Goal: Task Accomplishment & Management: Complete application form

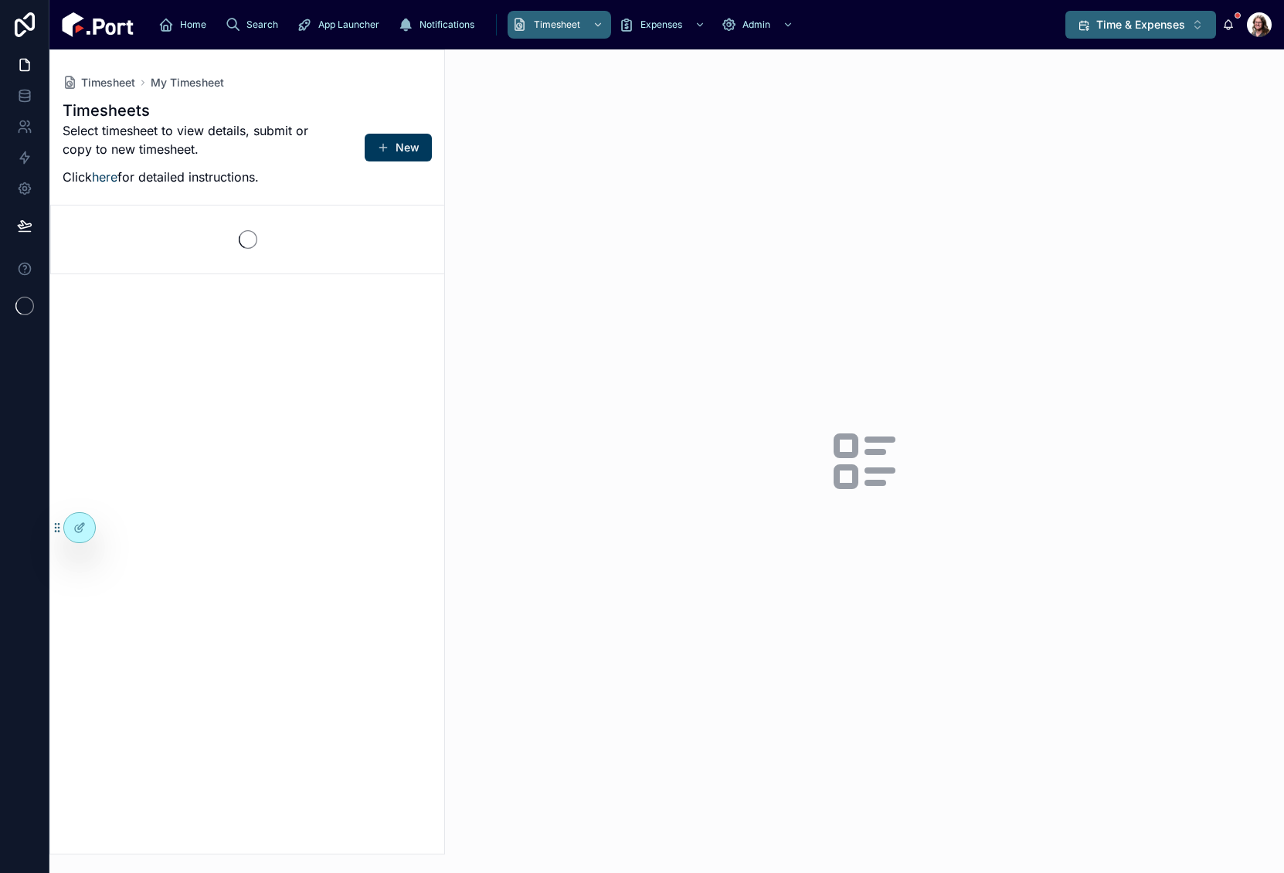
click at [1105, 22] on span "Time & Expenses" at bounding box center [1140, 24] width 89 height 15
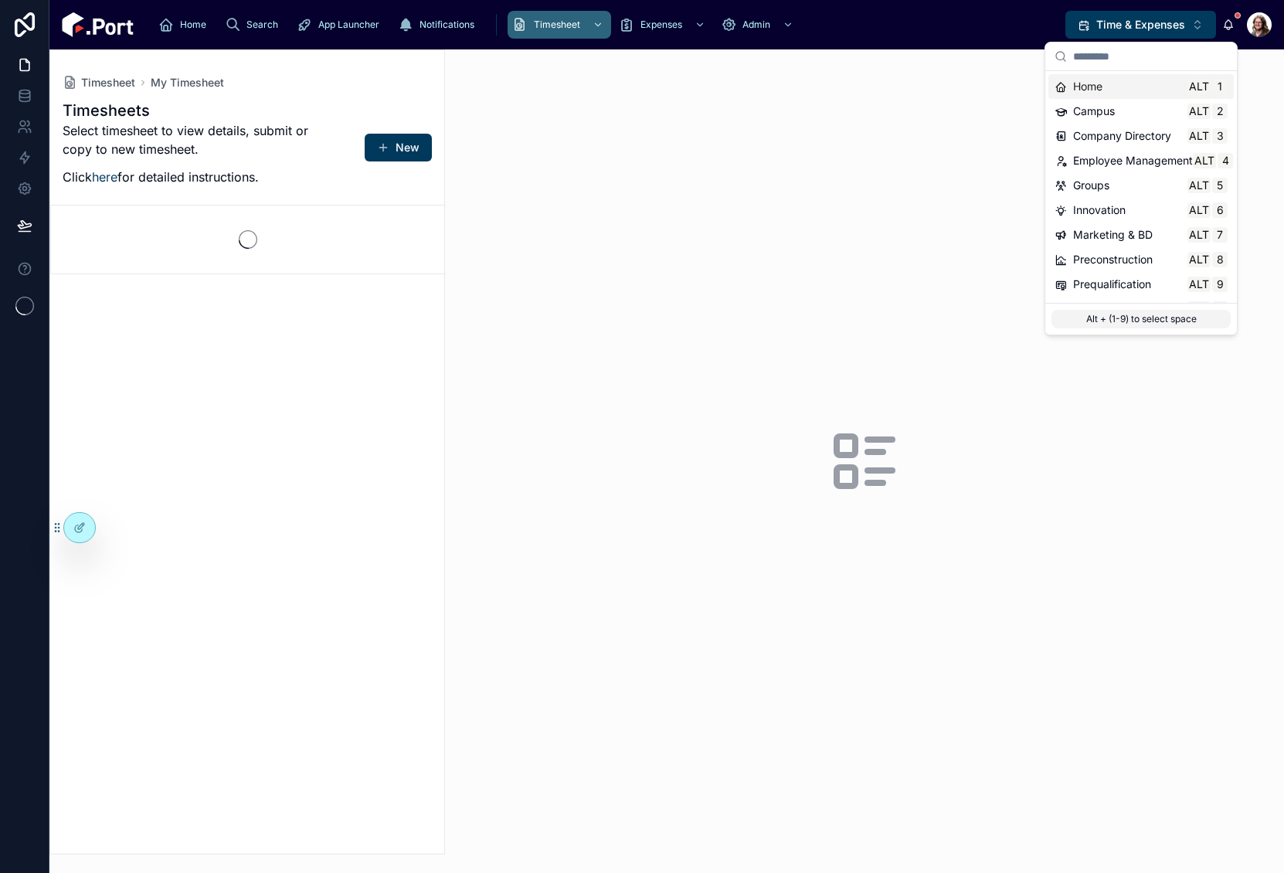
click at [1094, 90] on span "Home" at bounding box center [1087, 86] width 29 height 15
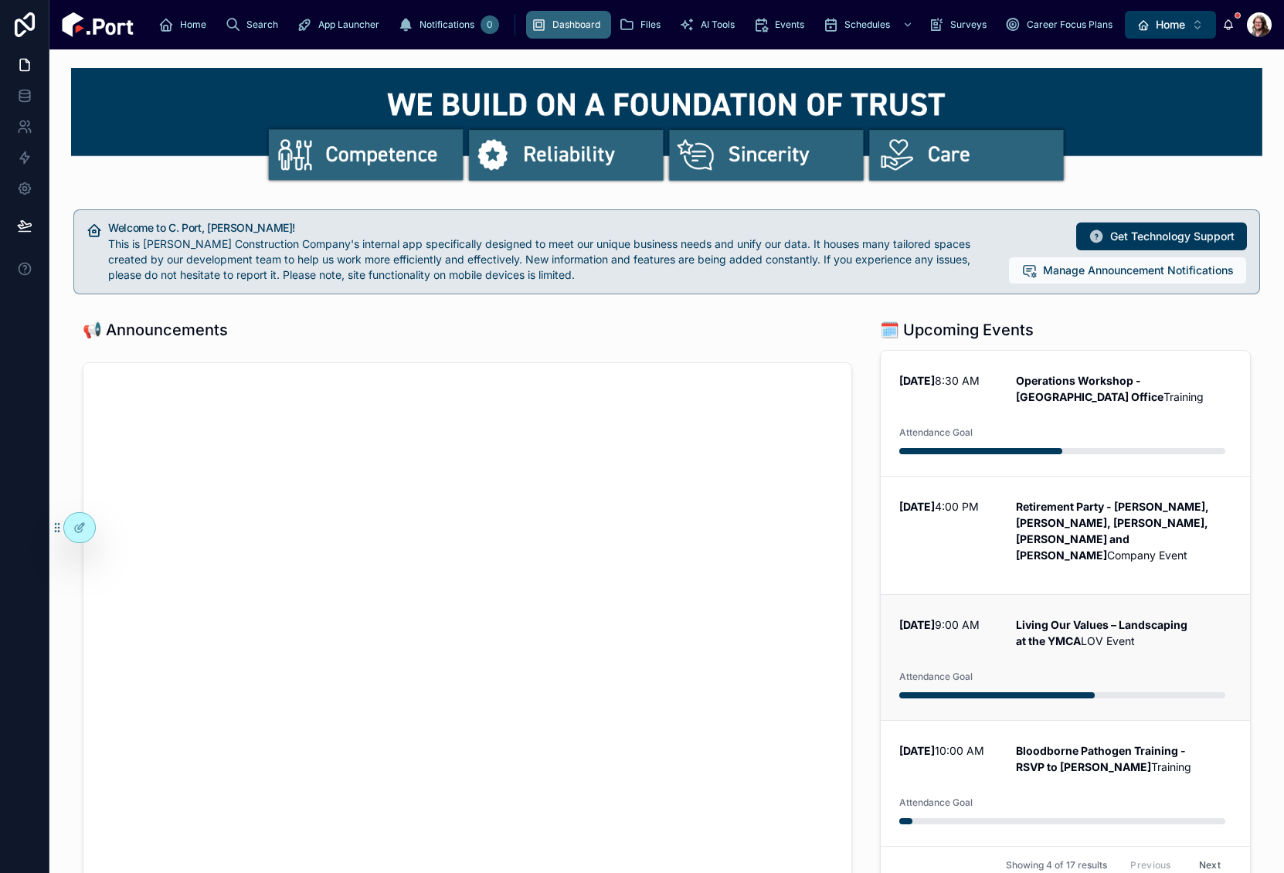
click at [1101, 649] on p "Living Our Values – Landscaping at the YMCA LOV Event" at bounding box center [1124, 633] width 216 height 32
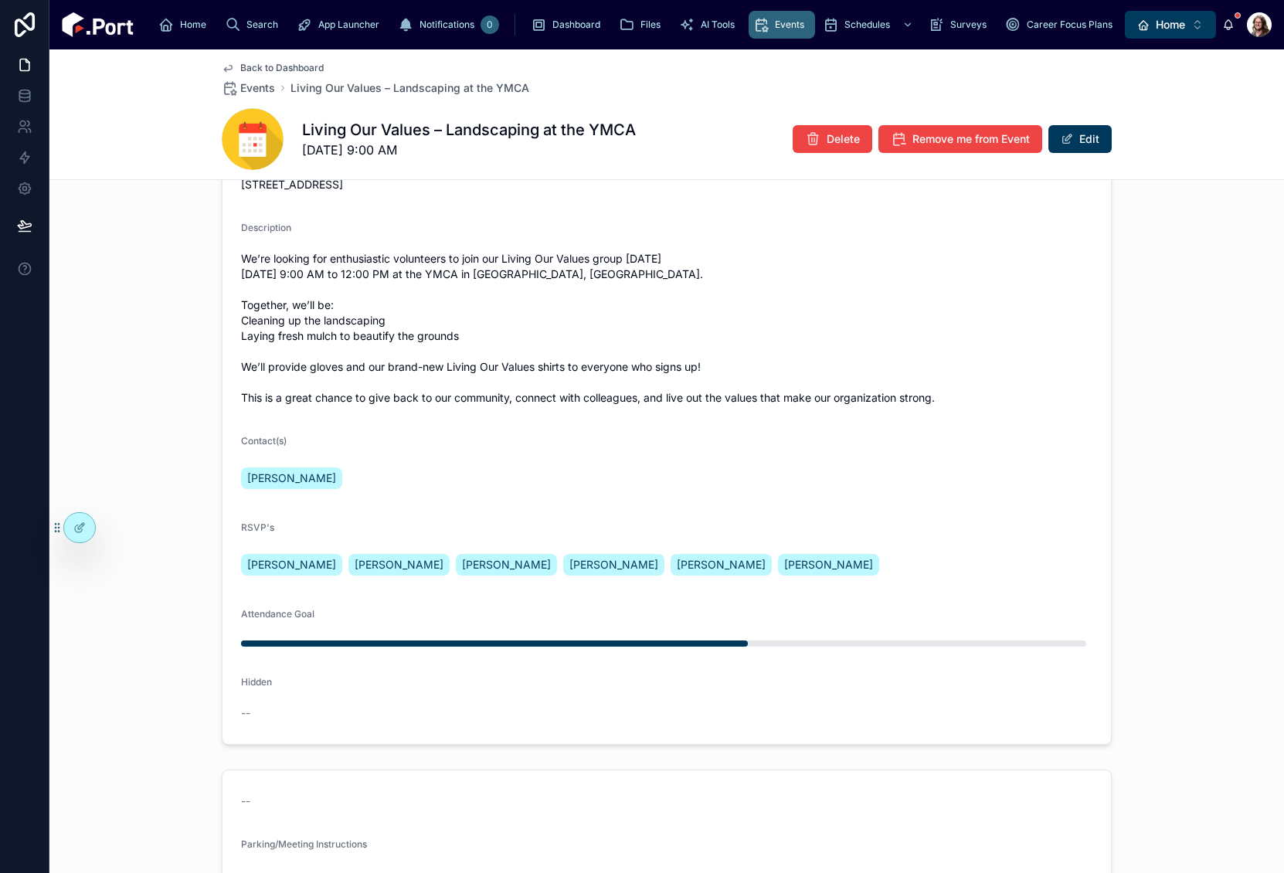
scroll to position [382, 0]
click at [81, 529] on icon at bounding box center [79, 528] width 12 height 12
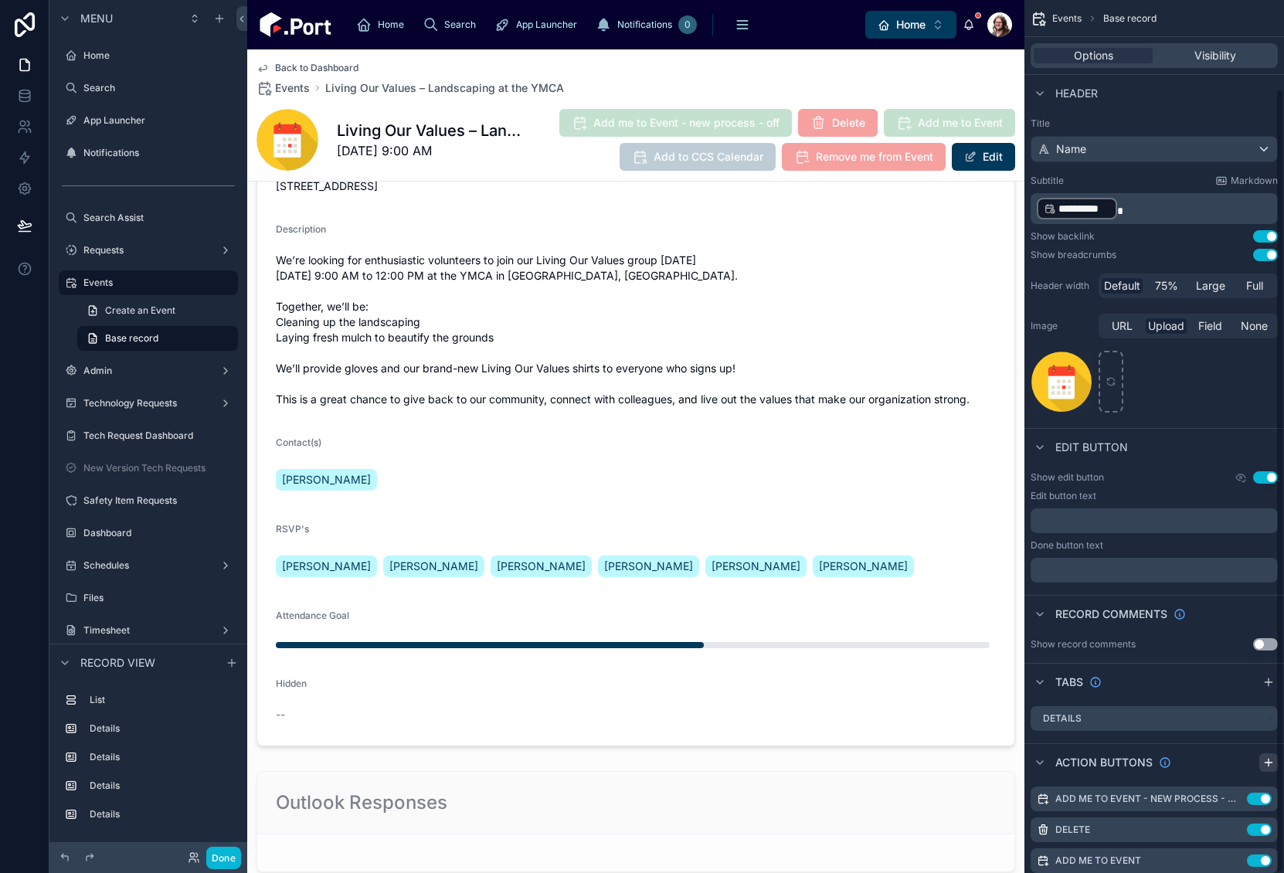
scroll to position [99, 0]
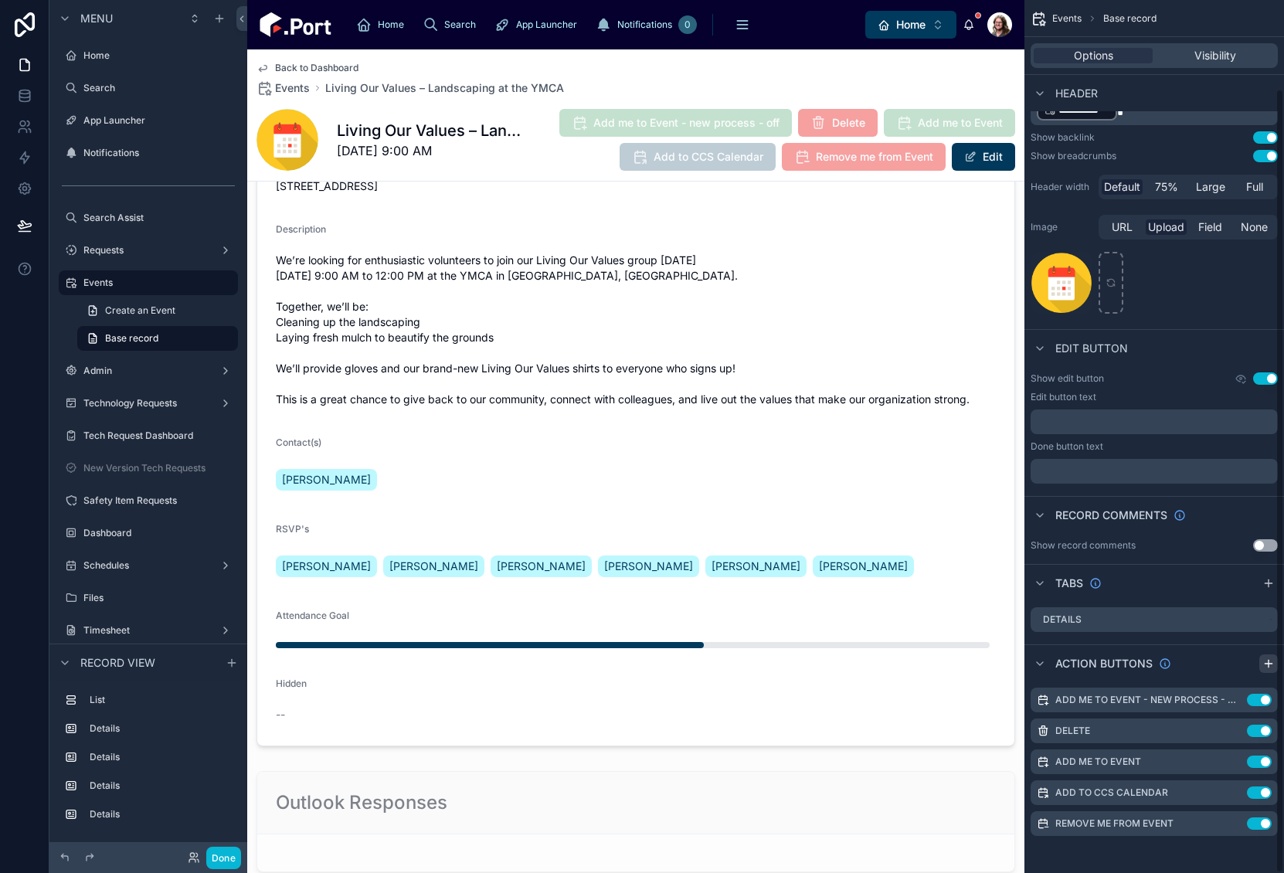
click at [1269, 664] on icon "scrollable content" at bounding box center [1269, 663] width 0 height 7
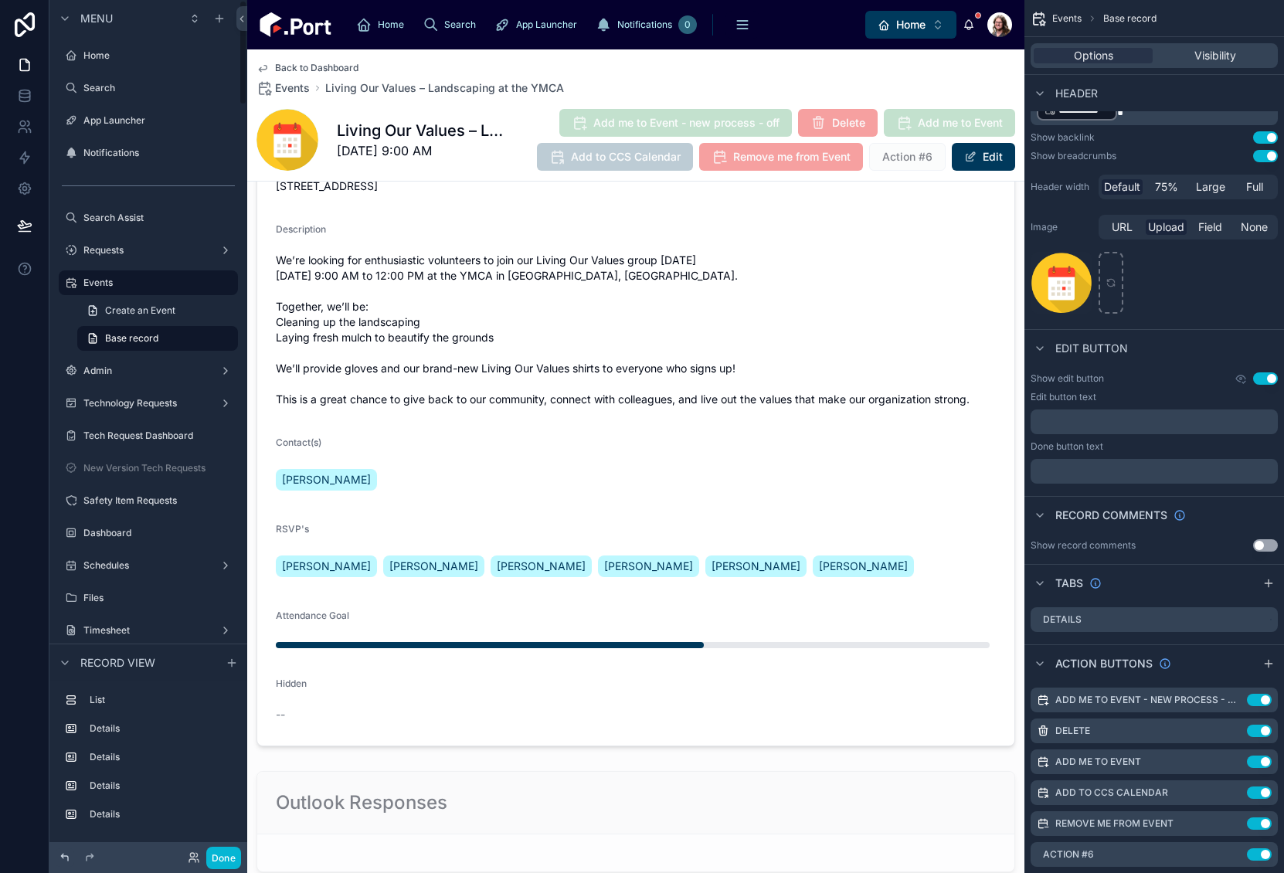
click at [63, 860] on icon at bounding box center [65, 857] width 12 height 12
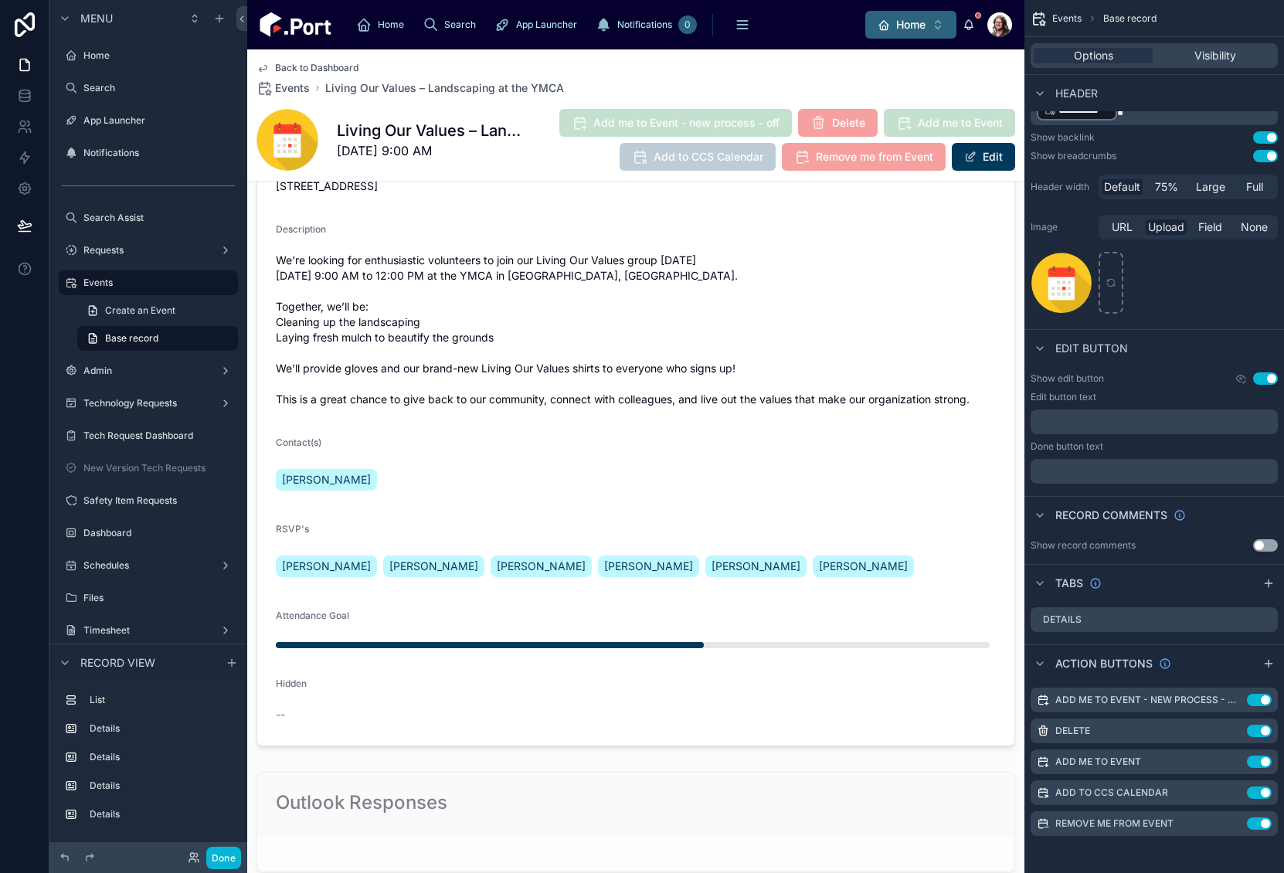
click at [914, 24] on span "Home" at bounding box center [910, 24] width 29 height 15
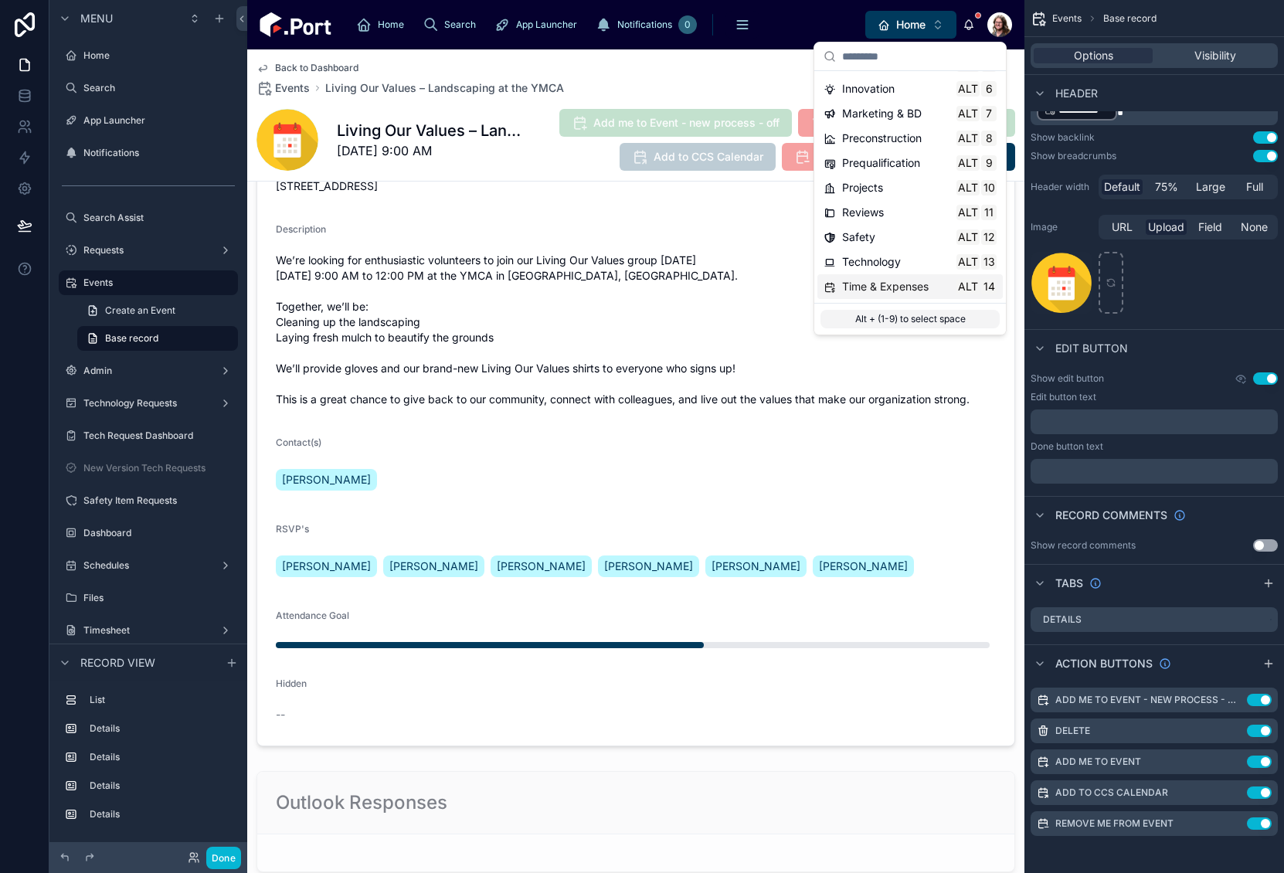
scroll to position [145, 0]
click at [880, 265] on span "Time & Expenses" at bounding box center [885, 262] width 87 height 15
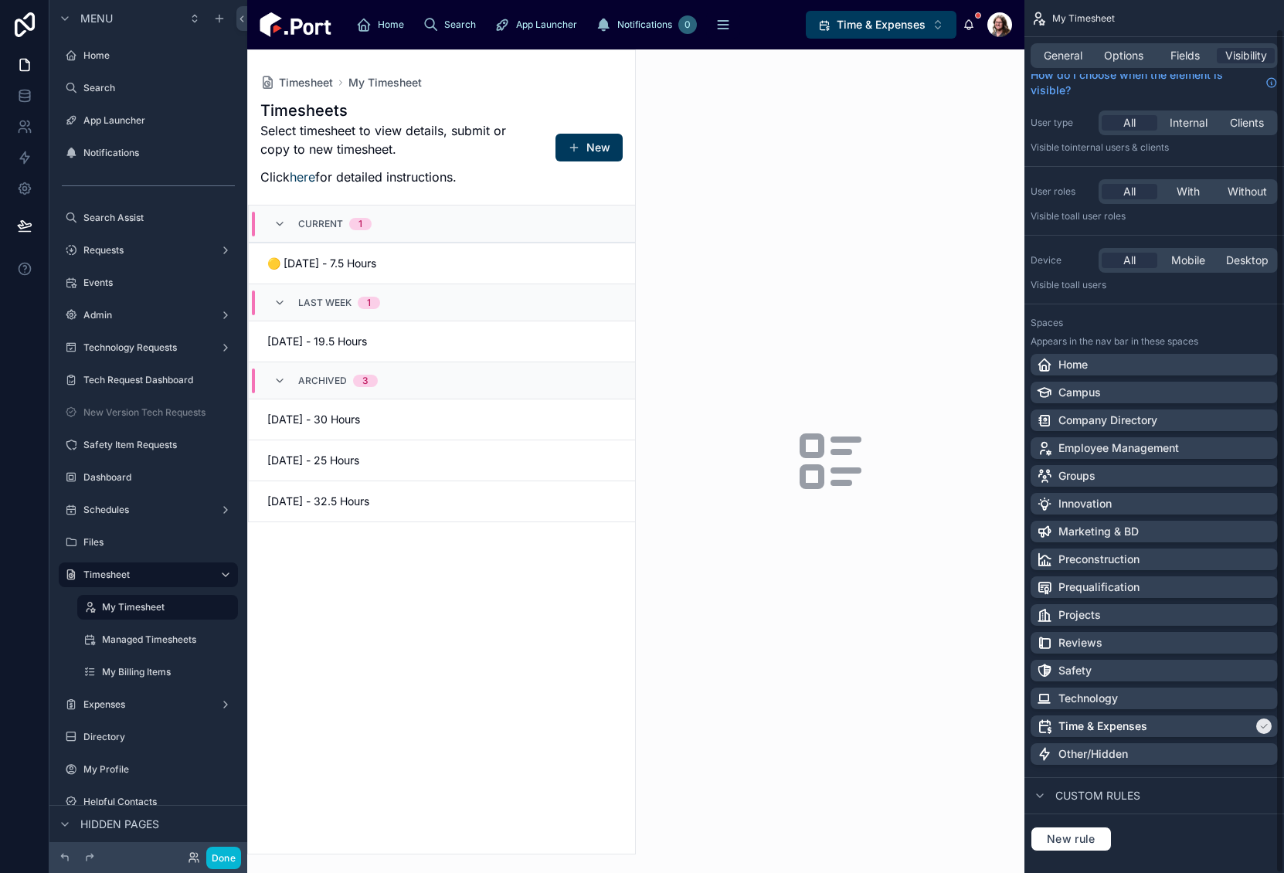
scroll to position [29, 0]
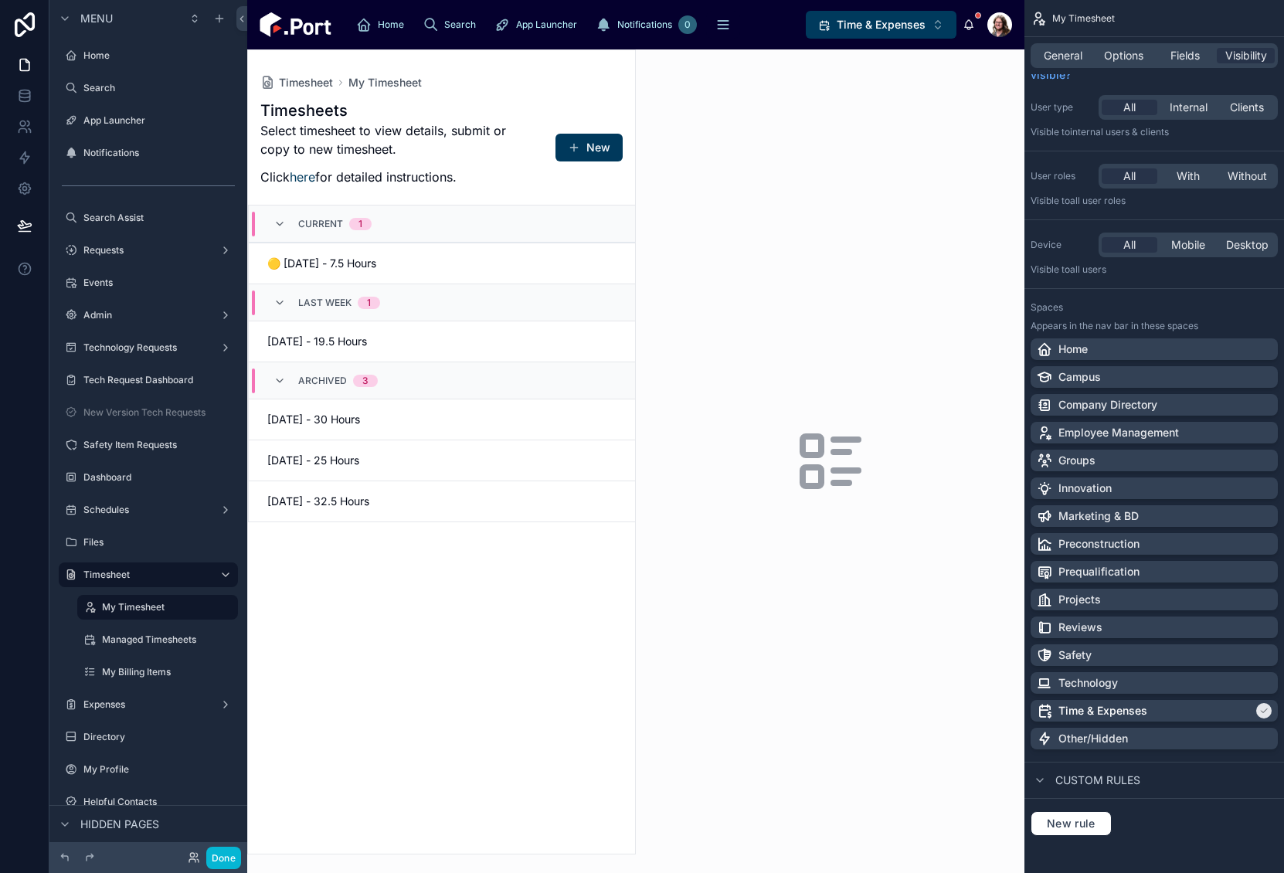
click at [362, 607] on div at bounding box center [441, 452] width 387 height 804
click at [885, 29] on span "Time & Expenses" at bounding box center [881, 24] width 89 height 15
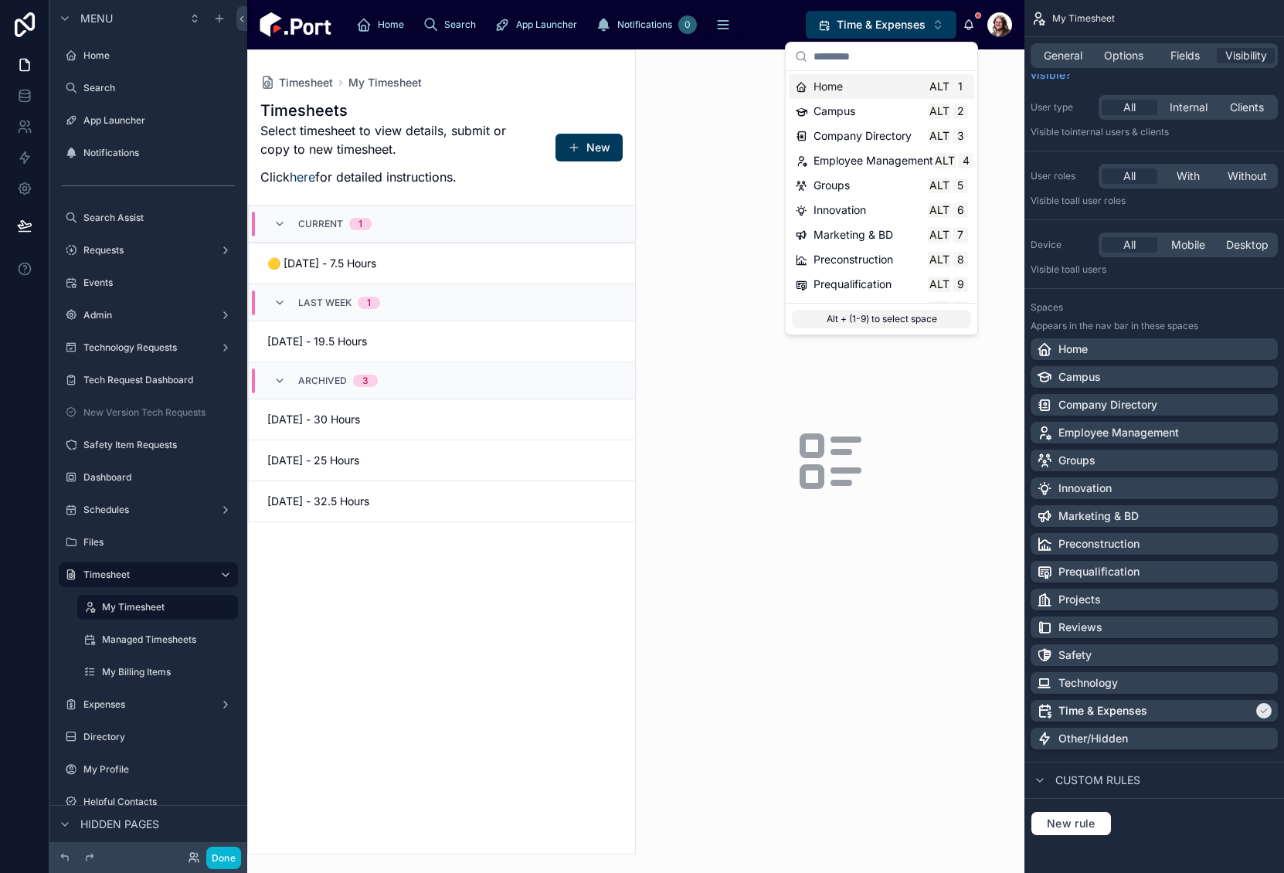
click at [736, 192] on div at bounding box center [830, 461] width 389 height 824
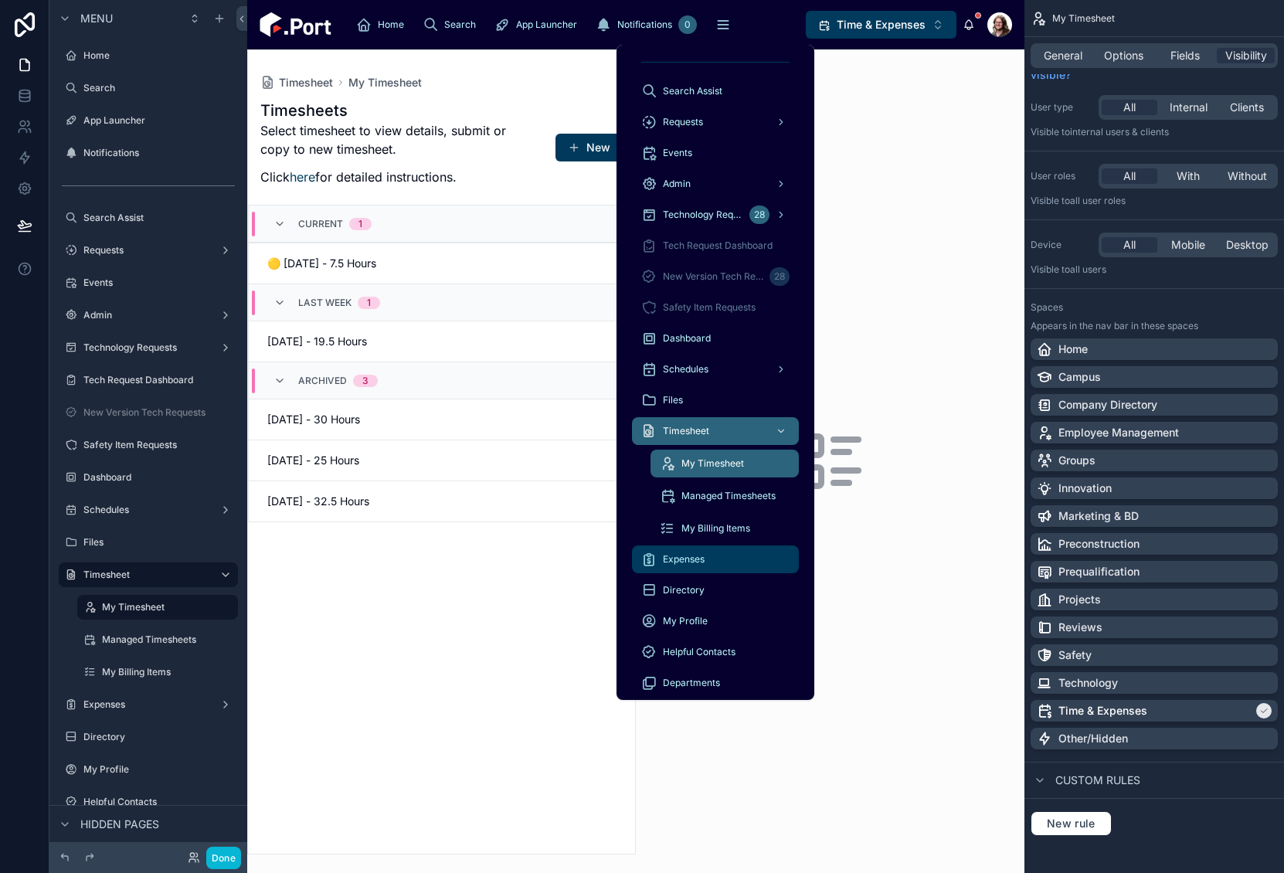
click at [668, 563] on span "Expenses" at bounding box center [684, 559] width 42 height 12
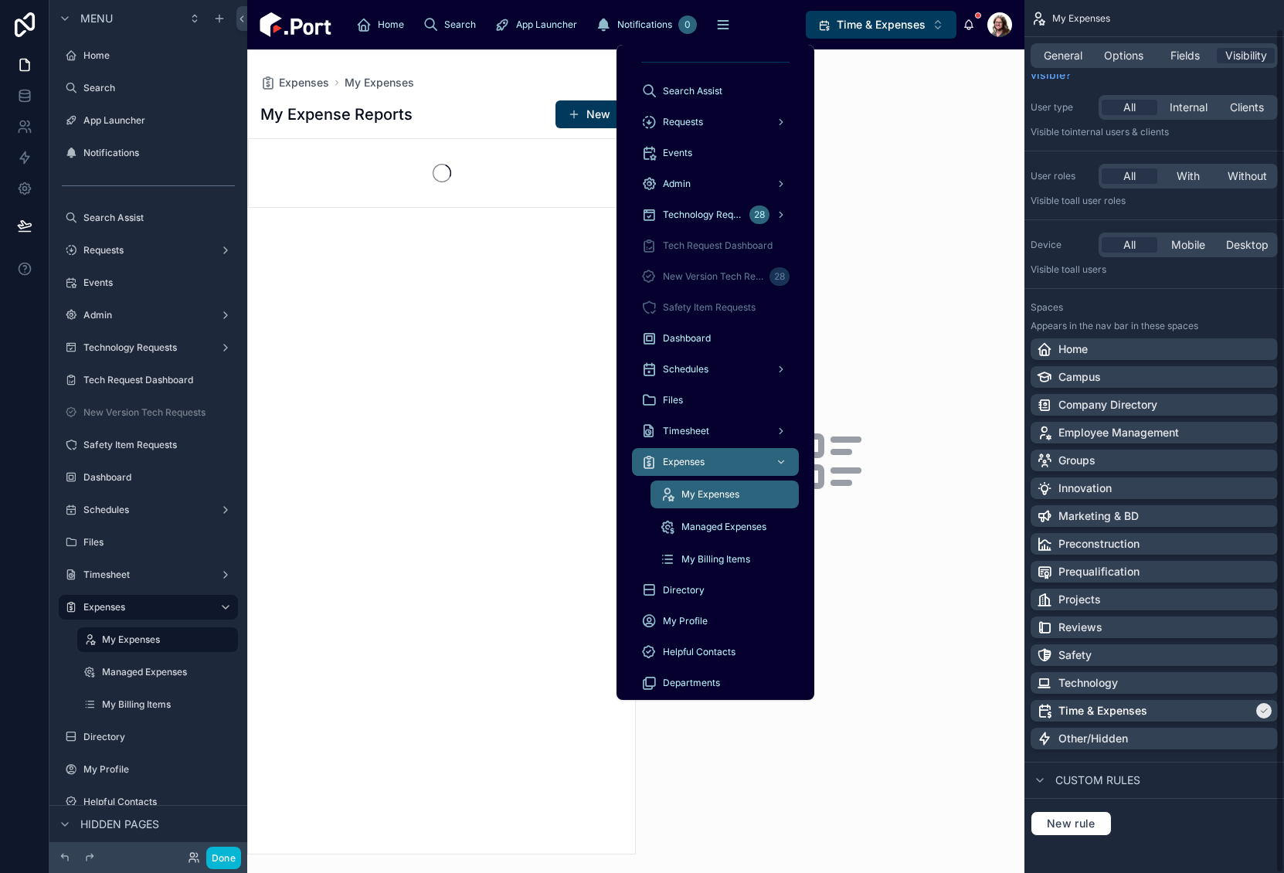
scroll to position [29, 0]
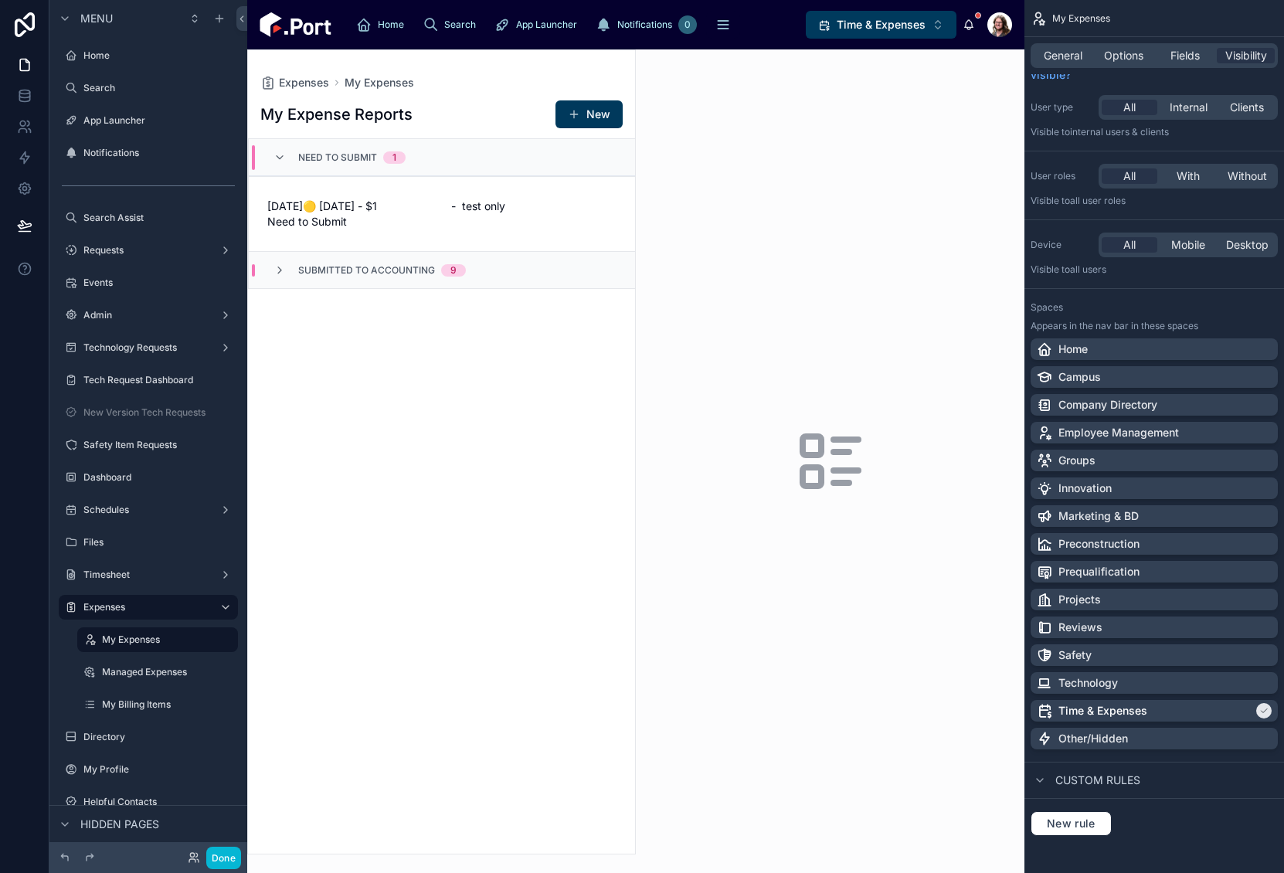
click at [386, 510] on div at bounding box center [441, 452] width 387 height 804
click at [383, 218] on span "[DATE]🟡 [DATE] - $1 Need to Submit" at bounding box center [349, 214] width 165 height 31
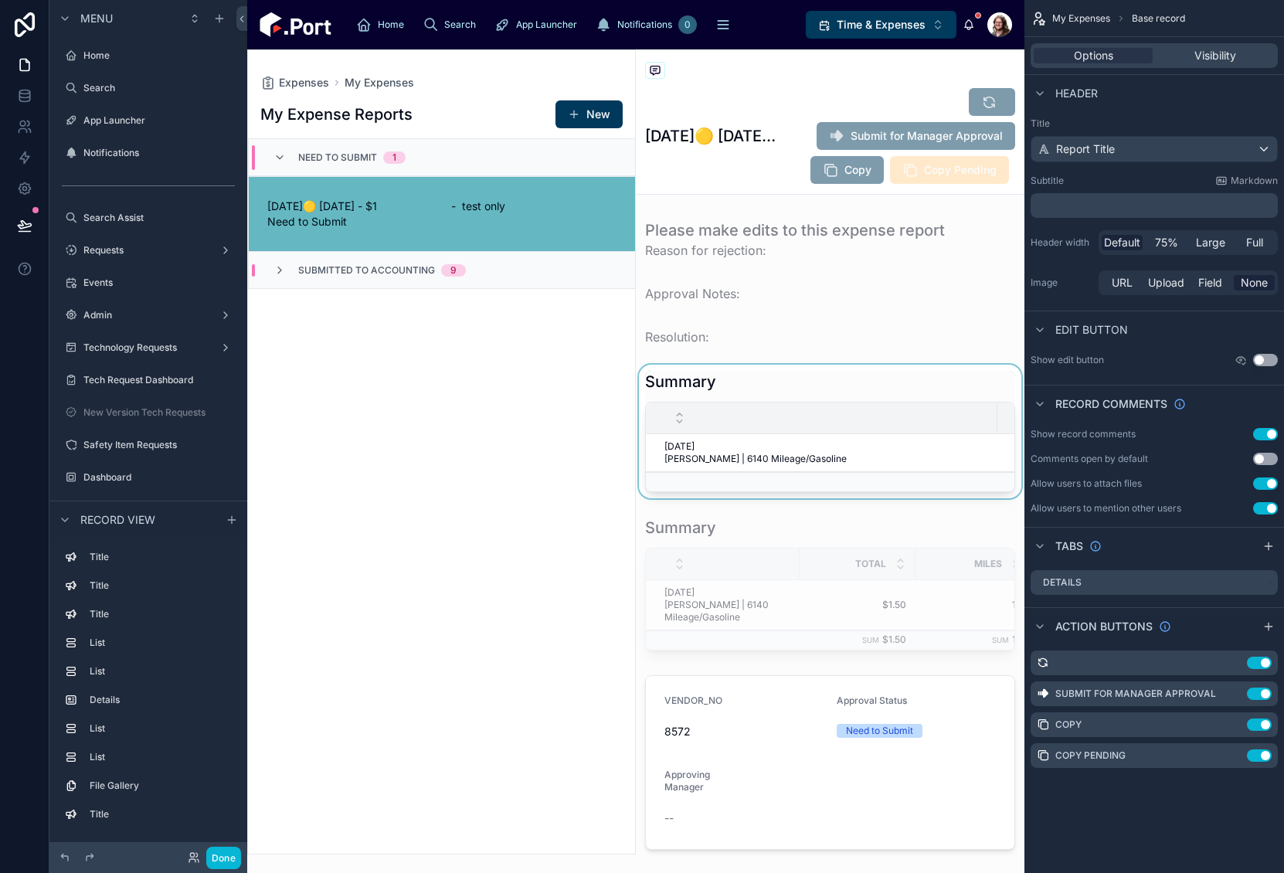
click at [882, 390] on div at bounding box center [830, 432] width 389 height 134
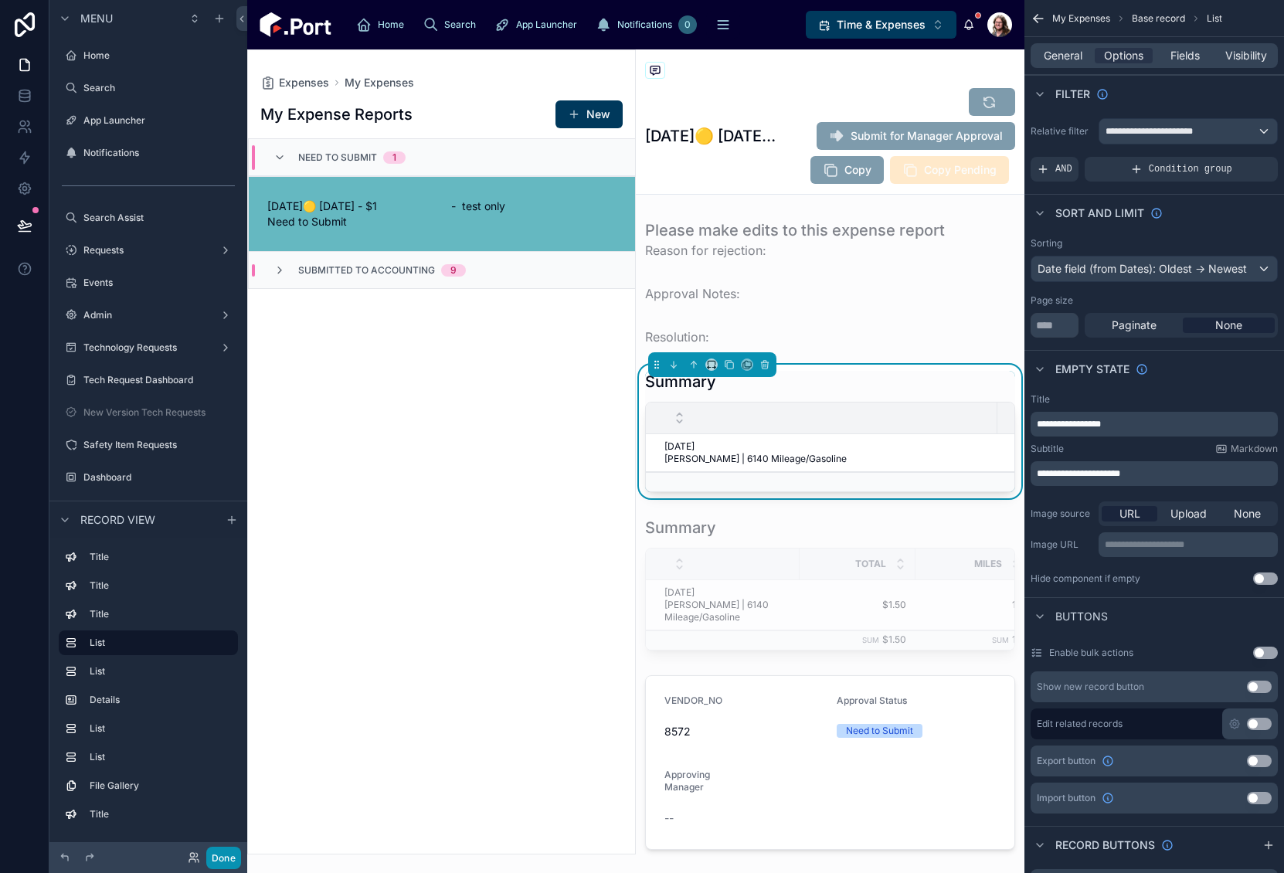
click at [223, 852] on button "Done" at bounding box center [223, 858] width 35 height 22
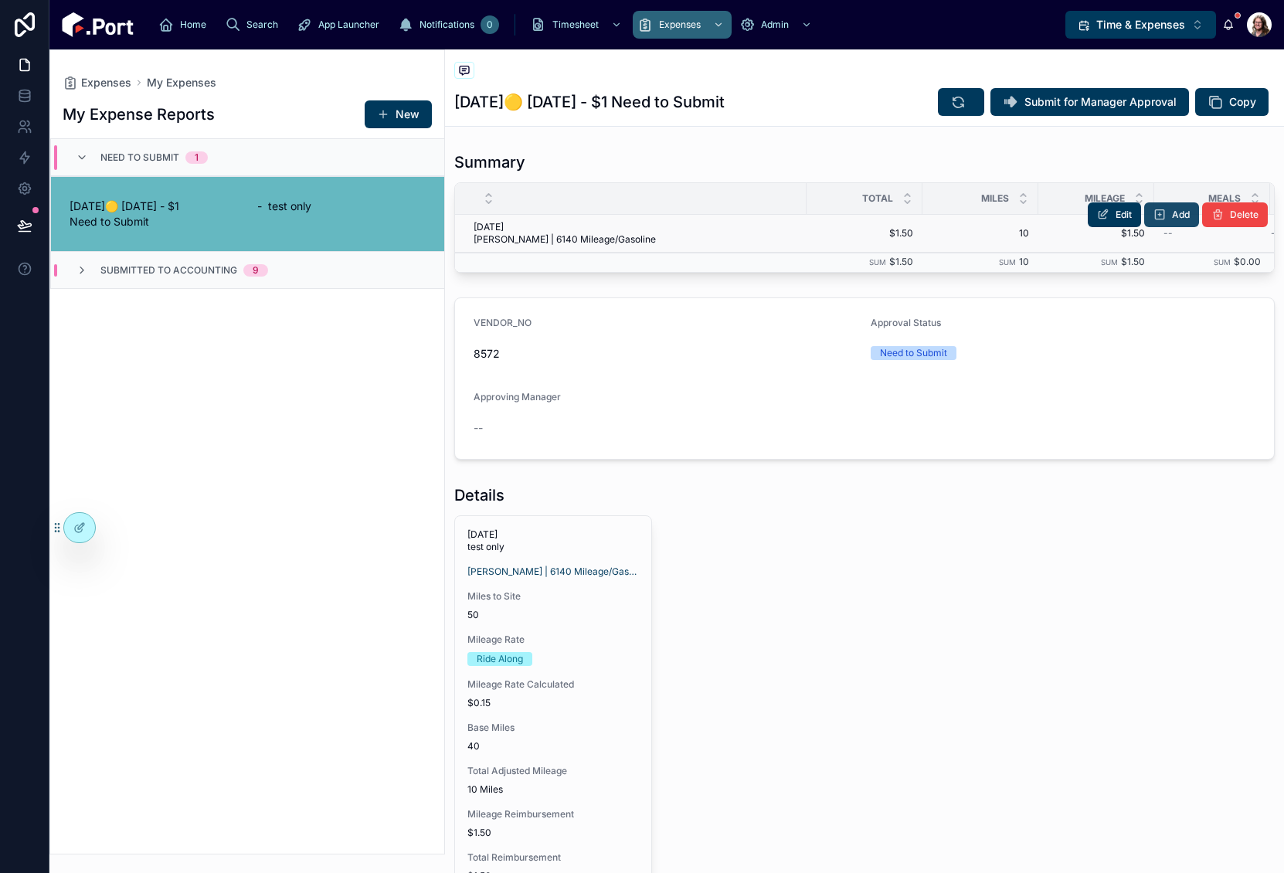
click at [1172, 214] on span "Add" at bounding box center [1181, 215] width 18 height 12
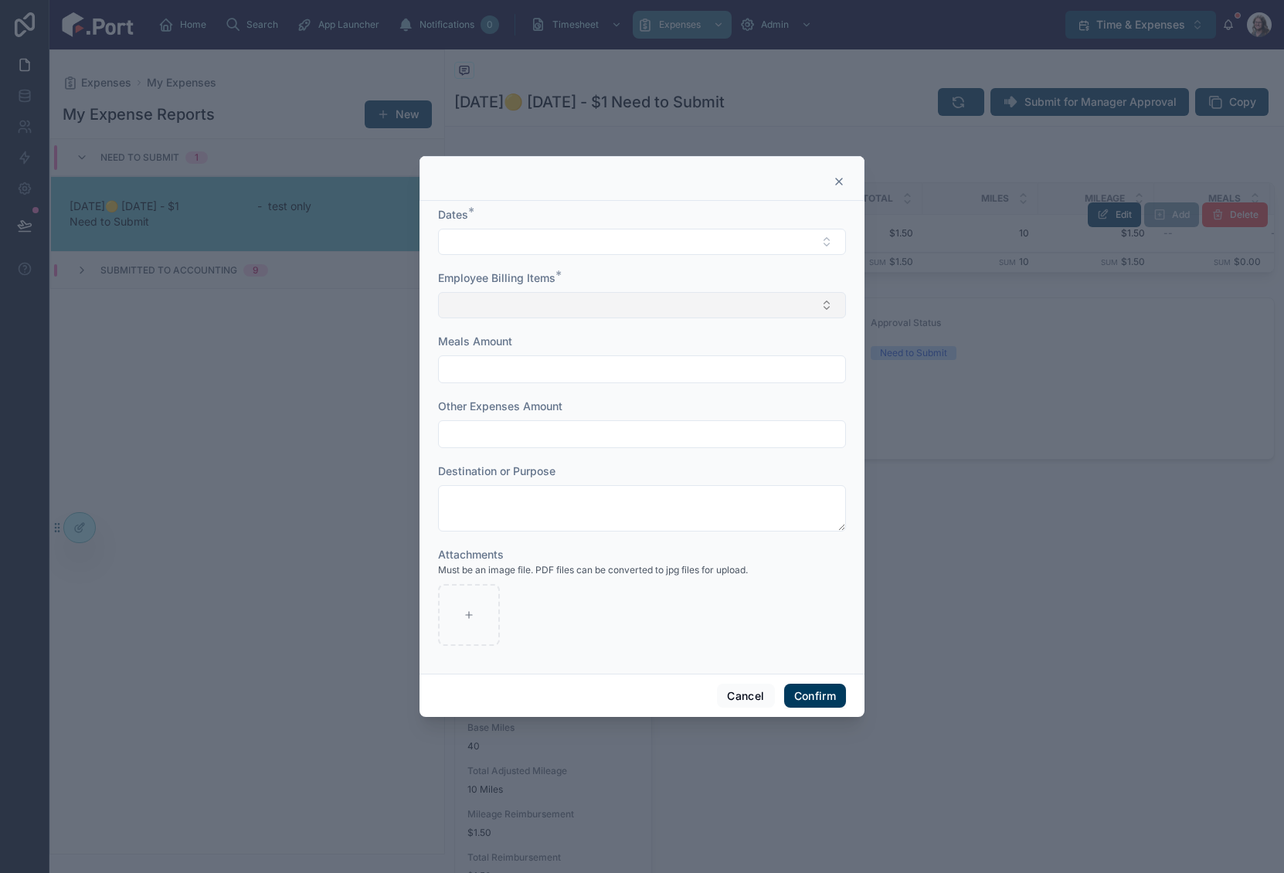
click at [693, 306] on button "Select Button" at bounding box center [642, 305] width 408 height 26
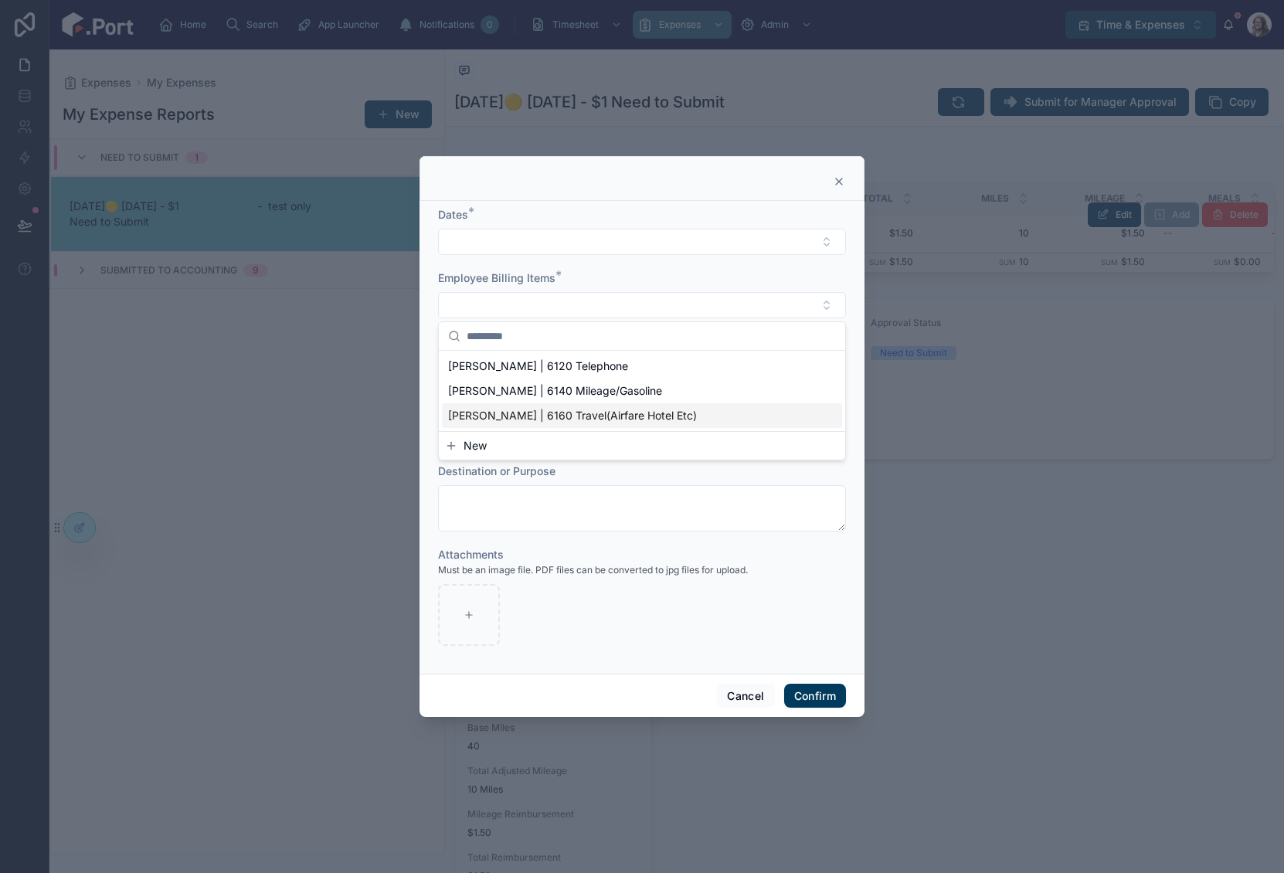
click at [492, 446] on button "New" at bounding box center [642, 445] width 394 height 15
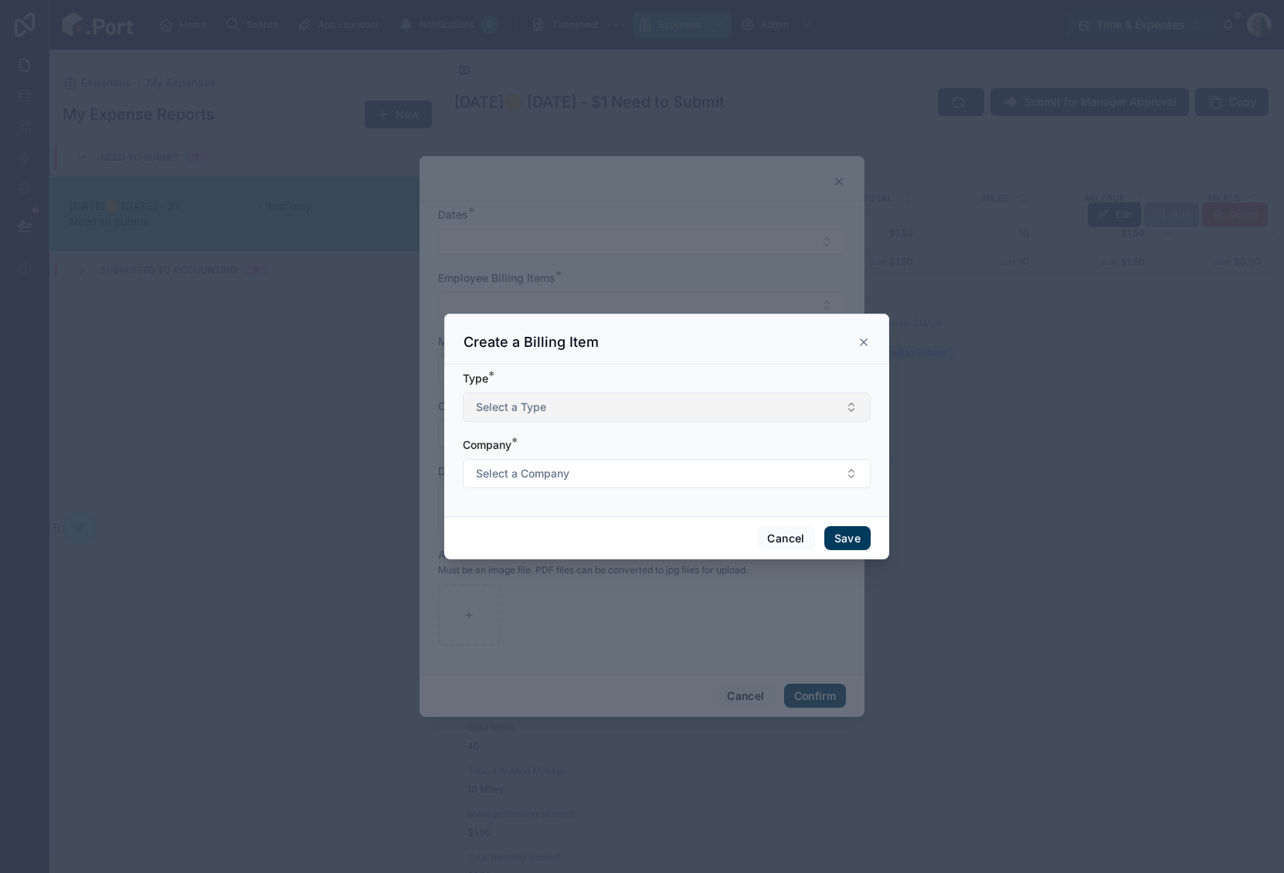
click at [583, 407] on button "Select a Type" at bounding box center [667, 407] width 408 height 29
click at [556, 471] on div "Project" at bounding box center [667, 468] width 400 height 23
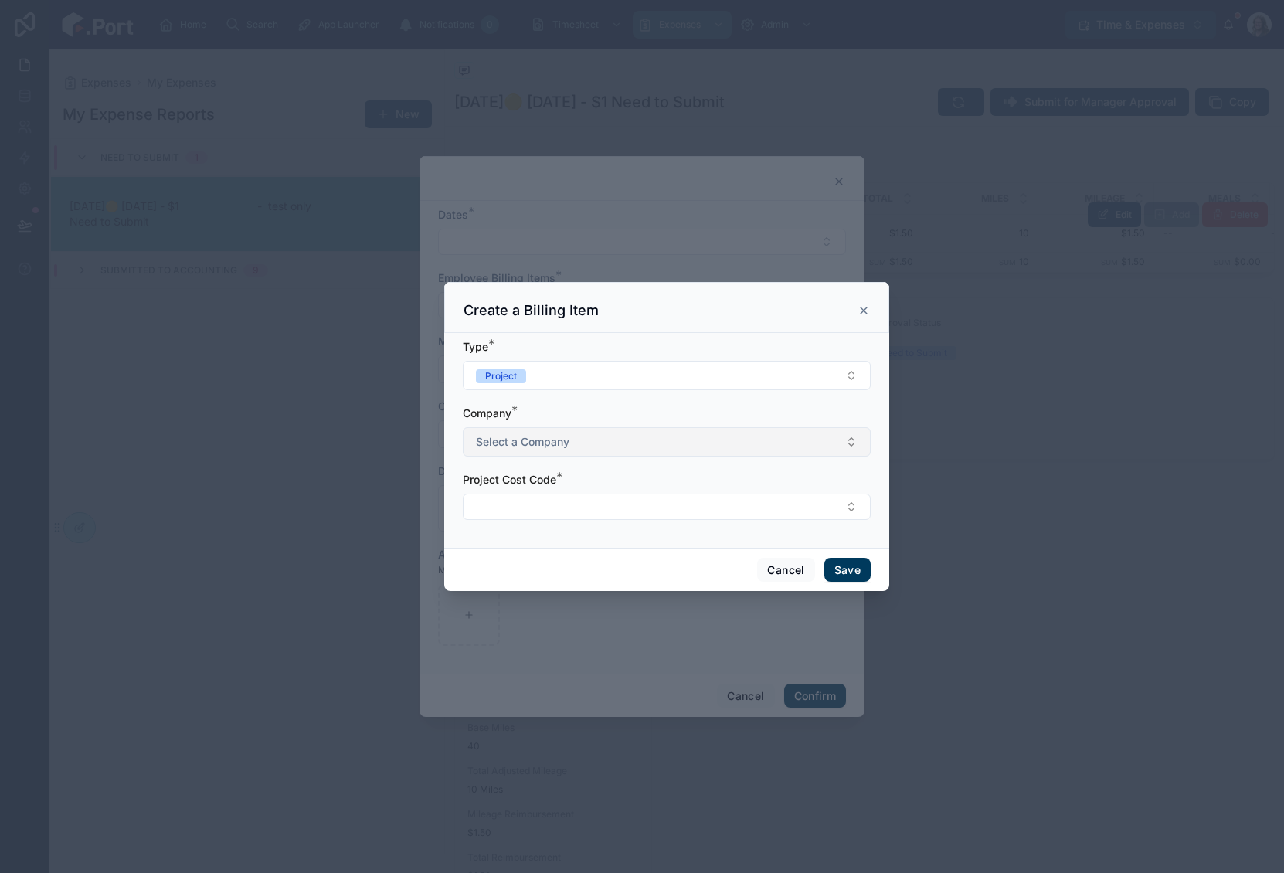
click at [559, 450] on button "Select a Company" at bounding box center [667, 441] width 408 height 29
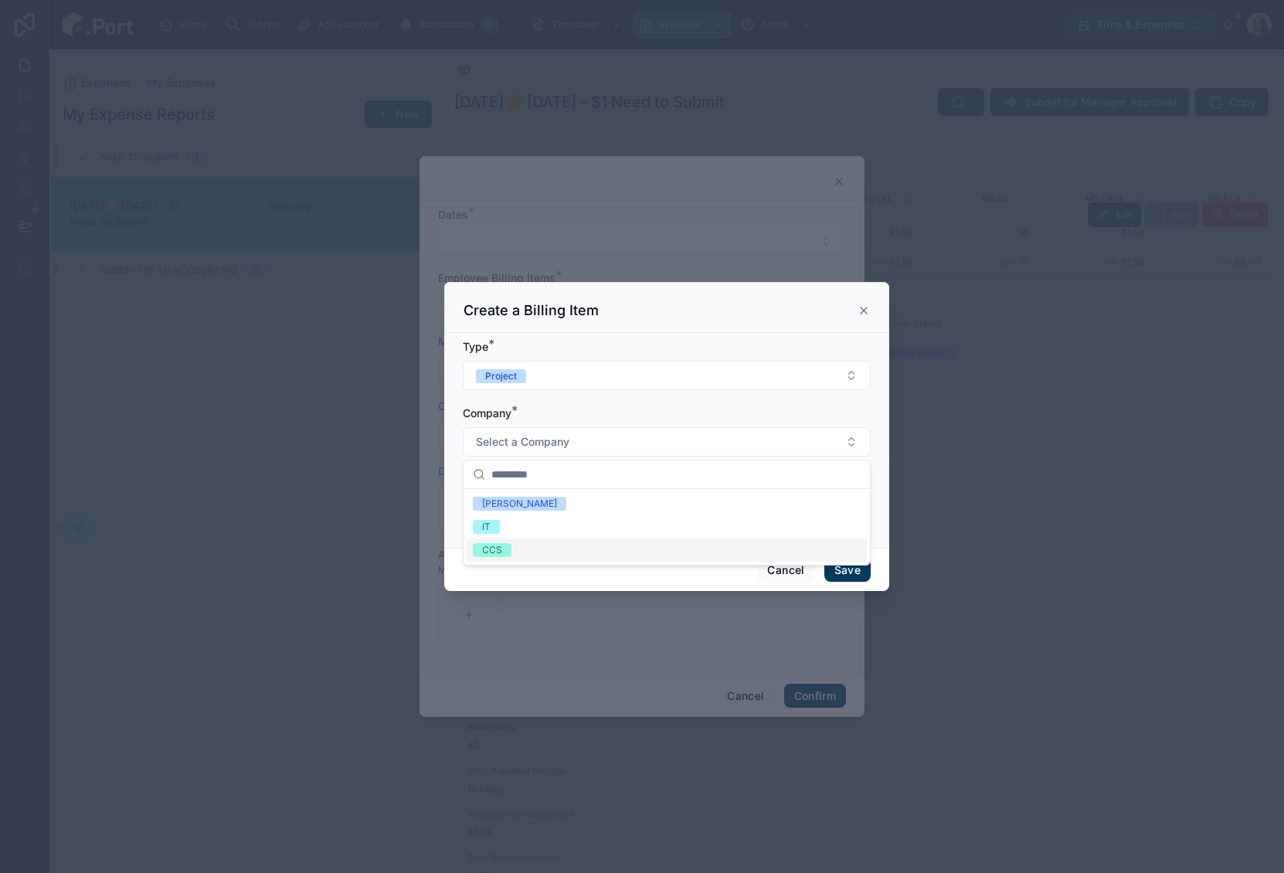
click at [540, 553] on div "CCS" at bounding box center [667, 550] width 400 height 23
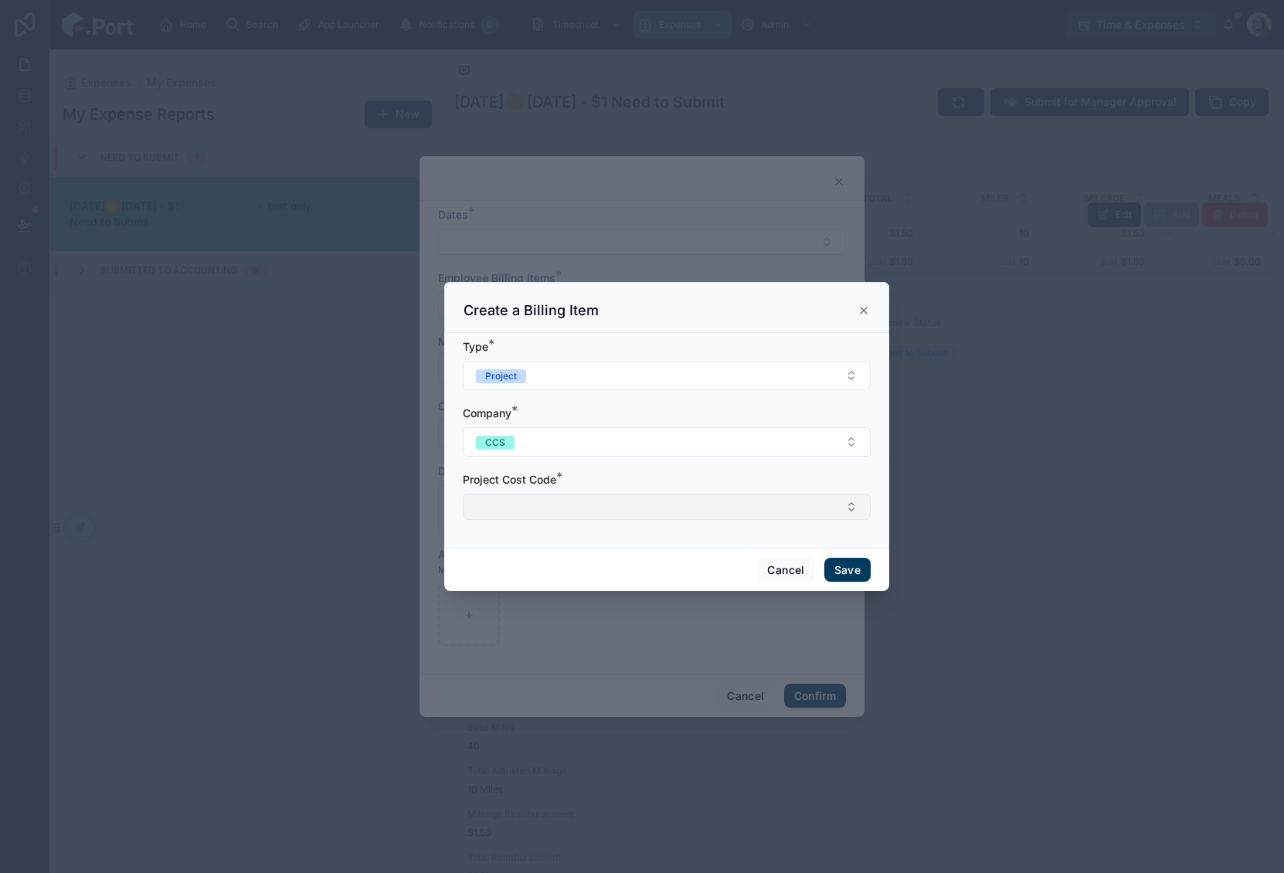
click at [557, 517] on button "Select Button" at bounding box center [667, 507] width 408 height 26
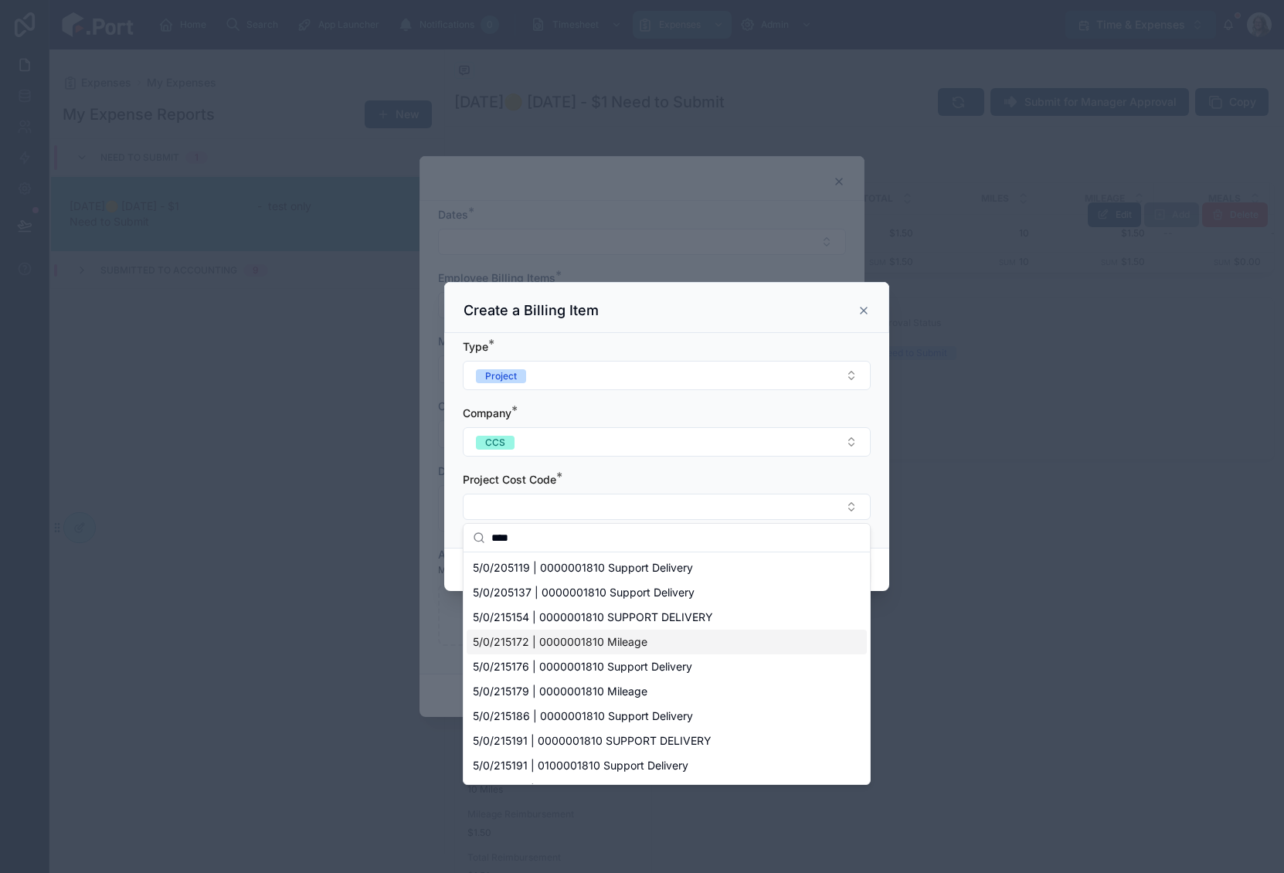
type input "****"
click at [950, 603] on div at bounding box center [642, 436] width 1284 height 873
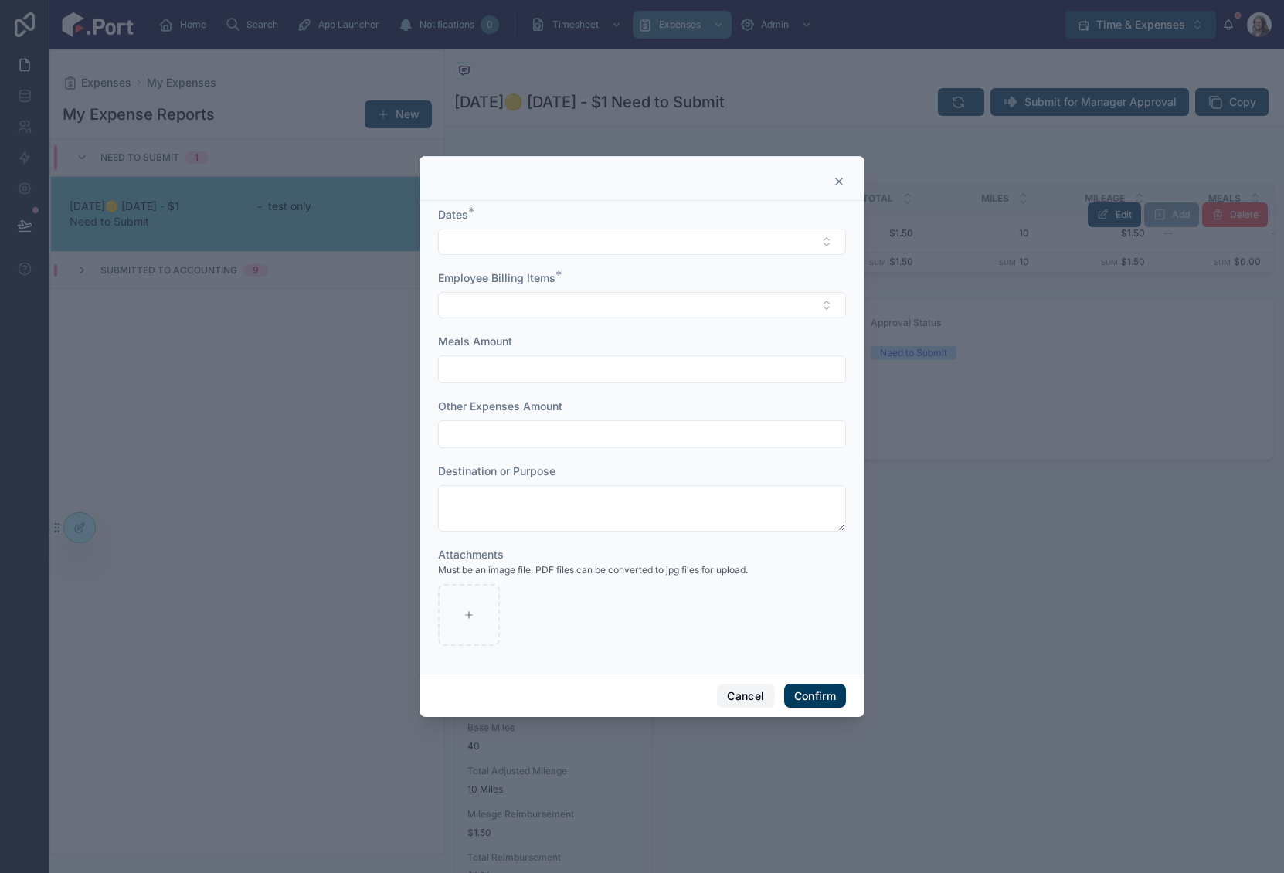
click at [749, 693] on button "Cancel" at bounding box center [745, 696] width 57 height 25
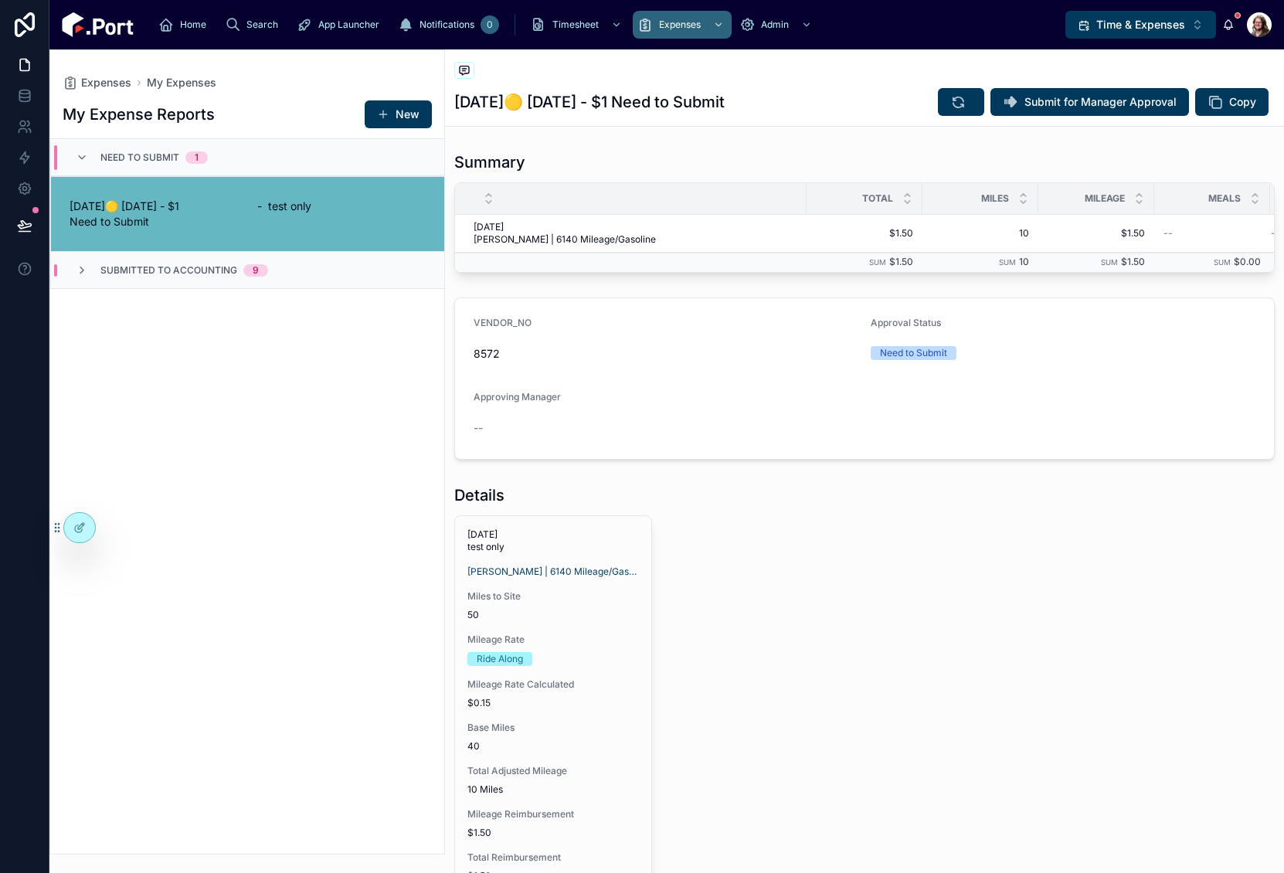
drag, startPoint x: 372, startPoint y: 581, endPoint x: 380, endPoint y: 577, distance: 9.3
click at [372, 581] on div "My Expense Reports New Need to Submit 1 [DATE]🟡 [DATE] - $1 Need to Submit - te…" at bounding box center [247, 471] width 394 height 763
click at [78, 525] on icon at bounding box center [78, 528] width 7 height 7
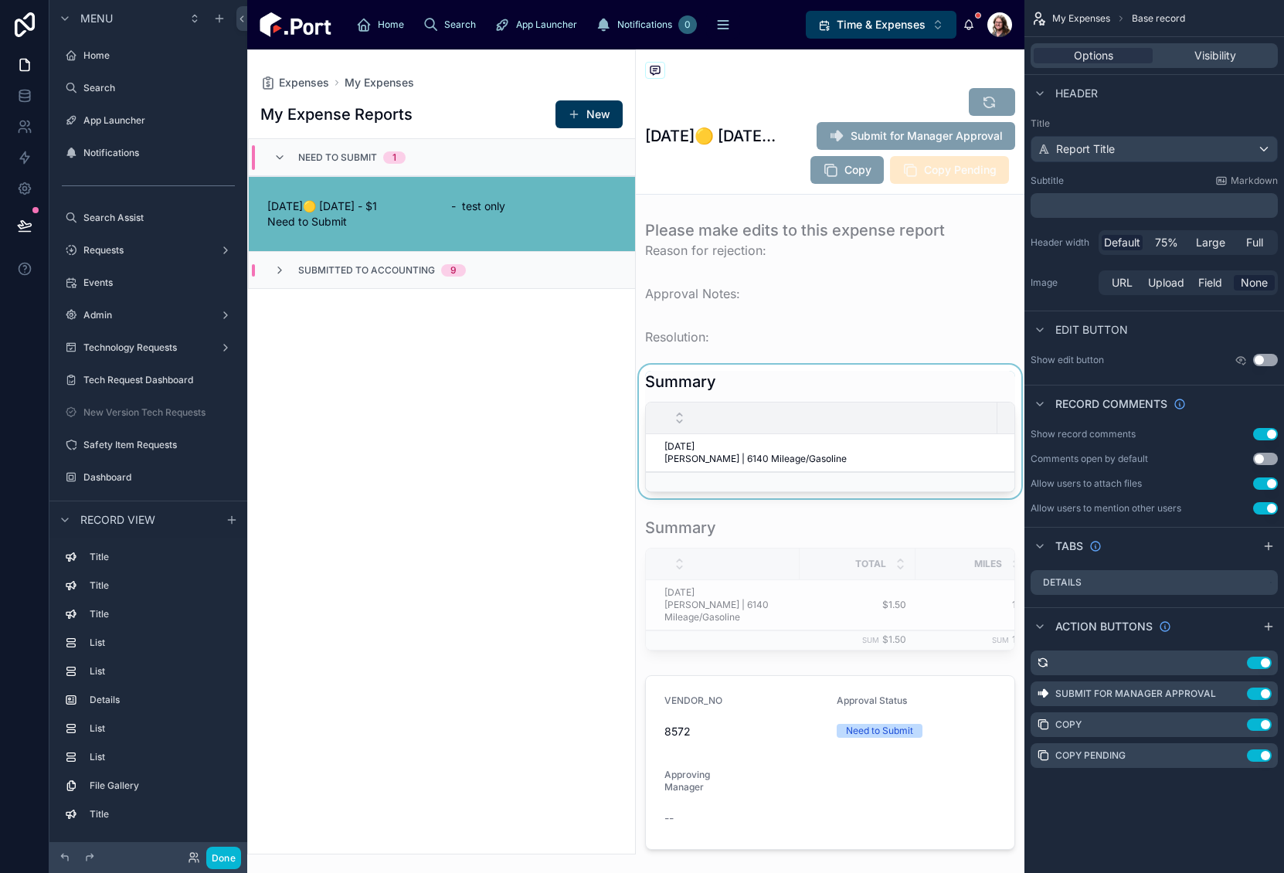
click at [848, 384] on div at bounding box center [830, 432] width 389 height 134
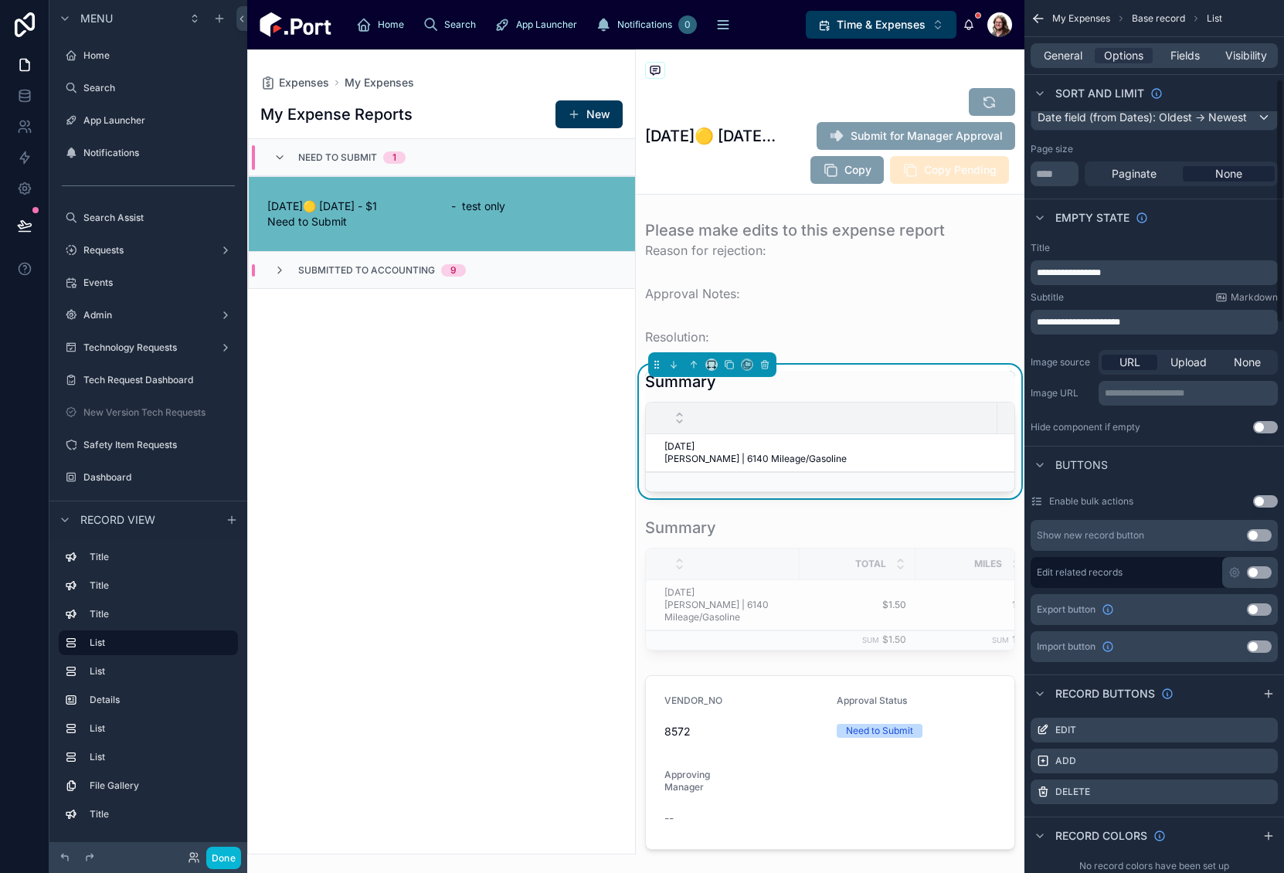
scroll to position [309, 0]
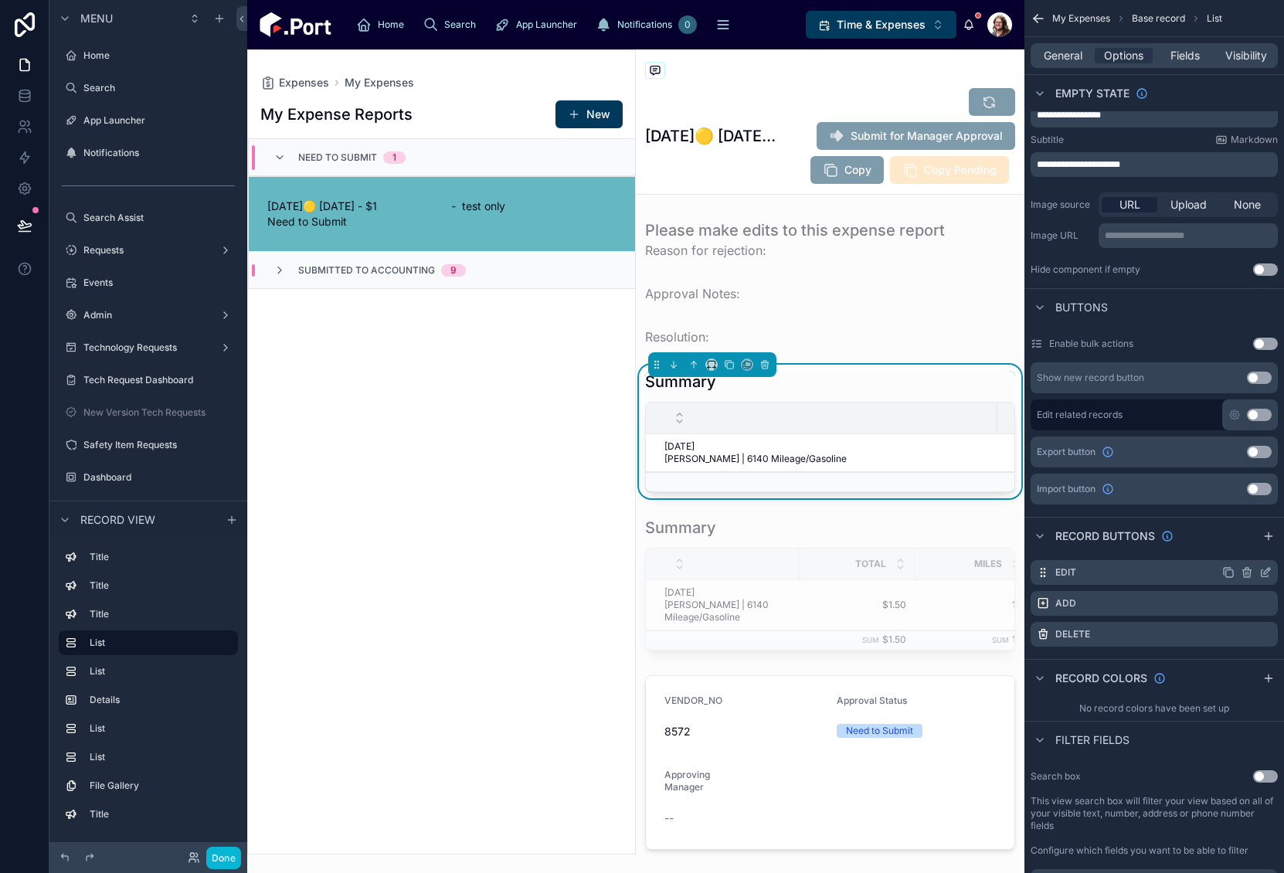
click at [1266, 567] on icon "scrollable content" at bounding box center [1265, 572] width 12 height 12
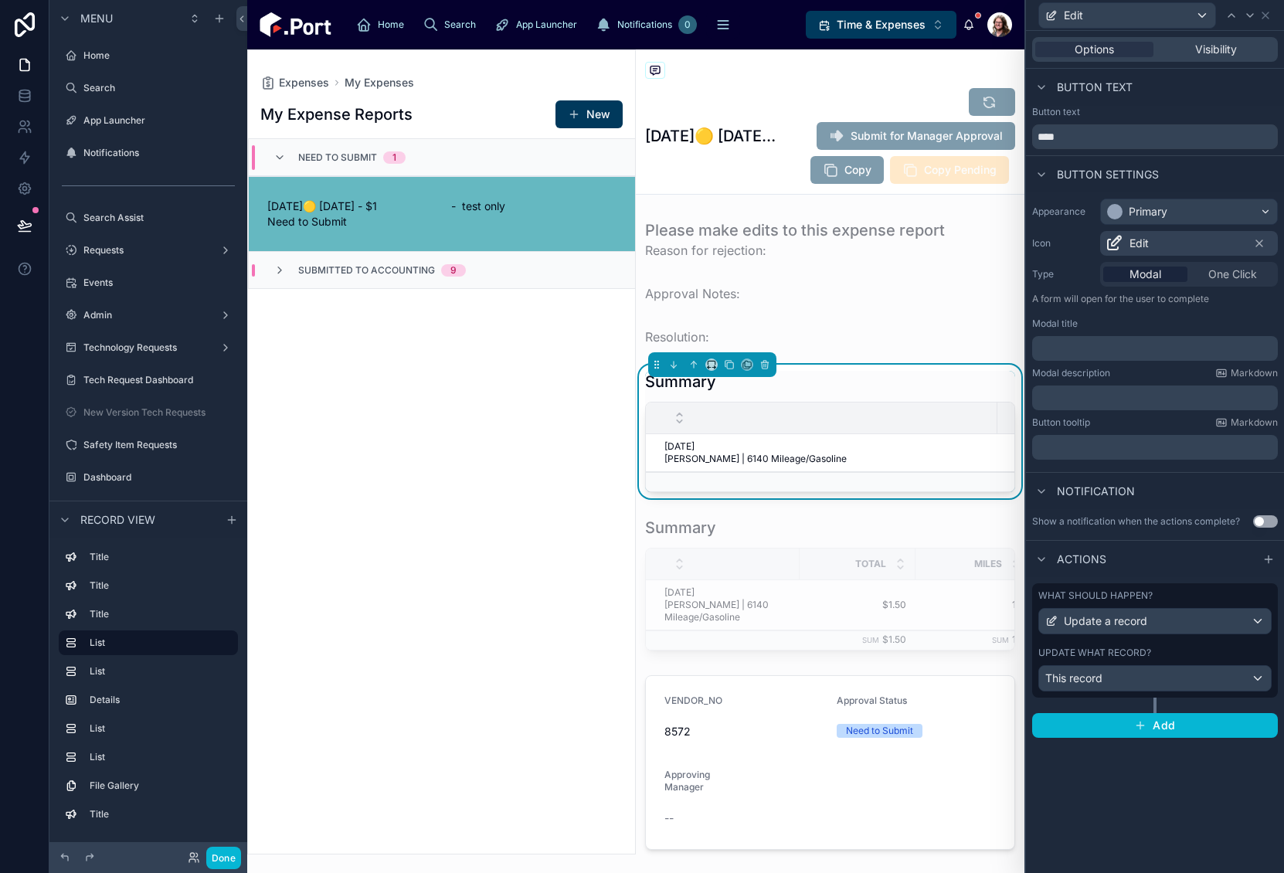
click at [1178, 650] on div "Update what record?" at bounding box center [1154, 653] width 233 height 12
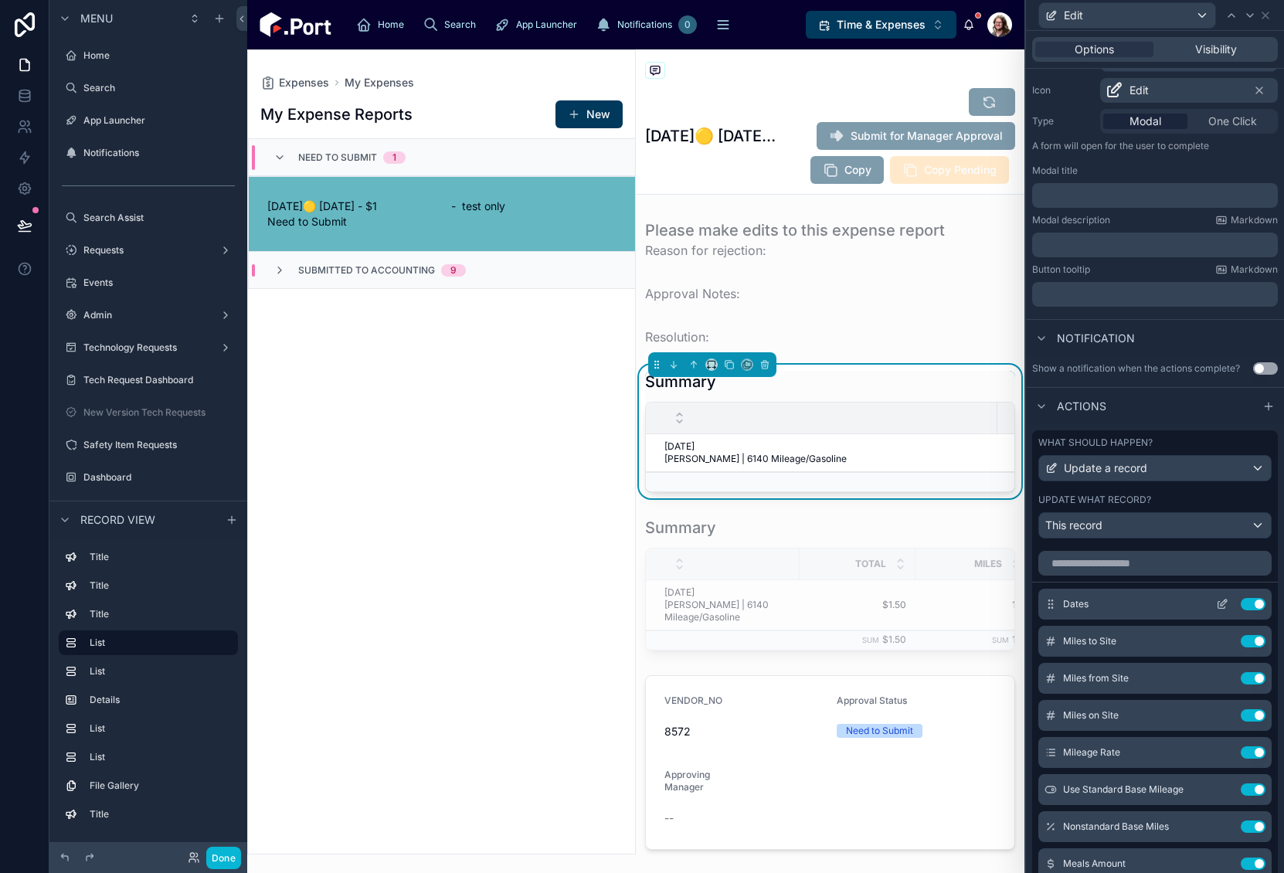
scroll to position [345, 0]
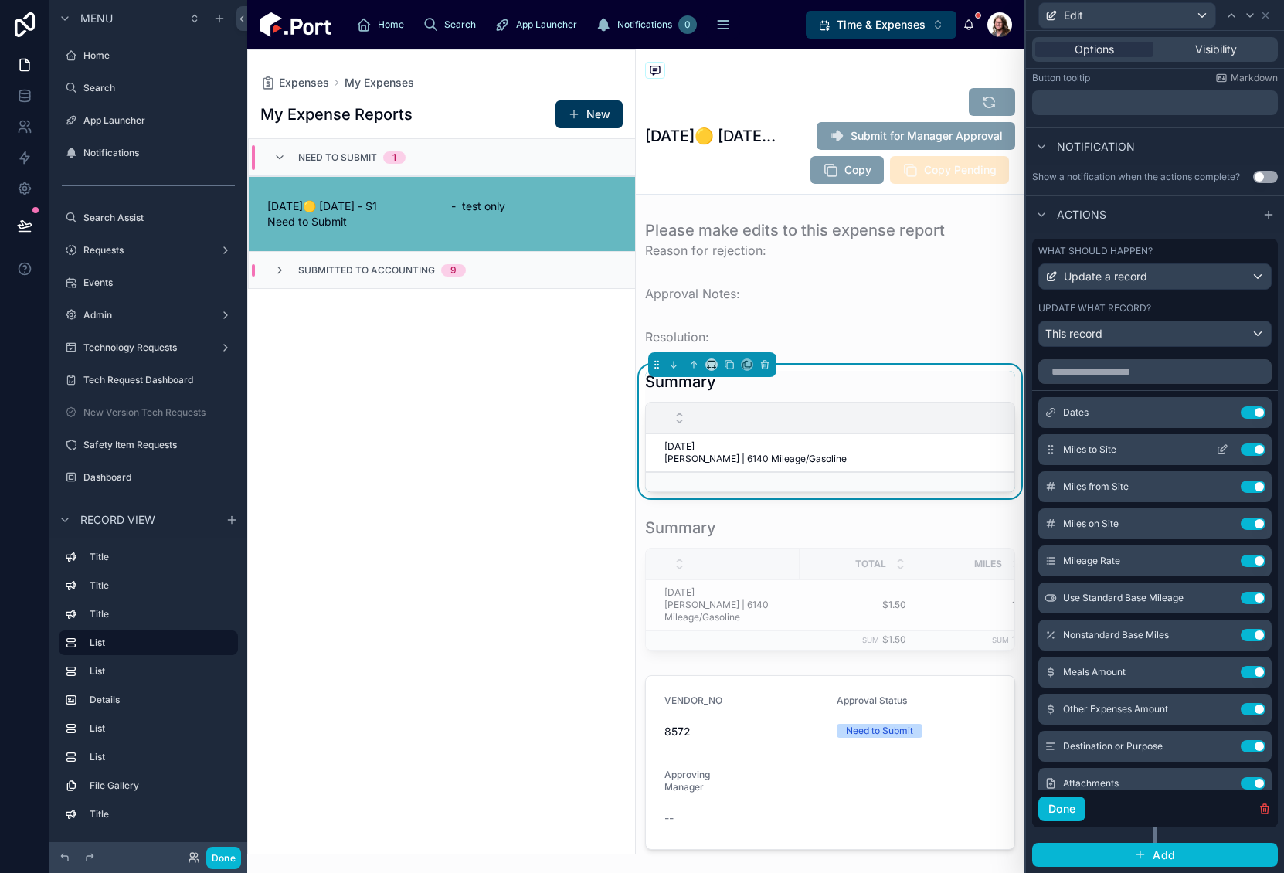
click at [1216, 447] on icon at bounding box center [1222, 450] width 12 height 12
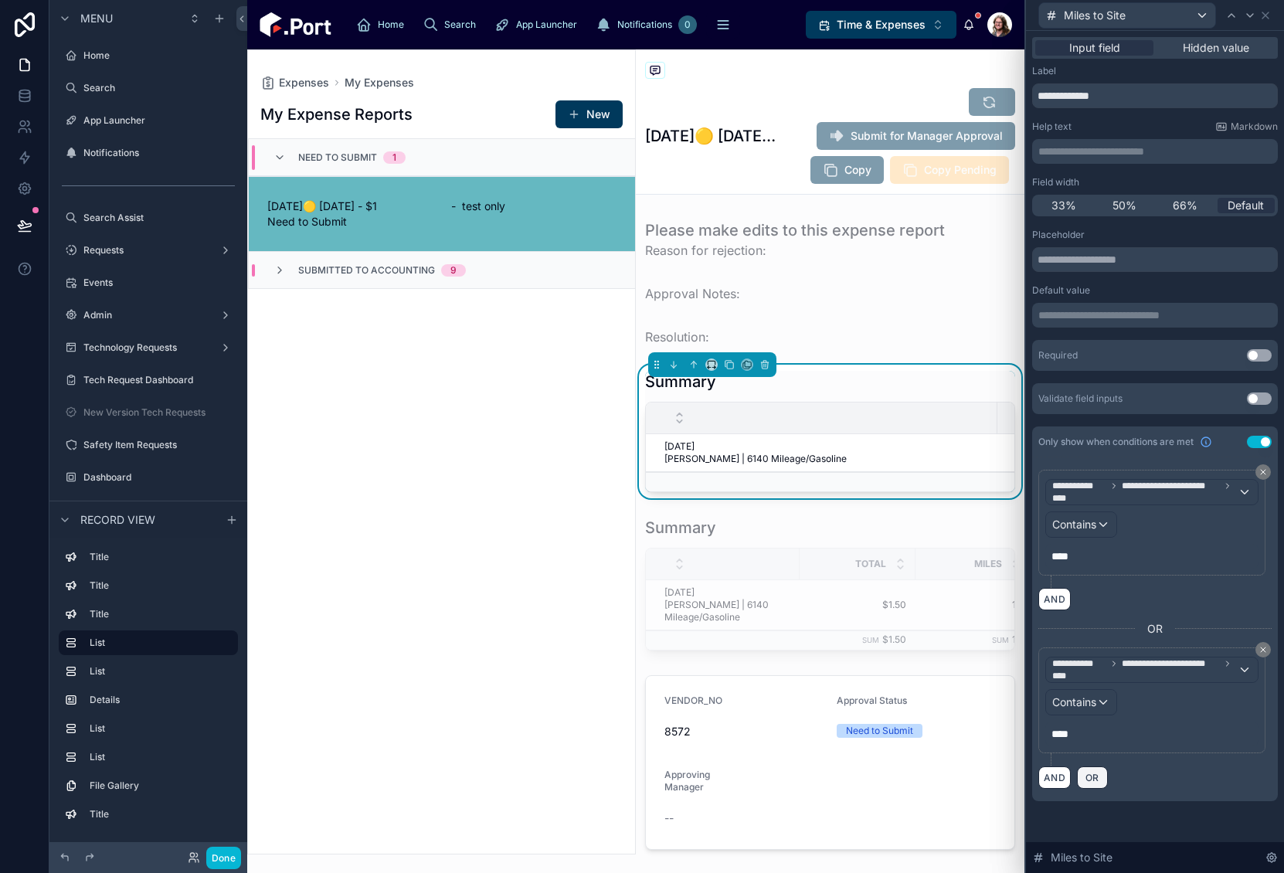
click at [1093, 777] on span "OR" at bounding box center [1092, 778] width 20 height 12
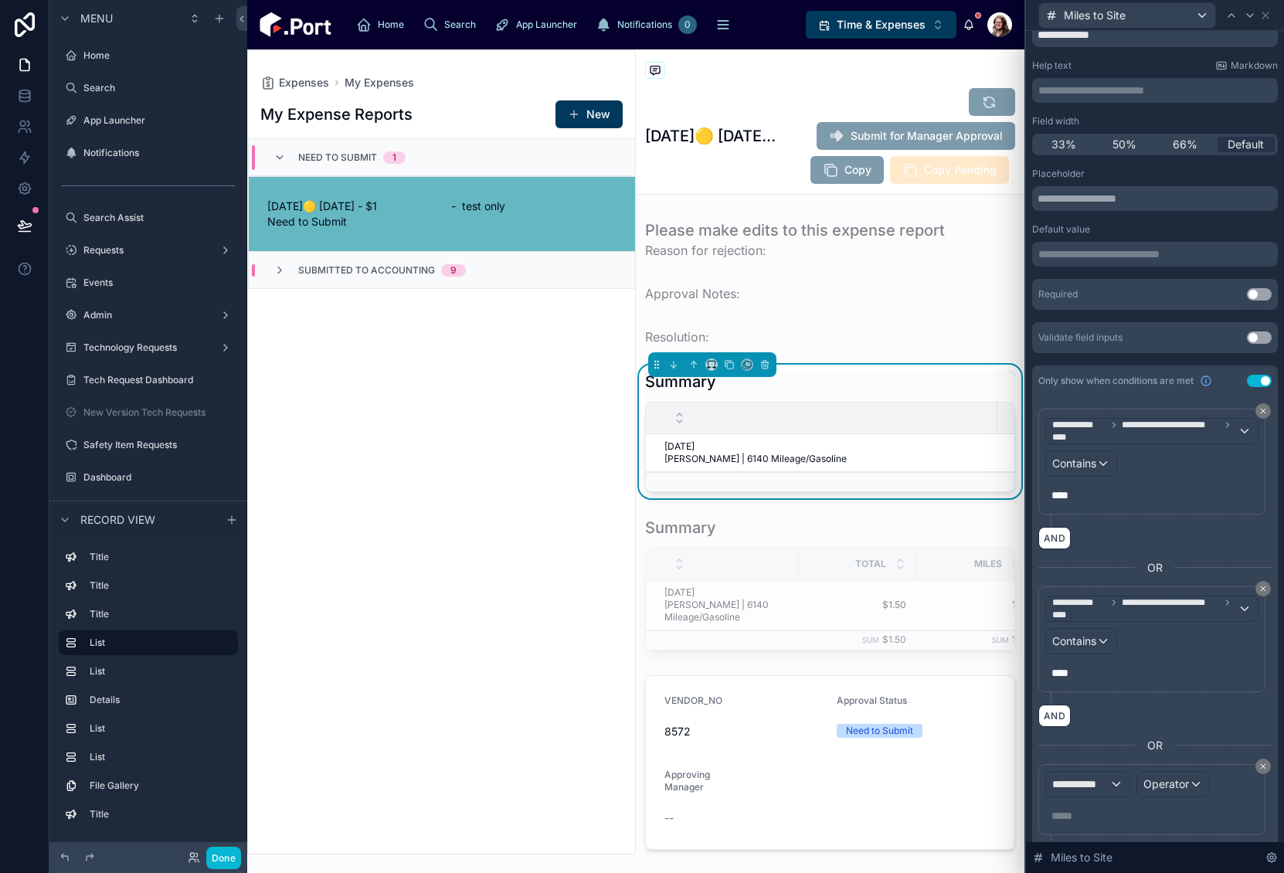
scroll to position [107, 0]
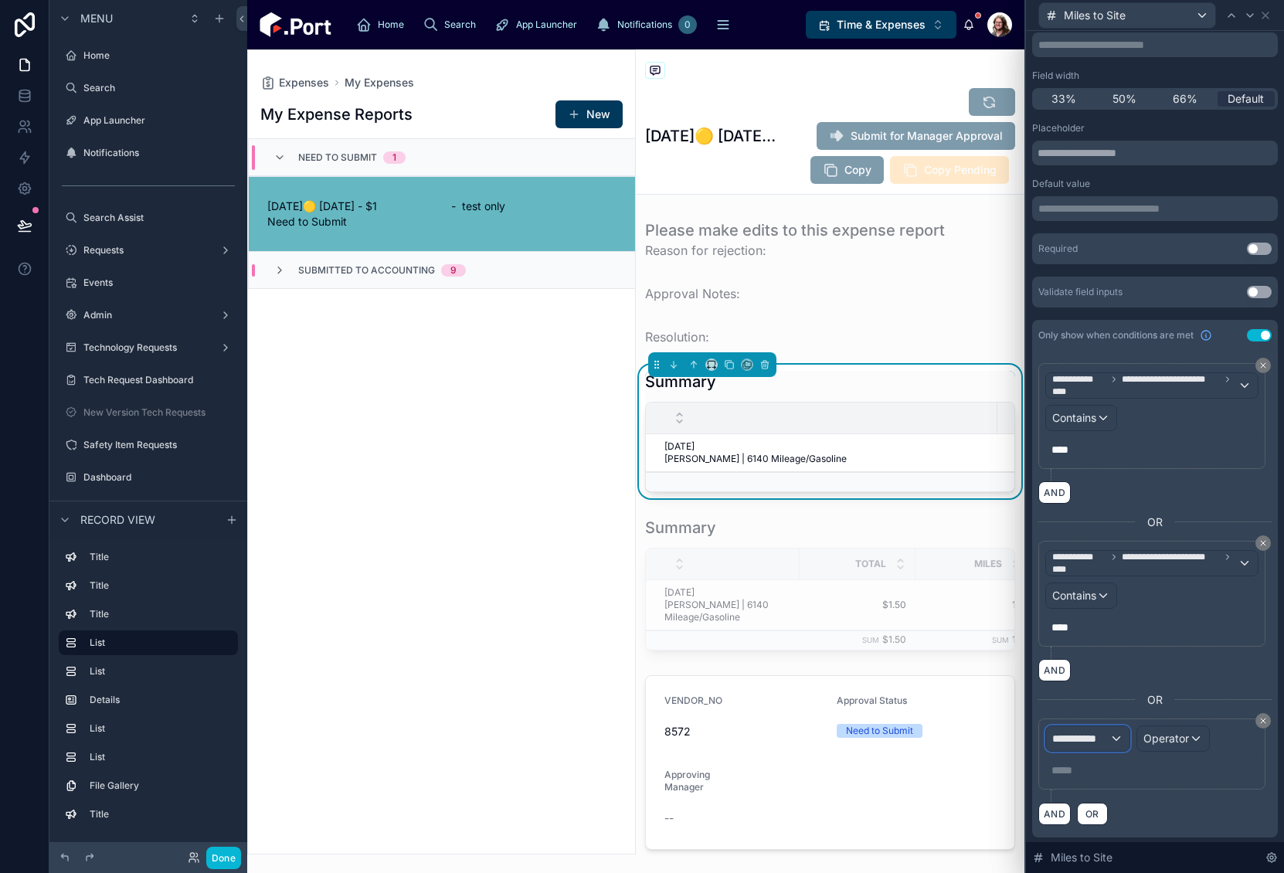
click at [1111, 739] on div "**********" at bounding box center [1087, 738] width 83 height 25
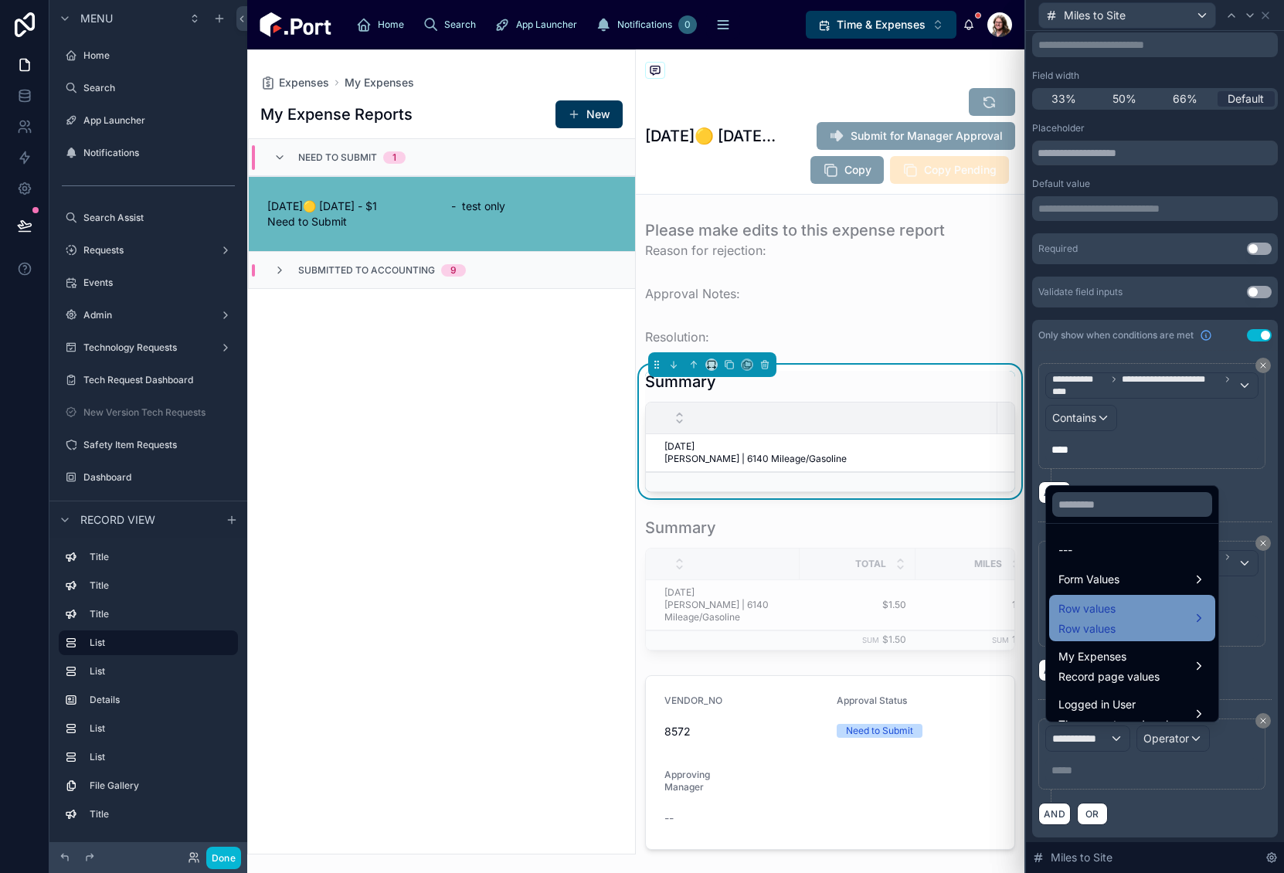
click at [1103, 610] on span "Row values" at bounding box center [1087, 609] width 57 height 19
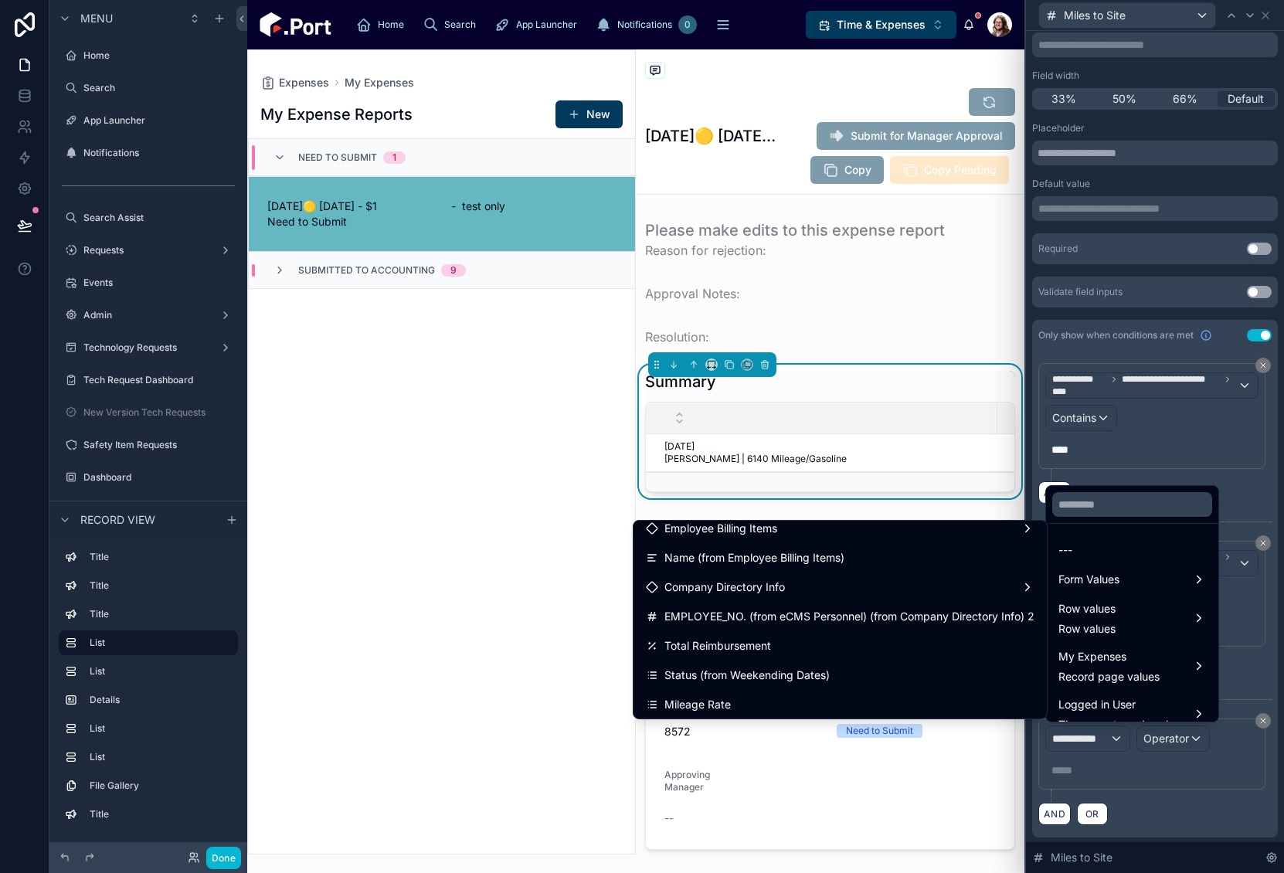
scroll to position [464, 0]
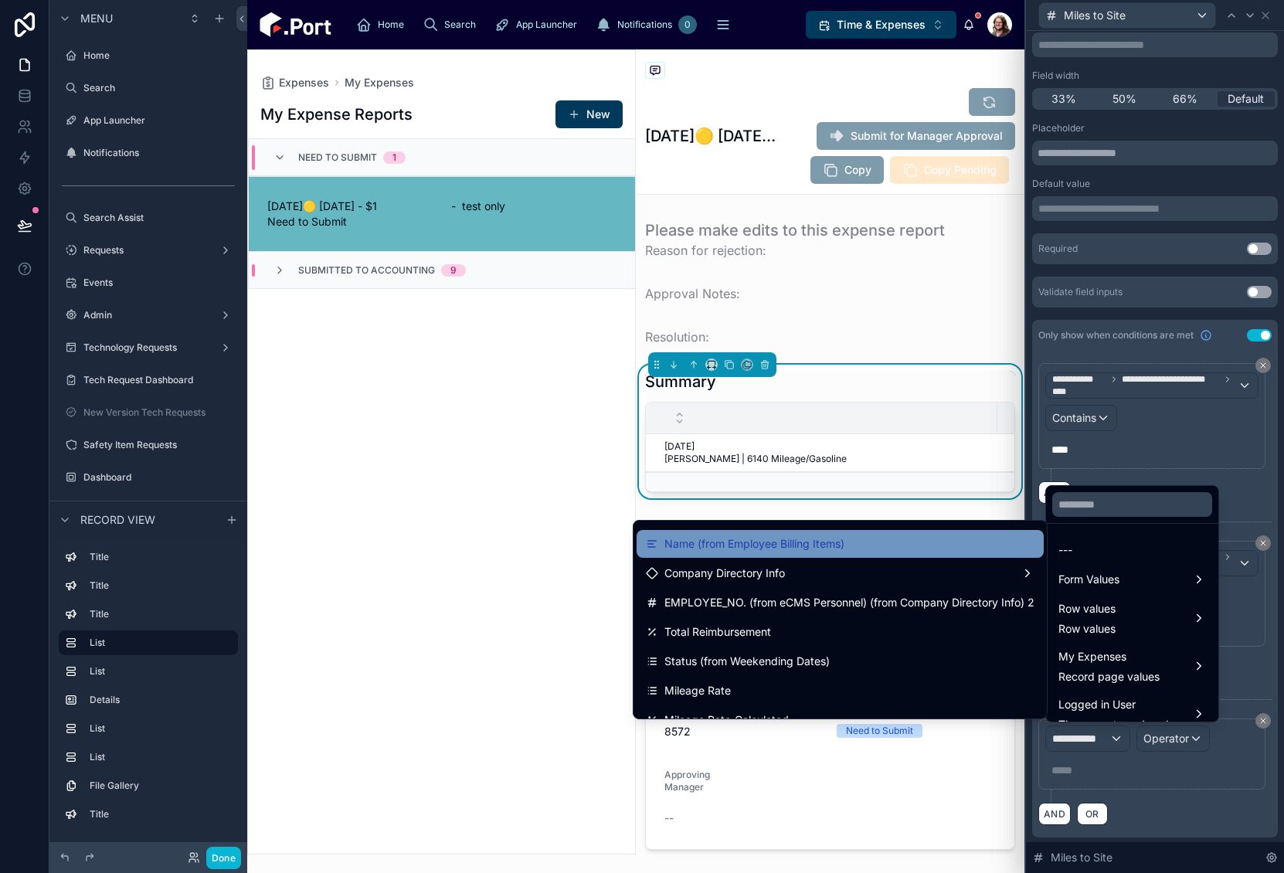
click at [838, 539] on div "Name (from Employee Billing Items)" at bounding box center [840, 544] width 389 height 19
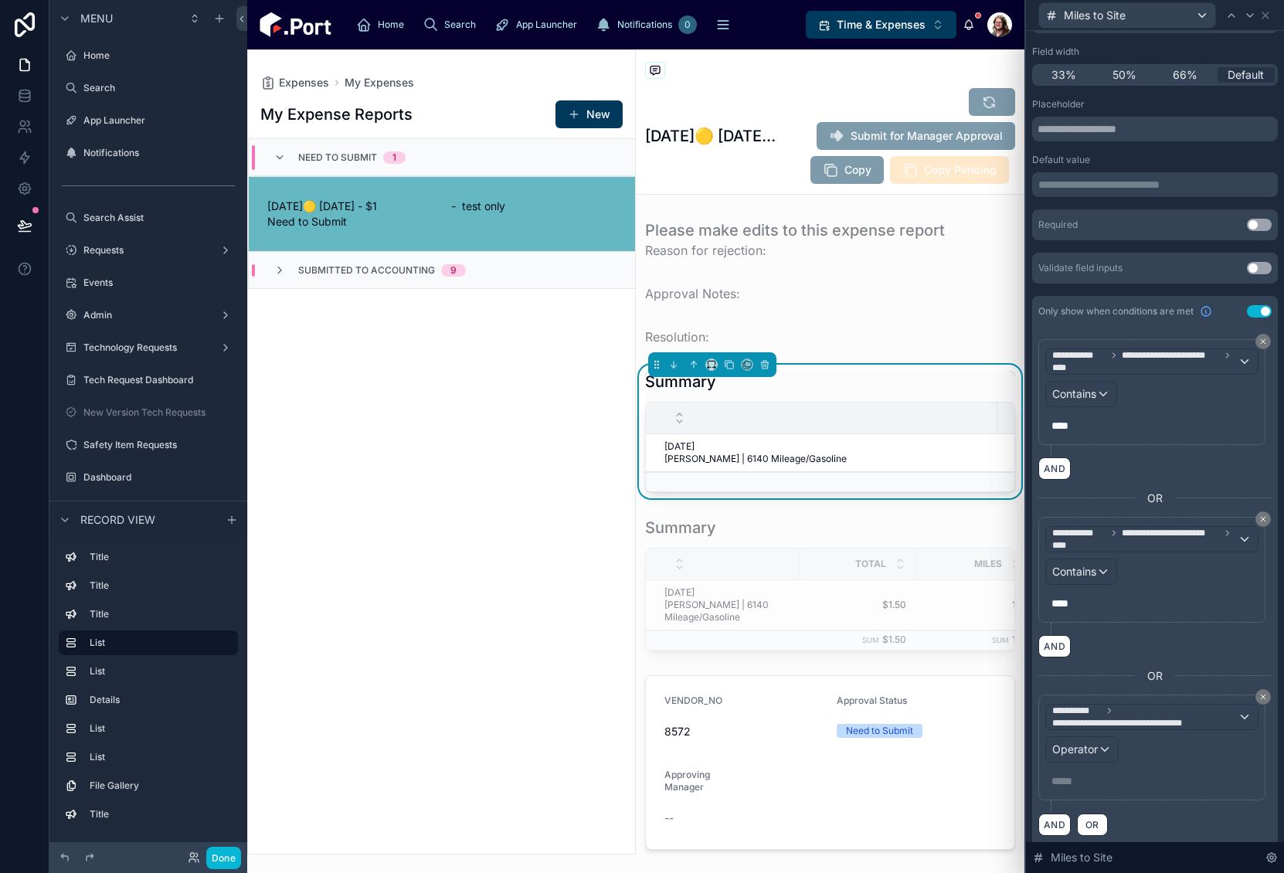
scroll to position [141, 0]
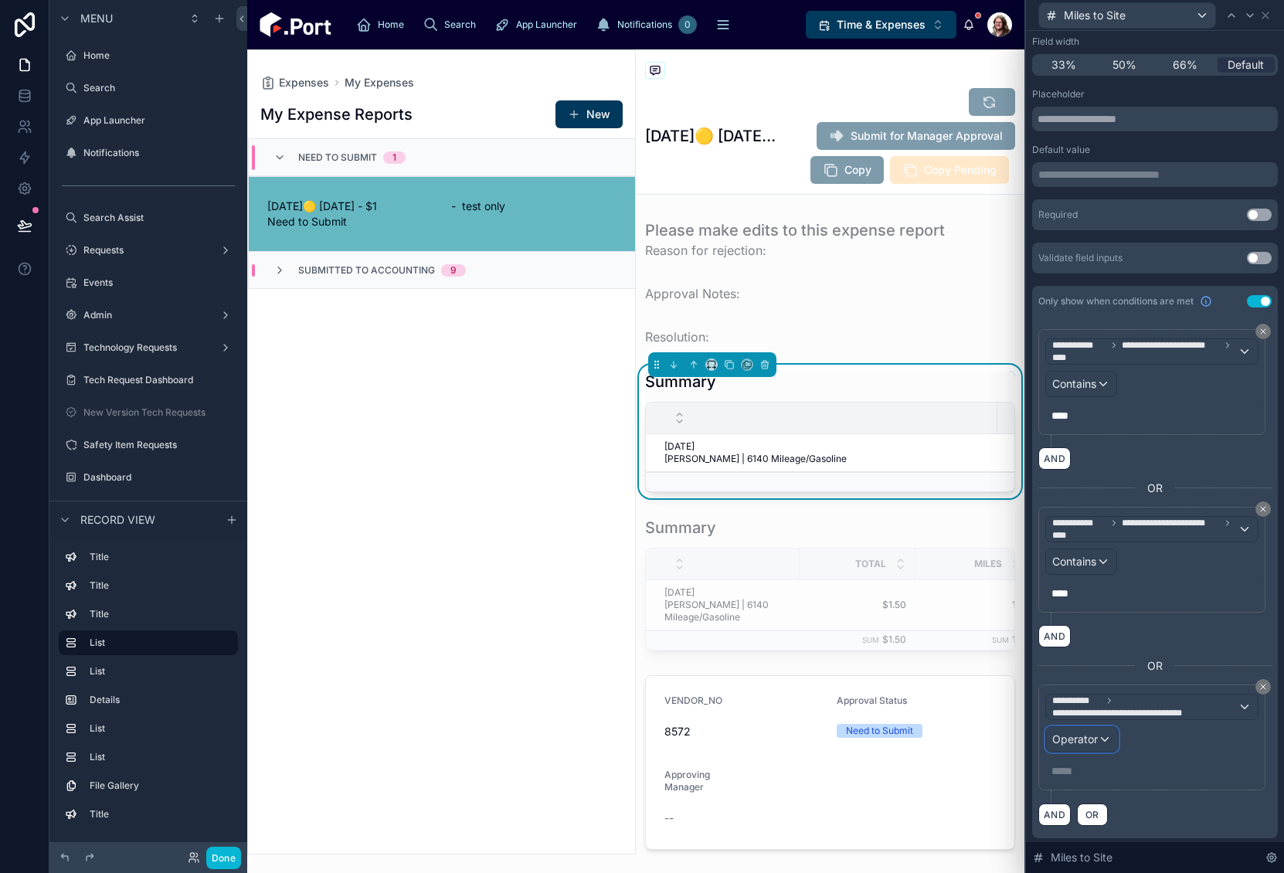
click at [1079, 740] on span "Operator" at bounding box center [1075, 738] width 46 height 13
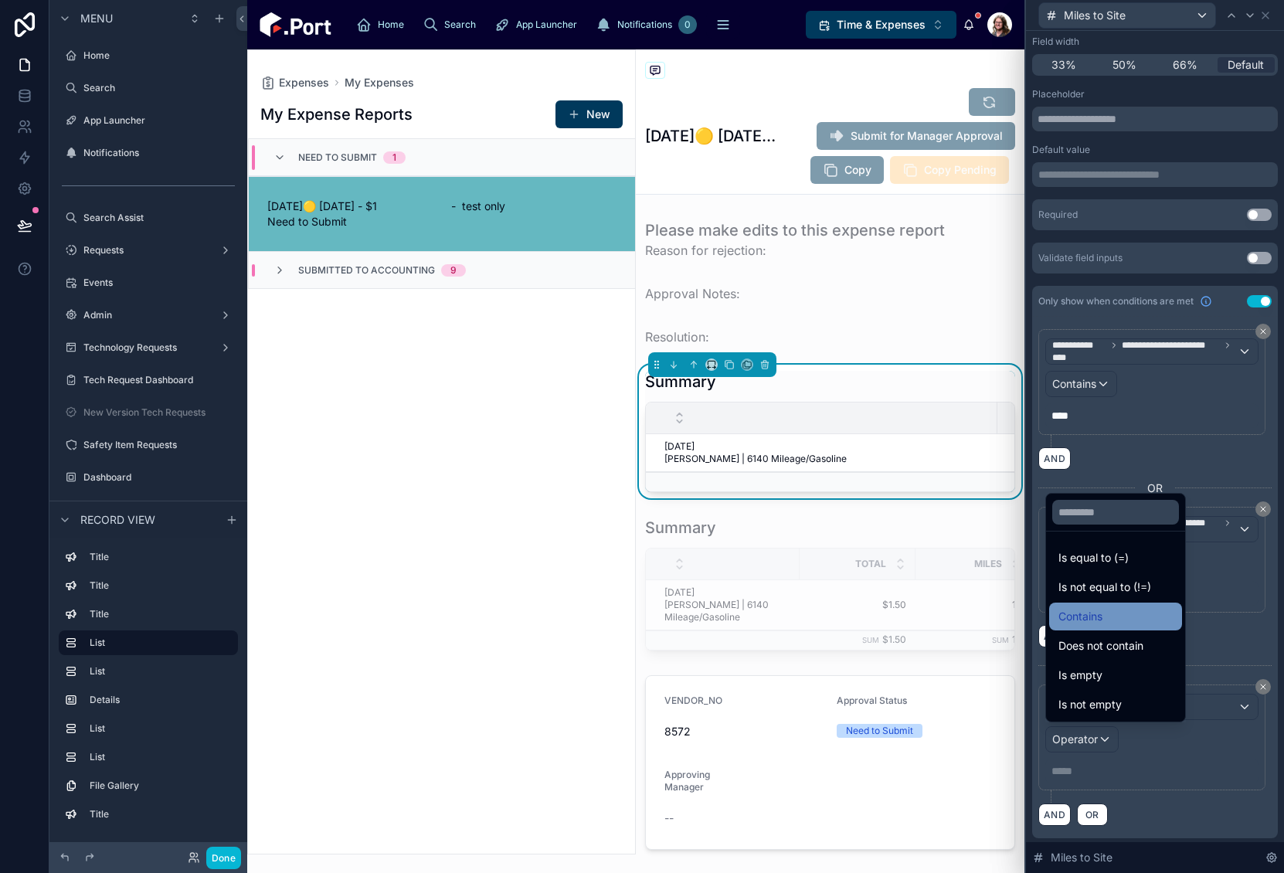
drag, startPoint x: 1092, startPoint y: 618, endPoint x: 1115, endPoint y: 760, distance: 143.3
click at [1092, 619] on span "Contains" at bounding box center [1081, 616] width 44 height 19
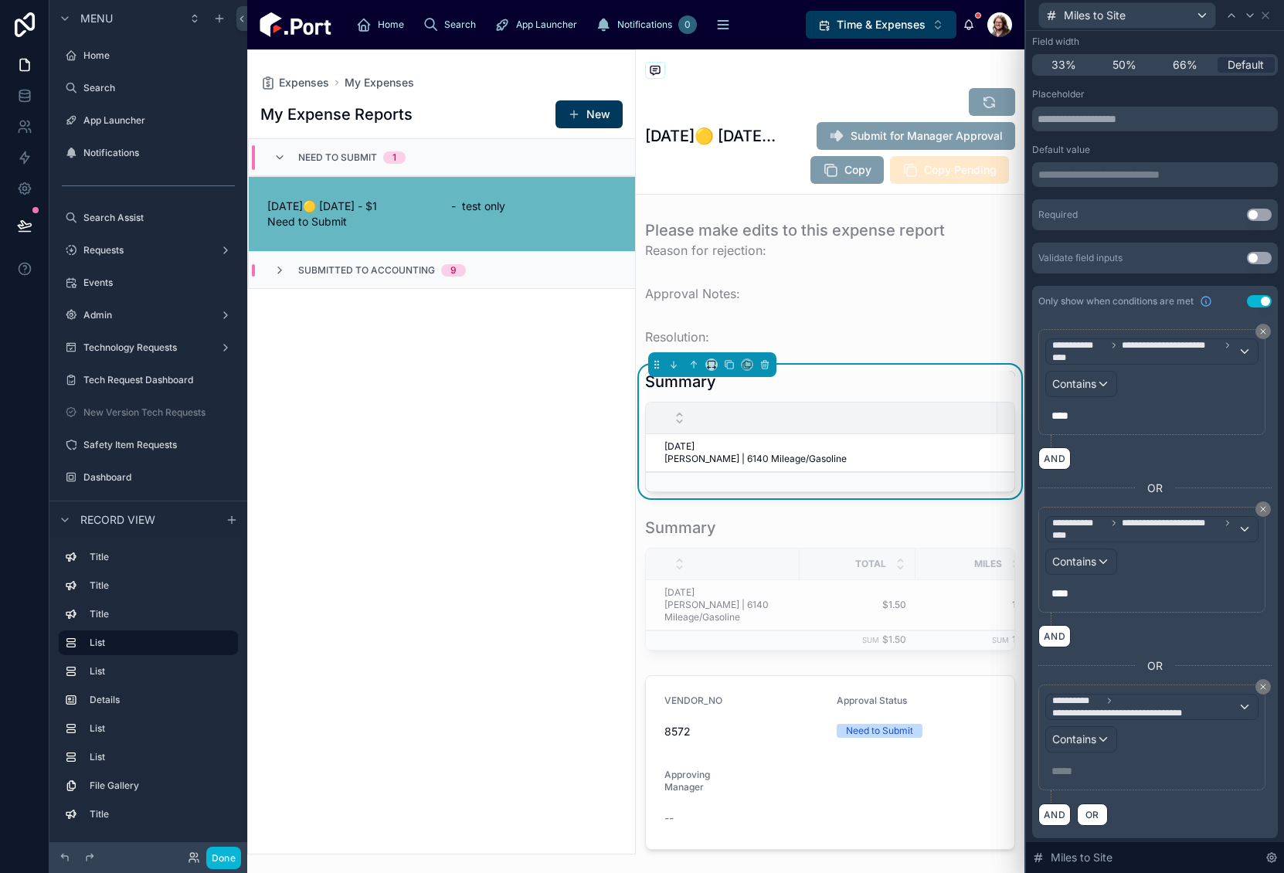
click at [1075, 767] on p "***** ﻿" at bounding box center [1154, 770] width 204 height 15
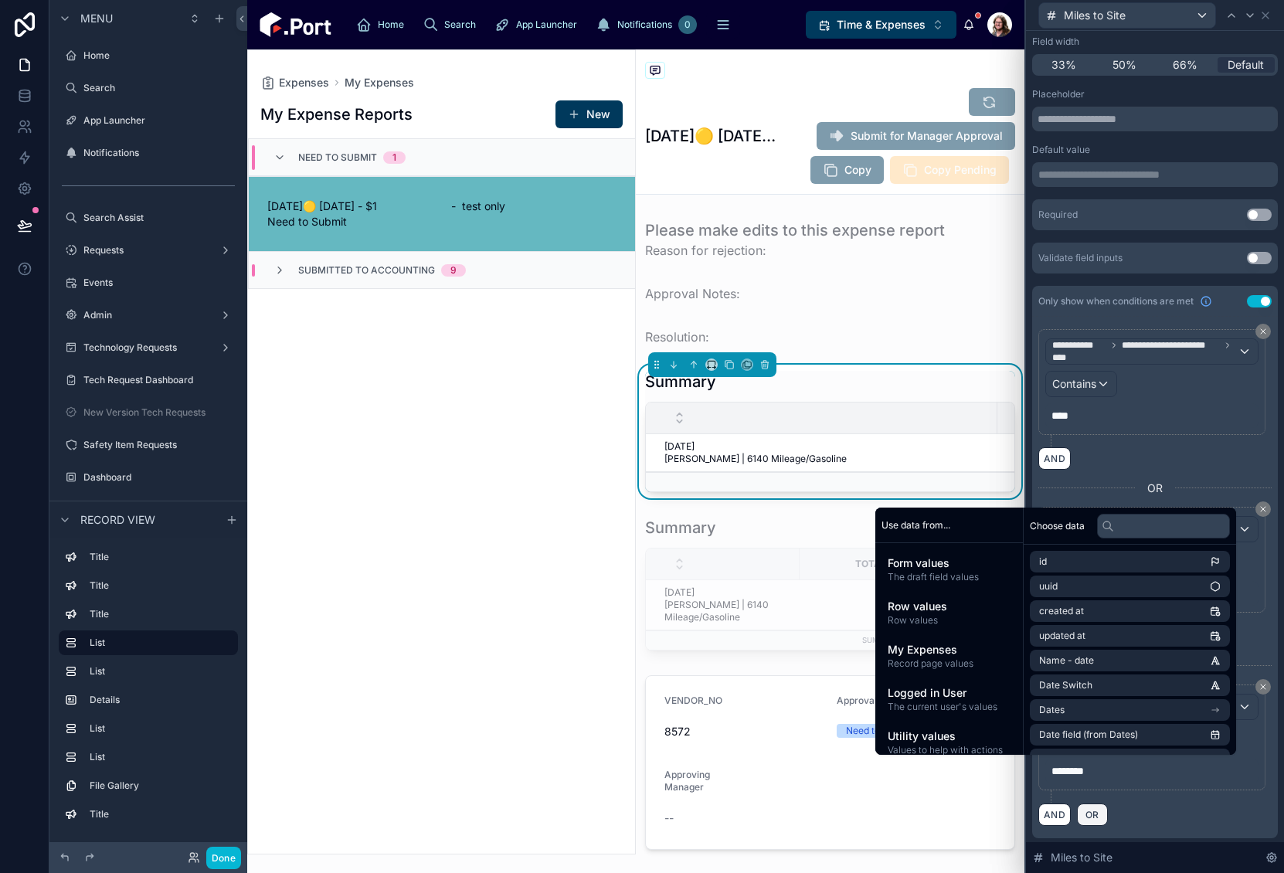
click at [1094, 814] on span "OR" at bounding box center [1092, 815] width 20 height 12
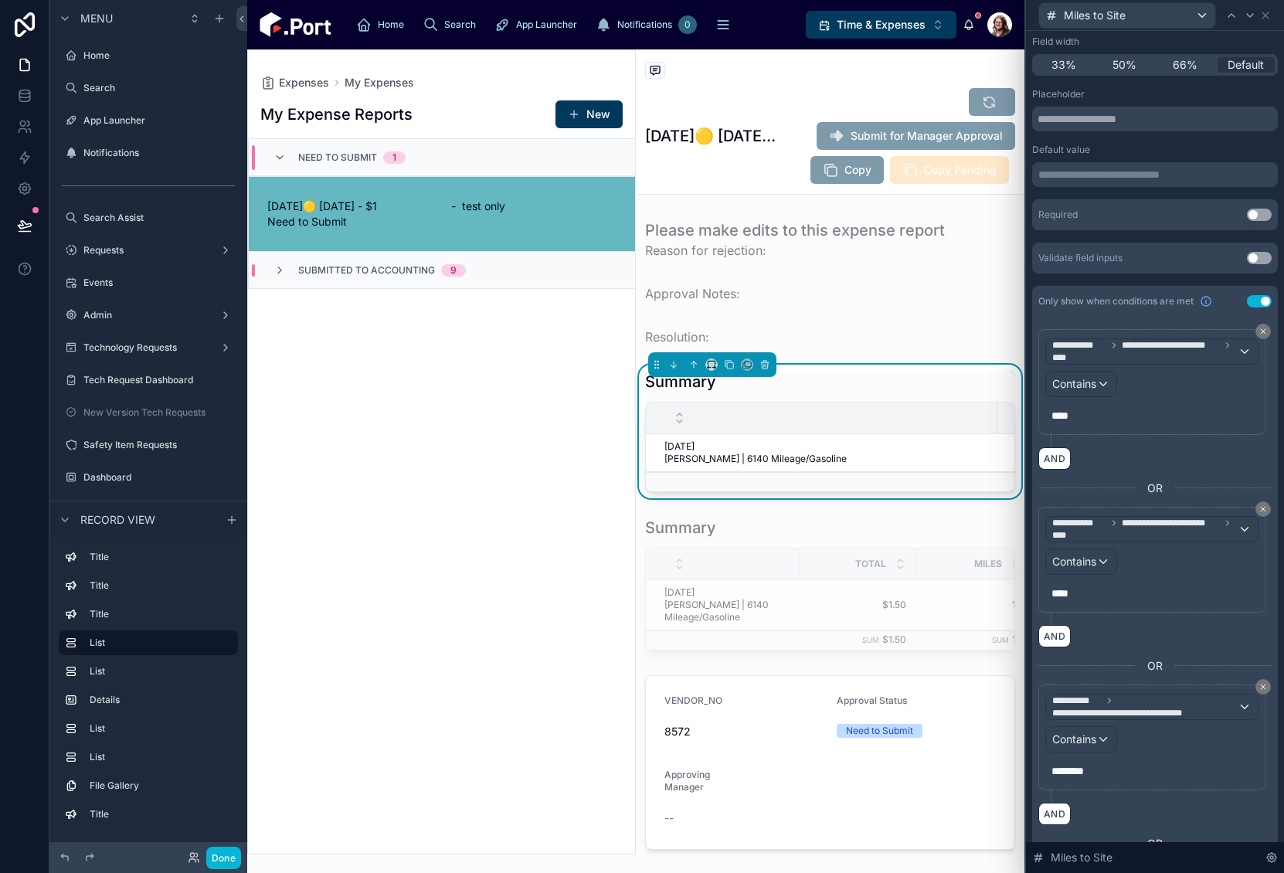
scroll to position [284, 0]
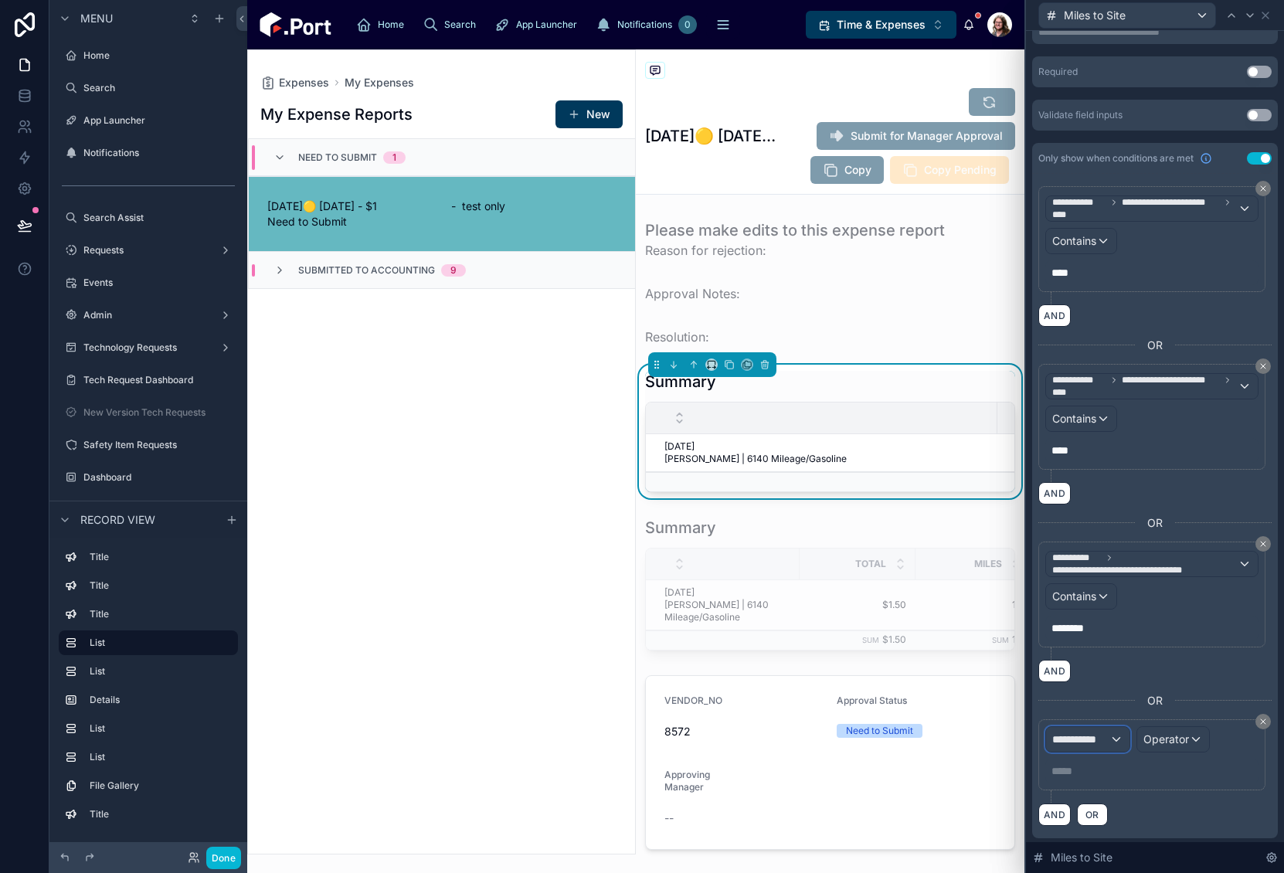
click at [1107, 733] on span "**********" at bounding box center [1080, 739] width 57 height 15
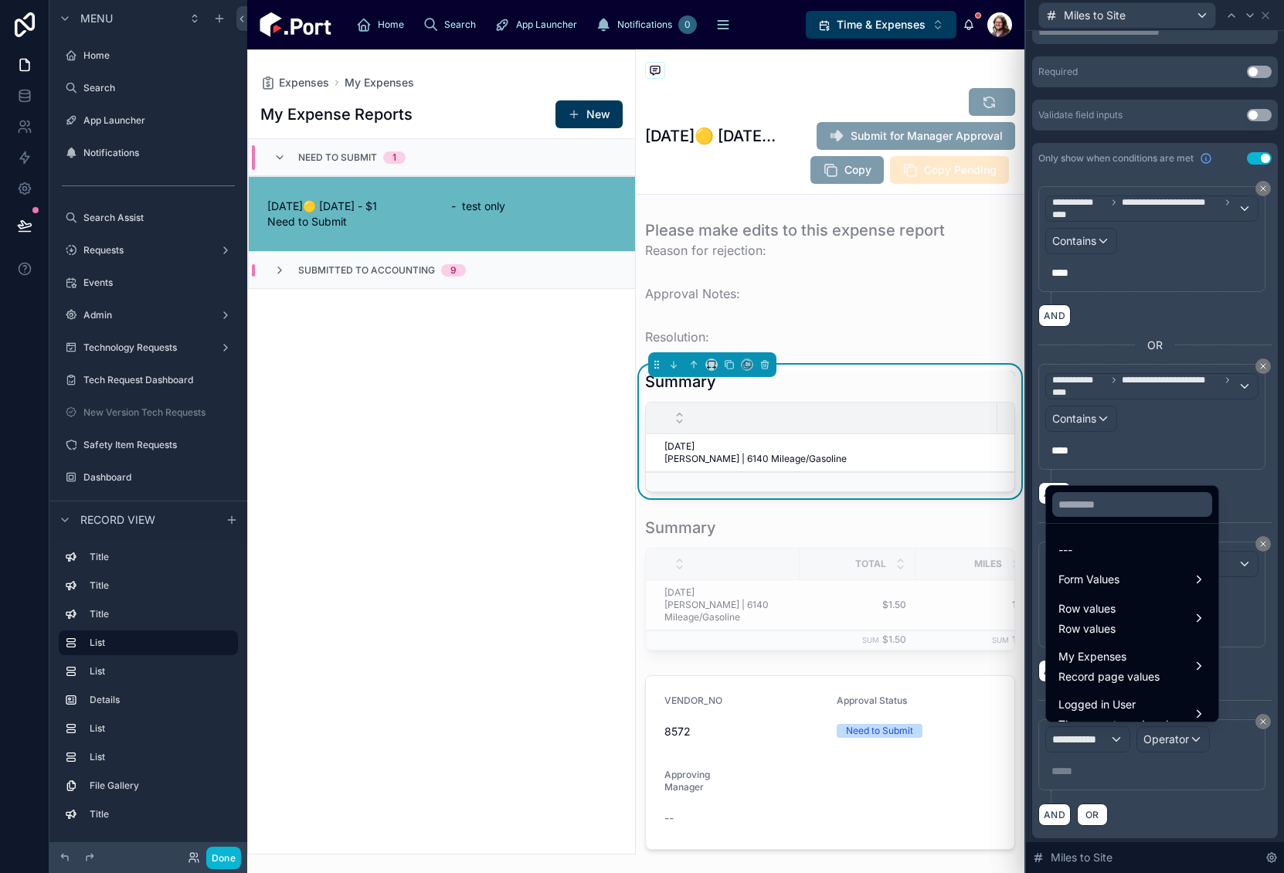
click at [1252, 722] on div at bounding box center [1155, 436] width 258 height 873
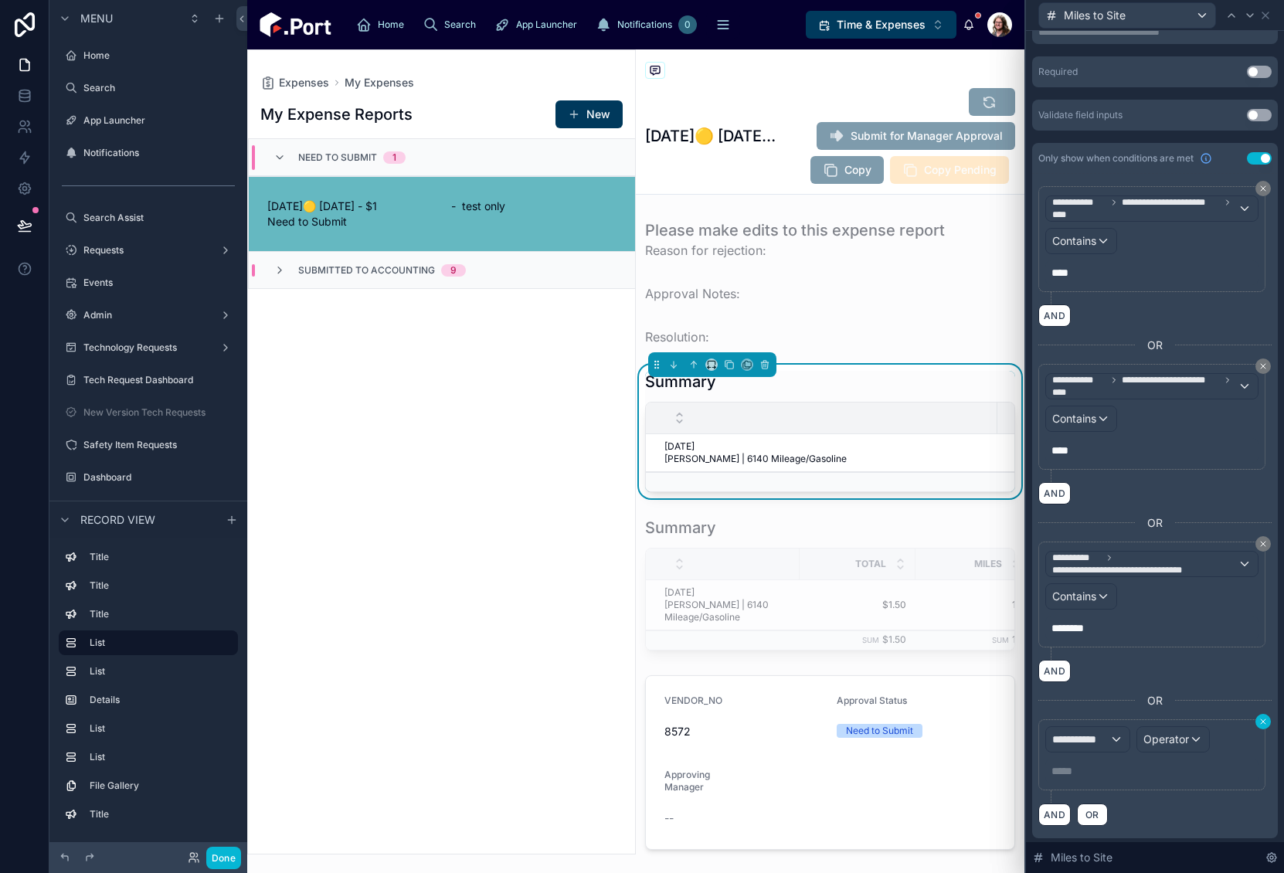
click at [1259, 717] on icon at bounding box center [1263, 721] width 9 height 9
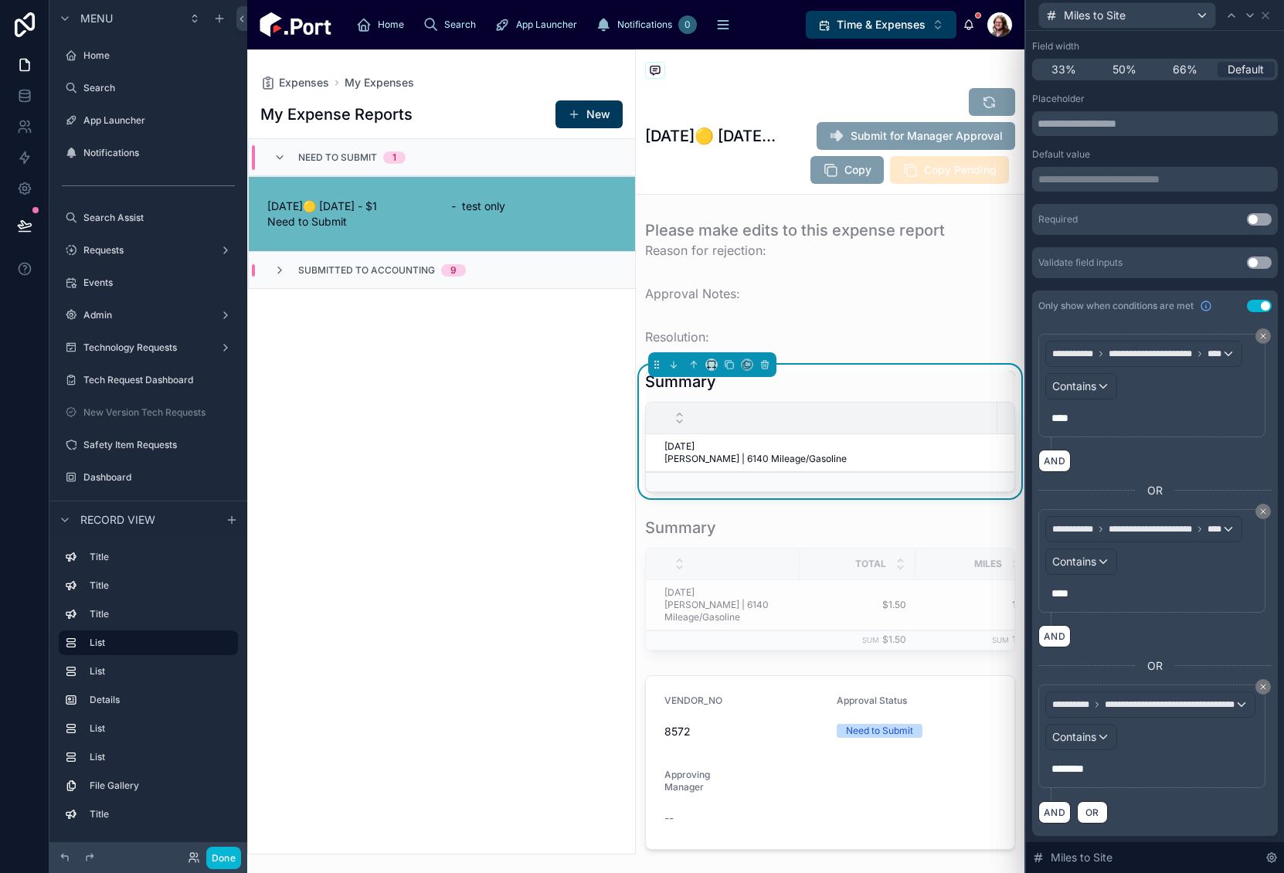
scroll to position [141, 0]
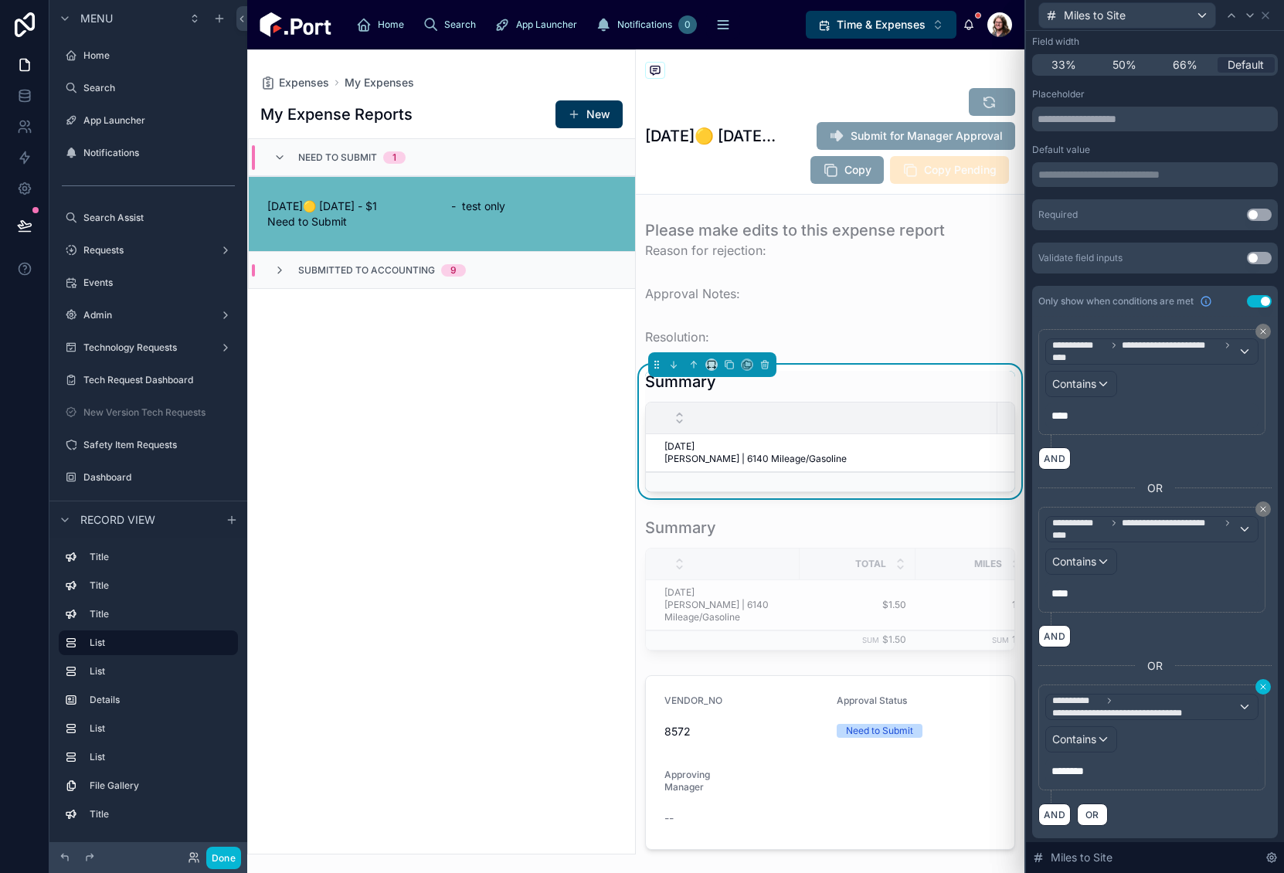
click at [1259, 685] on icon at bounding box center [1263, 686] width 9 height 9
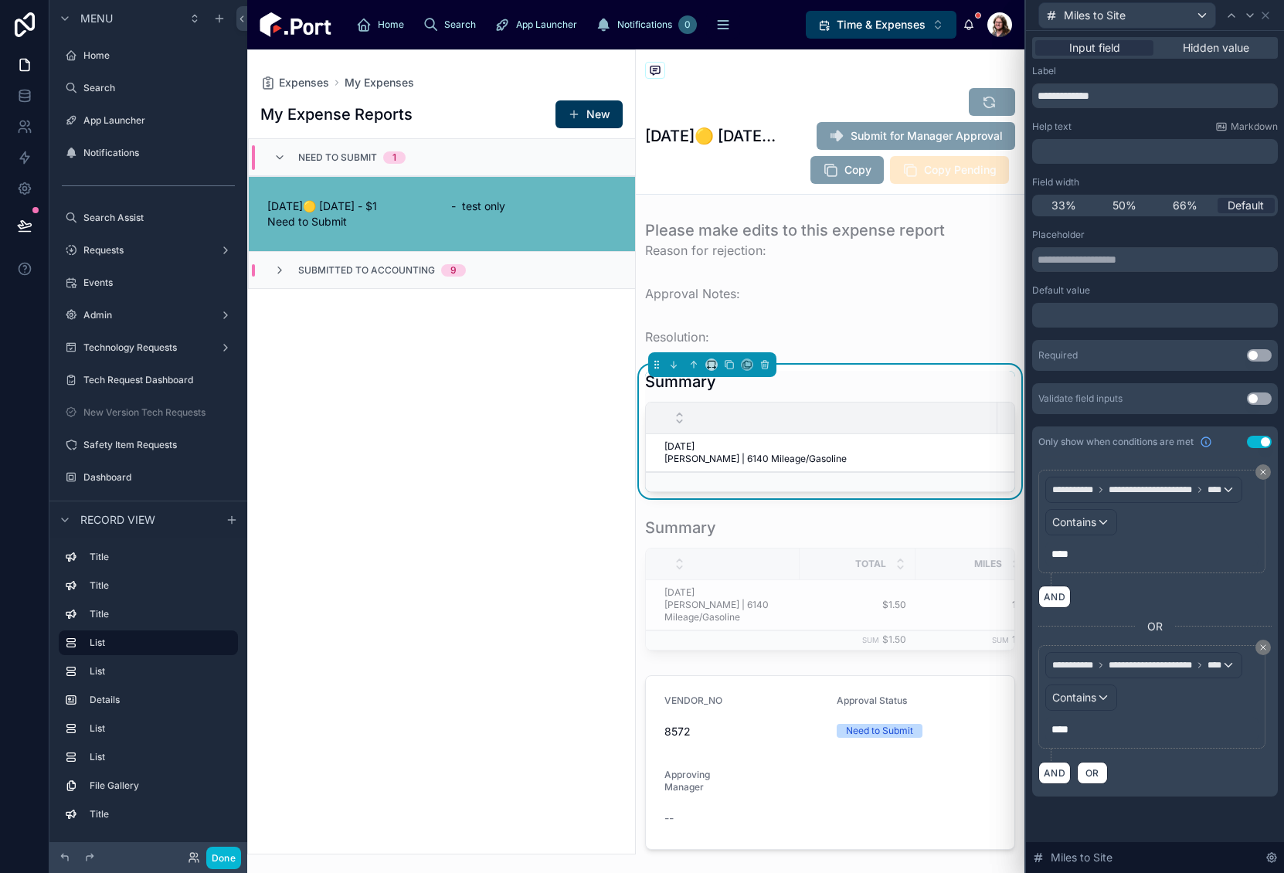
scroll to position [0, 0]
click at [467, 671] on div "My Expense Reports New Need to Submit 1 [DATE]🟡 [DATE] - $1 Need to Submit - te…" at bounding box center [441, 471] width 387 height 763
click at [214, 862] on button "Done" at bounding box center [223, 858] width 35 height 22
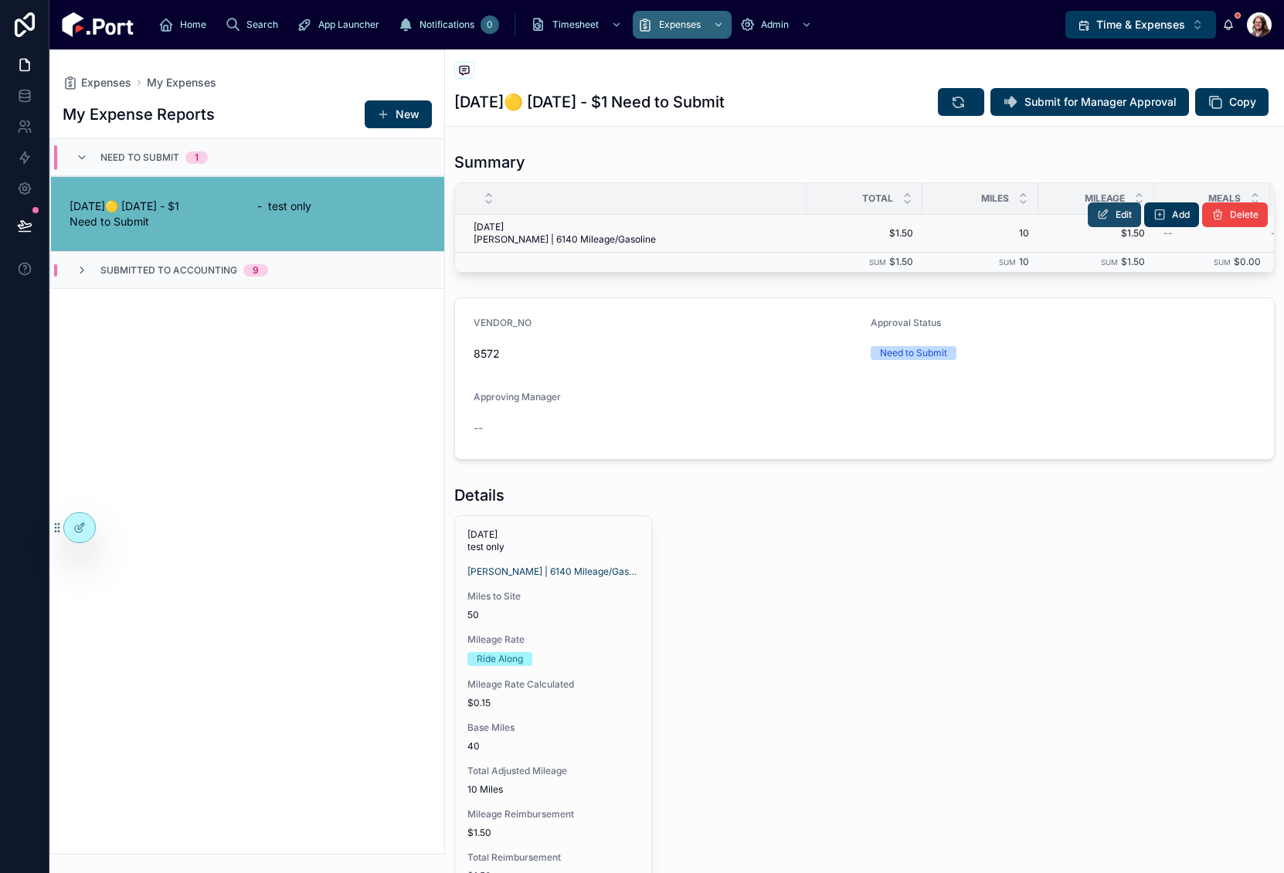
click at [1116, 220] on span "Edit" at bounding box center [1124, 215] width 16 height 12
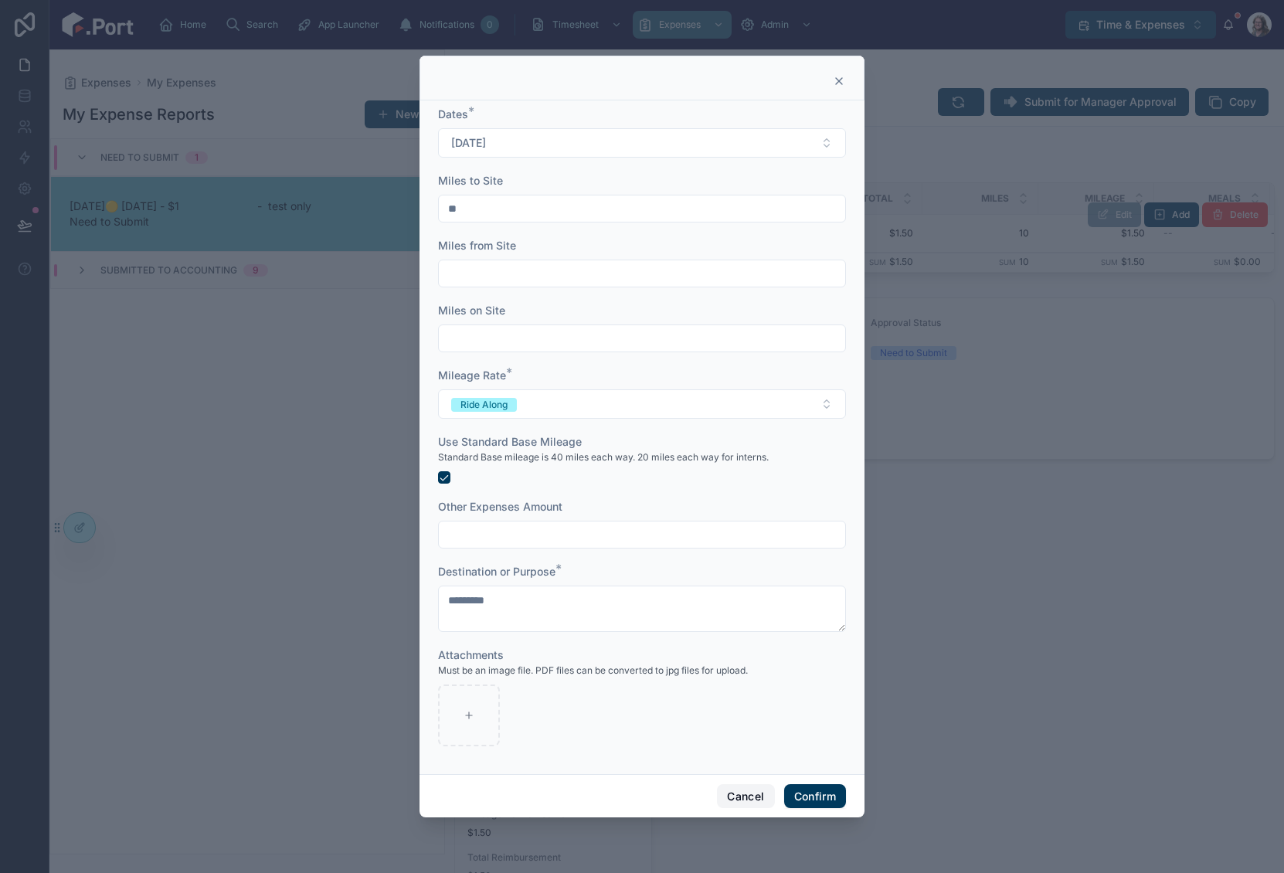
click at [736, 794] on button "Cancel" at bounding box center [745, 796] width 57 height 25
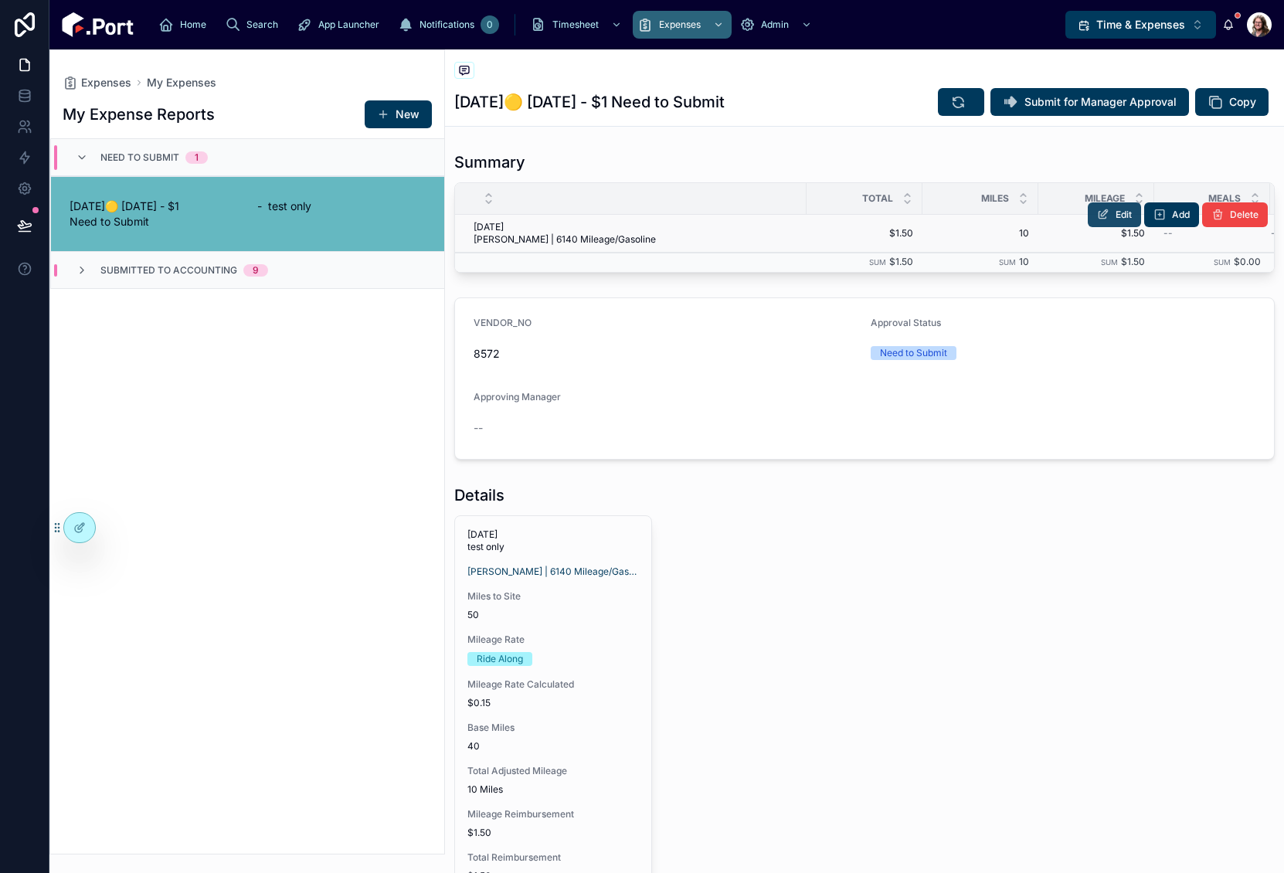
click at [1097, 216] on icon at bounding box center [1103, 215] width 12 height 12
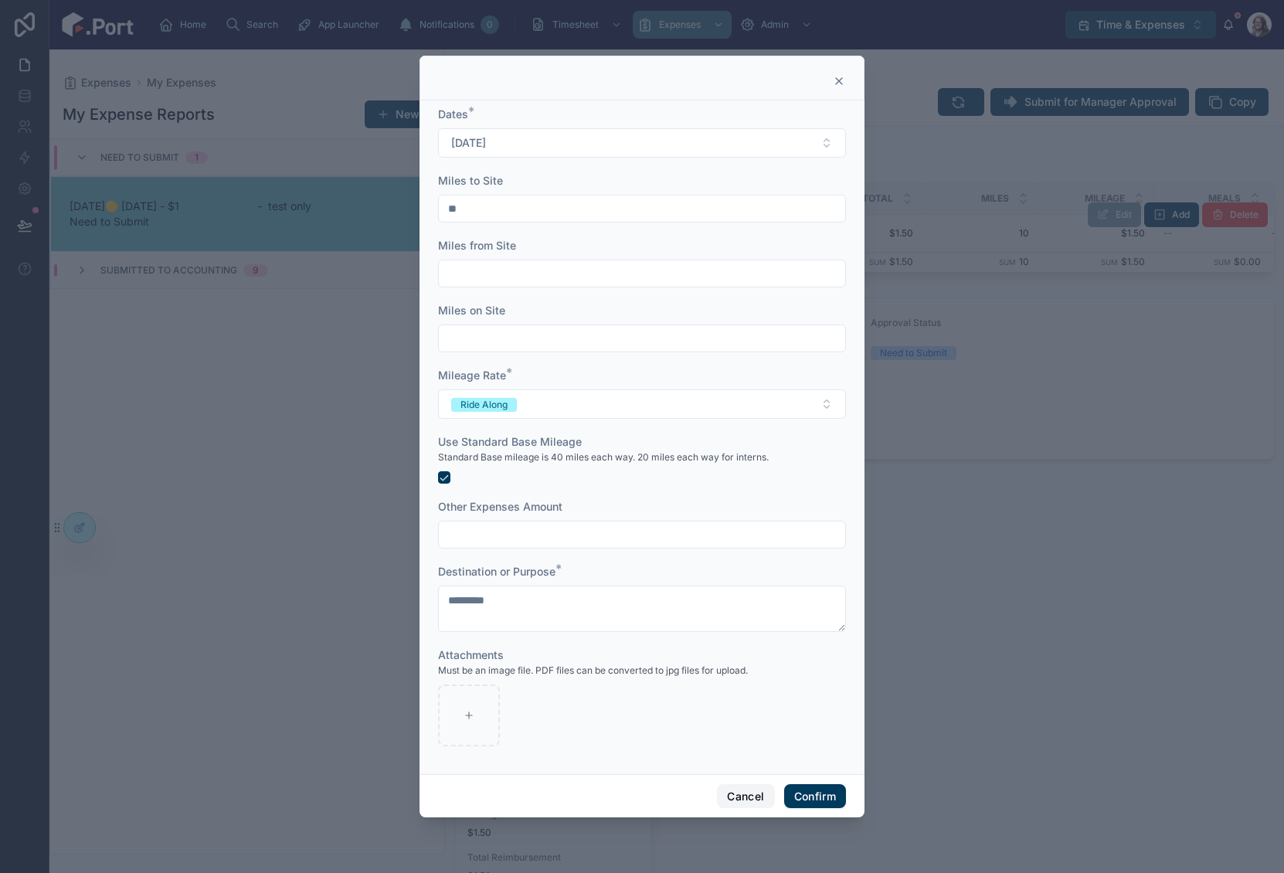
click at [738, 798] on button "Cancel" at bounding box center [745, 796] width 57 height 25
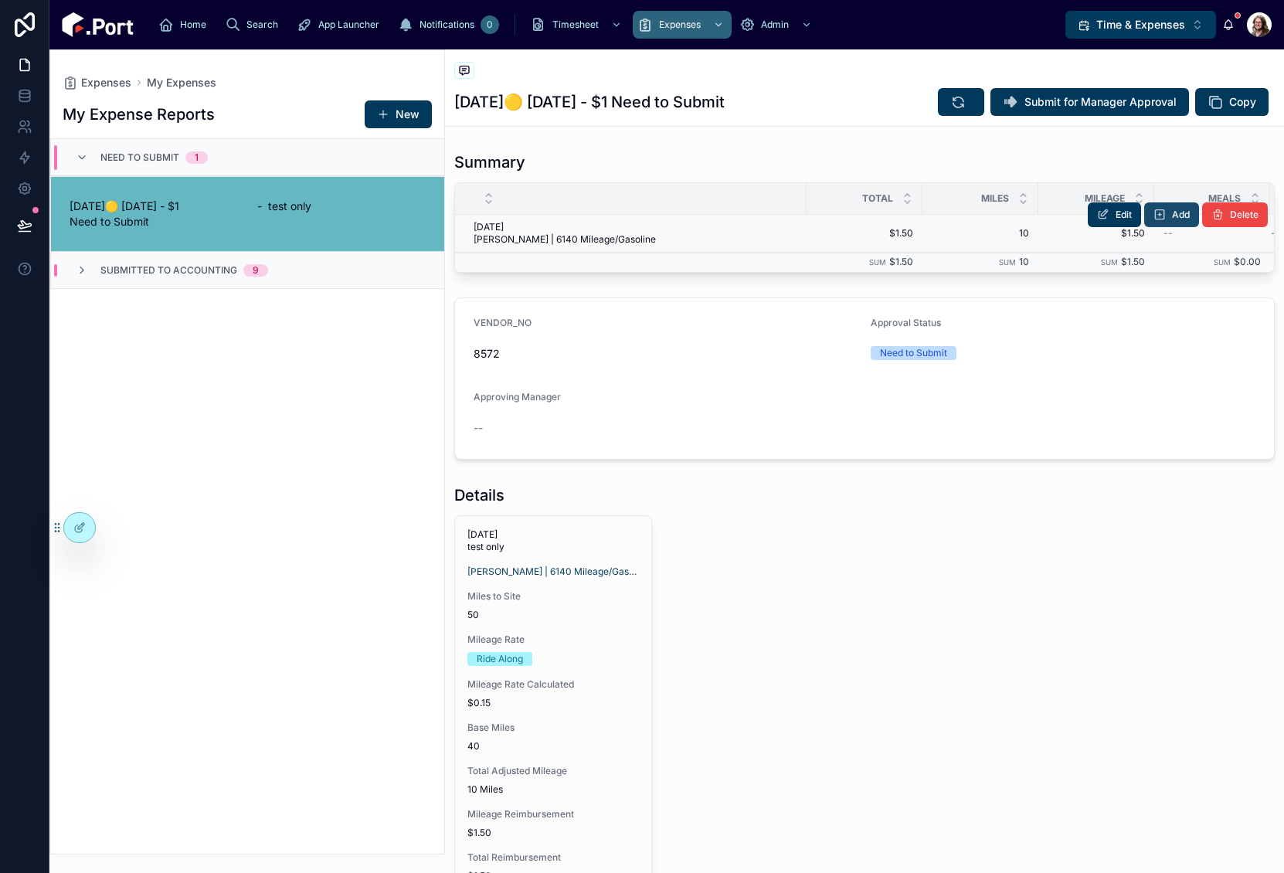
click at [1154, 210] on icon at bounding box center [1160, 215] width 12 height 12
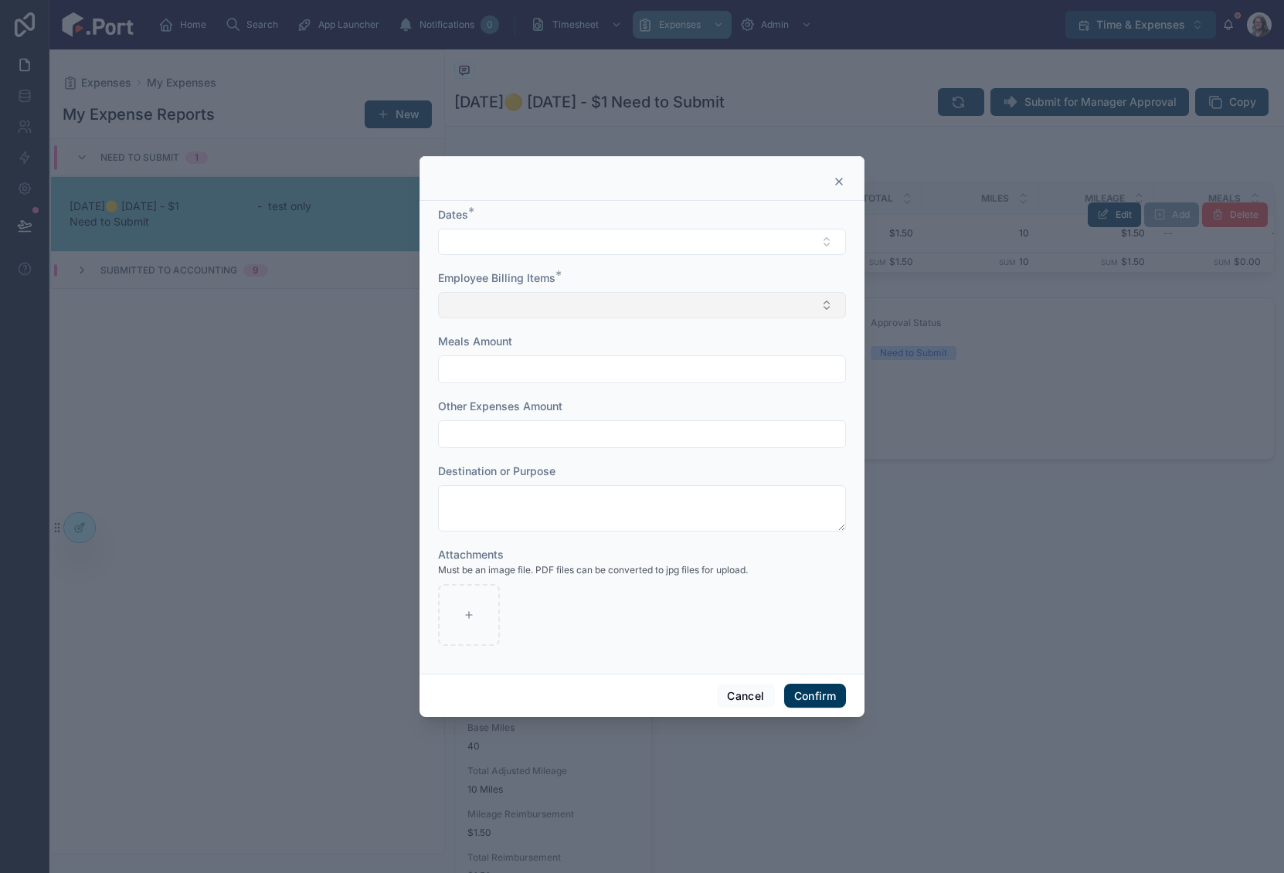
click at [713, 309] on button "Select Button" at bounding box center [642, 305] width 408 height 26
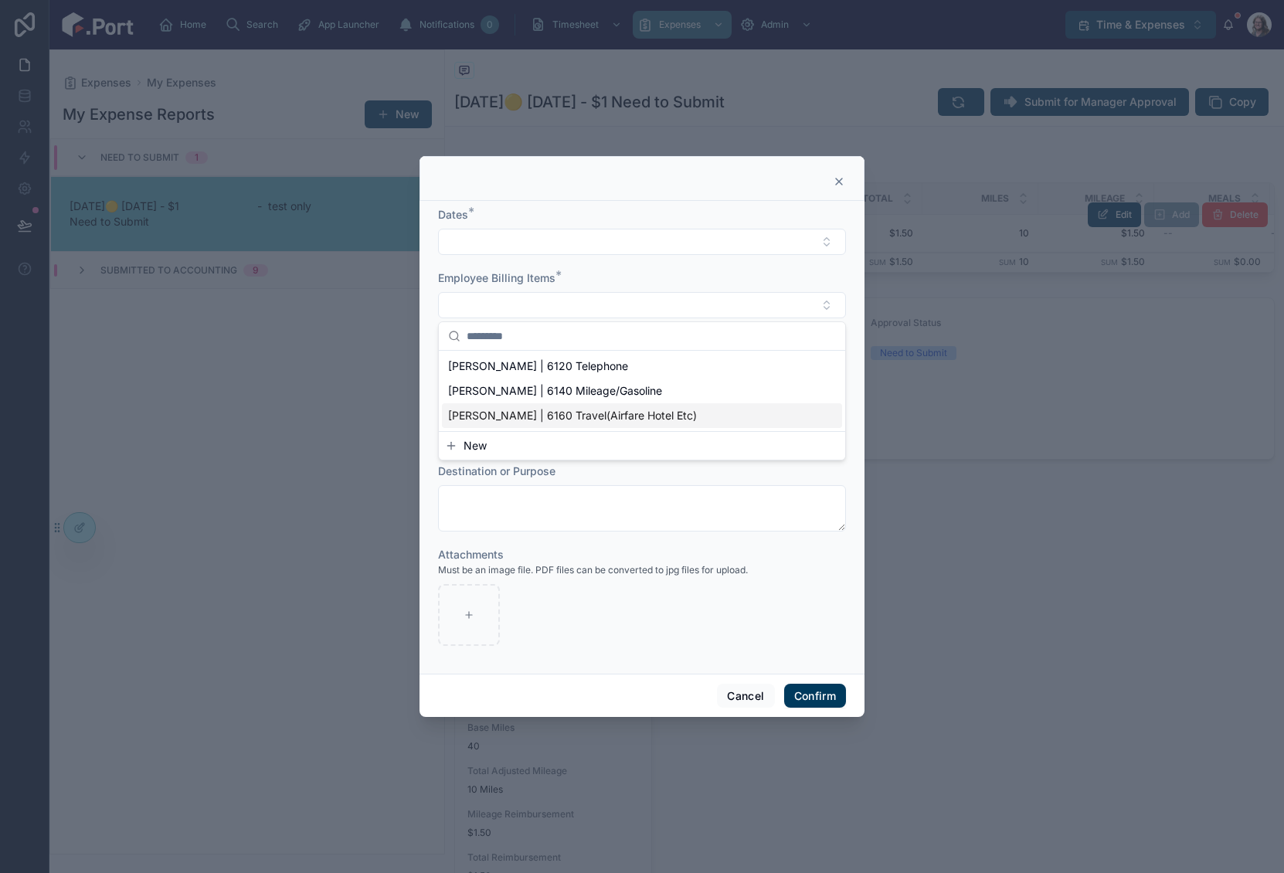
click at [496, 447] on button "New" at bounding box center [642, 445] width 394 height 15
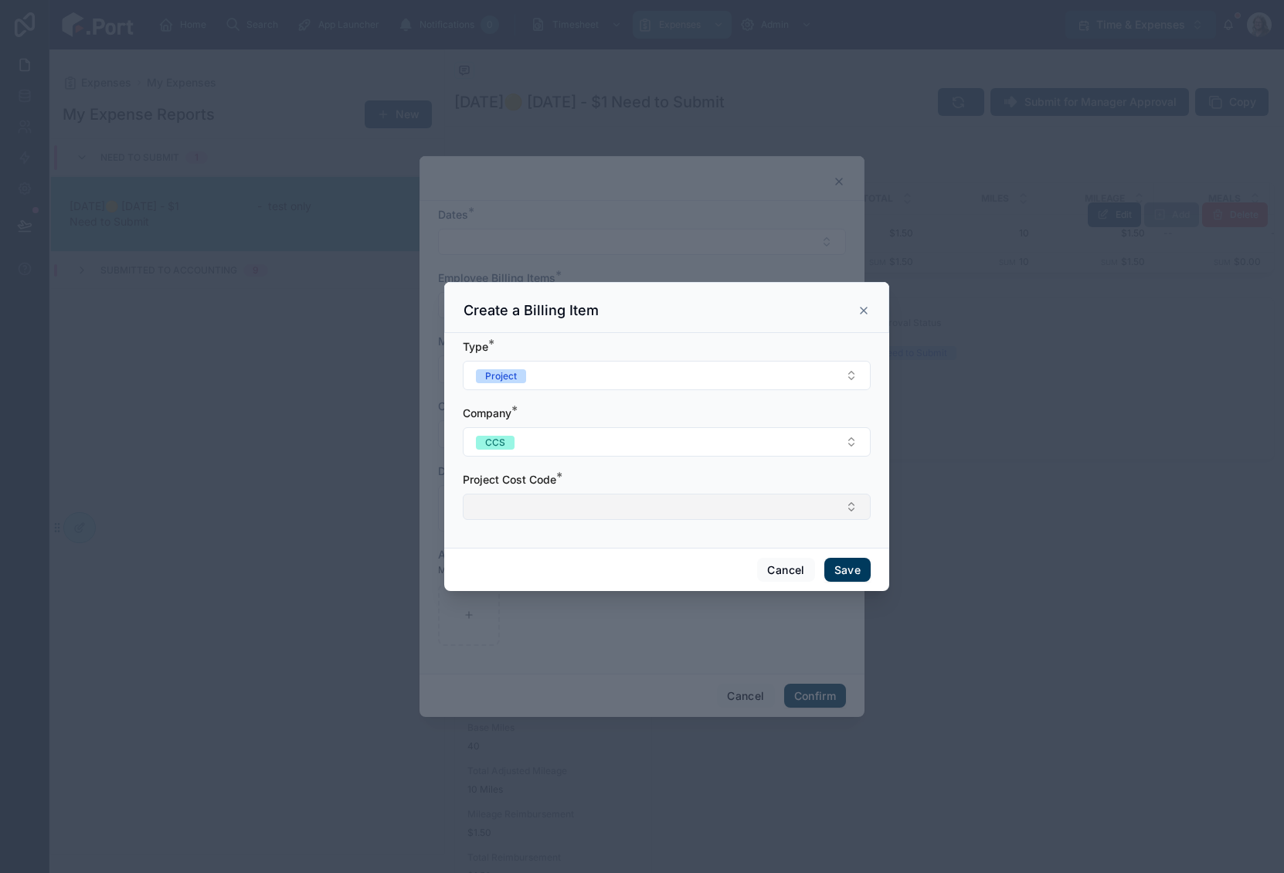
click at [576, 503] on button "Select Button" at bounding box center [667, 507] width 408 height 26
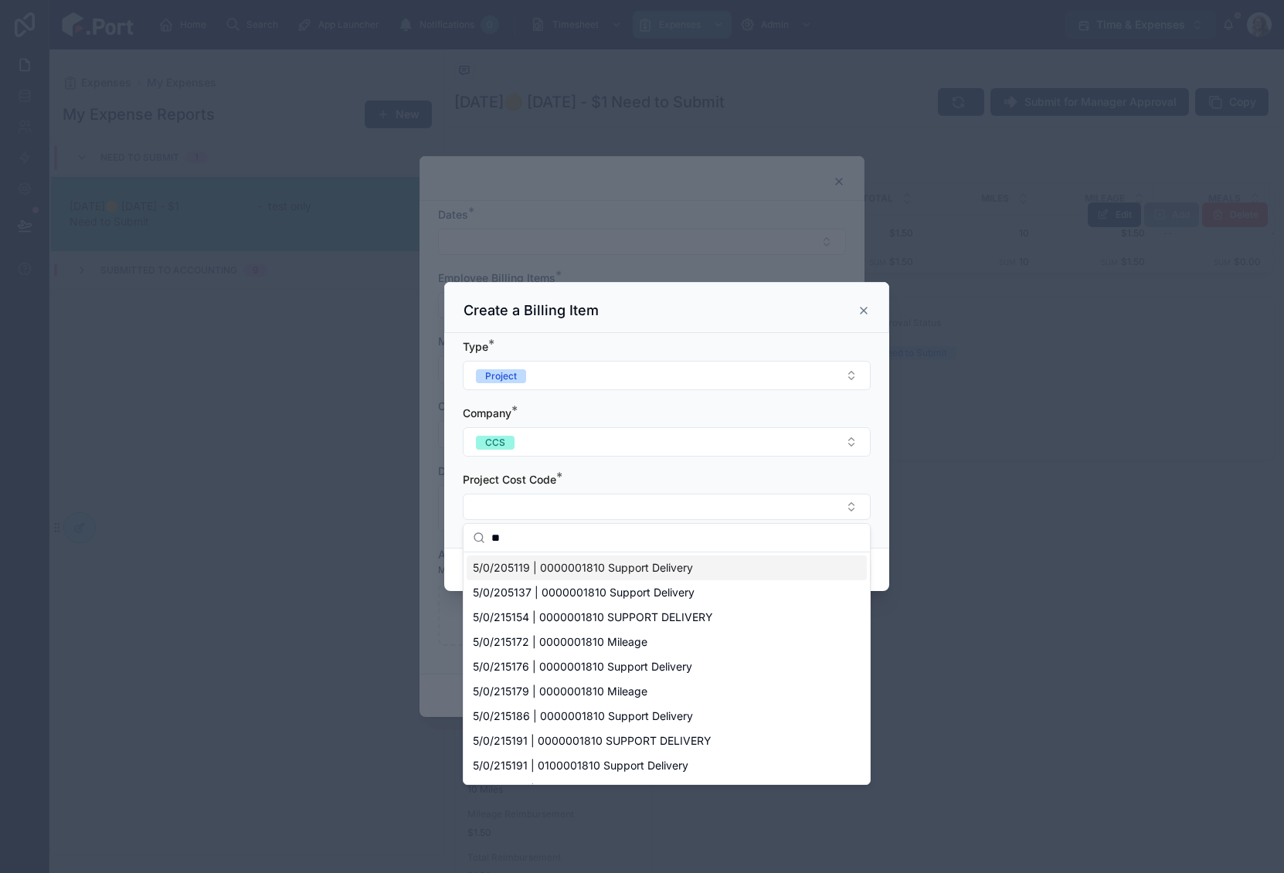
type input "*"
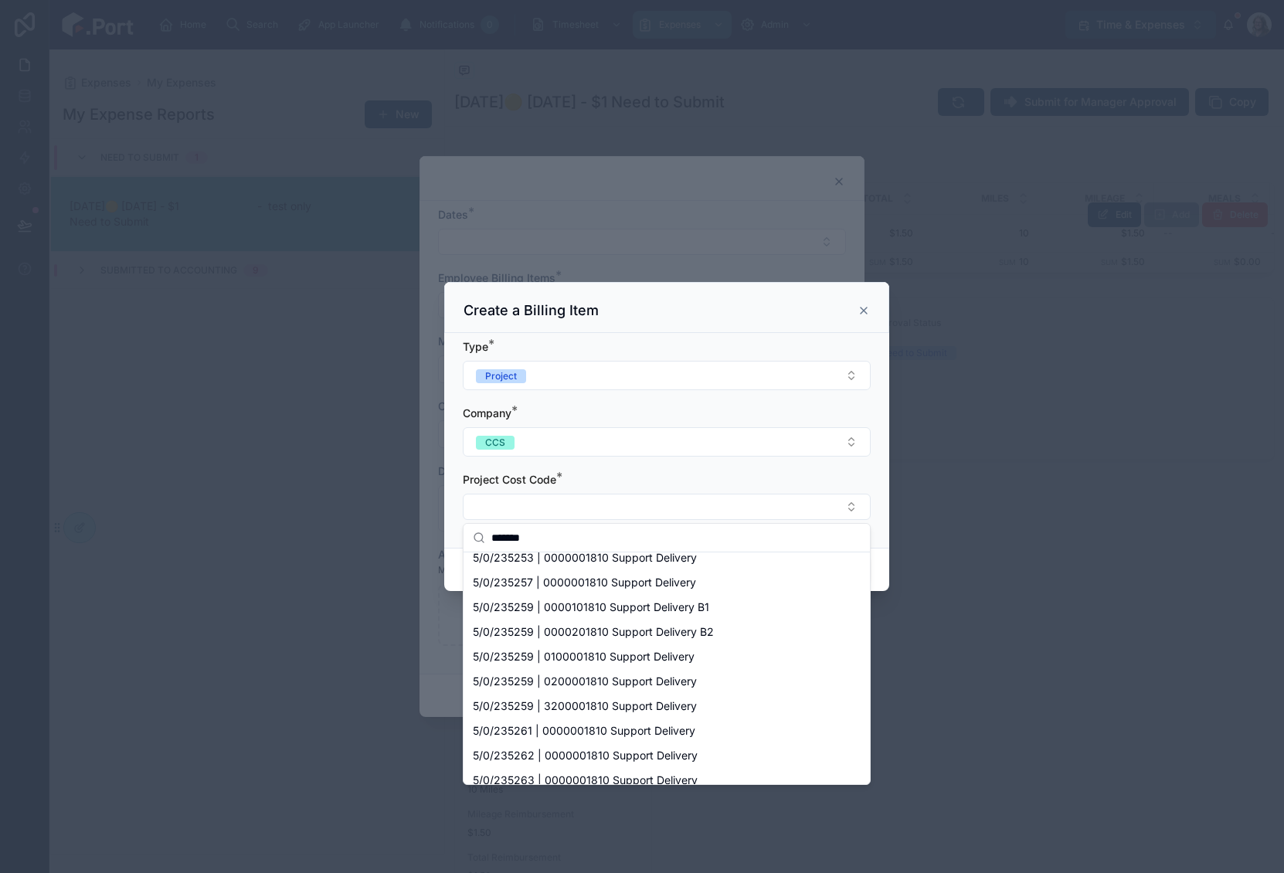
scroll to position [1048, 0]
type input "*******"
click at [876, 574] on div "Cancel Save" at bounding box center [666, 570] width 445 height 44
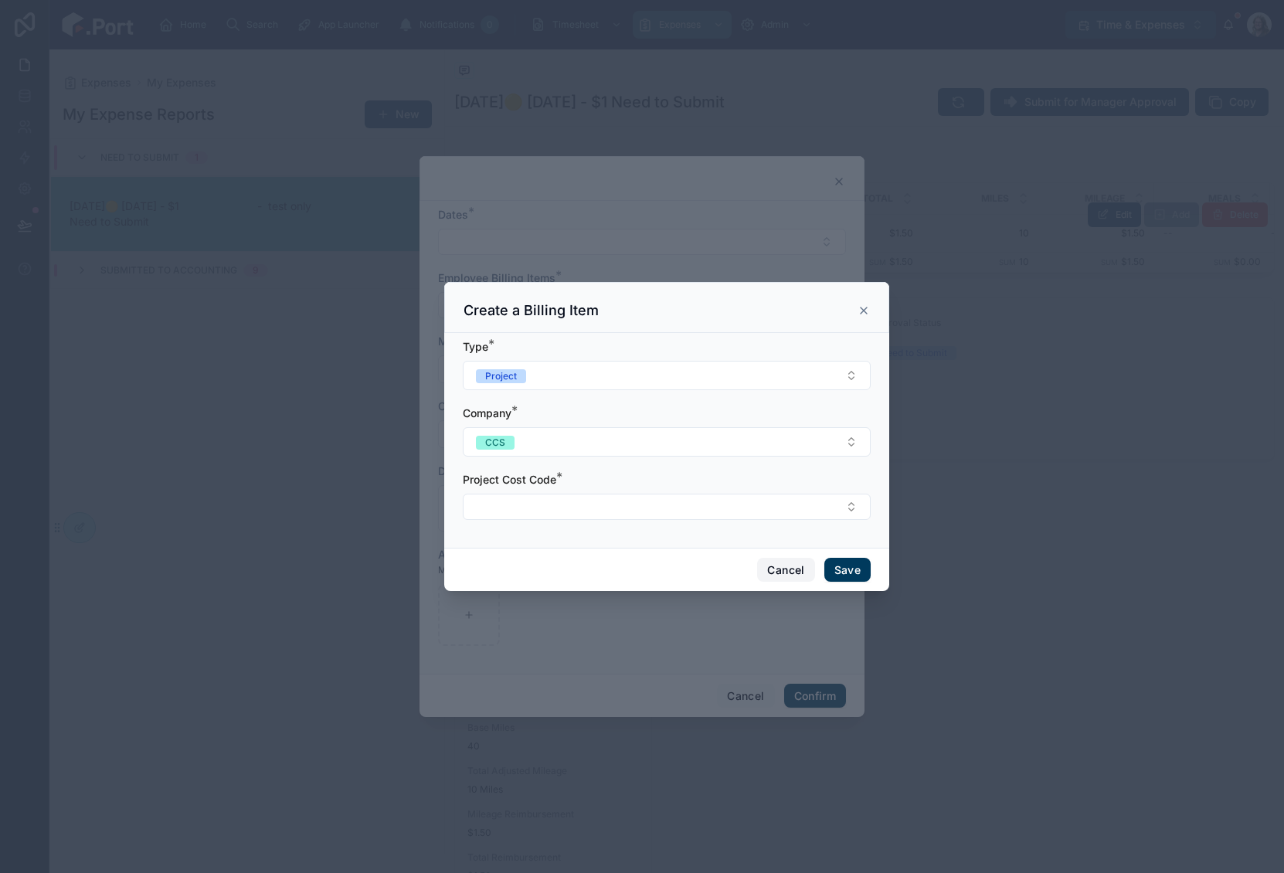
click at [797, 573] on button "Cancel" at bounding box center [785, 570] width 57 height 25
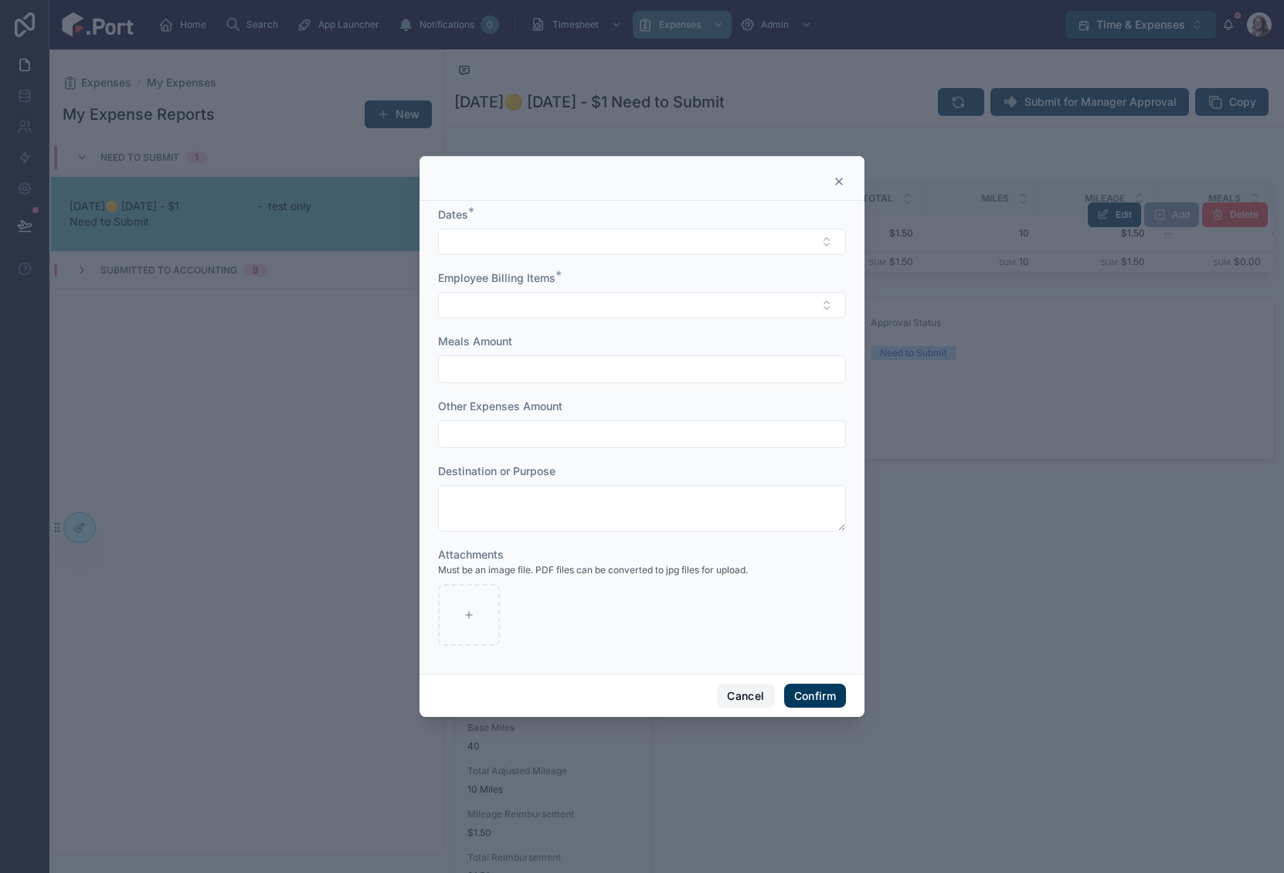
click at [751, 693] on button "Cancel" at bounding box center [745, 696] width 57 height 25
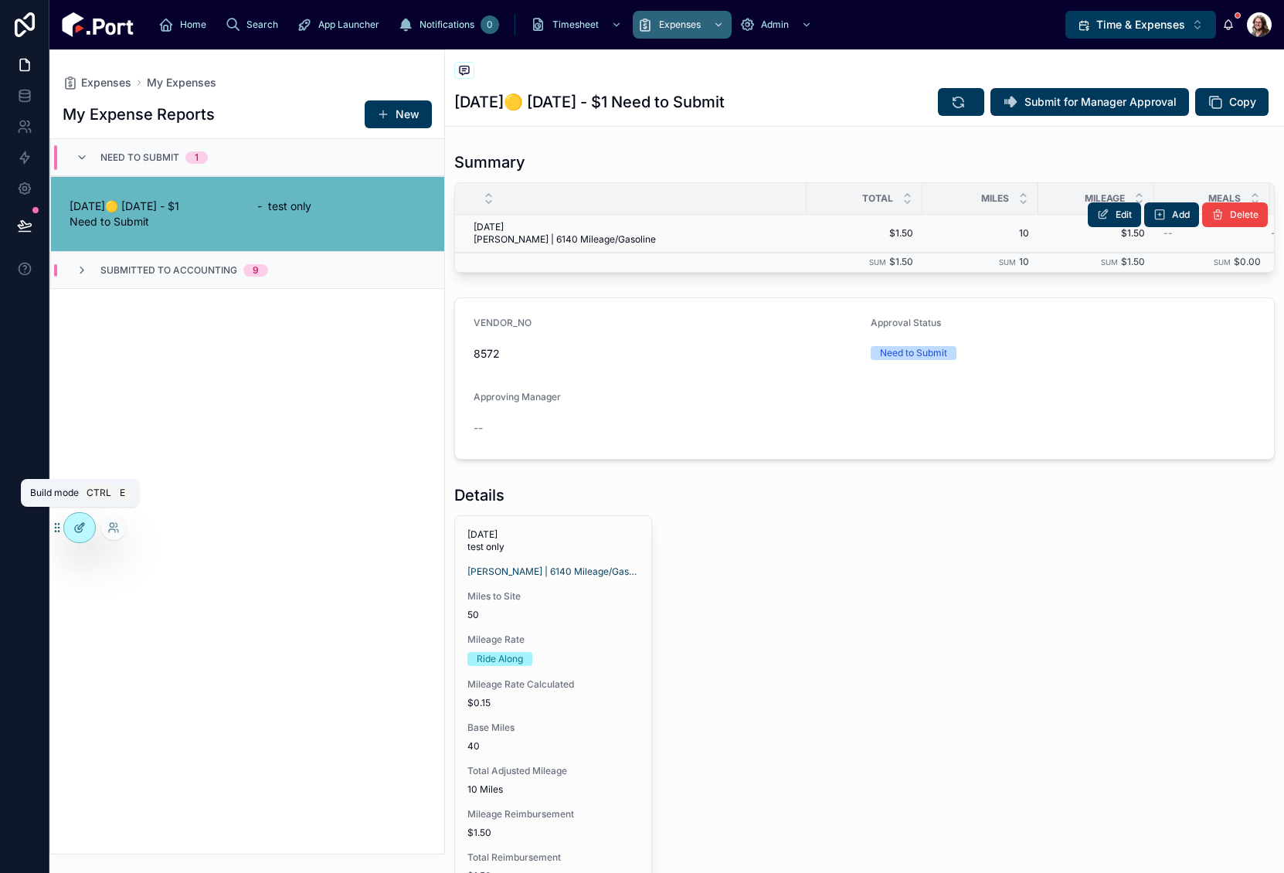
click at [75, 531] on icon at bounding box center [79, 528] width 12 height 12
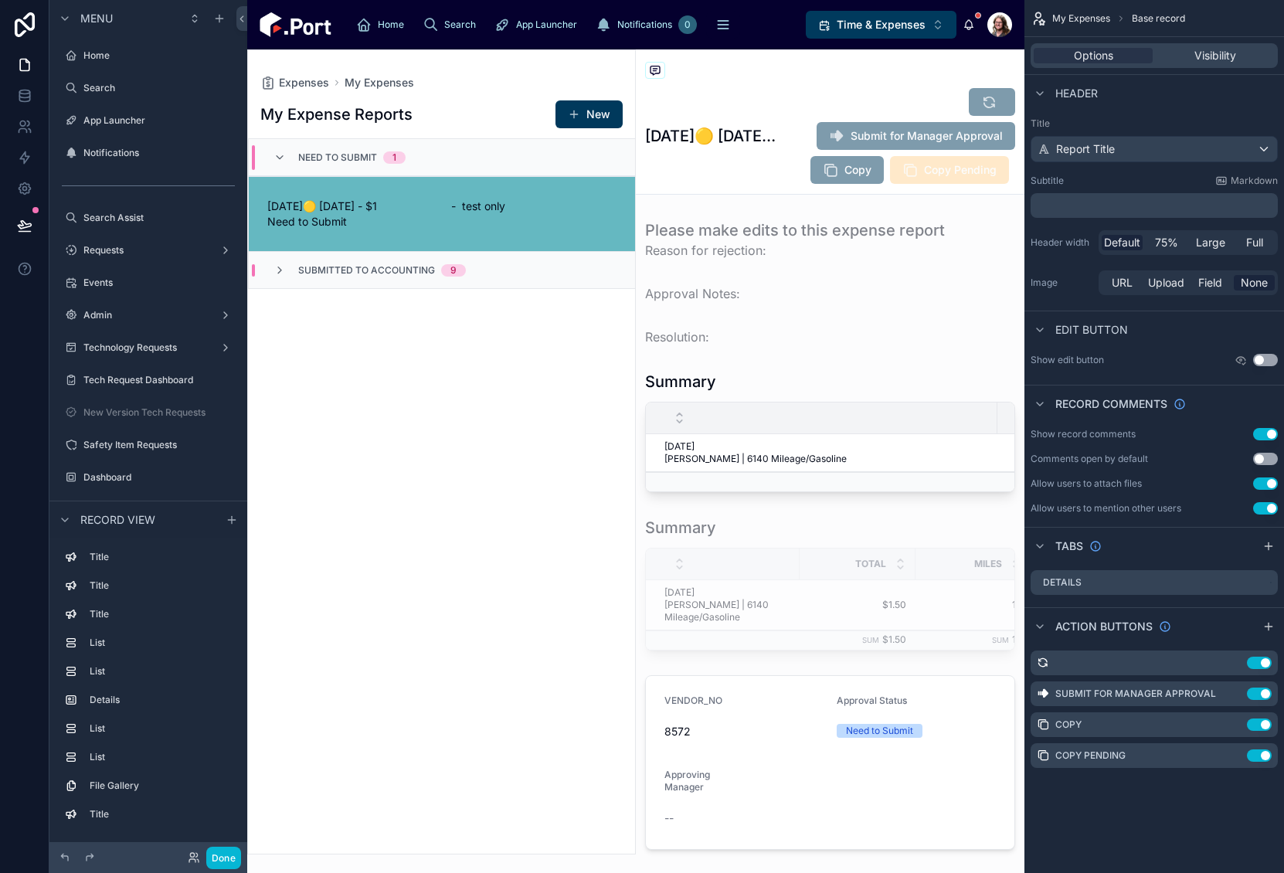
click at [530, 452] on div at bounding box center [441, 452] width 387 height 804
click at [859, 383] on div at bounding box center [830, 432] width 389 height 134
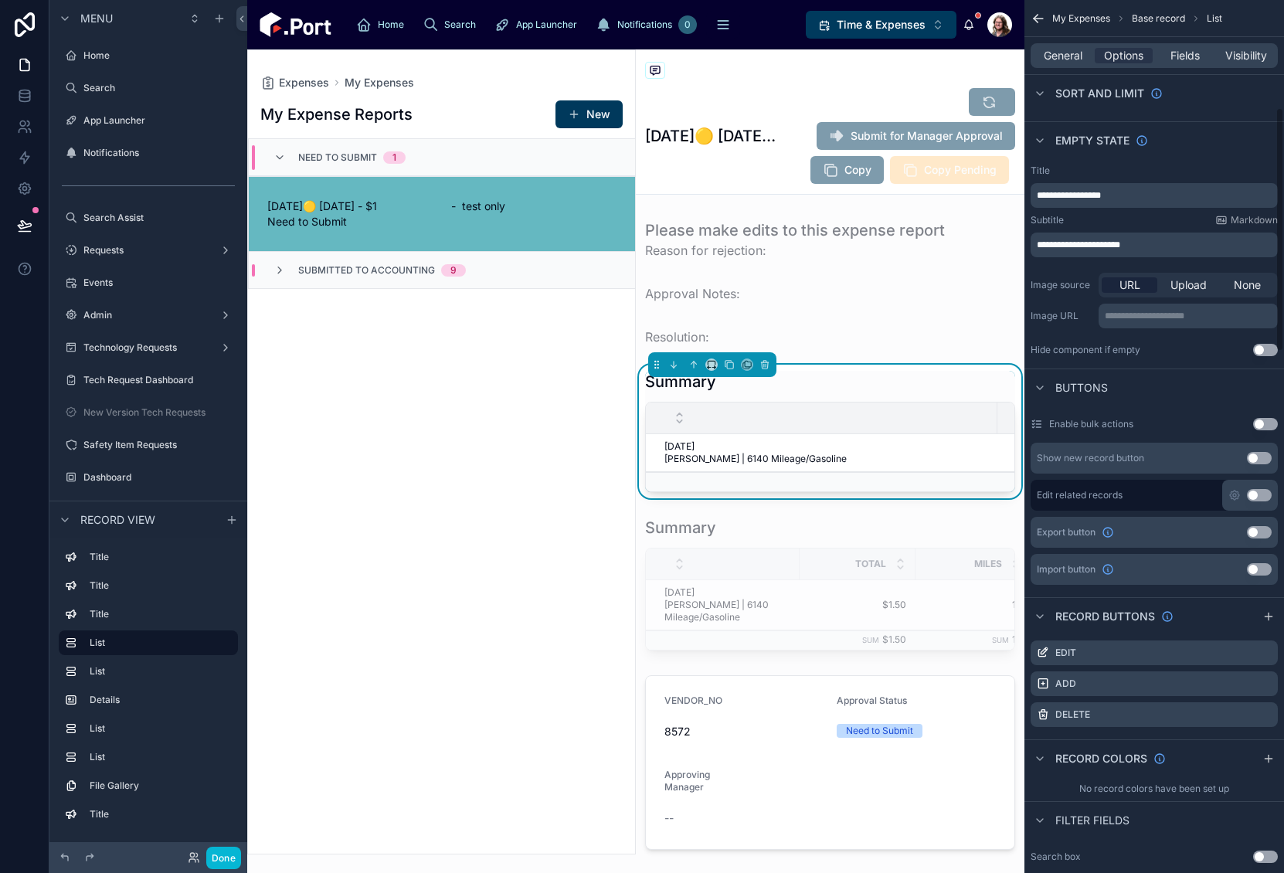
scroll to position [386, 0]
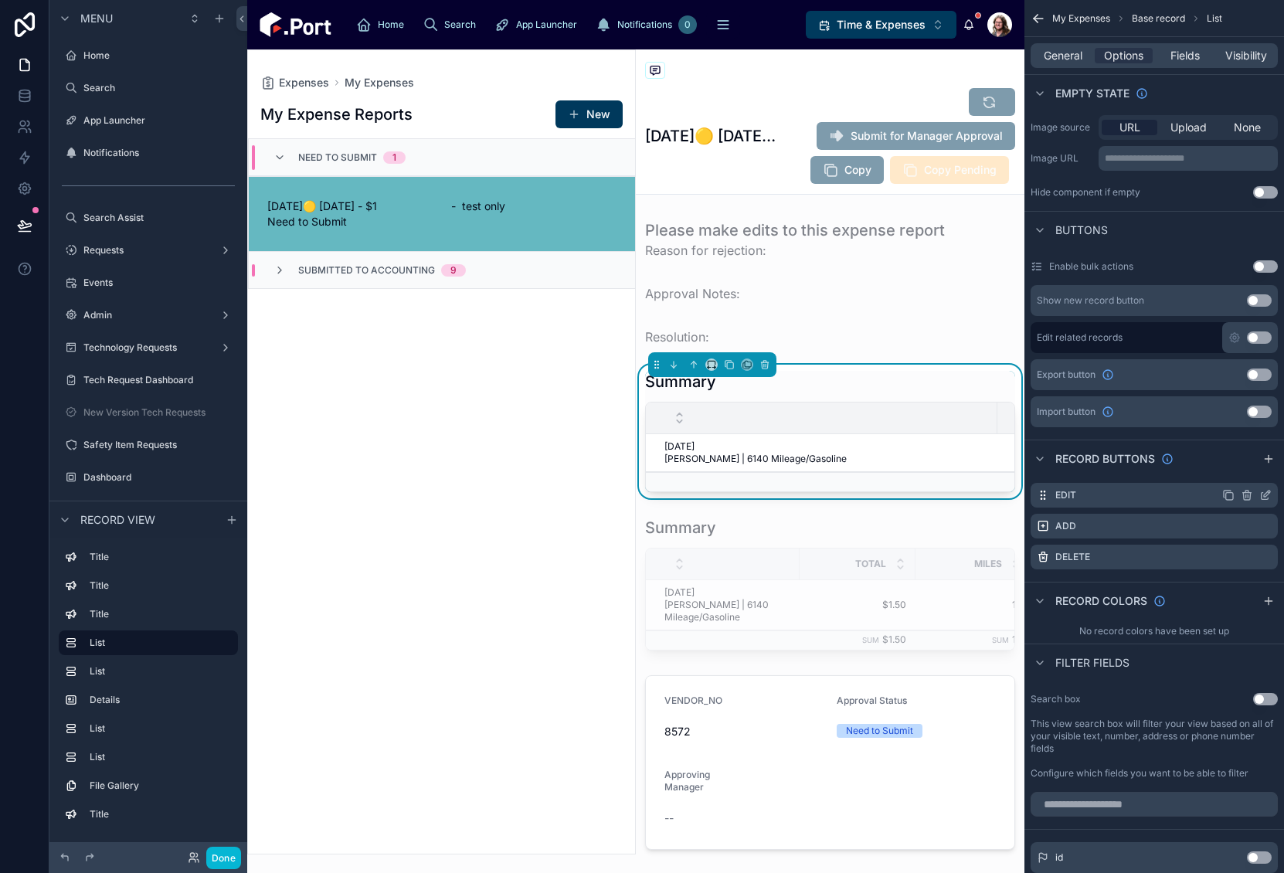
click at [1263, 497] on icon "scrollable content" at bounding box center [1265, 495] width 12 height 12
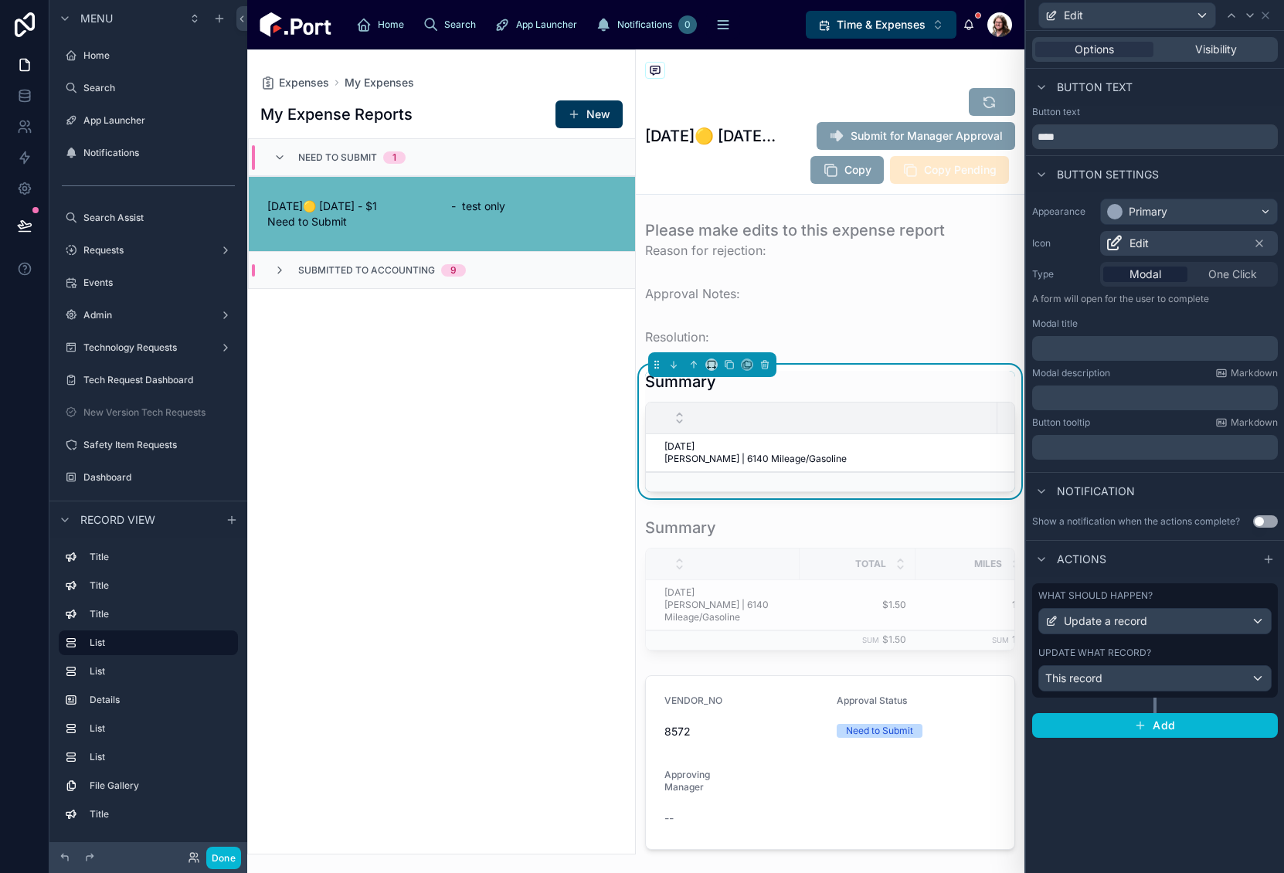
click at [1119, 644] on div "What should happen? Update a record Update what record? This record" at bounding box center [1155, 640] width 246 height 114
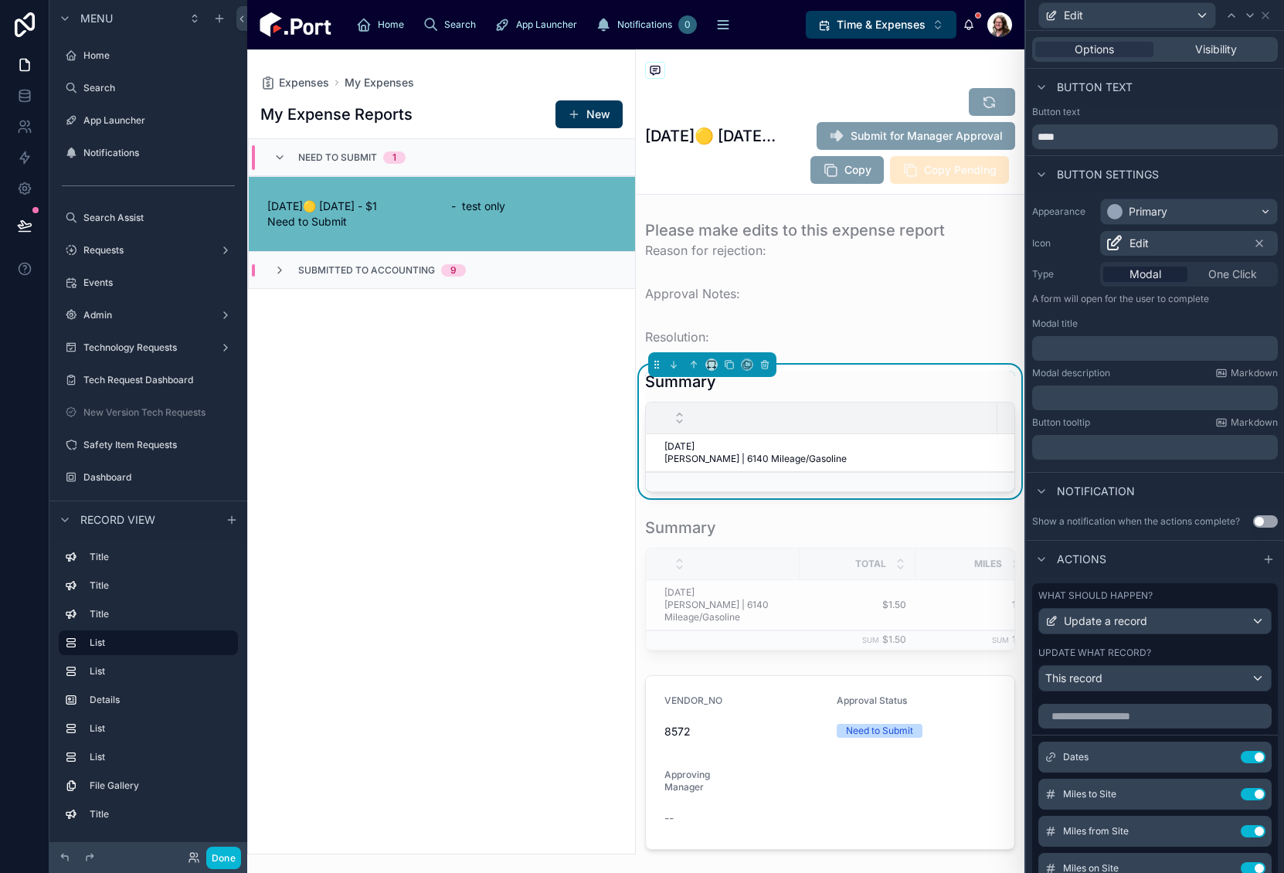
scroll to position [345, 0]
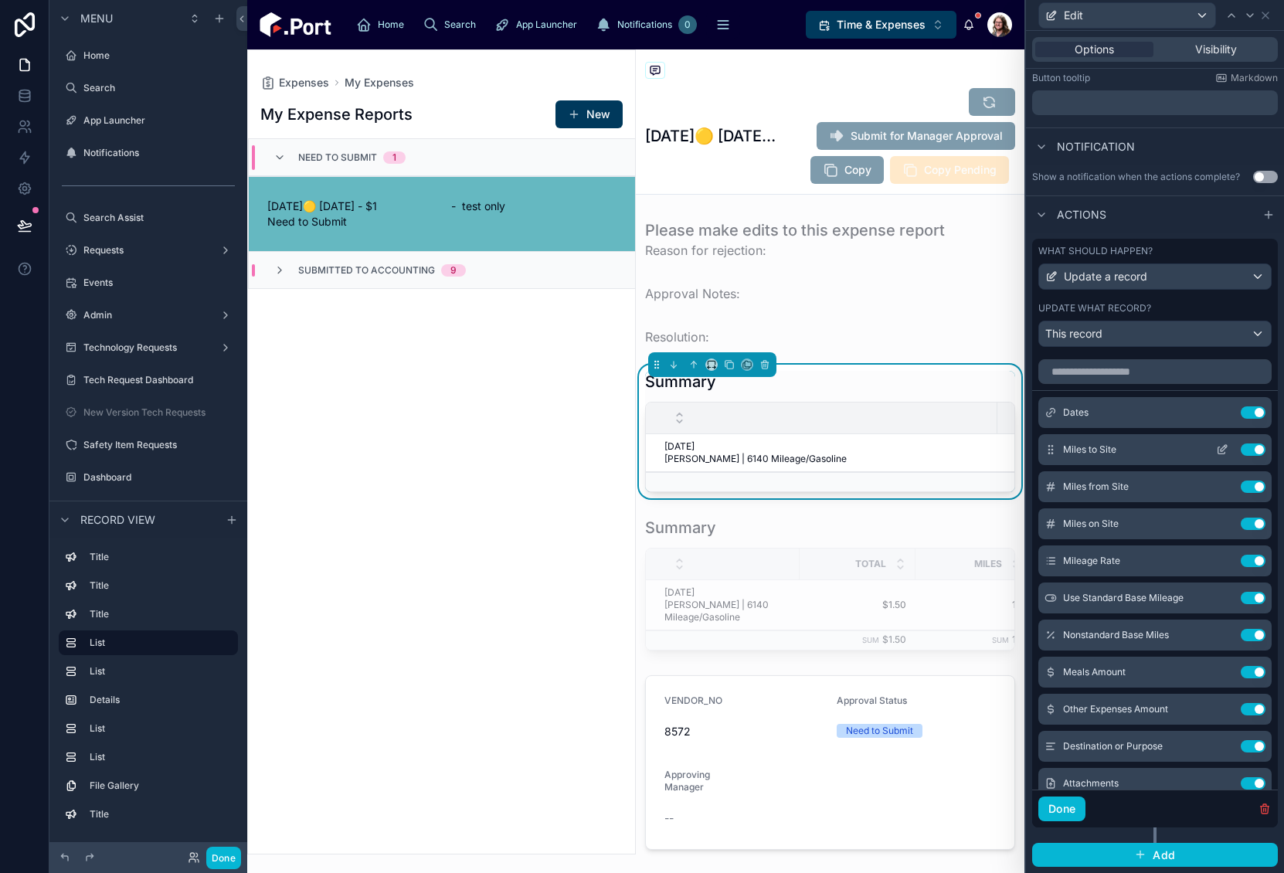
click at [1221, 451] on icon at bounding box center [1224, 448] width 6 height 6
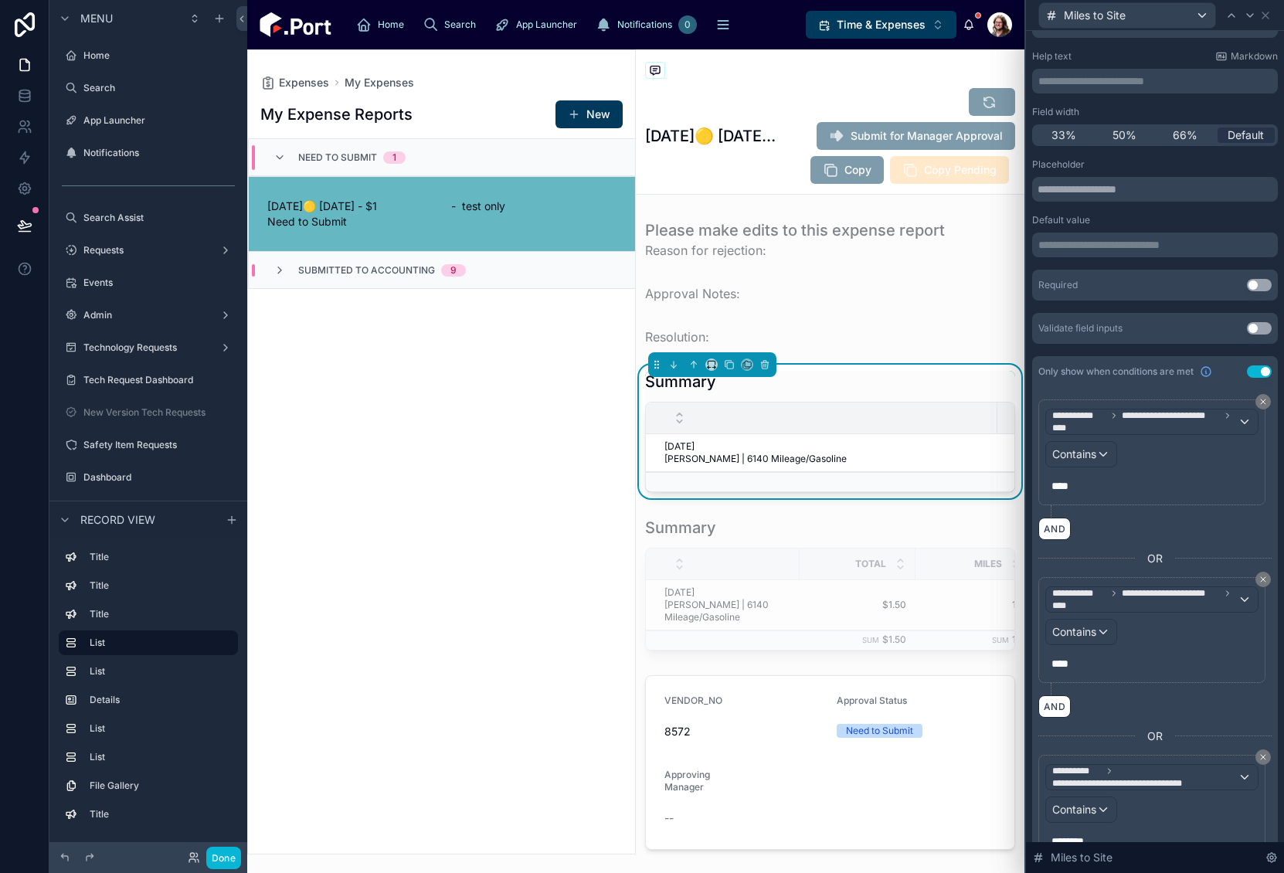
scroll to position [141, 0]
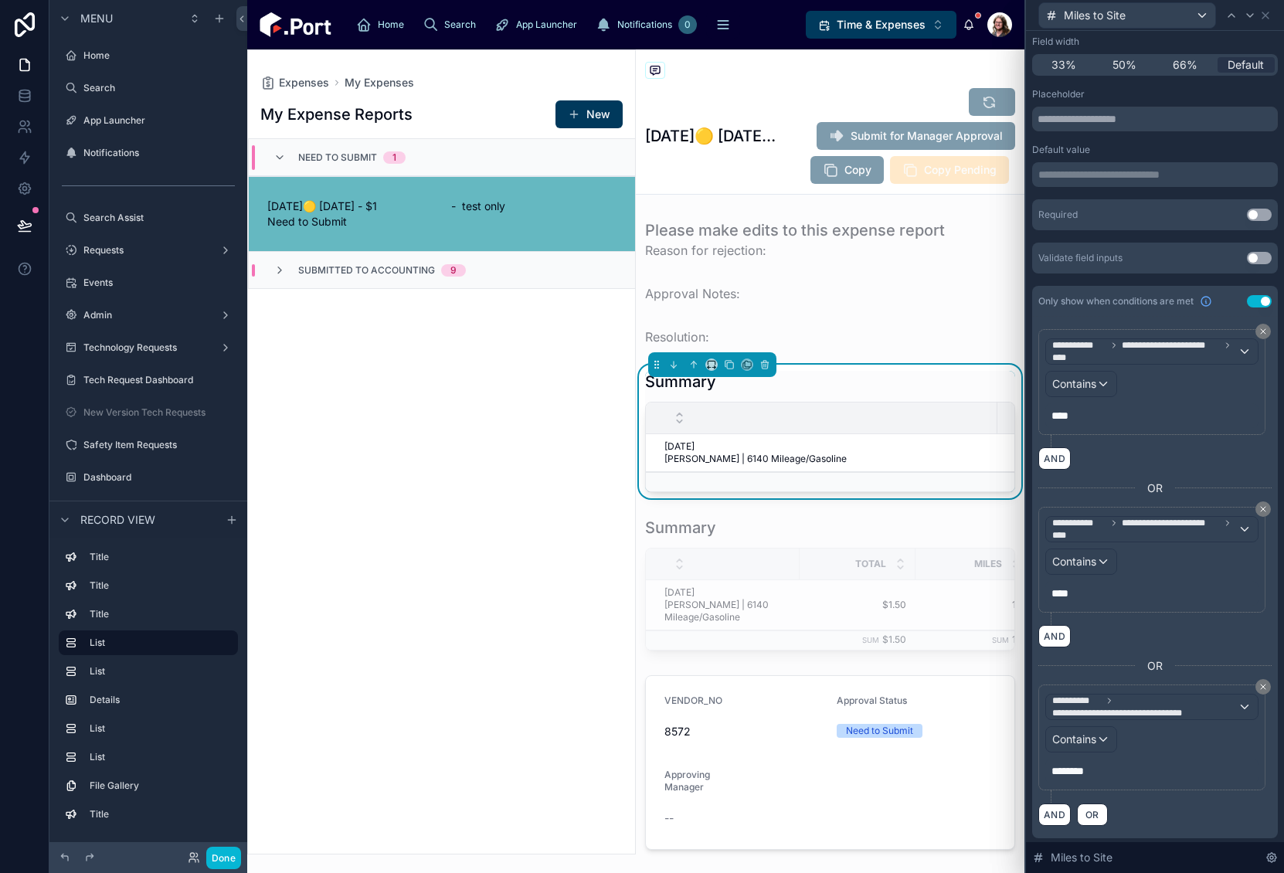
click at [1100, 772] on p "********" at bounding box center [1154, 770] width 204 height 15
drag, startPoint x: 1065, startPoint y: 775, endPoint x: 1052, endPoint y: 775, distance: 13.9
click at [1052, 775] on p "********" at bounding box center [1154, 770] width 204 height 15
click at [1260, 463] on div "**********" at bounding box center [1155, 578] width 246 height 522
click at [1246, 16] on icon at bounding box center [1250, 15] width 12 height 12
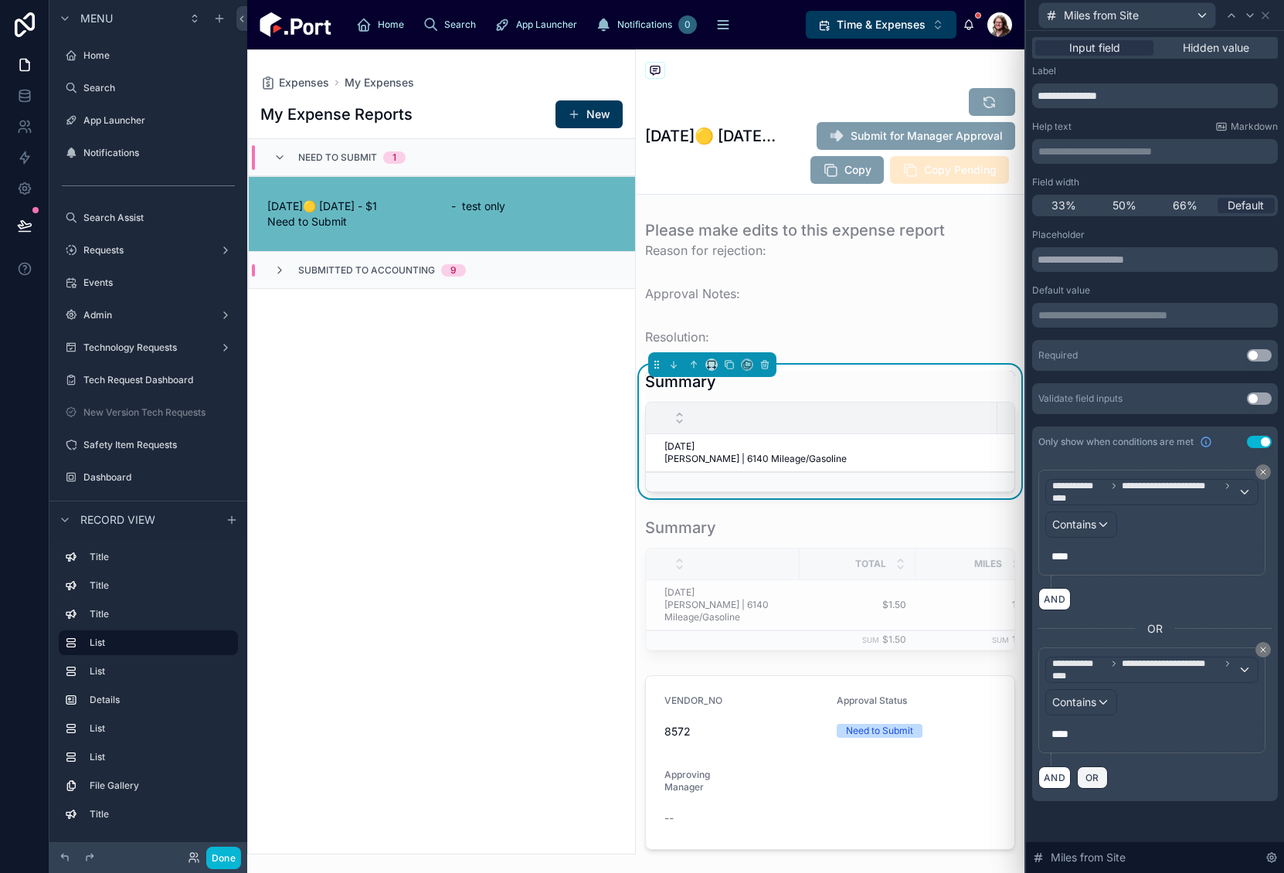
drag, startPoint x: 1089, startPoint y: 780, endPoint x: 1133, endPoint y: 780, distance: 44.8
click at [1089, 780] on span "OR" at bounding box center [1092, 778] width 20 height 12
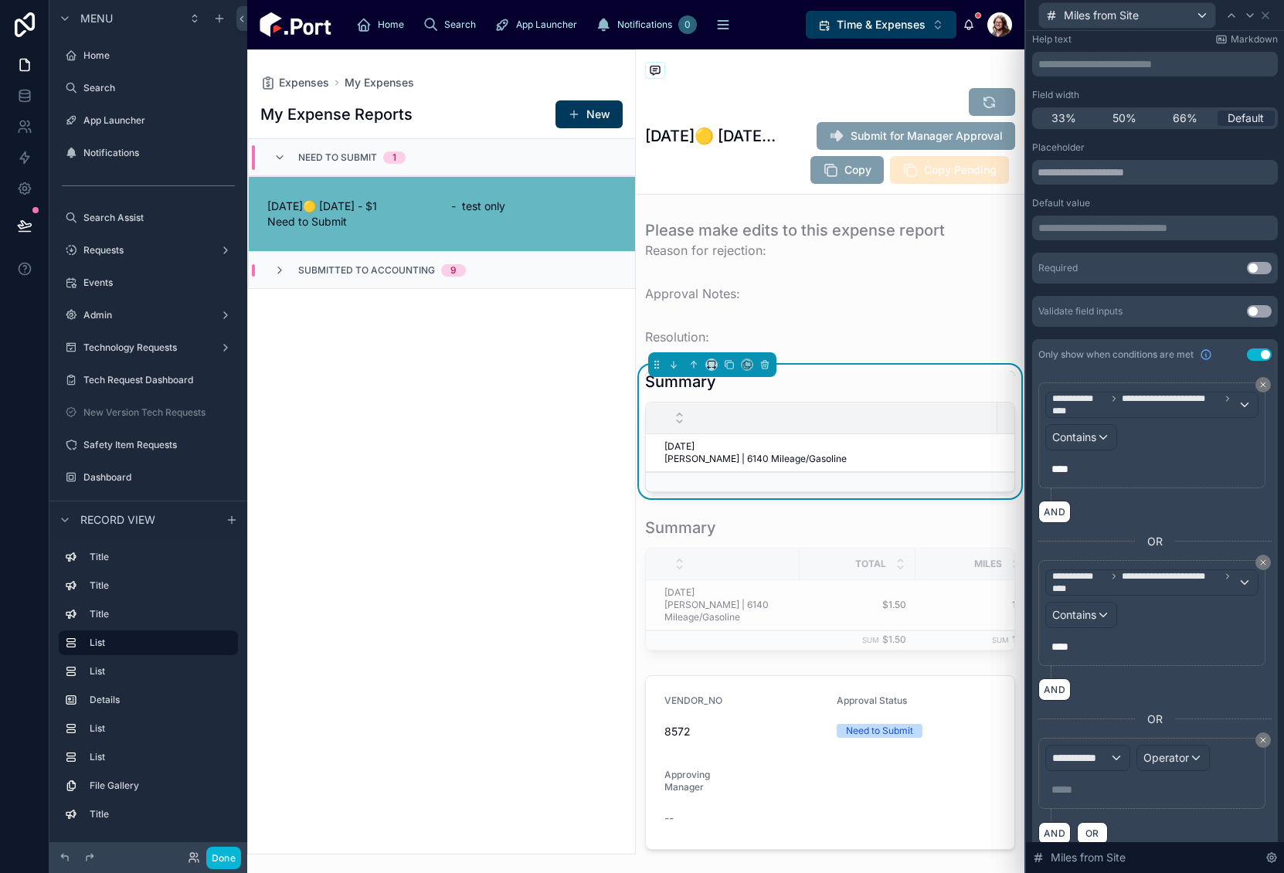
scroll to position [107, 0]
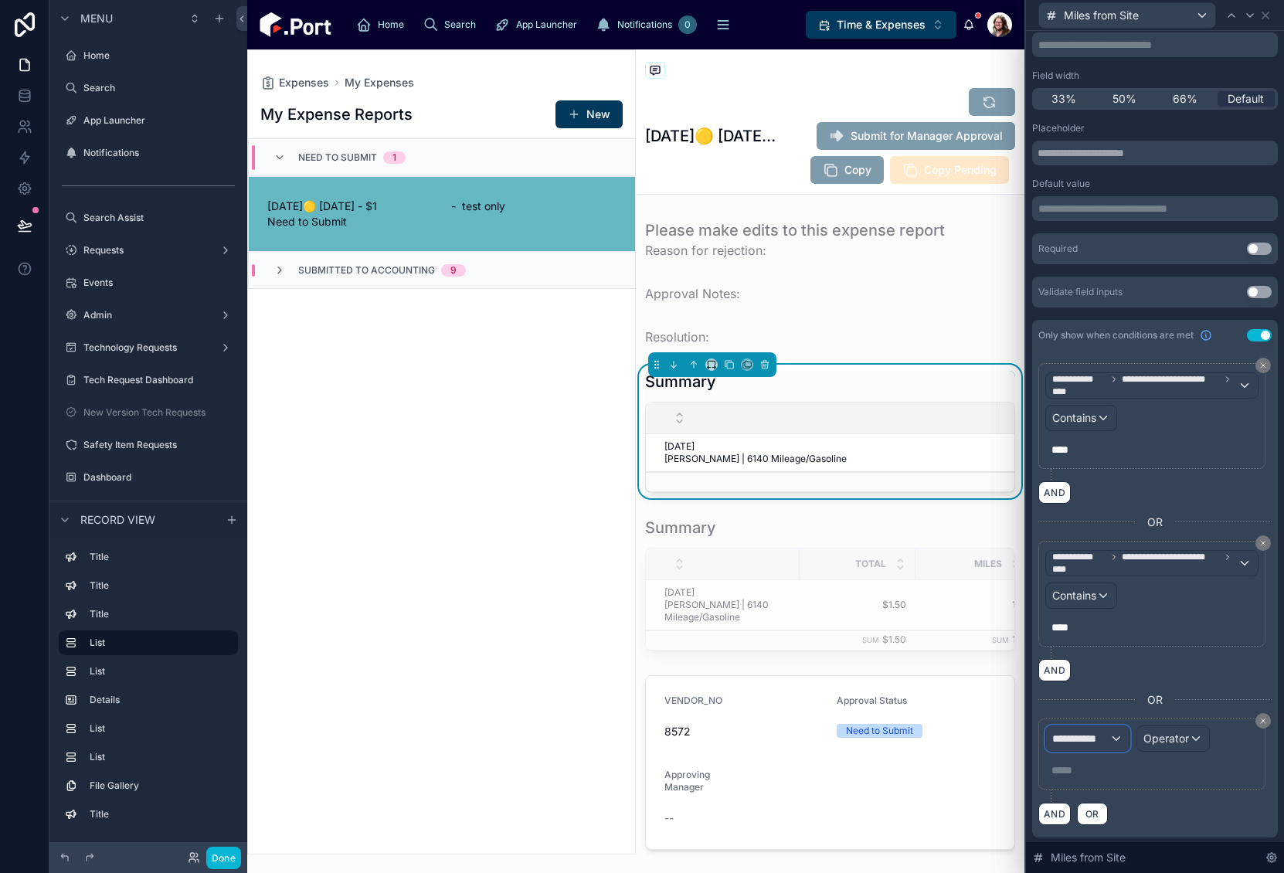
click at [1092, 736] on span "**********" at bounding box center [1080, 738] width 57 height 15
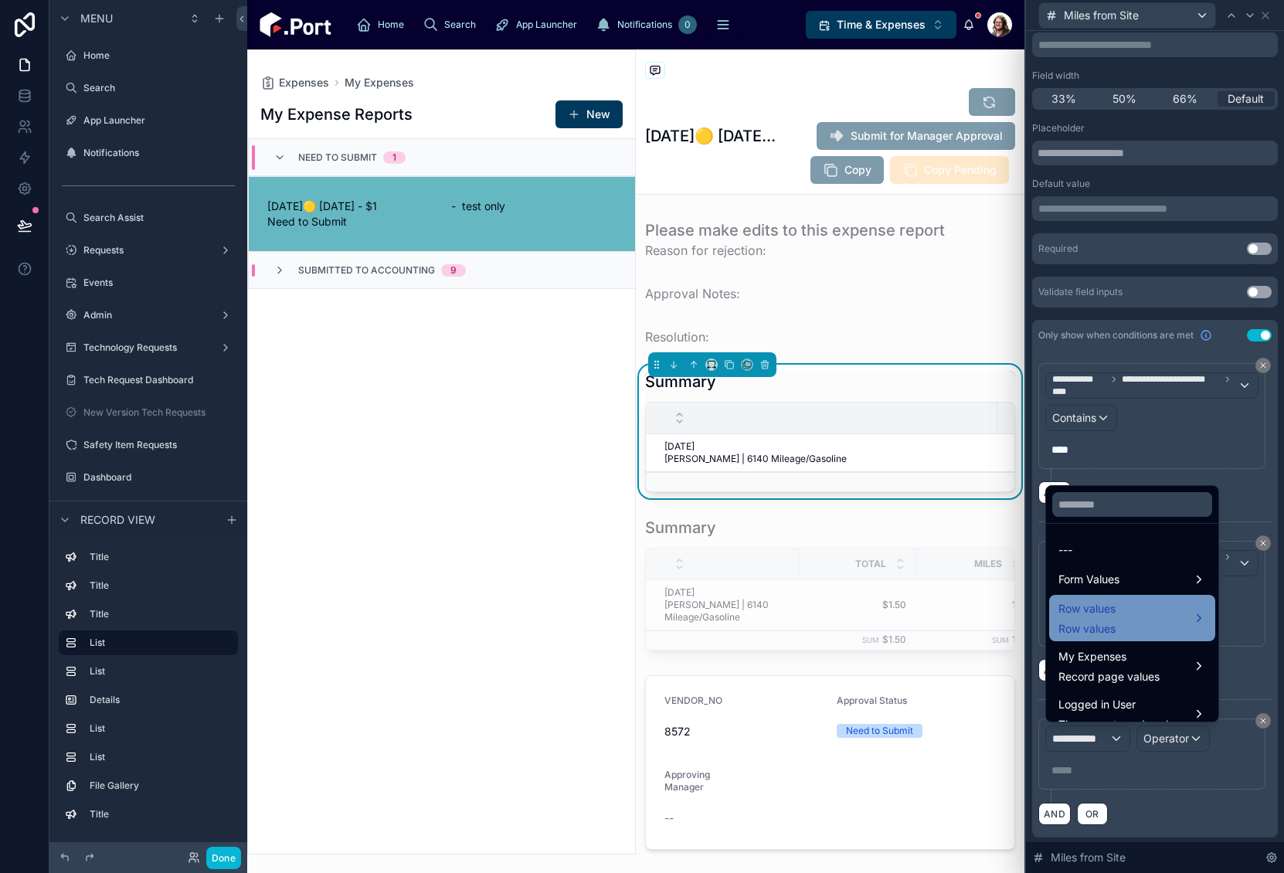
click at [1122, 612] on div "Row values Row values" at bounding box center [1133, 618] width 148 height 37
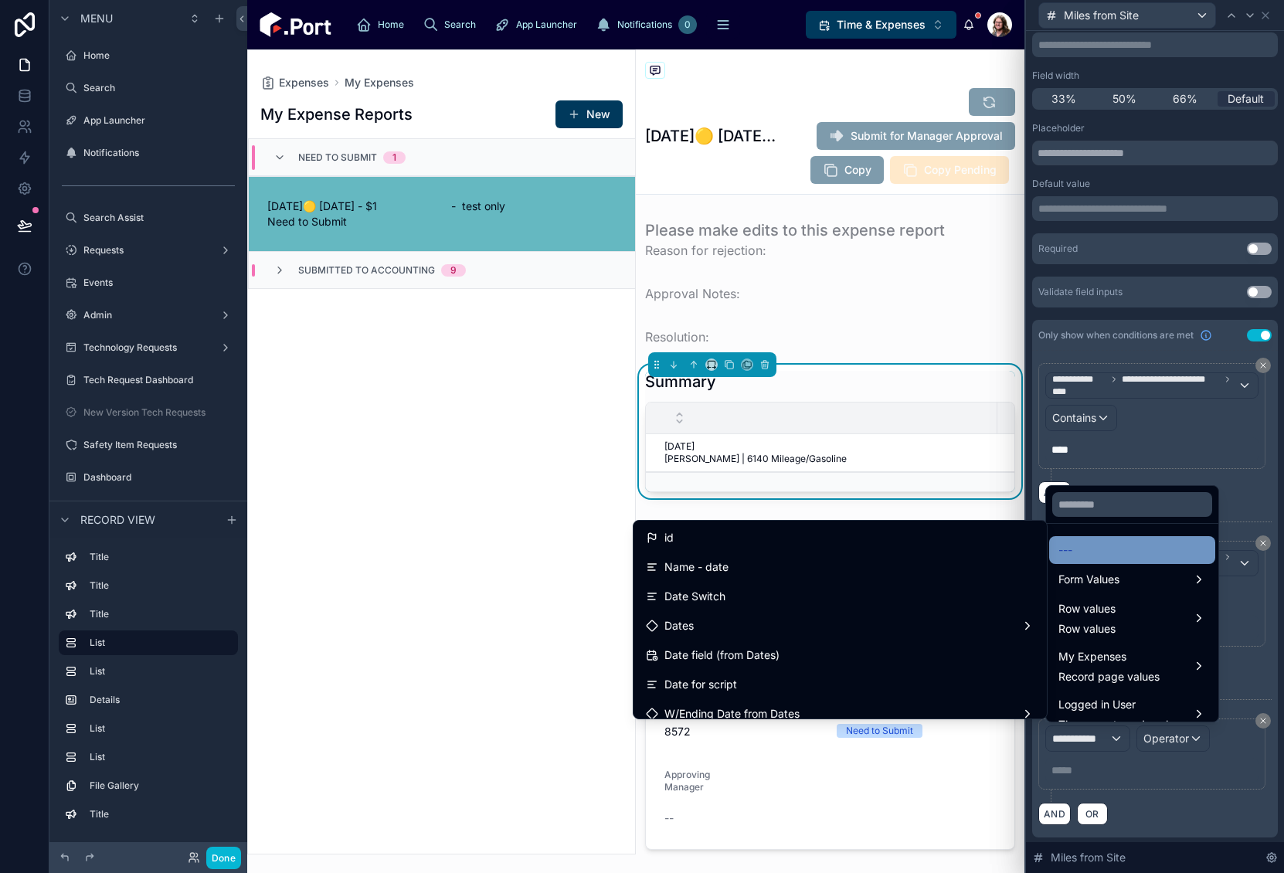
click at [1113, 548] on div "---" at bounding box center [1133, 550] width 148 height 19
click at [1116, 495] on div "AND" at bounding box center [1154, 492] width 233 height 22
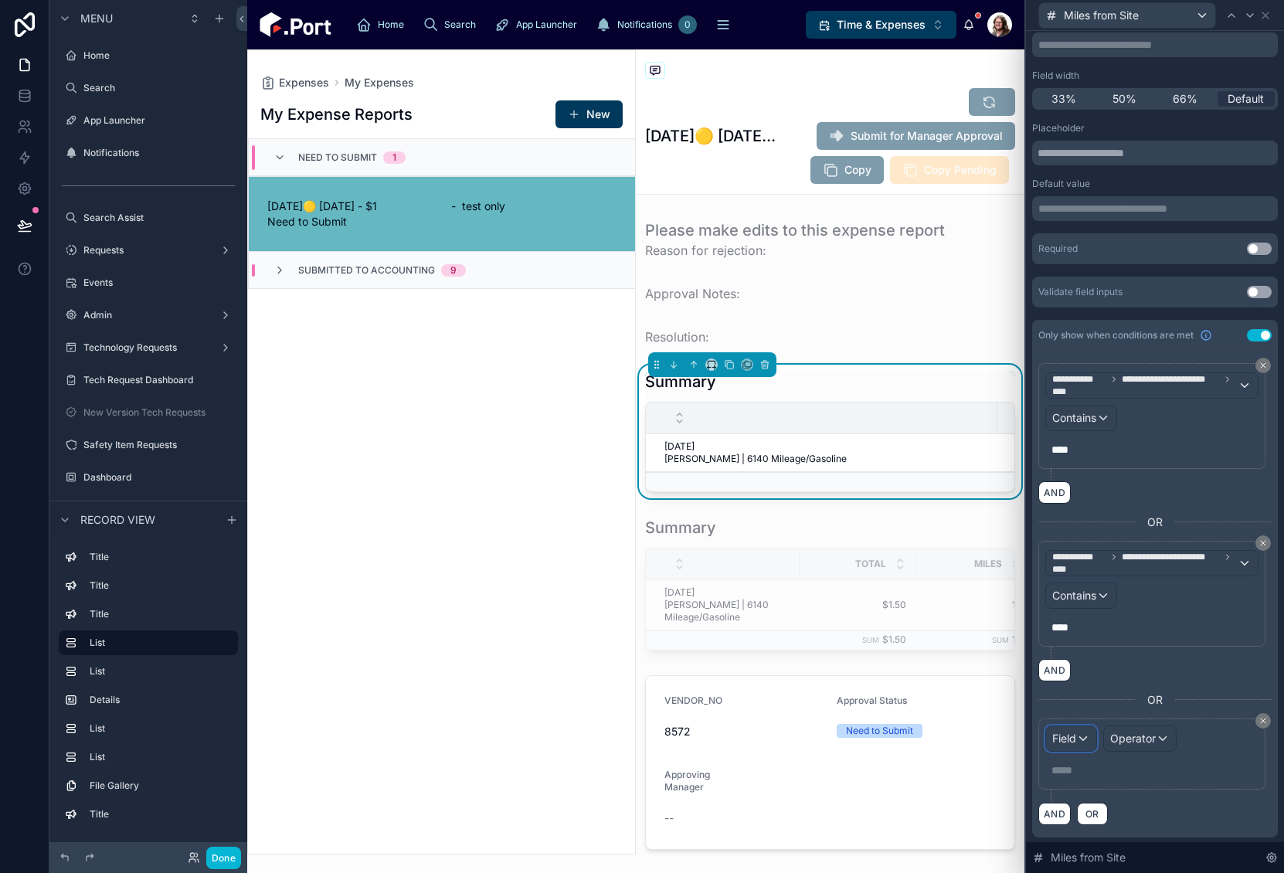
click at [1072, 737] on span "Field" at bounding box center [1064, 738] width 24 height 13
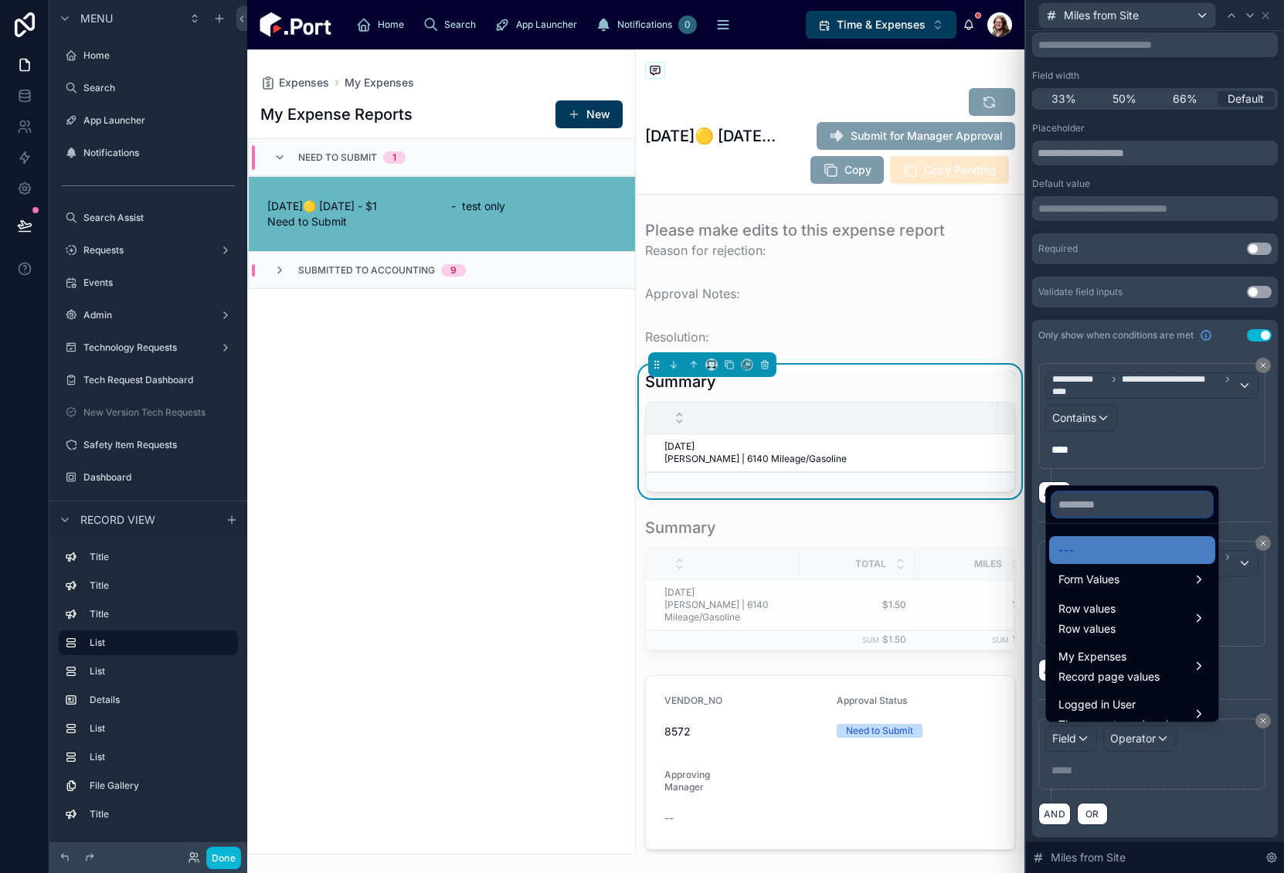
click at [1125, 510] on input "text" at bounding box center [1132, 504] width 160 height 25
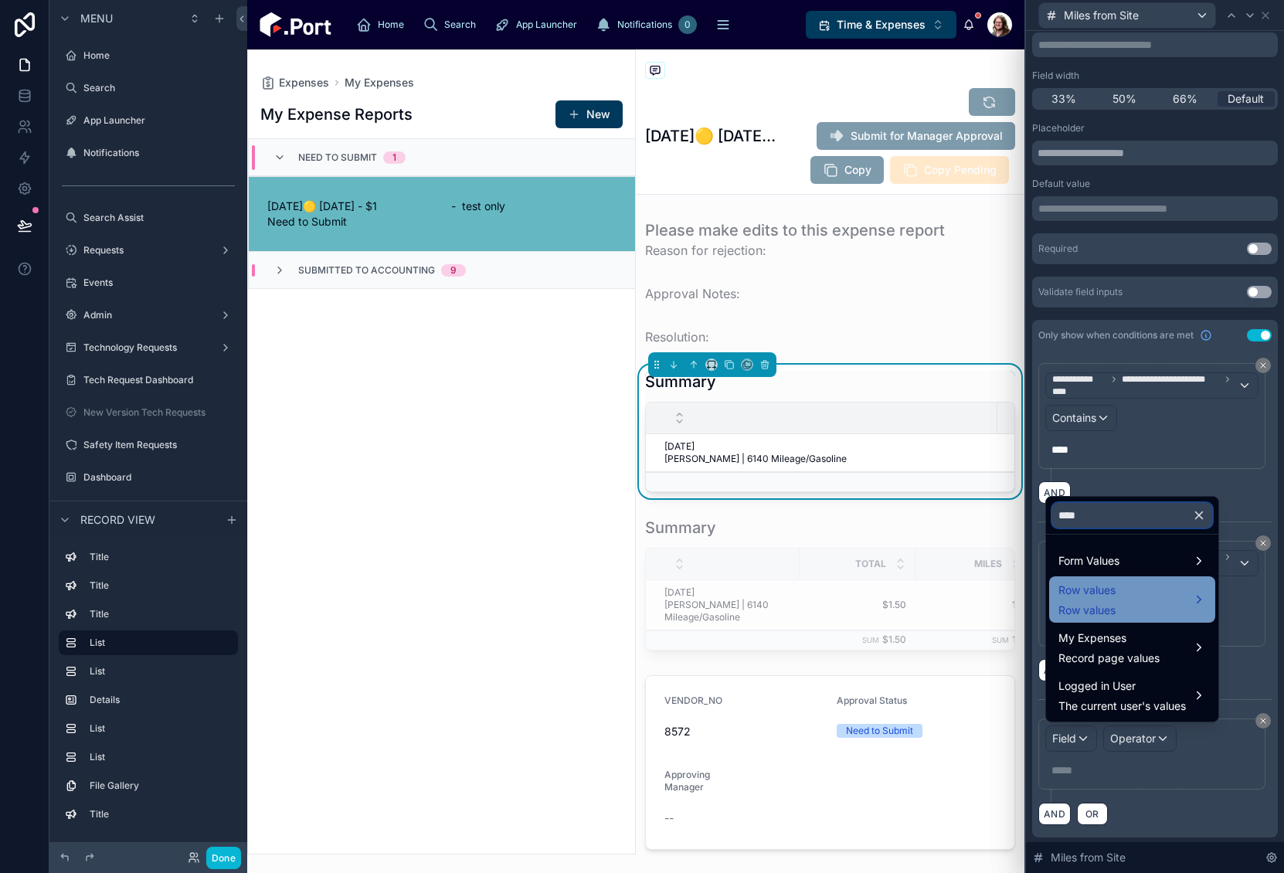
type input "****"
click at [1115, 593] on span "Row values" at bounding box center [1087, 590] width 57 height 19
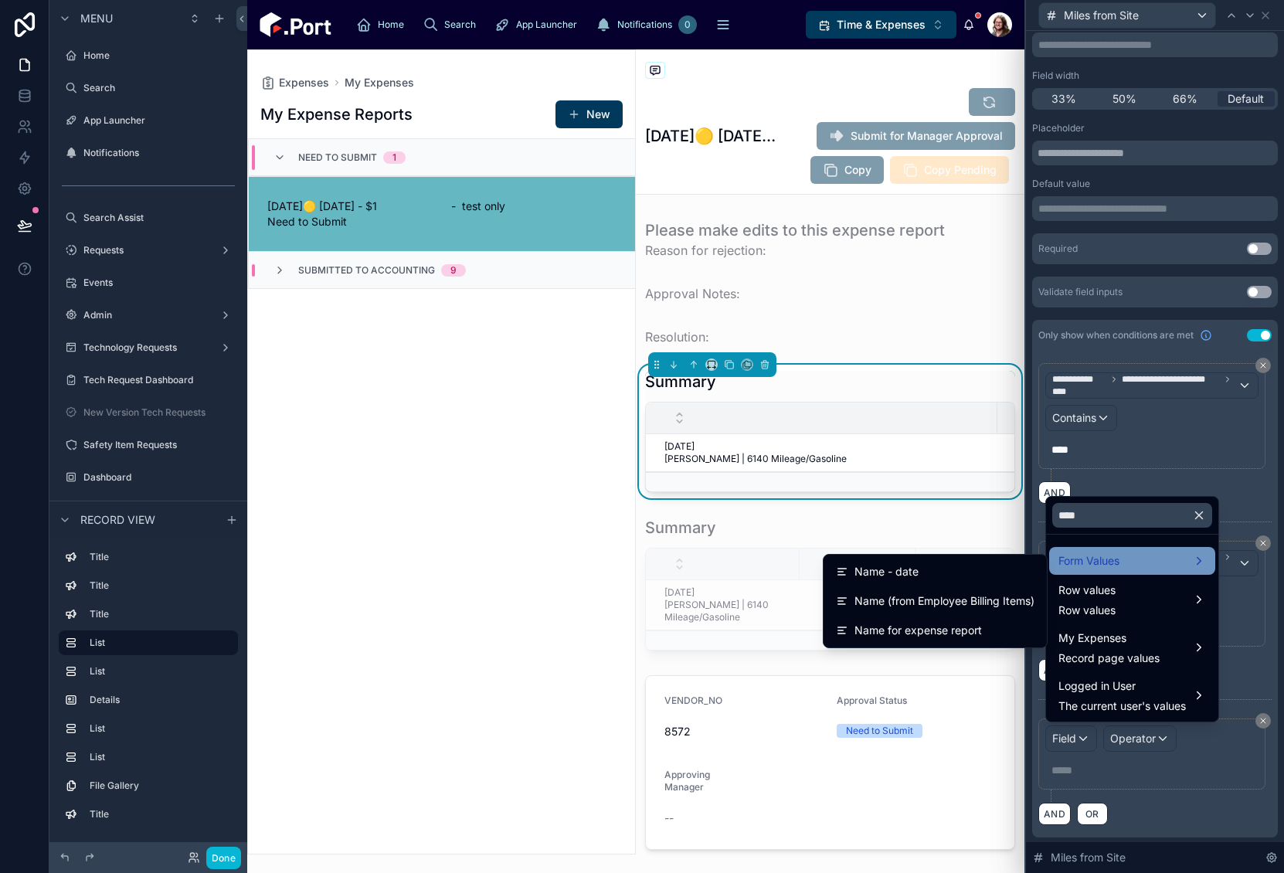
click at [1099, 564] on span "Form Values" at bounding box center [1089, 561] width 61 height 19
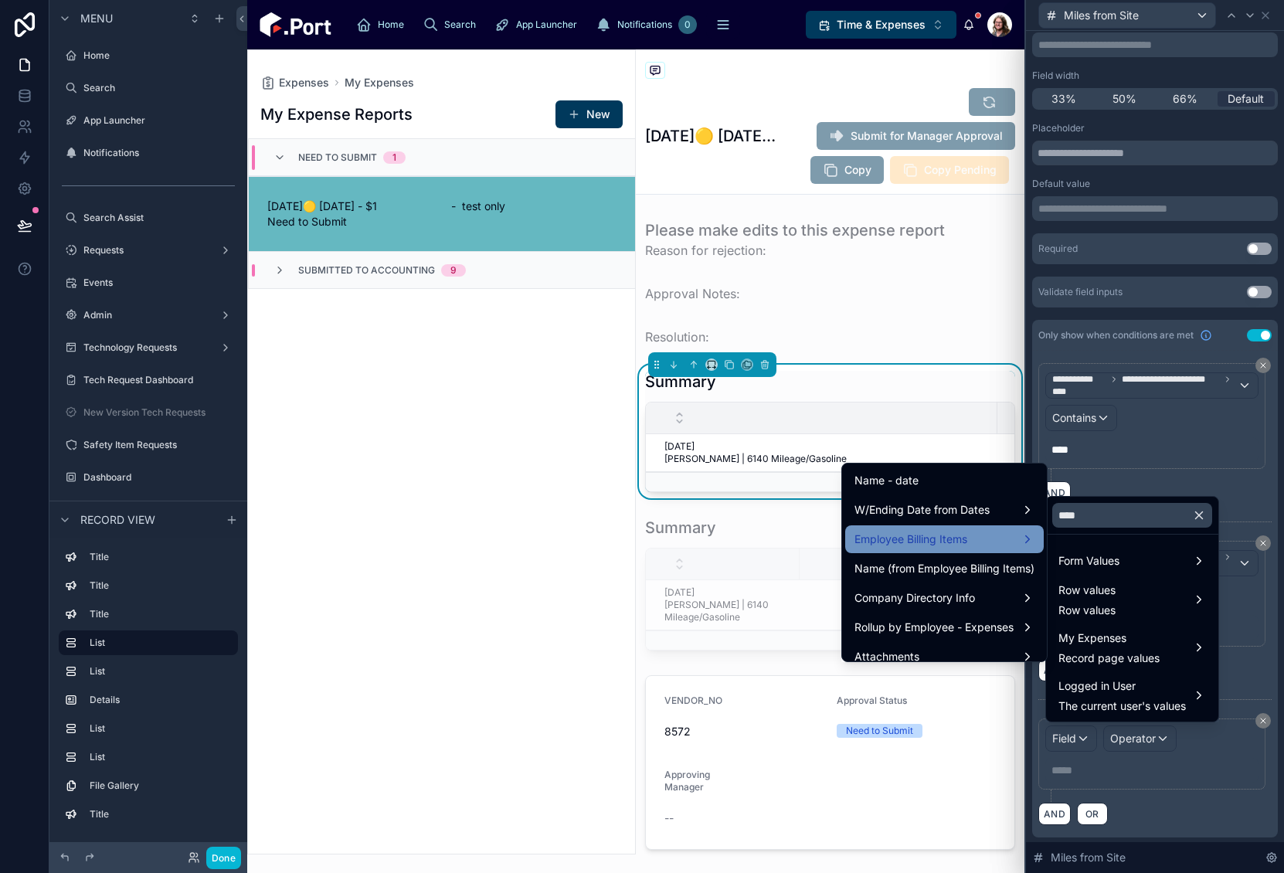
click at [964, 542] on div "Employee Billing Items" at bounding box center [945, 539] width 180 height 19
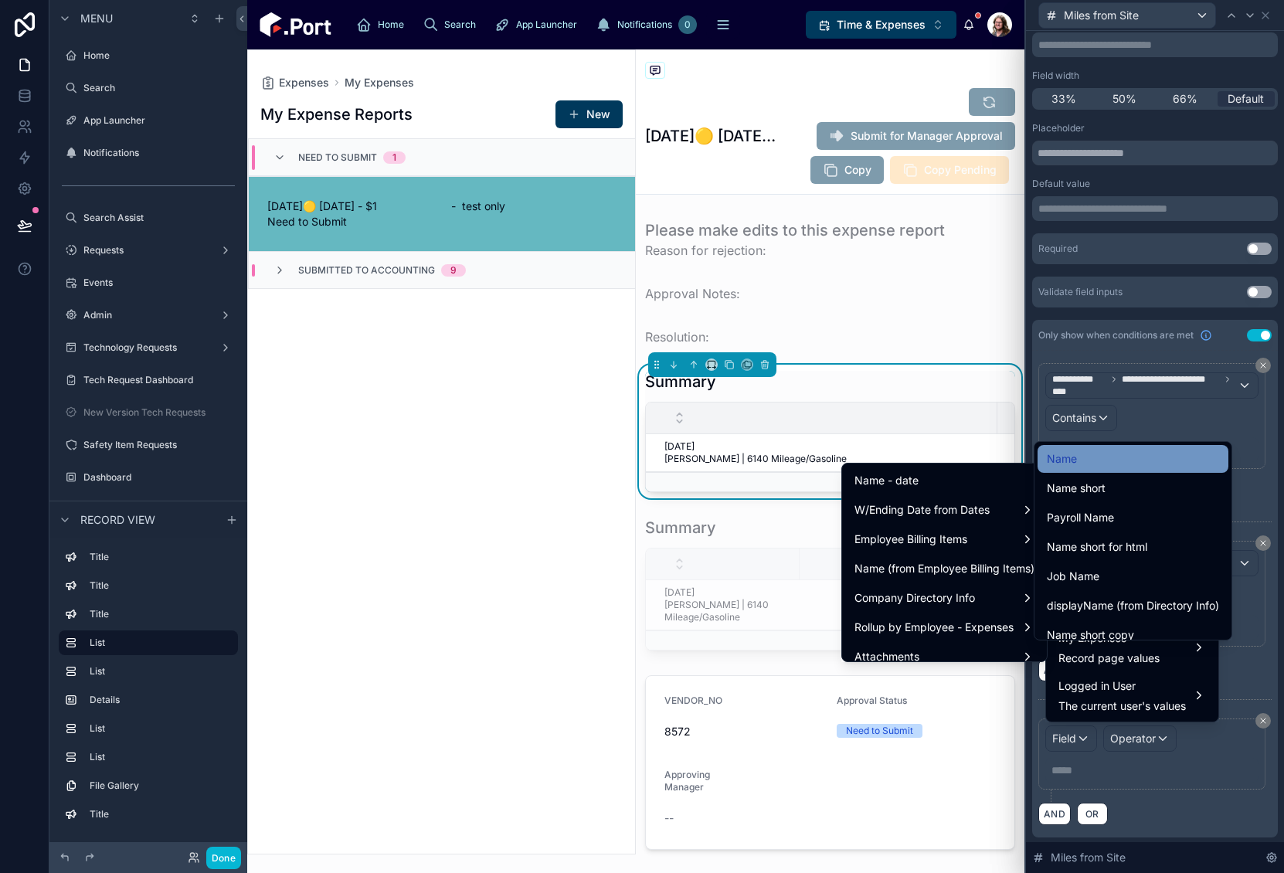
click at [1065, 461] on span "Name" at bounding box center [1062, 459] width 30 height 19
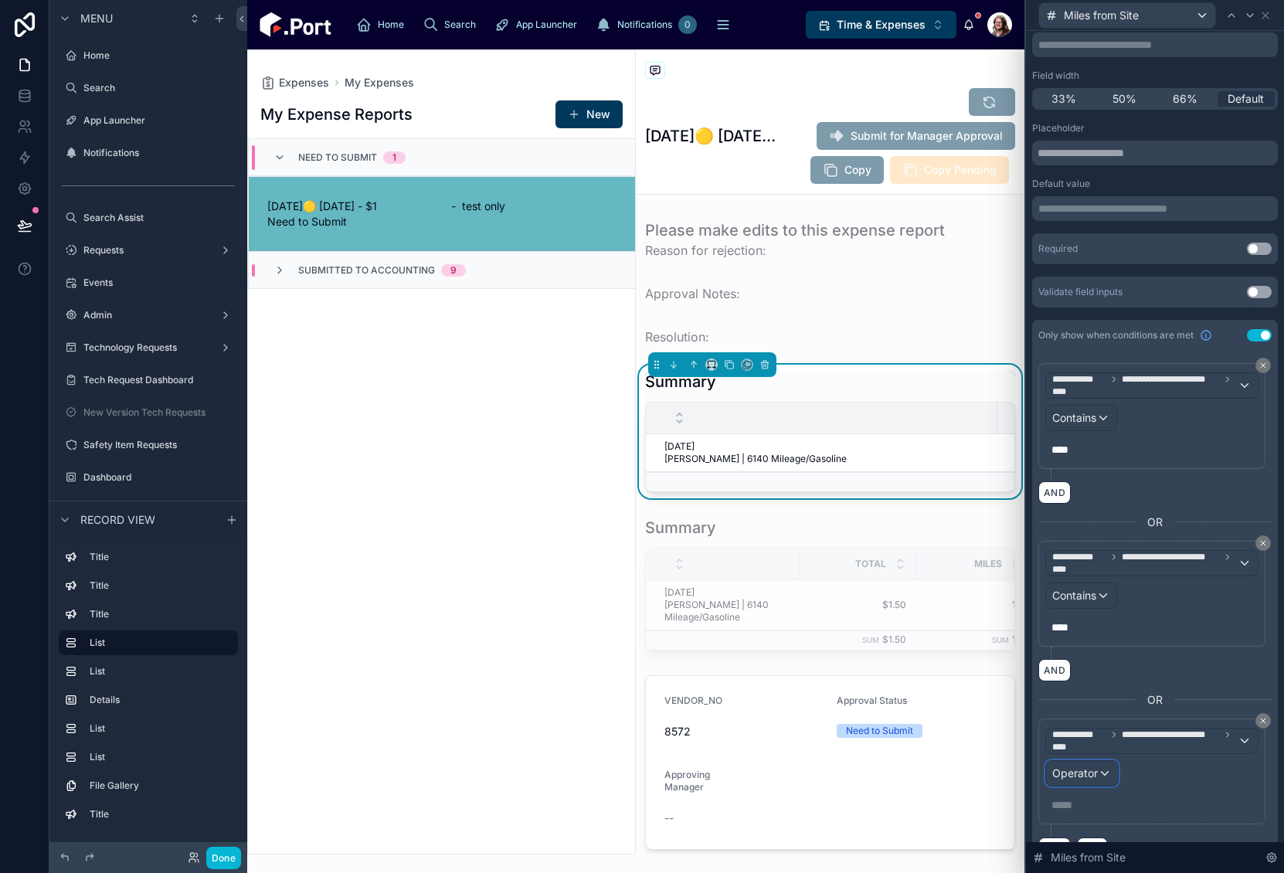
click at [1094, 772] on span "Operator" at bounding box center [1075, 772] width 46 height 13
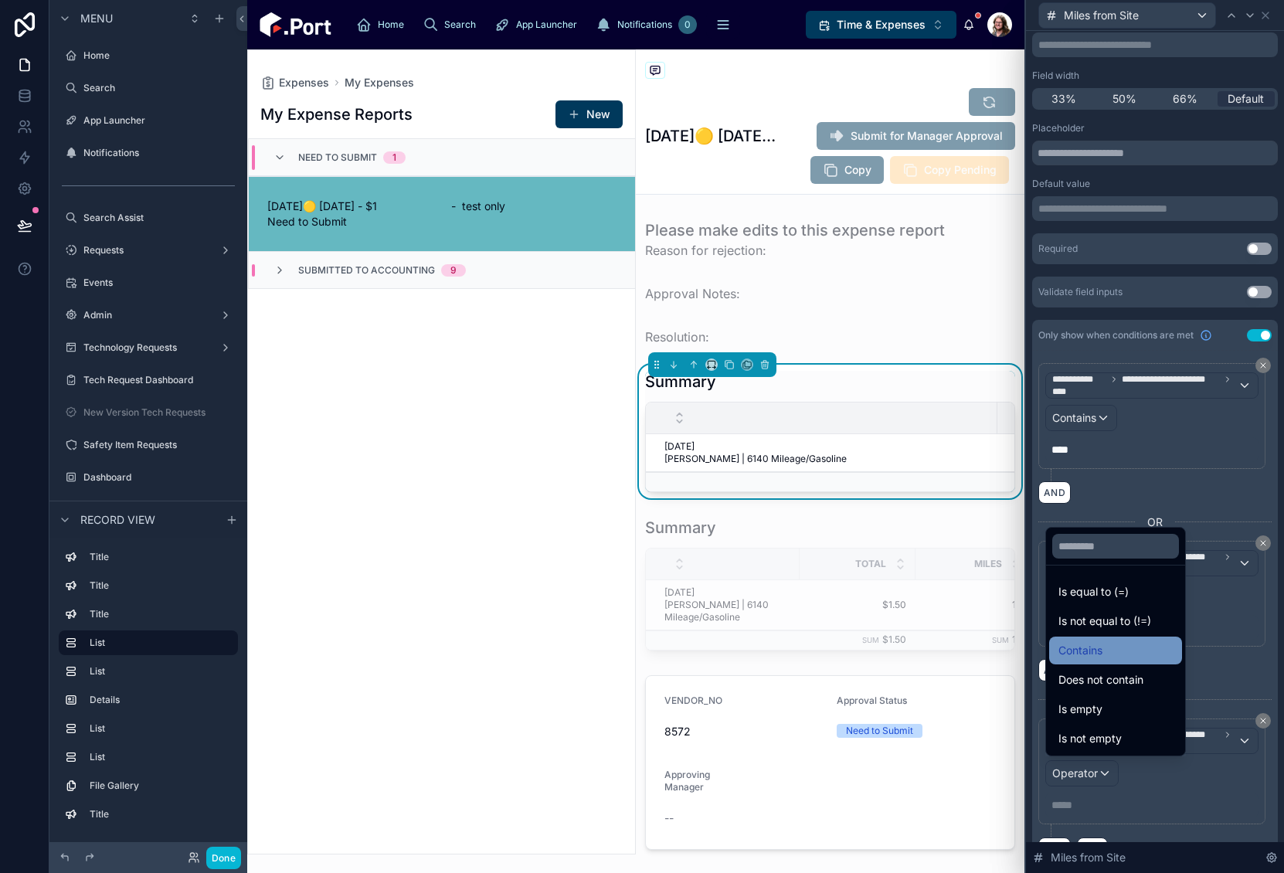
click at [1093, 638] on div "Contains" at bounding box center [1115, 651] width 133 height 28
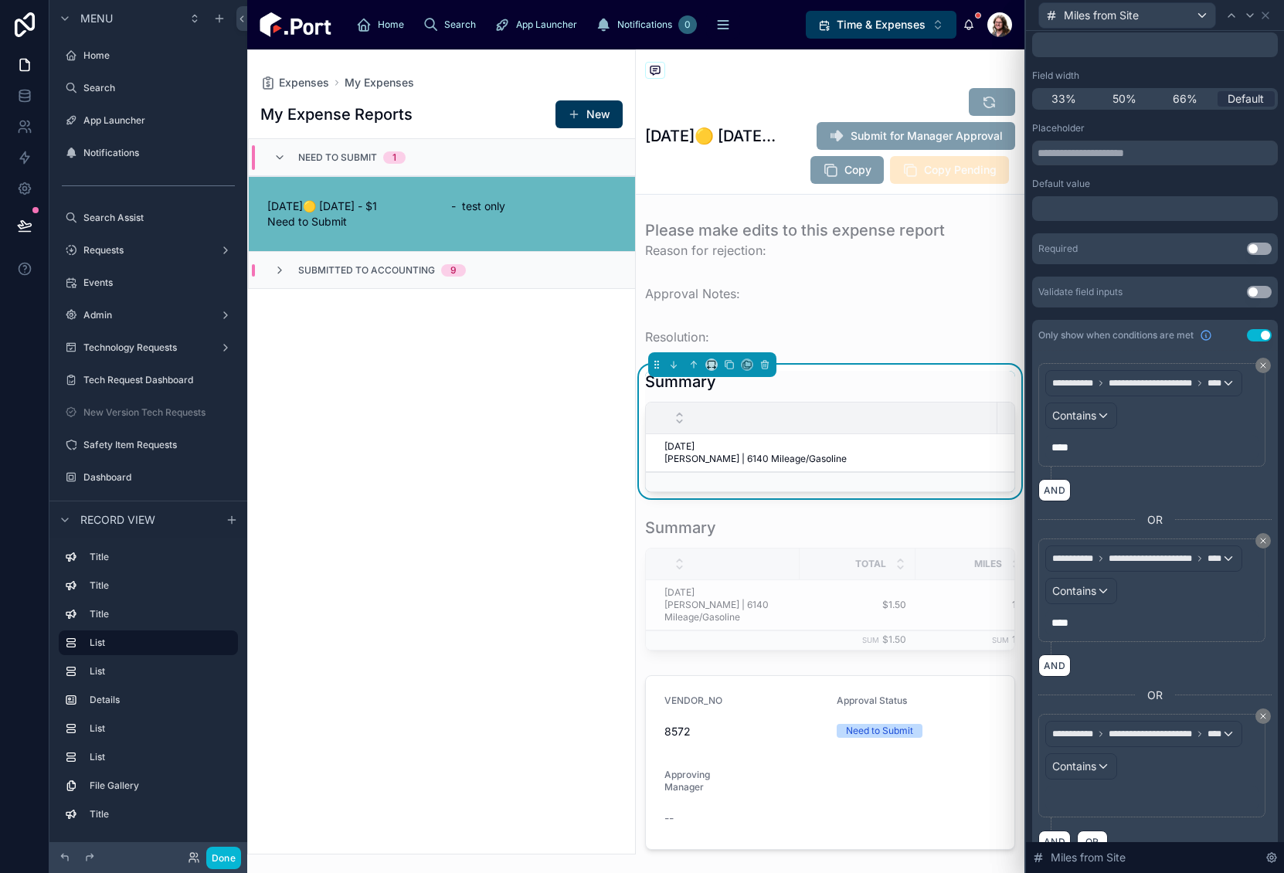
click at [1071, 803] on p "﻿" at bounding box center [1154, 797] width 204 height 15
click at [1067, 808] on p "***** ﻿" at bounding box center [1154, 804] width 204 height 15
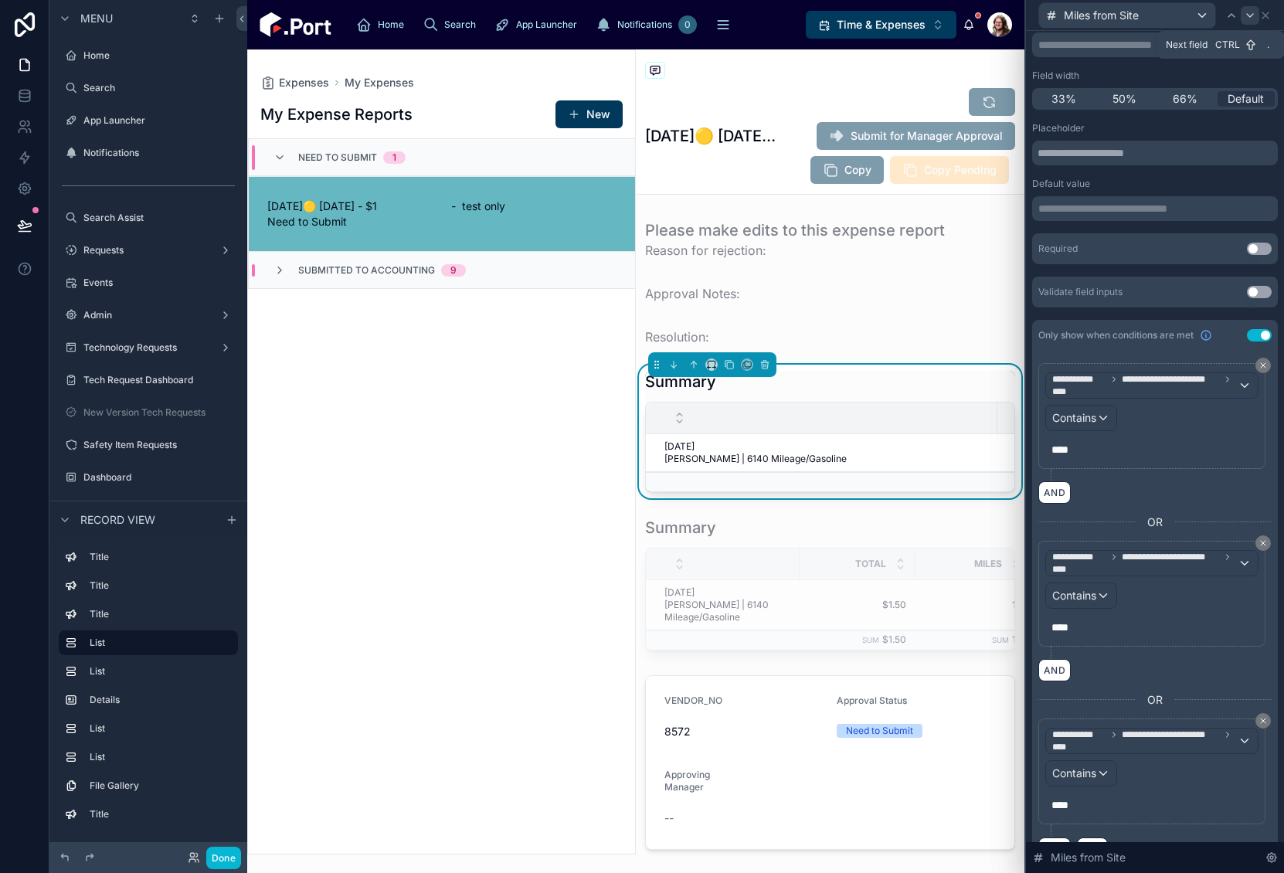
click at [1248, 16] on icon at bounding box center [1250, 15] width 12 height 12
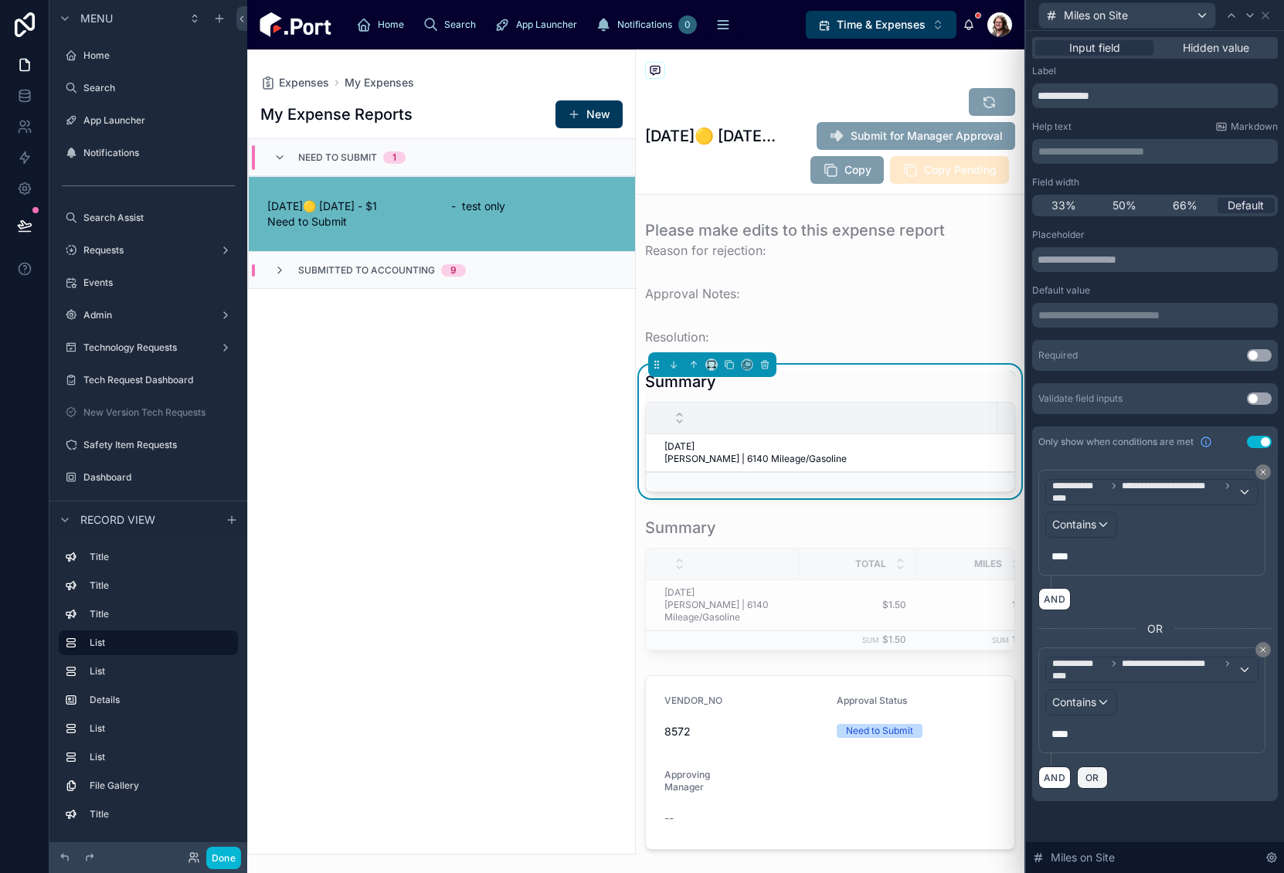
click at [1090, 784] on button "OR" at bounding box center [1092, 777] width 31 height 22
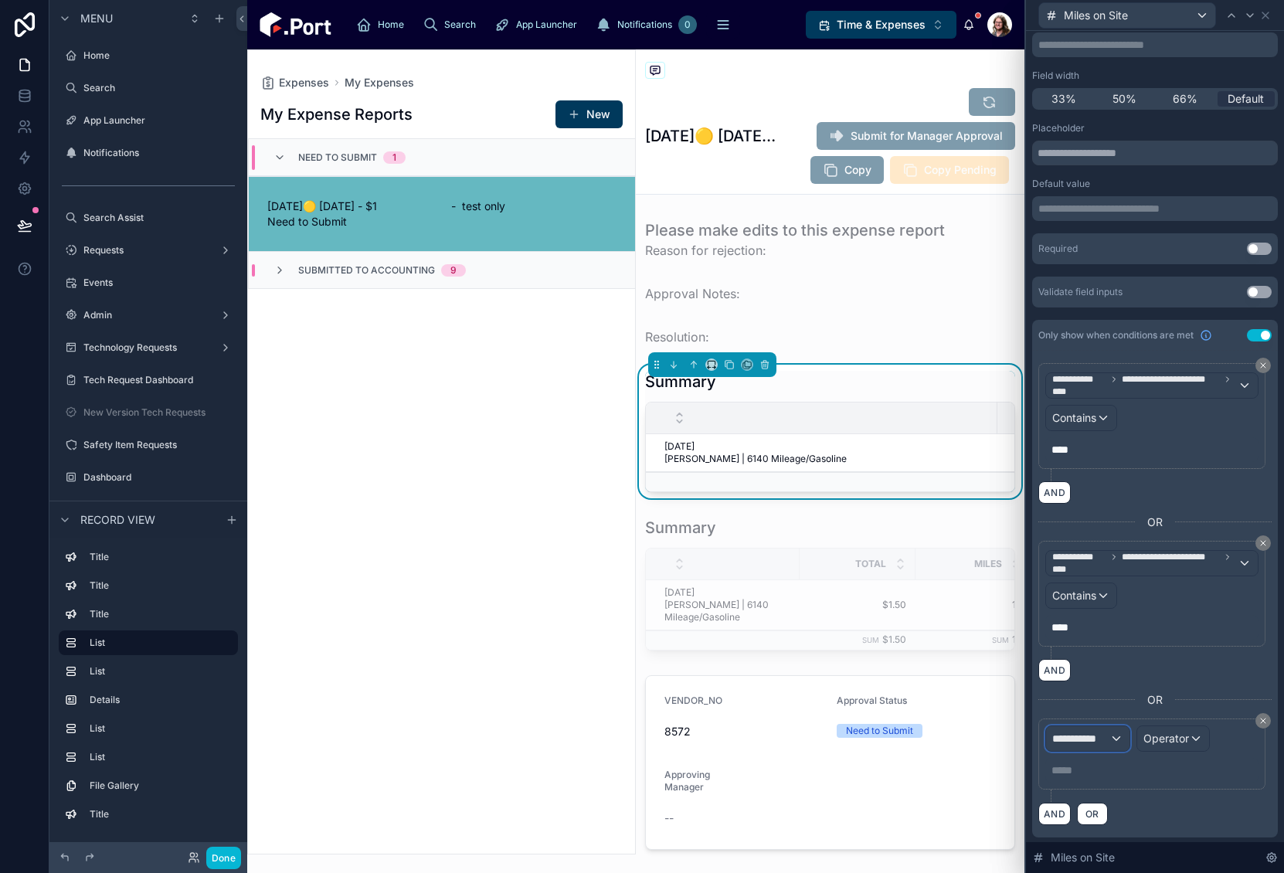
click at [1101, 738] on span "**********" at bounding box center [1080, 738] width 57 height 15
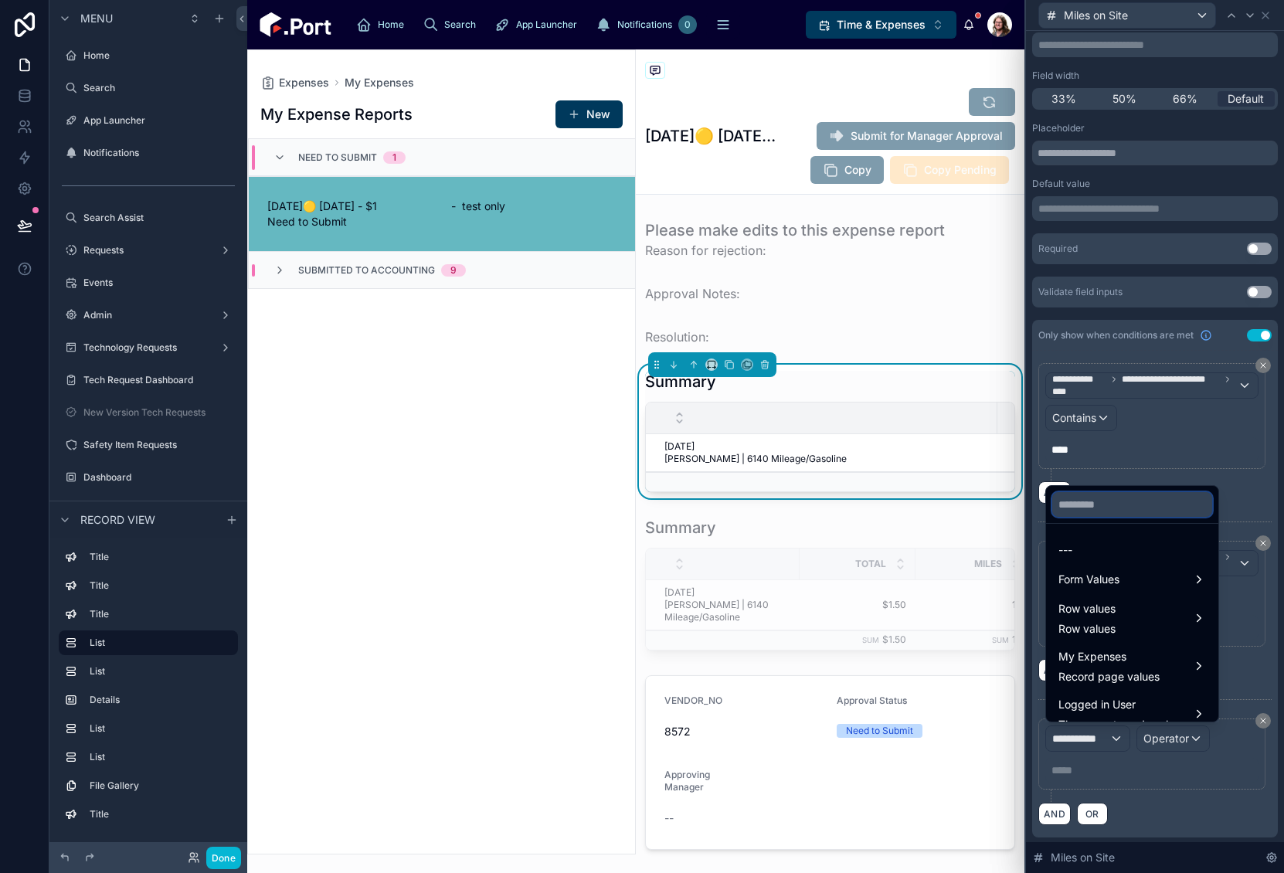
click at [1095, 508] on input "text" at bounding box center [1132, 504] width 160 height 25
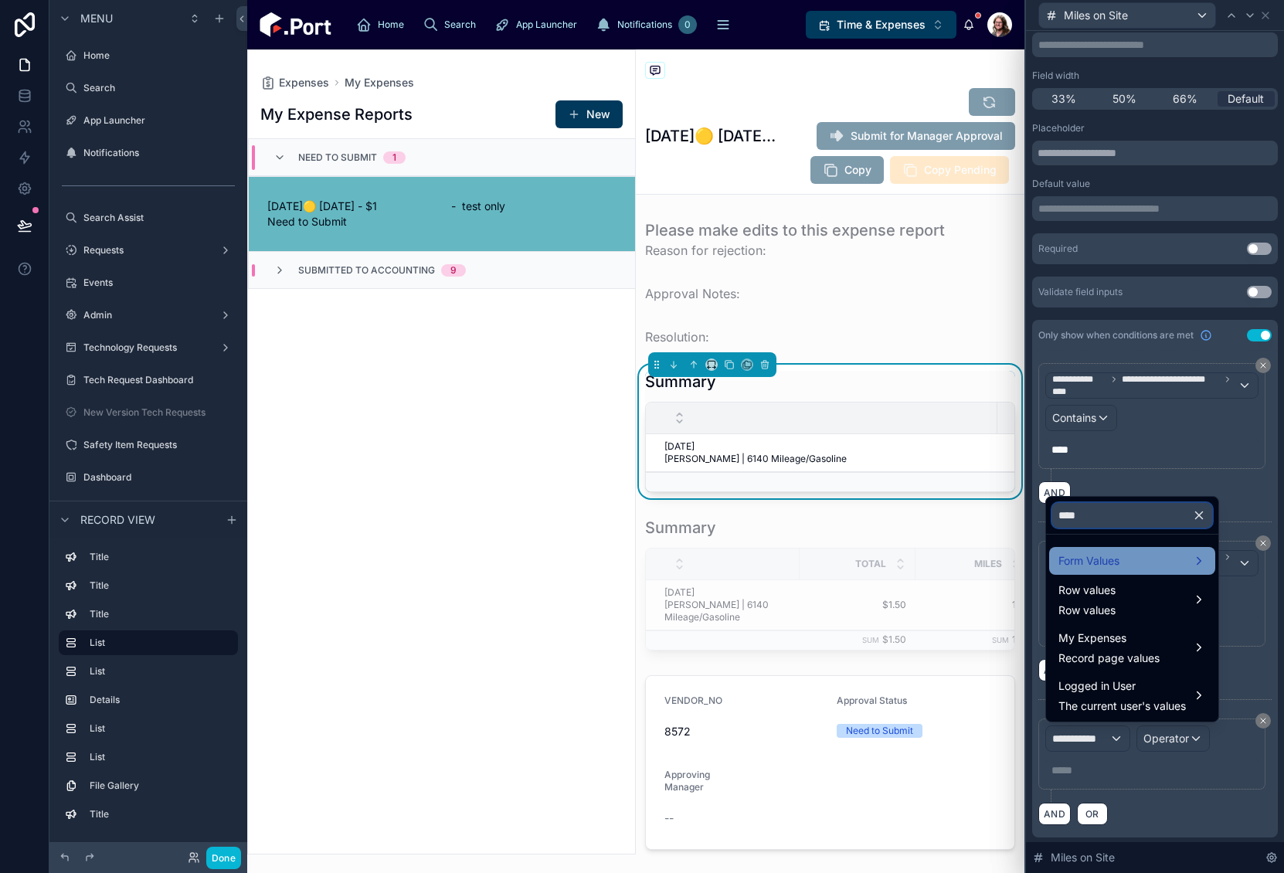
type input "****"
click at [1116, 560] on span "Form Values" at bounding box center [1089, 561] width 61 height 19
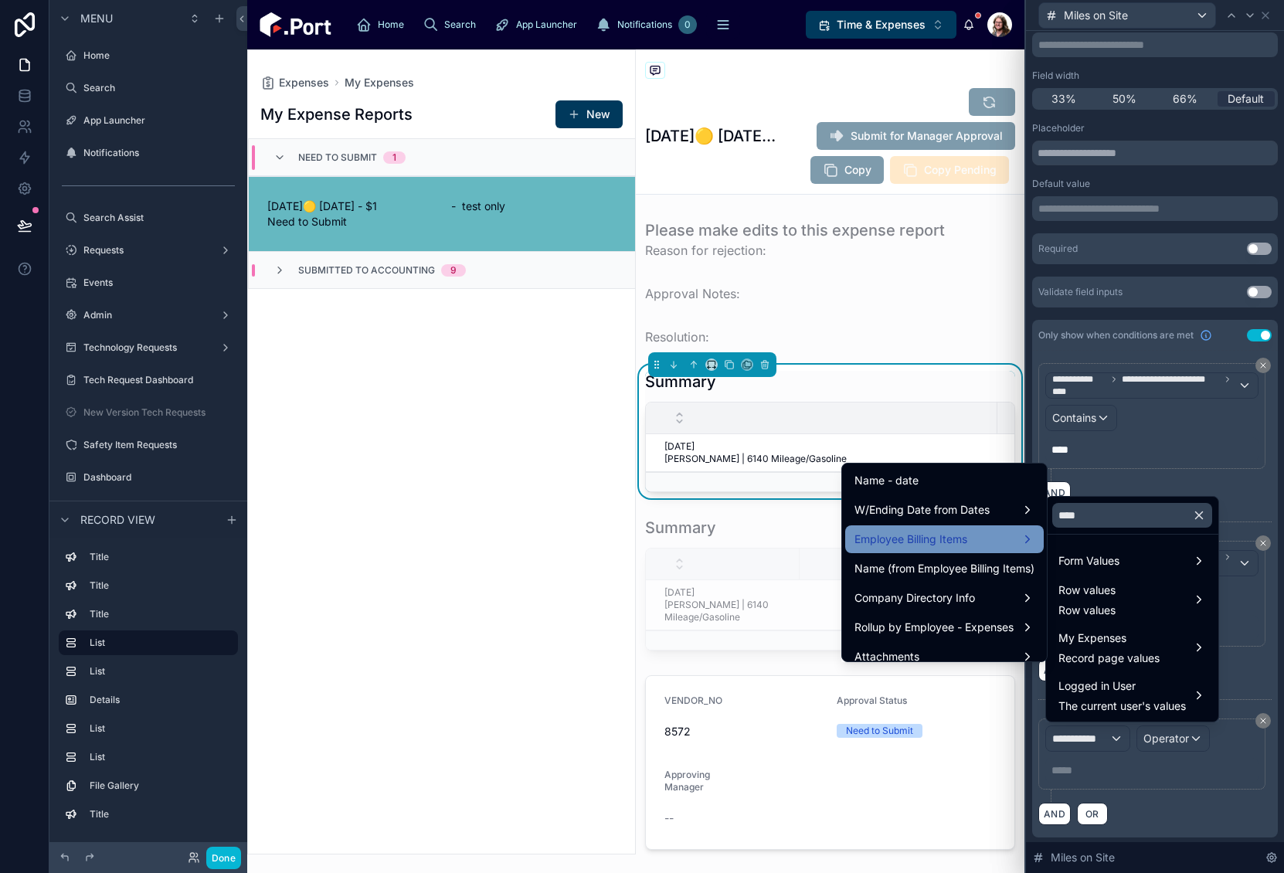
click at [952, 532] on span "Employee Billing Items" at bounding box center [911, 539] width 113 height 19
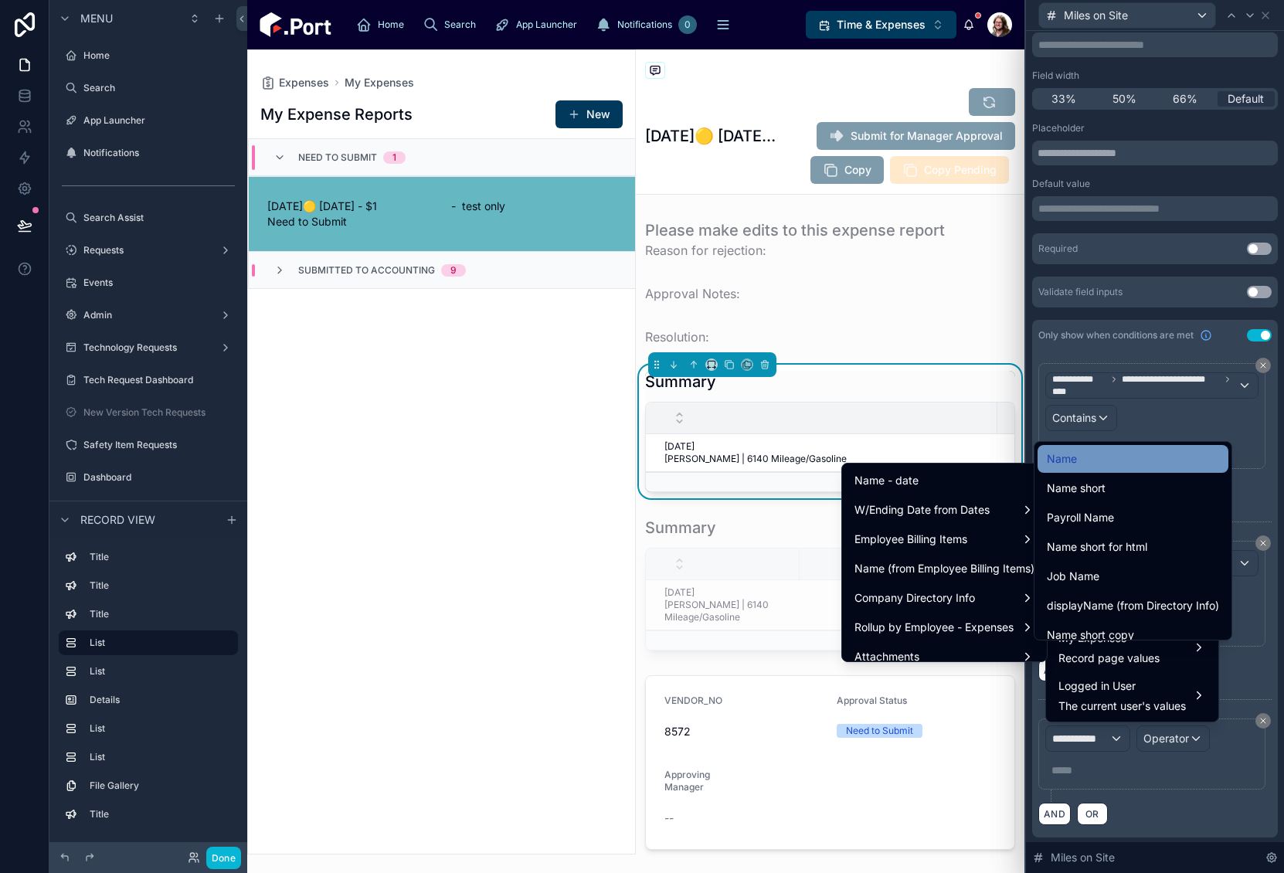
click at [1086, 464] on div "Name" at bounding box center [1133, 459] width 172 height 19
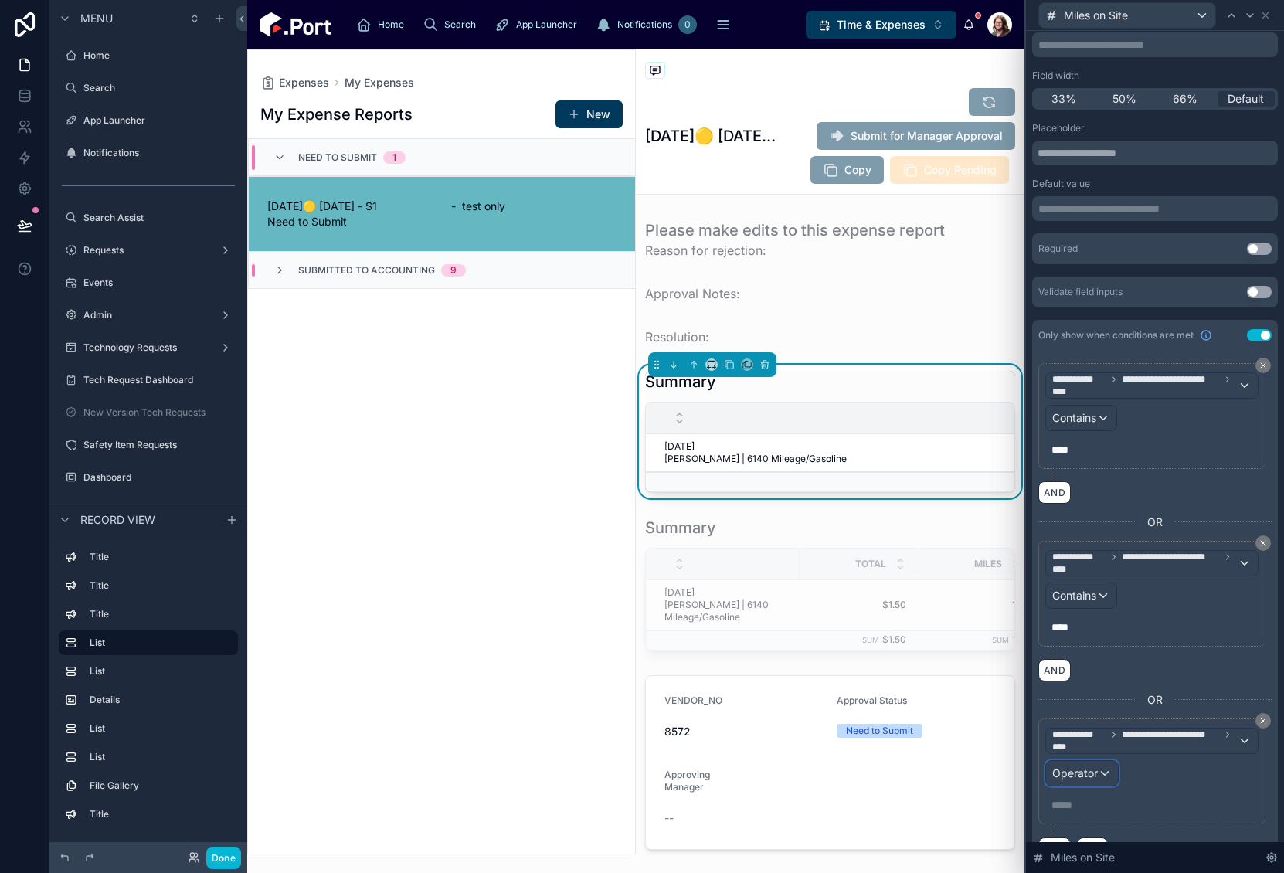
click at [1094, 766] on span "Operator" at bounding box center [1075, 772] width 46 height 13
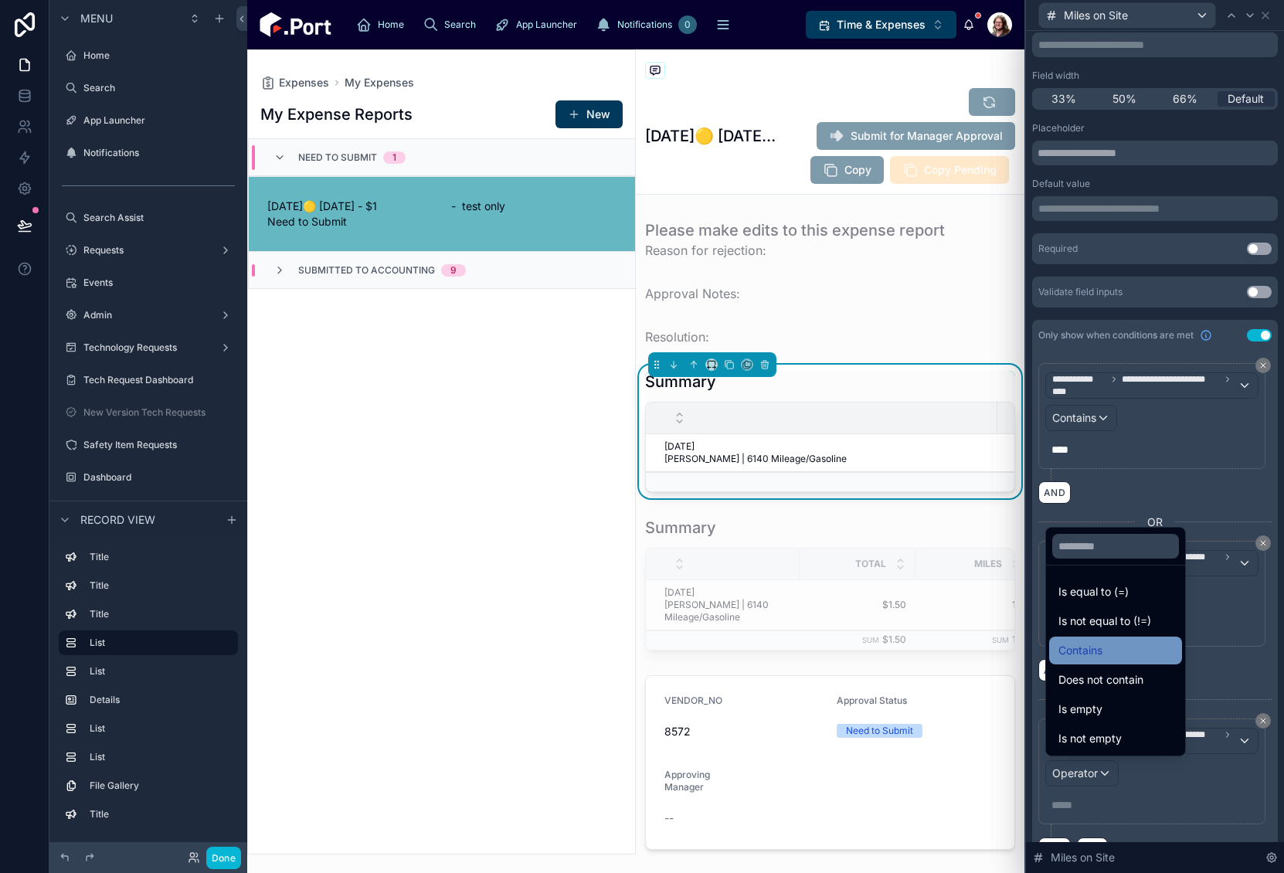
click at [1086, 648] on span "Contains" at bounding box center [1081, 650] width 44 height 19
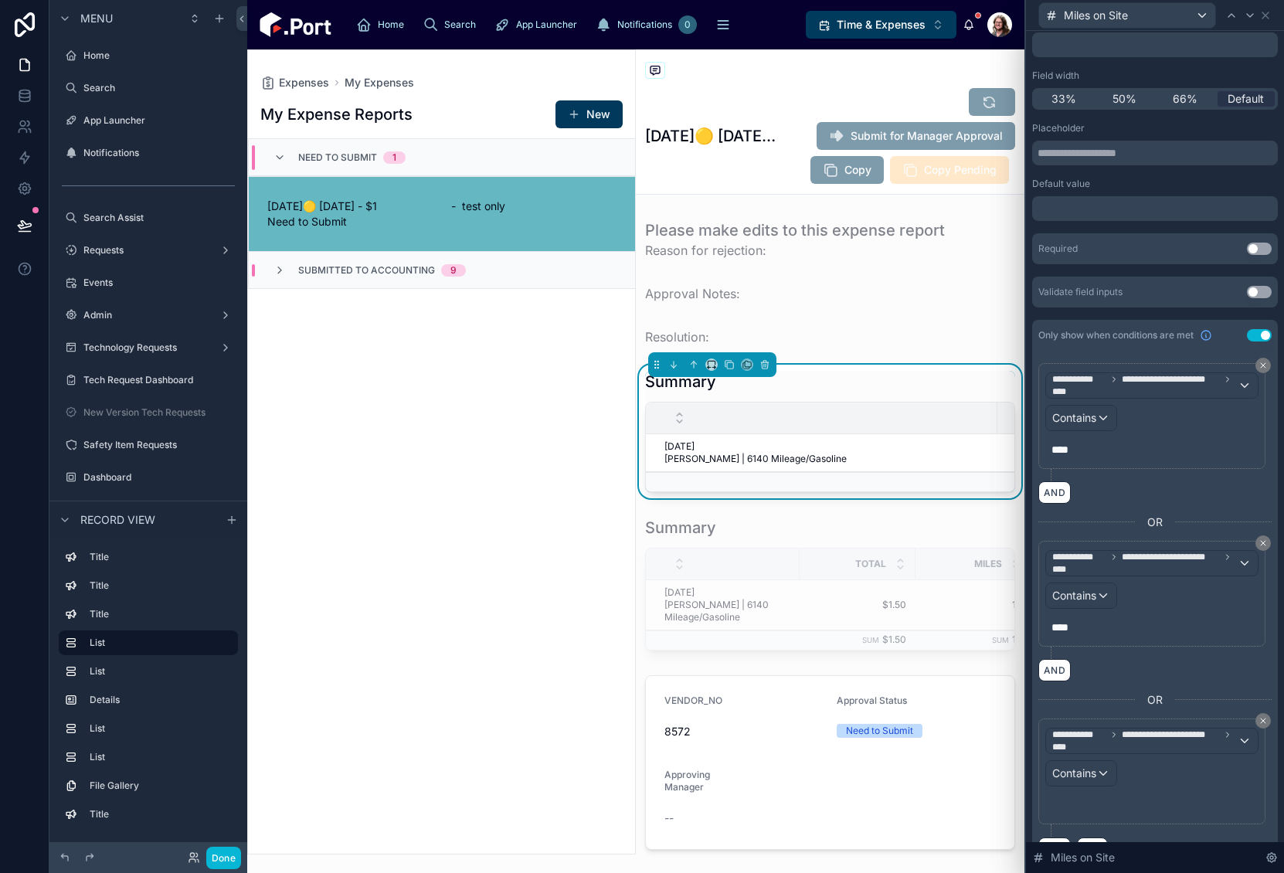
click at [1071, 806] on p "﻿" at bounding box center [1154, 804] width 204 height 15
click at [1069, 798] on p "***** ﻿" at bounding box center [1154, 804] width 204 height 15
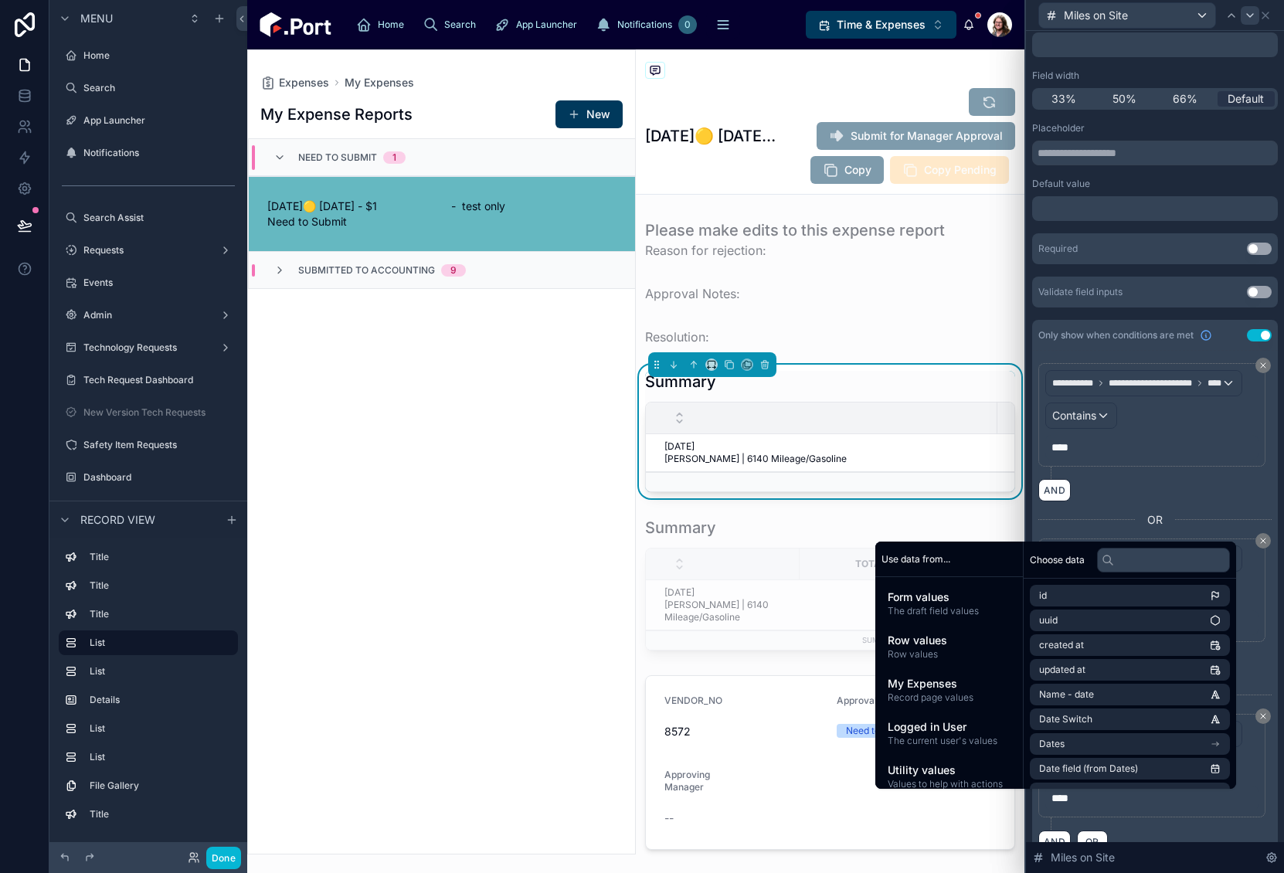
click at [1249, 19] on icon at bounding box center [1250, 15] width 12 height 12
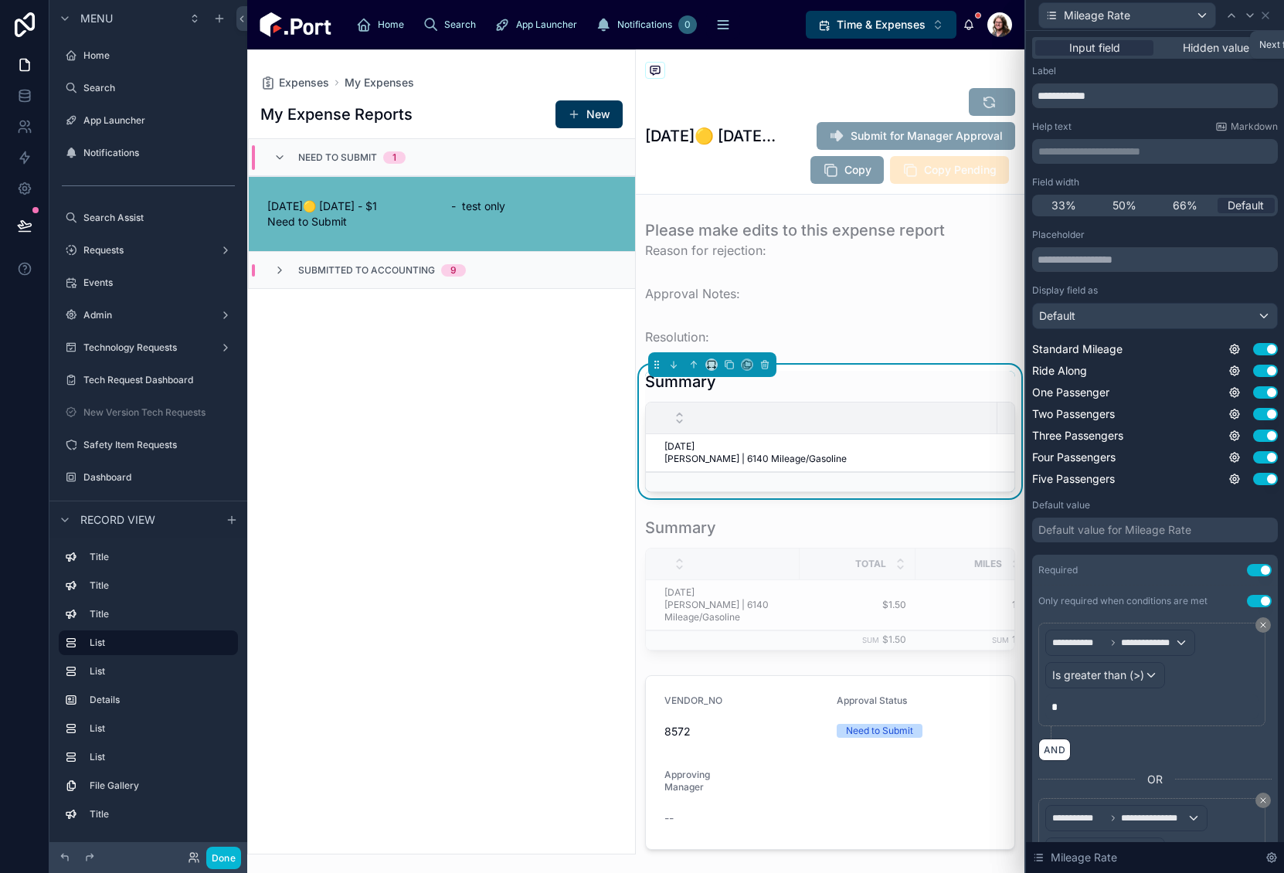
click at [1249, 19] on icon at bounding box center [1250, 15] width 12 height 12
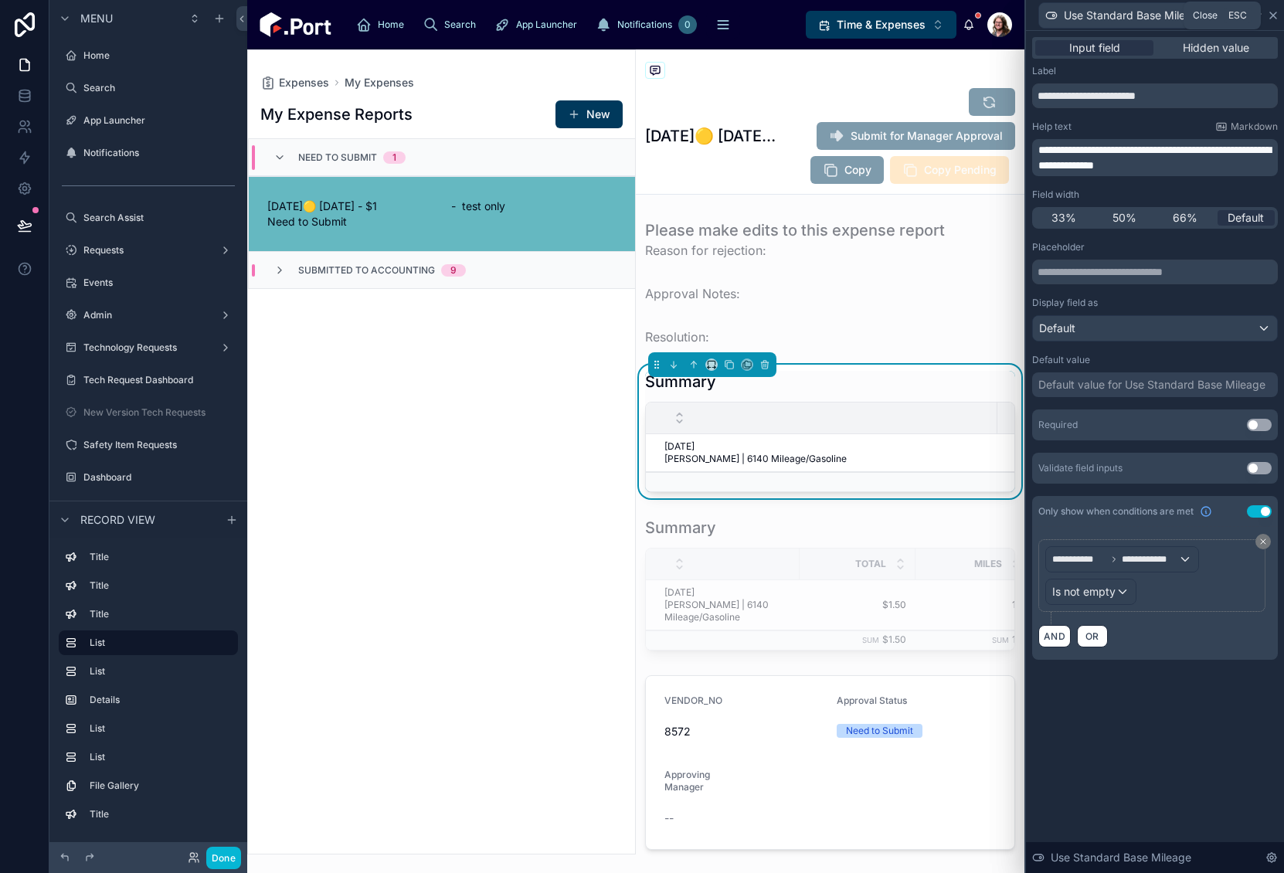
click at [1270, 18] on icon at bounding box center [1273, 15] width 6 height 6
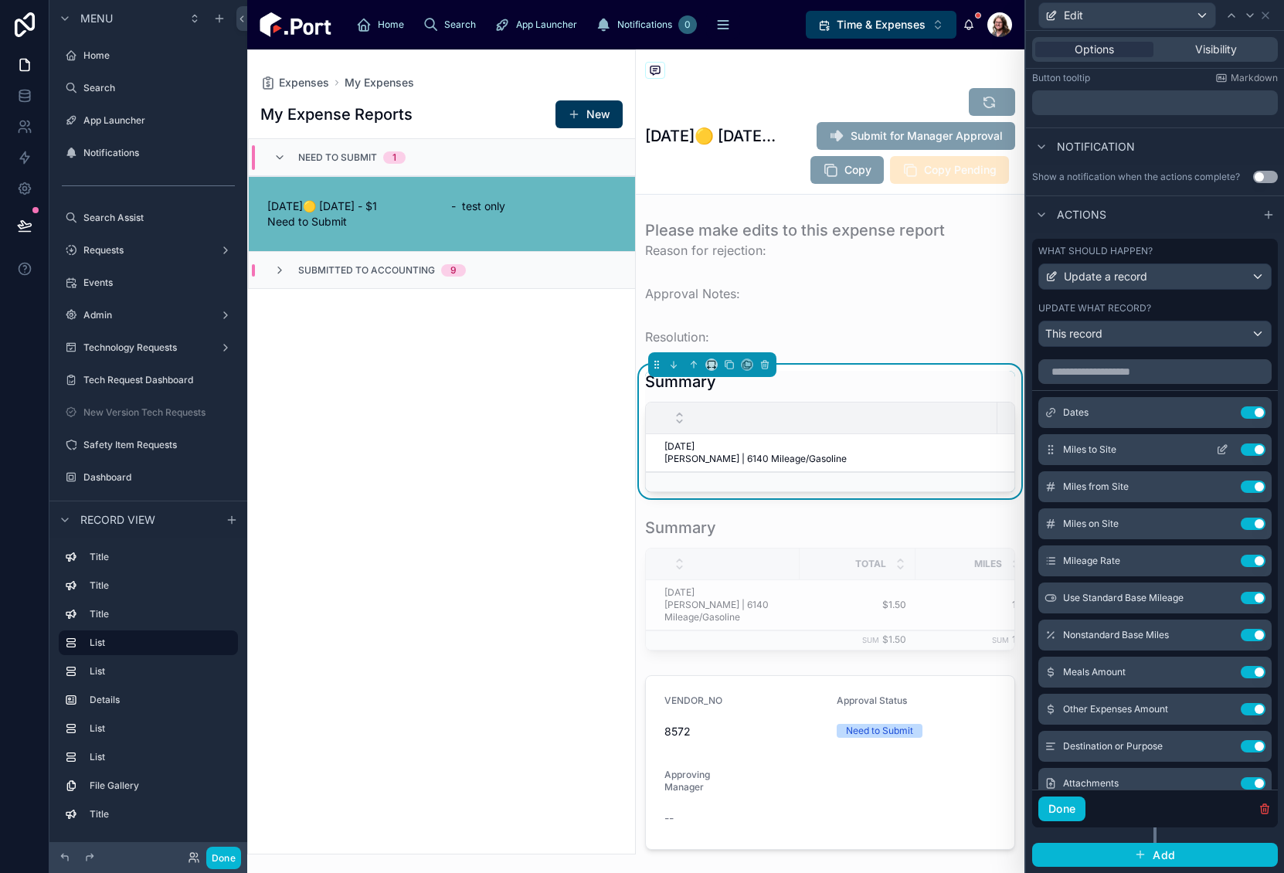
click at [1216, 454] on icon at bounding box center [1222, 450] width 12 height 12
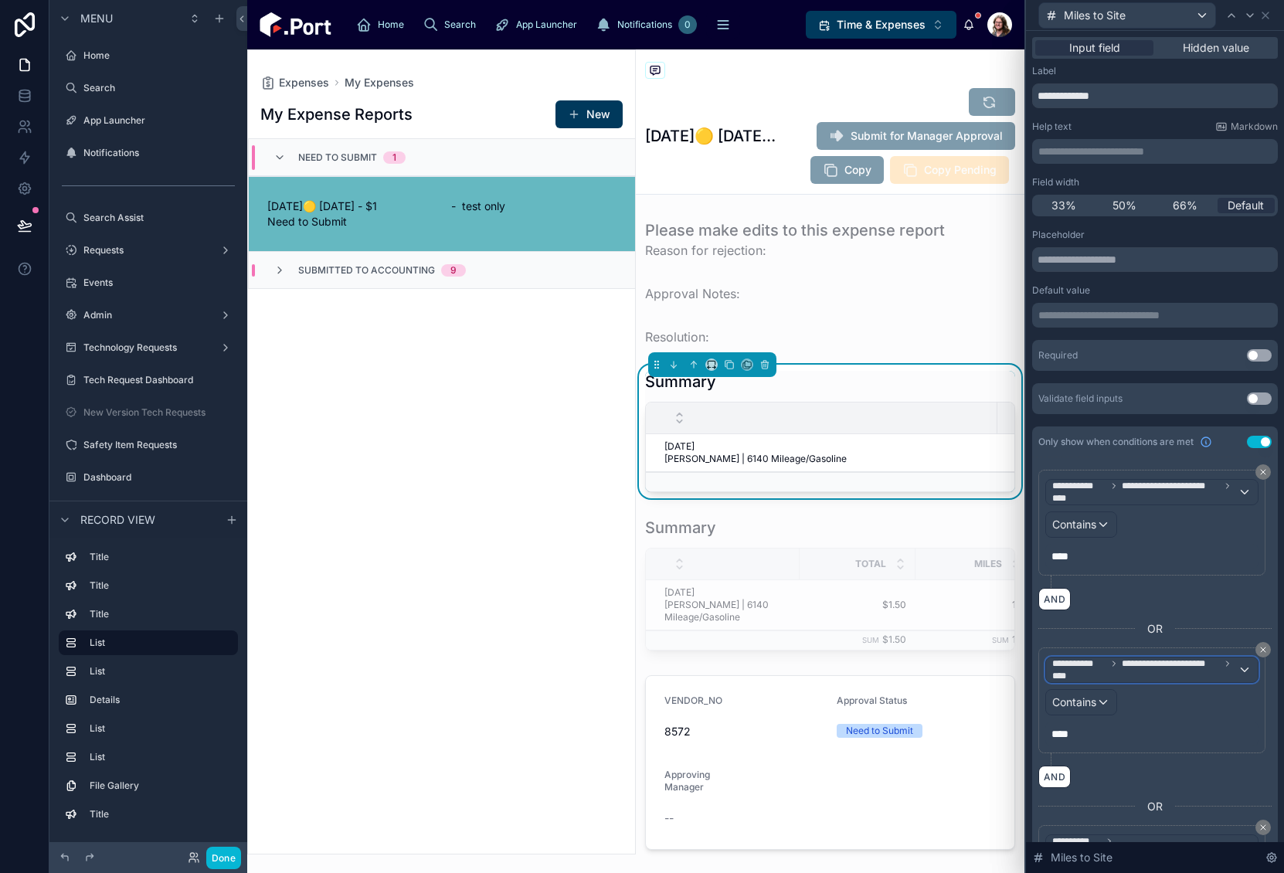
click at [1115, 668] on span "**********" at bounding box center [1144, 670] width 185 height 25
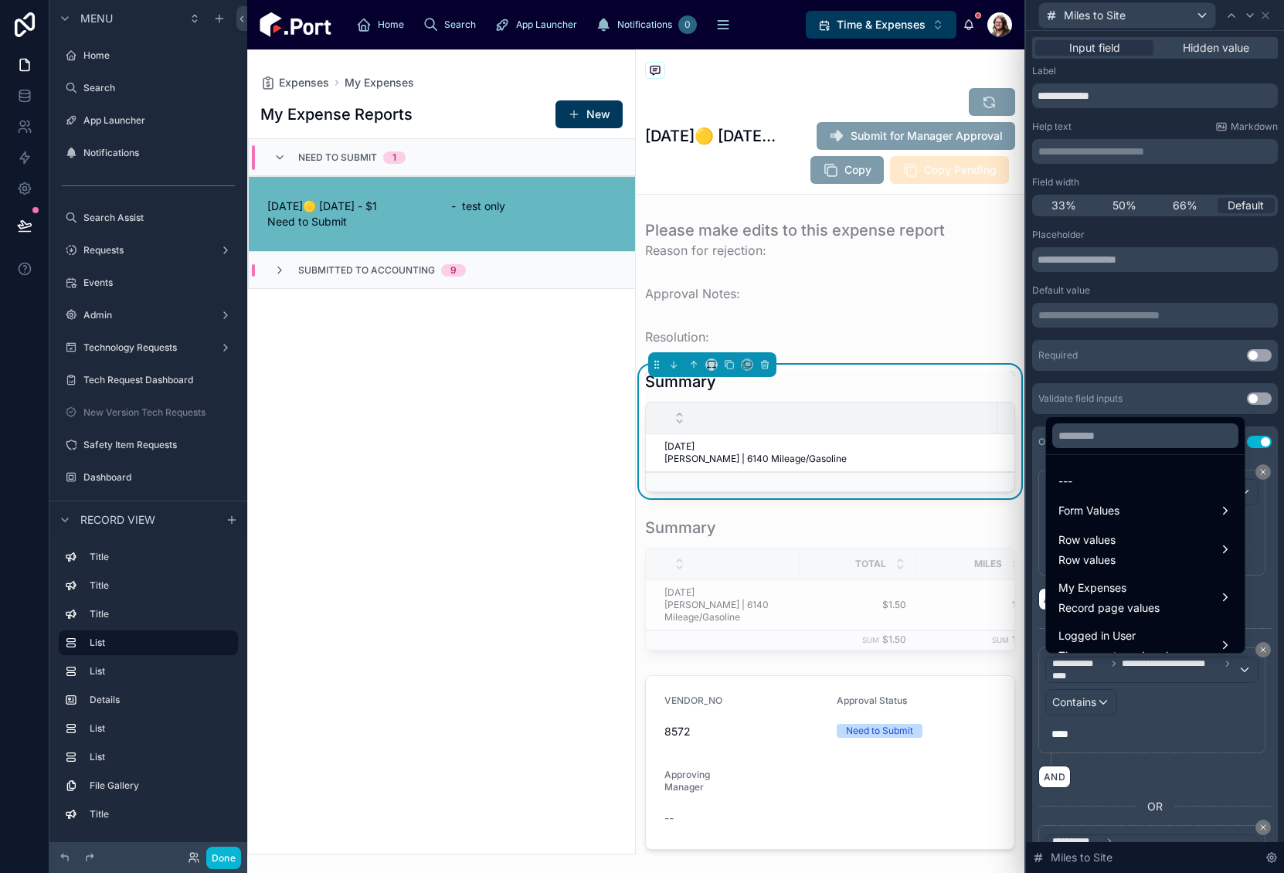
click at [1264, 743] on div at bounding box center [1155, 436] width 258 height 873
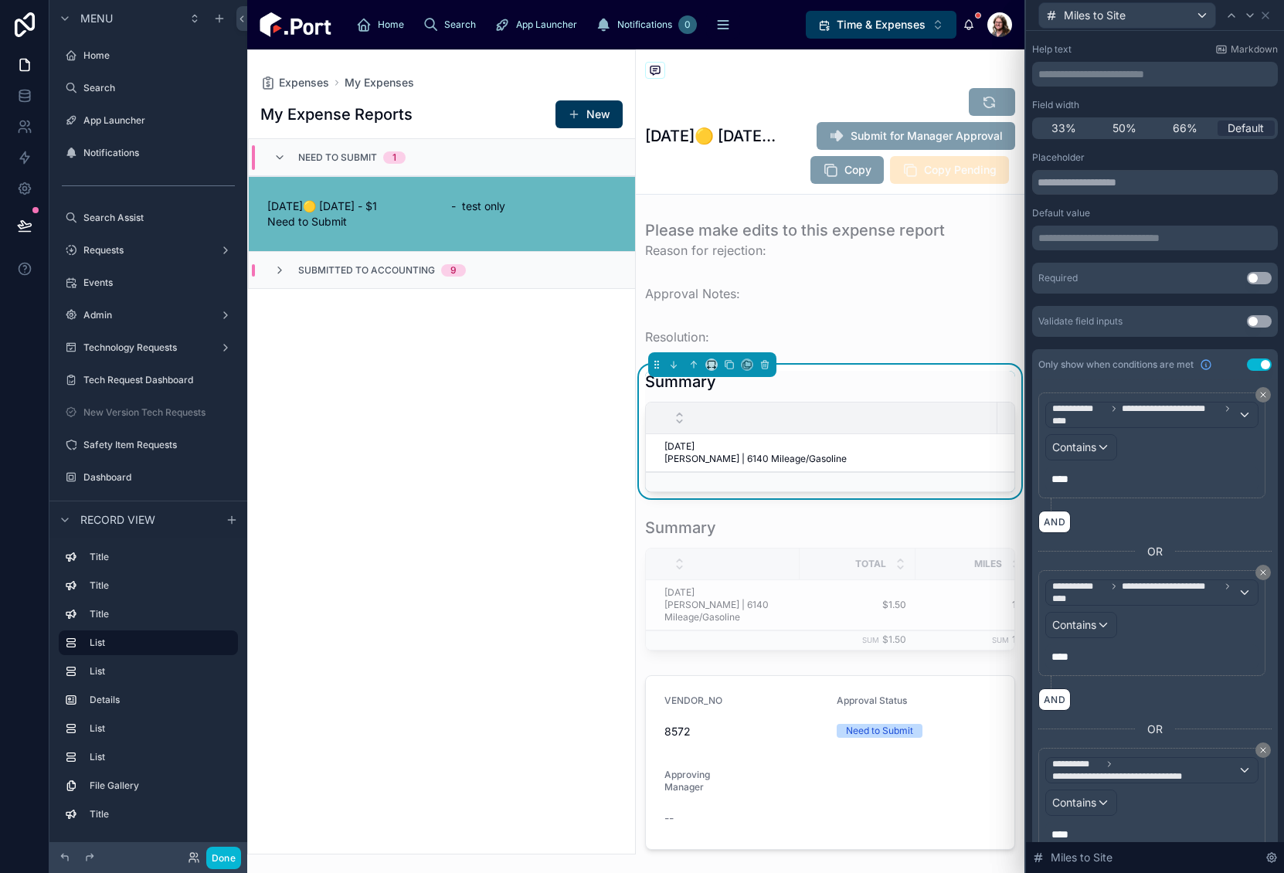
scroll to position [141, 0]
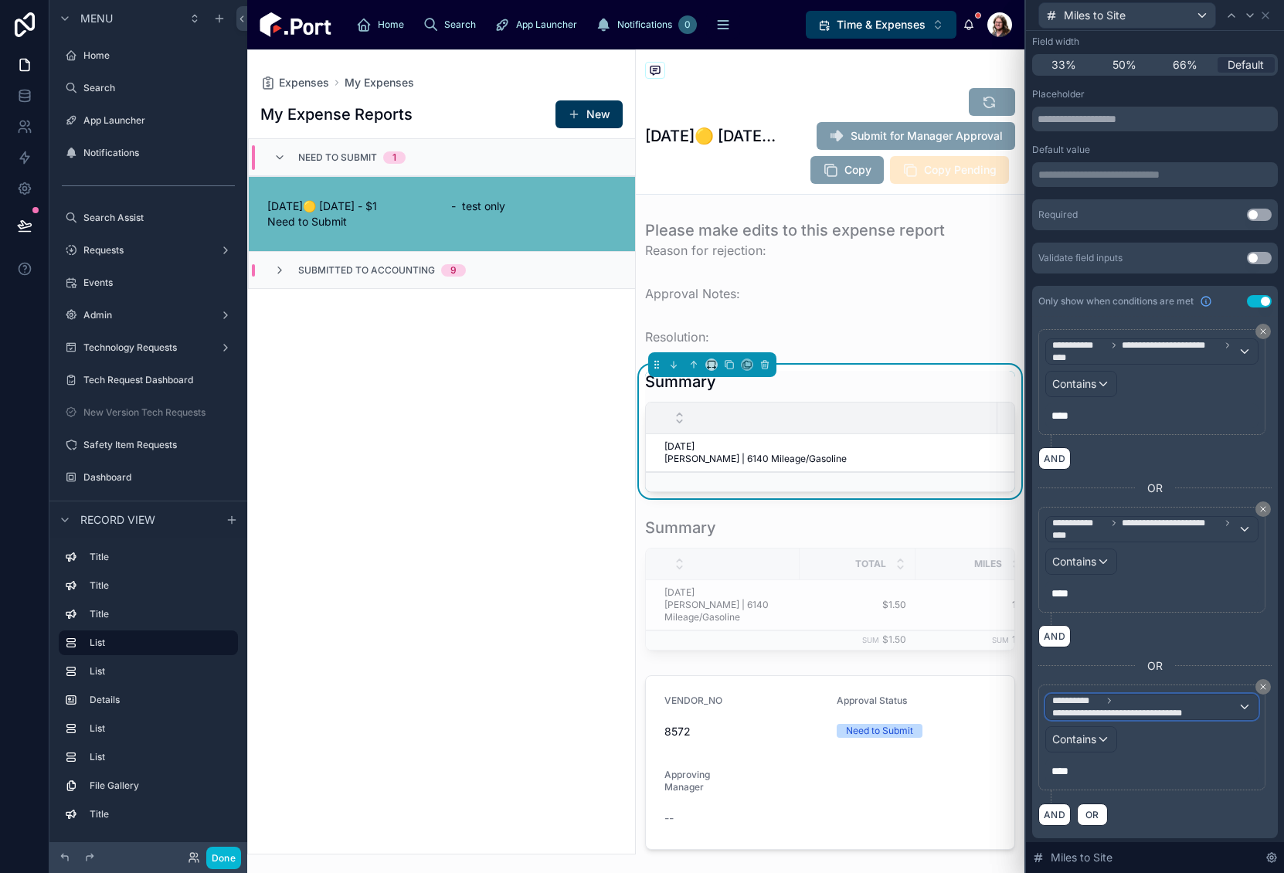
click at [1153, 712] on span "**********" at bounding box center [1130, 713] width 156 height 12
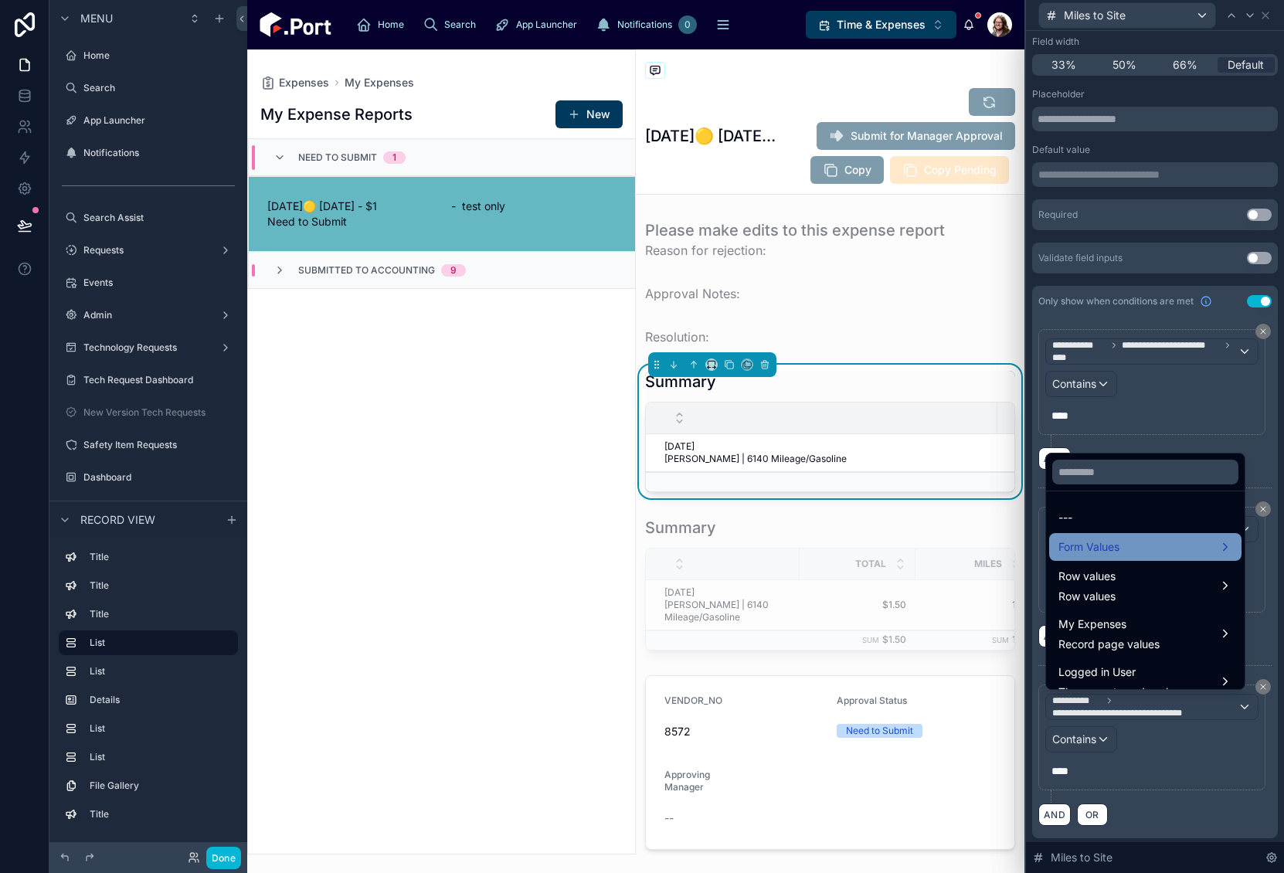
click at [1122, 546] on div "Form Values" at bounding box center [1146, 547] width 174 height 19
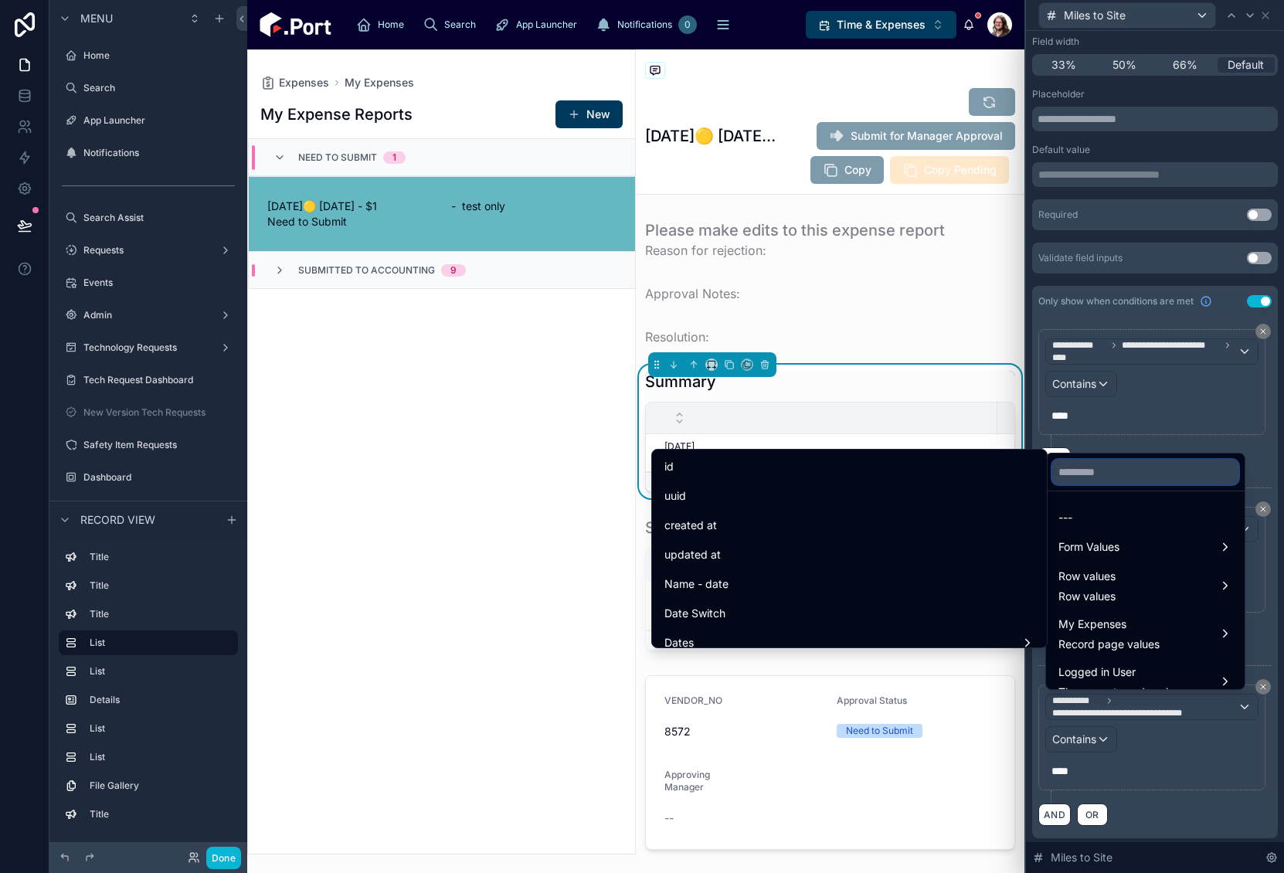
click at [1146, 476] on input "text" at bounding box center [1145, 472] width 186 height 25
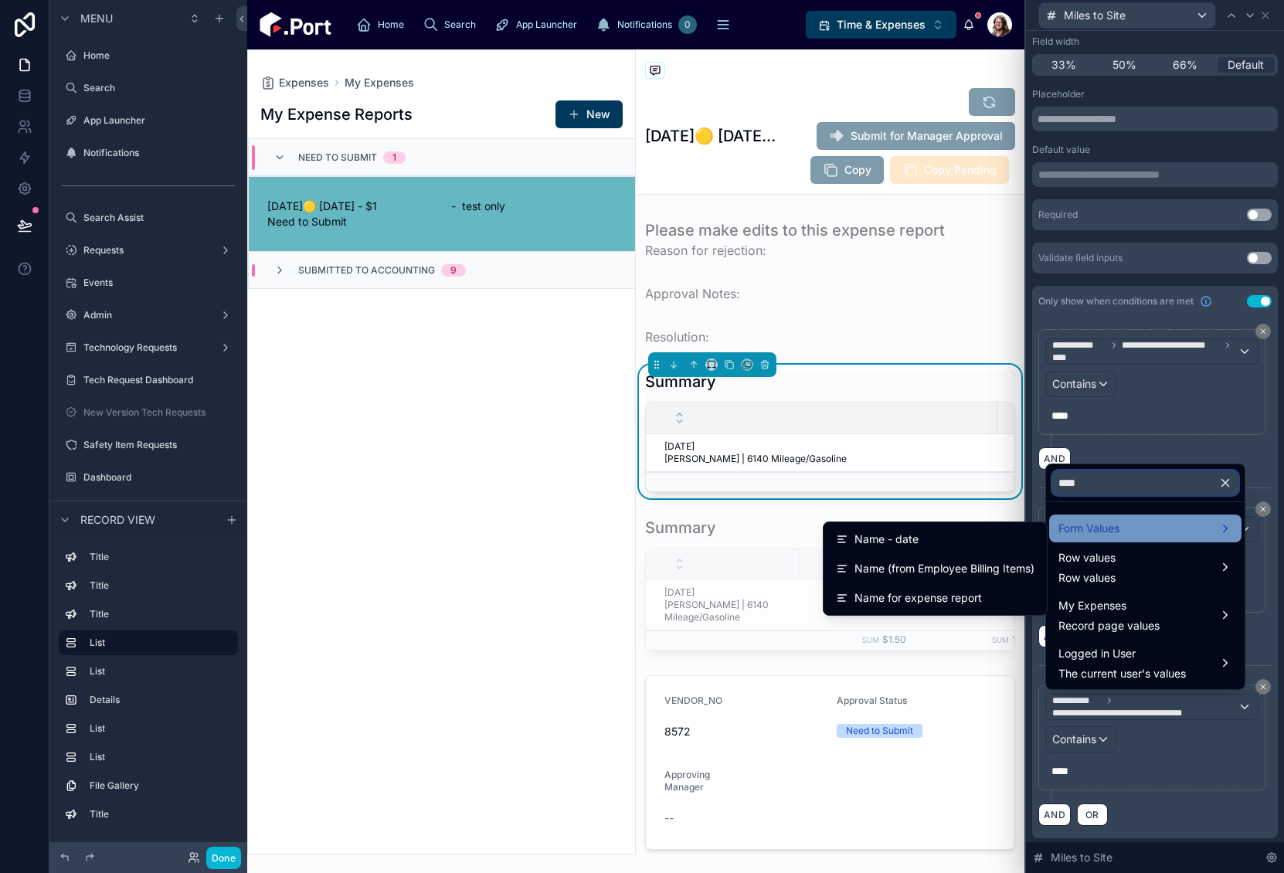
type input "****"
click at [1157, 524] on div "Form Values" at bounding box center [1146, 528] width 174 height 19
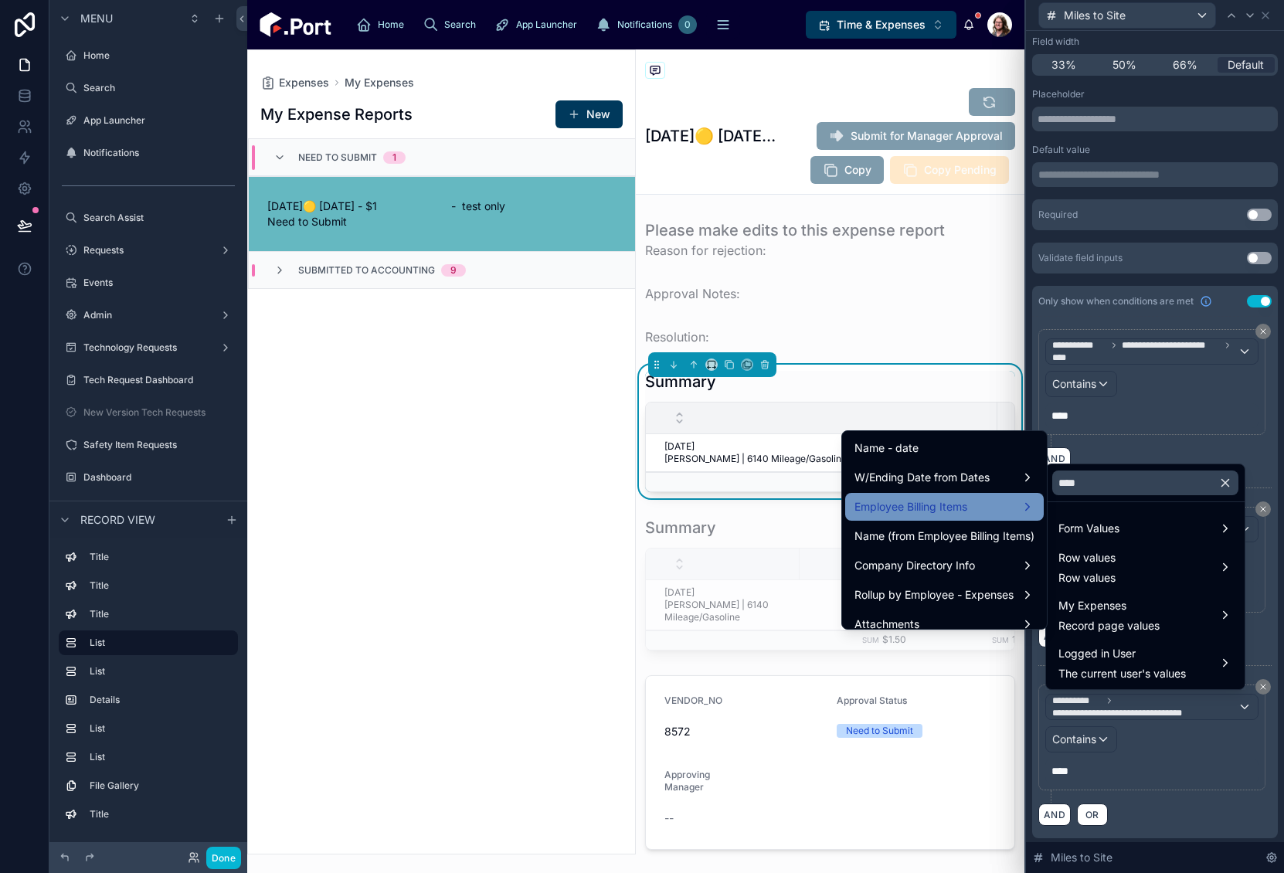
click at [962, 507] on div "Employee Billing Items" at bounding box center [945, 507] width 180 height 19
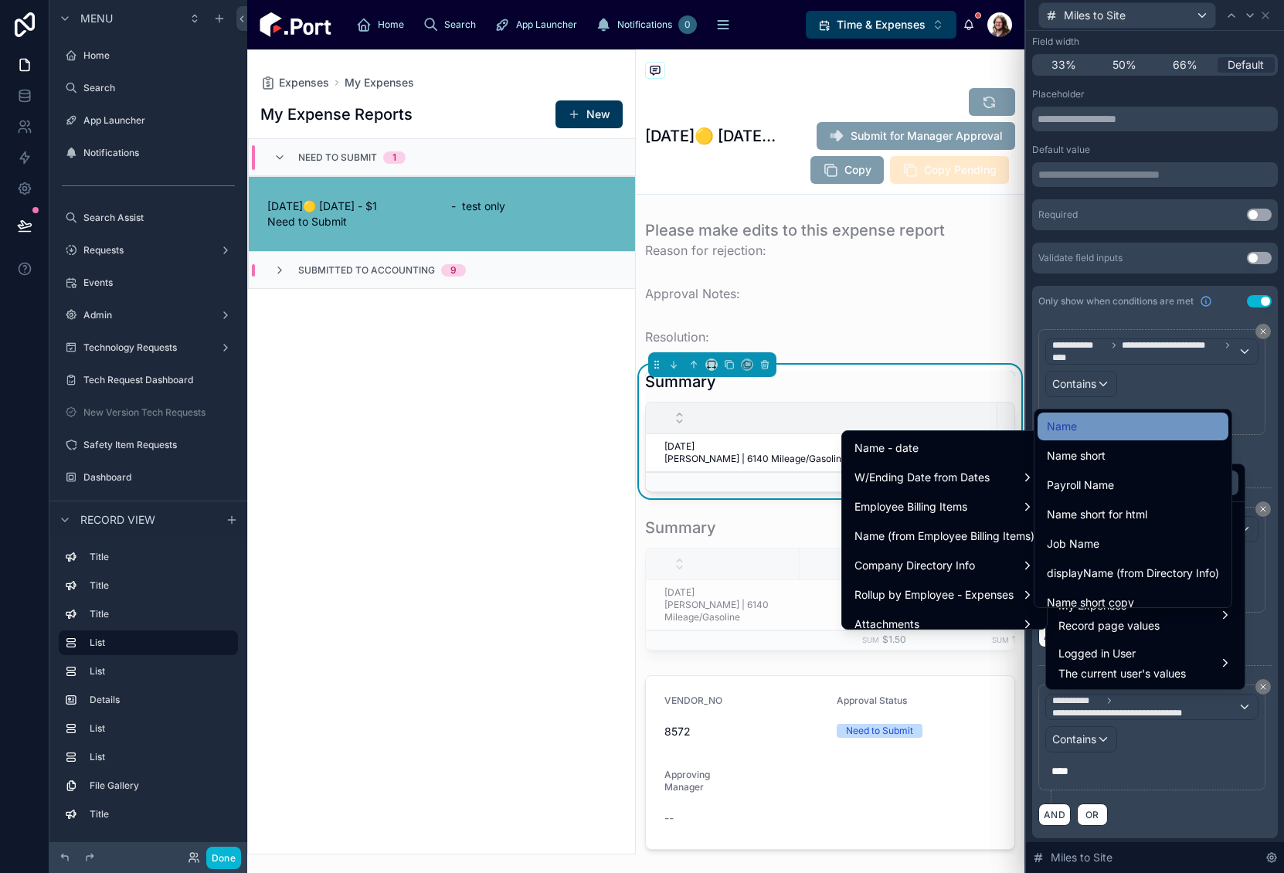
click at [1084, 427] on div "Name" at bounding box center [1133, 426] width 172 height 19
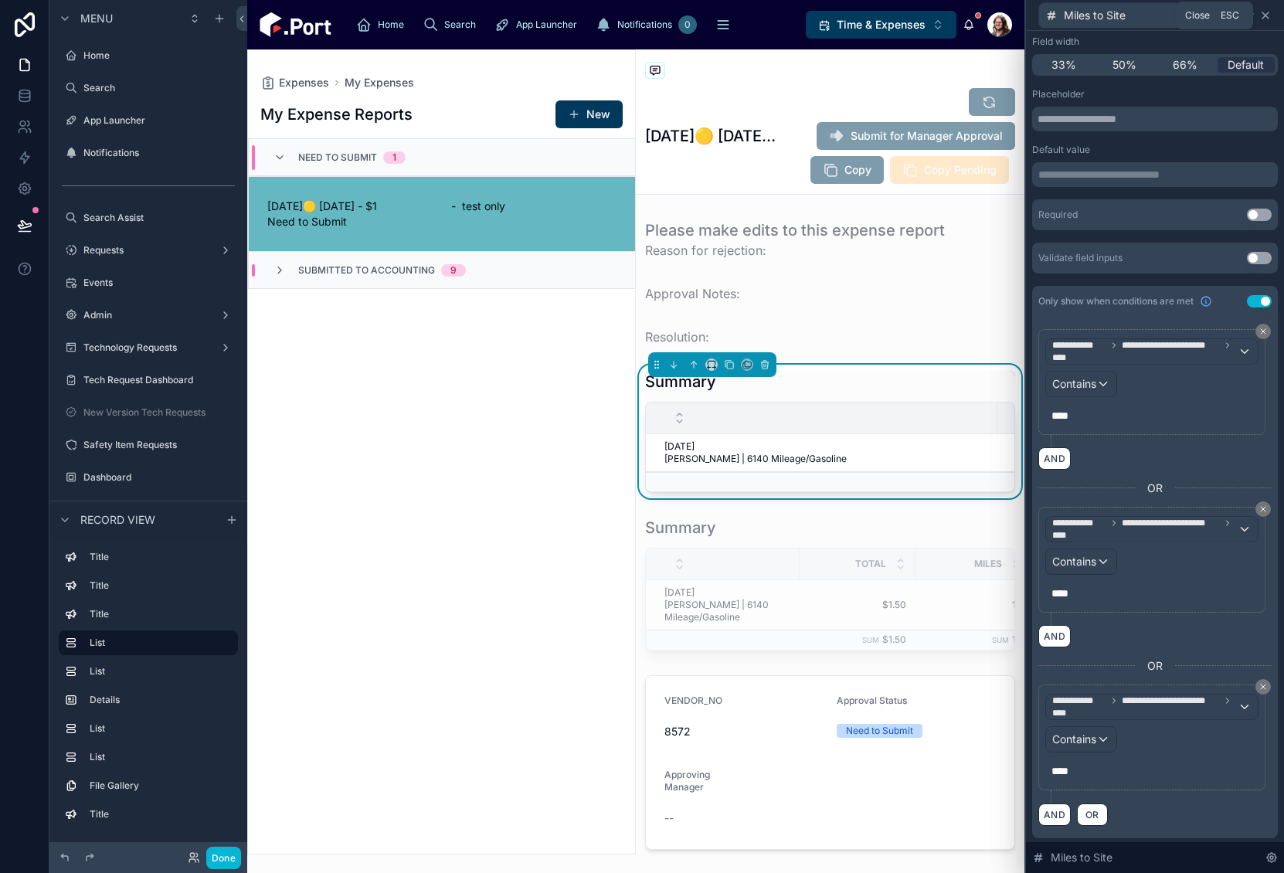
click at [1264, 15] on icon at bounding box center [1265, 15] width 12 height 12
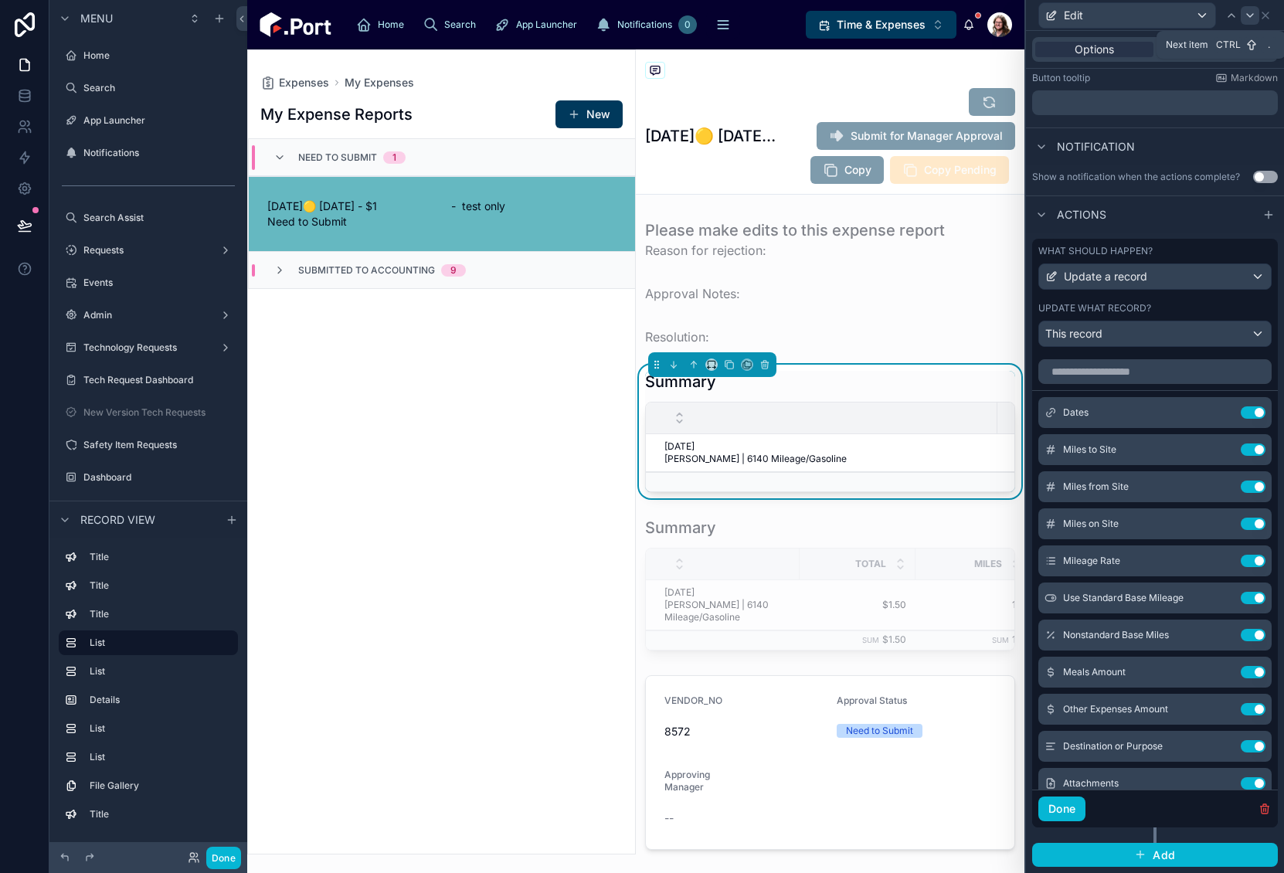
click at [1249, 16] on icon at bounding box center [1250, 15] width 6 height 3
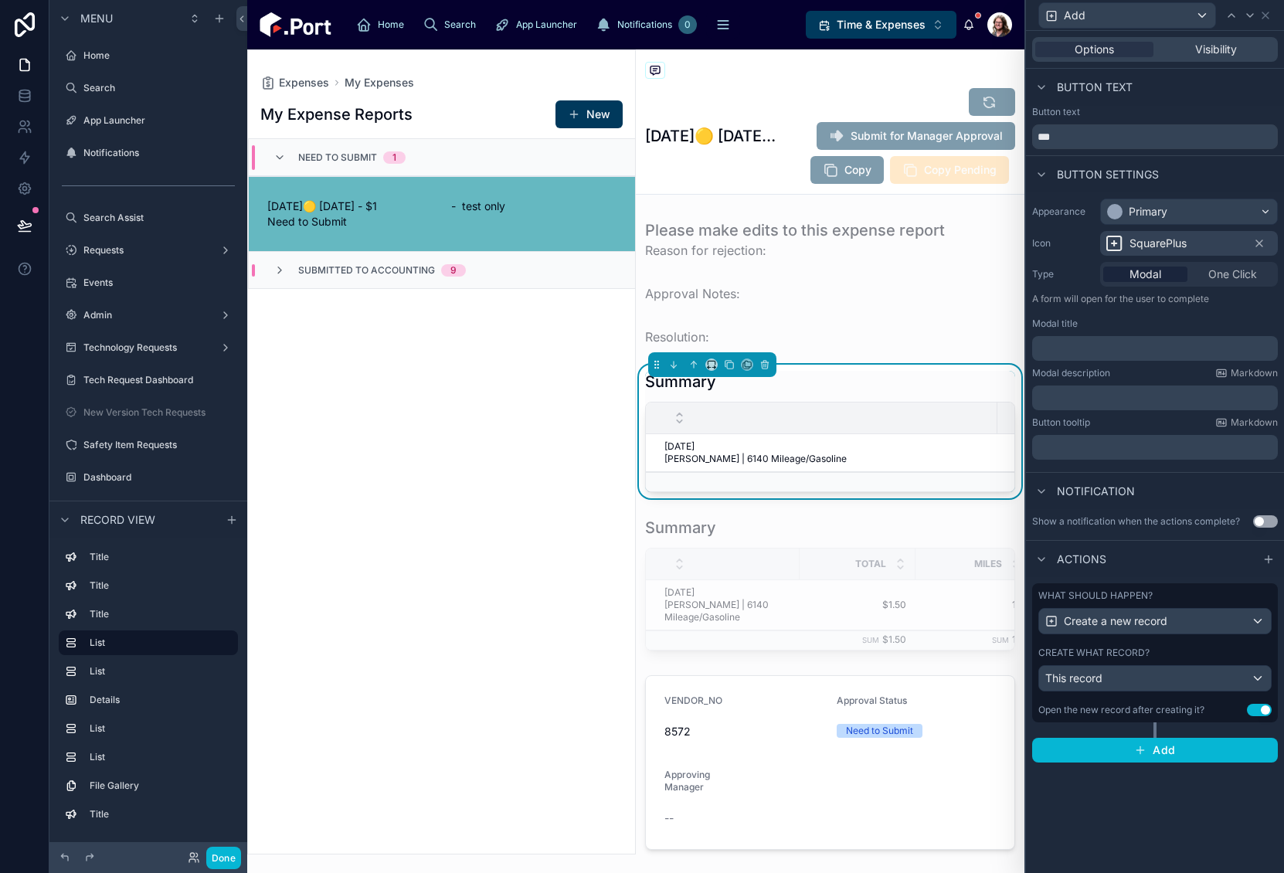
click at [1155, 655] on div "Create what record?" at bounding box center [1154, 653] width 233 height 12
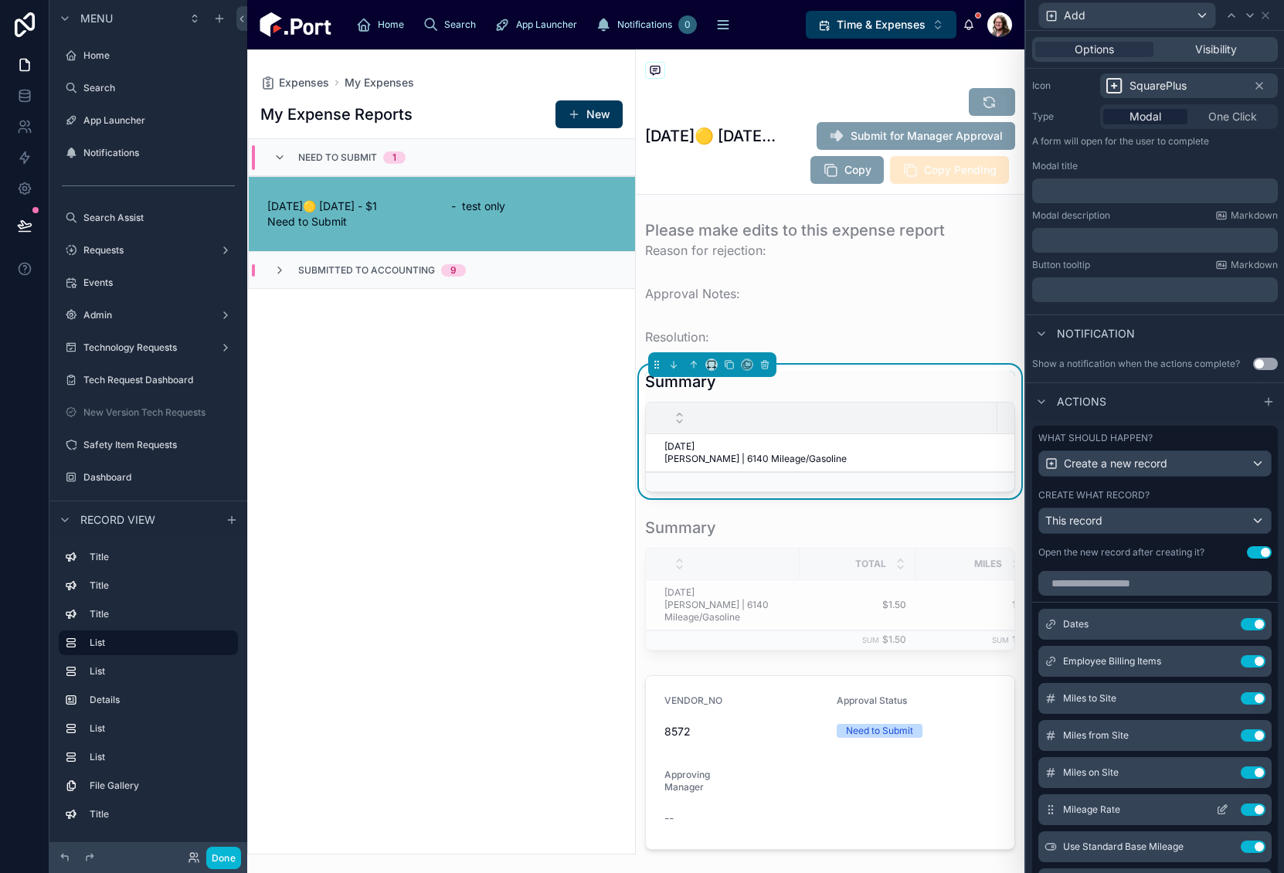
scroll to position [369, 0]
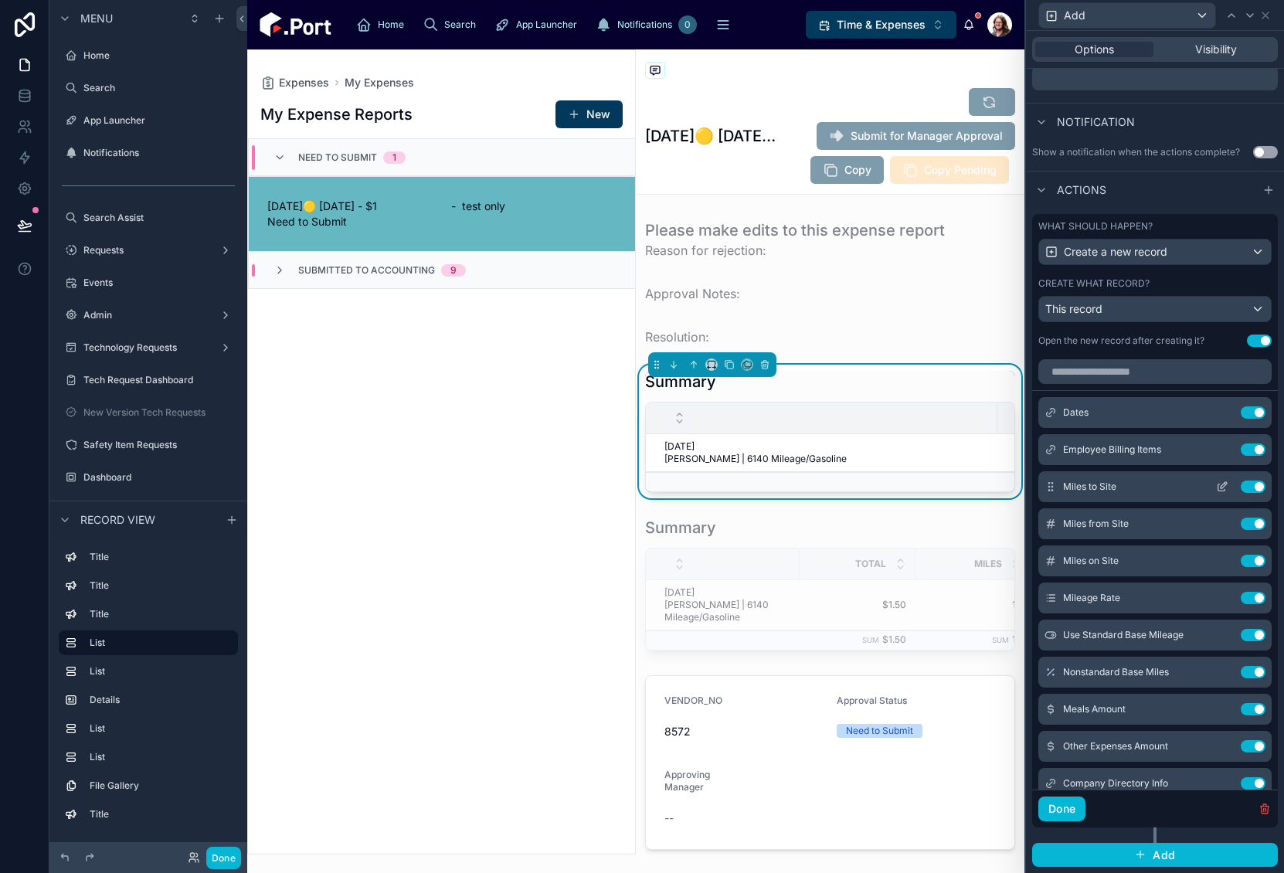
click at [1218, 486] on icon at bounding box center [1221, 487] width 7 height 7
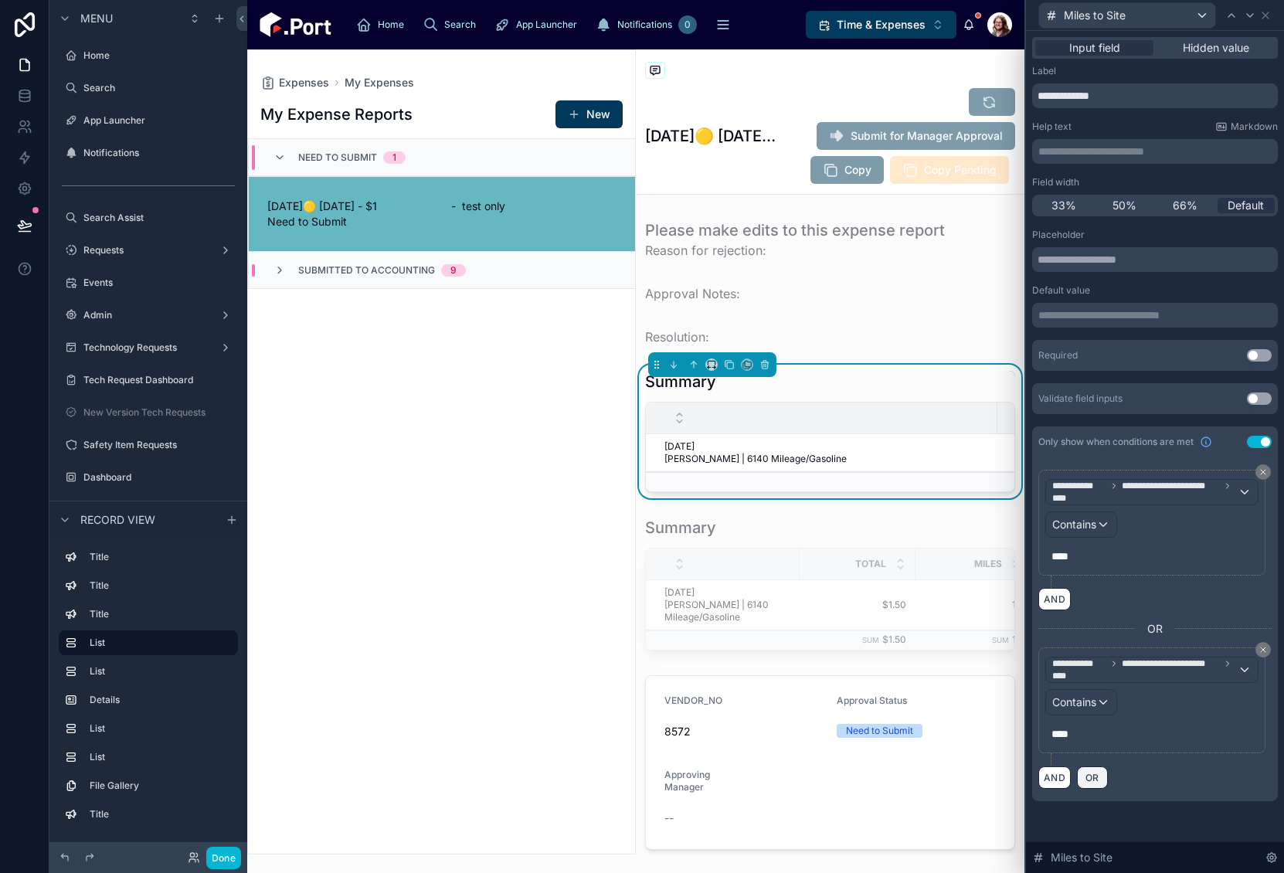
click at [1092, 781] on span "OR" at bounding box center [1092, 778] width 20 height 12
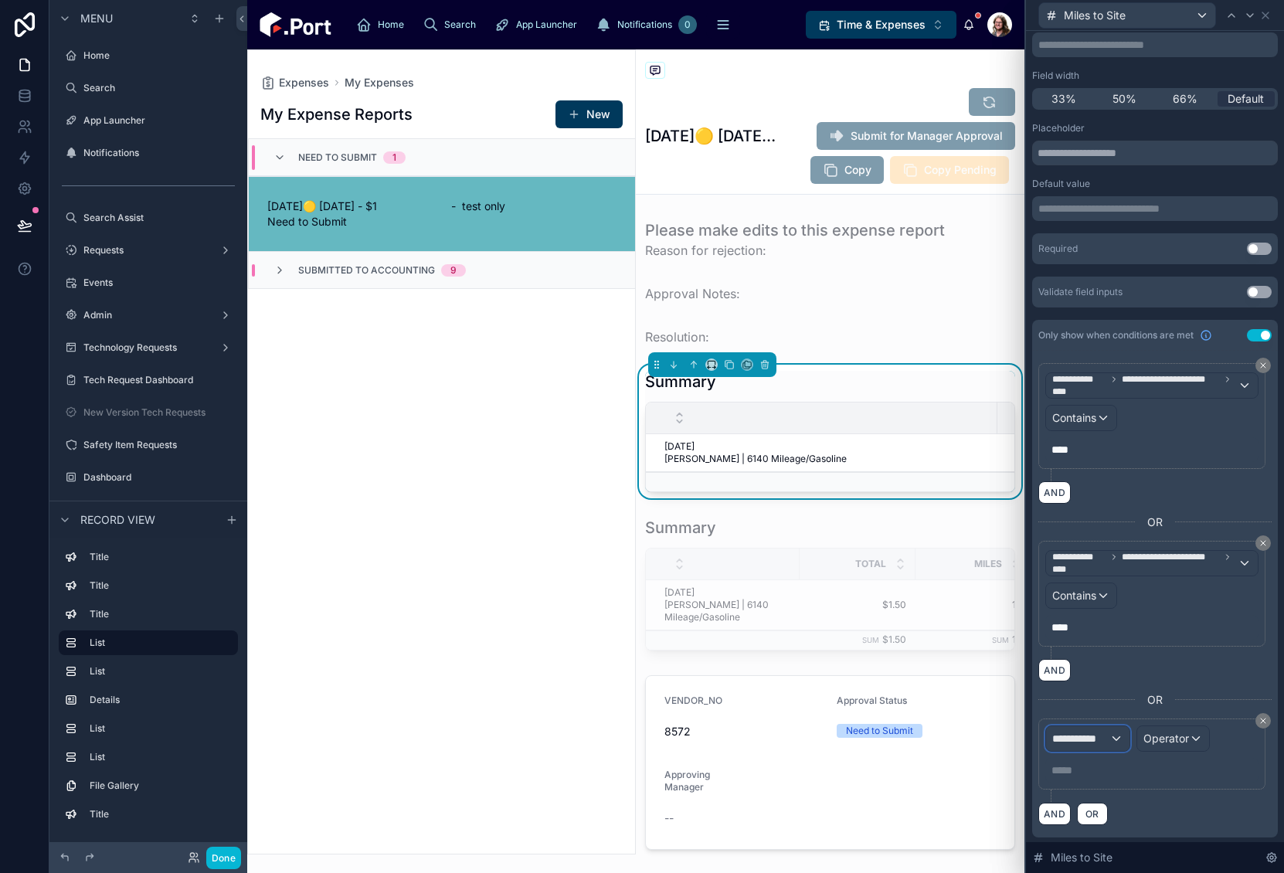
click at [1096, 742] on span "**********" at bounding box center [1080, 738] width 57 height 15
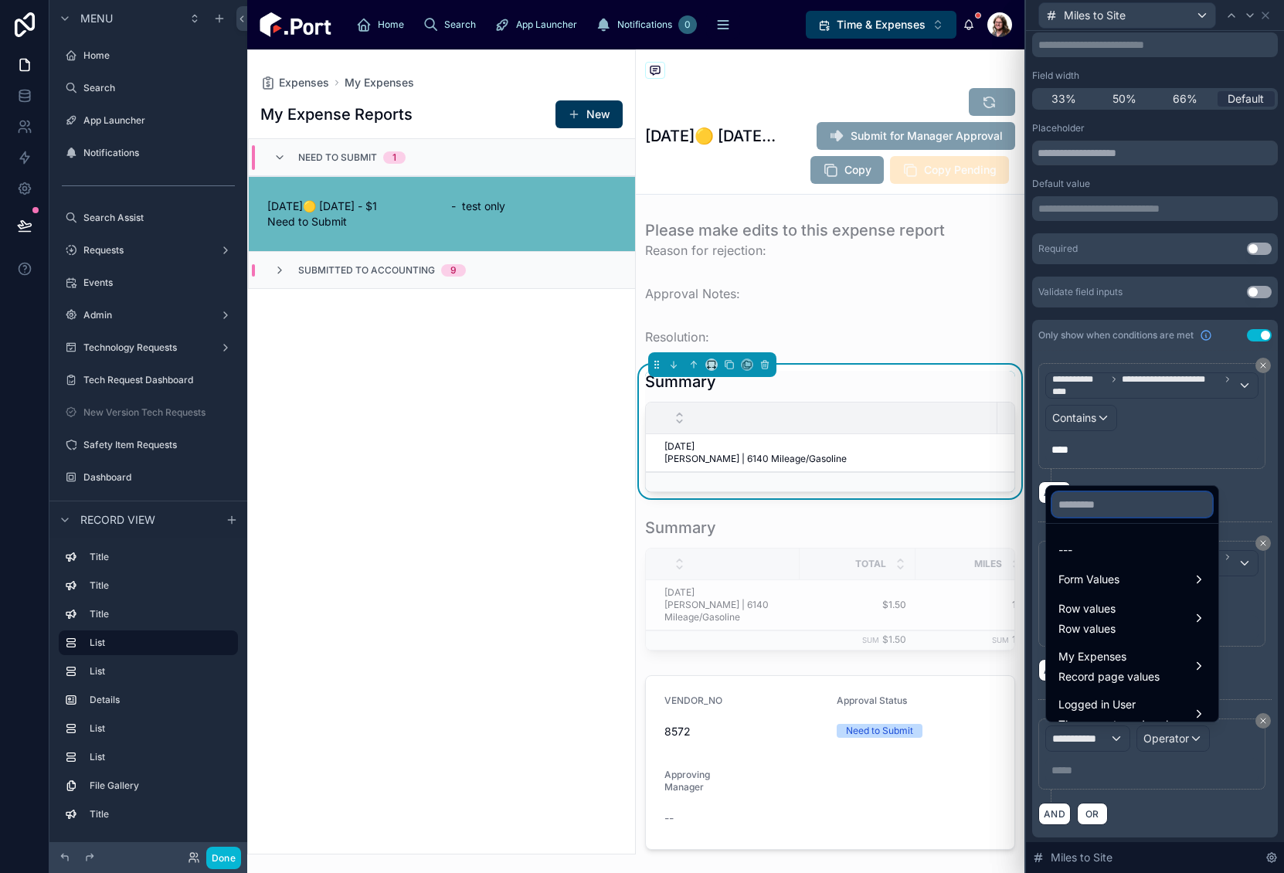
click at [1108, 508] on input "text" at bounding box center [1132, 504] width 160 height 25
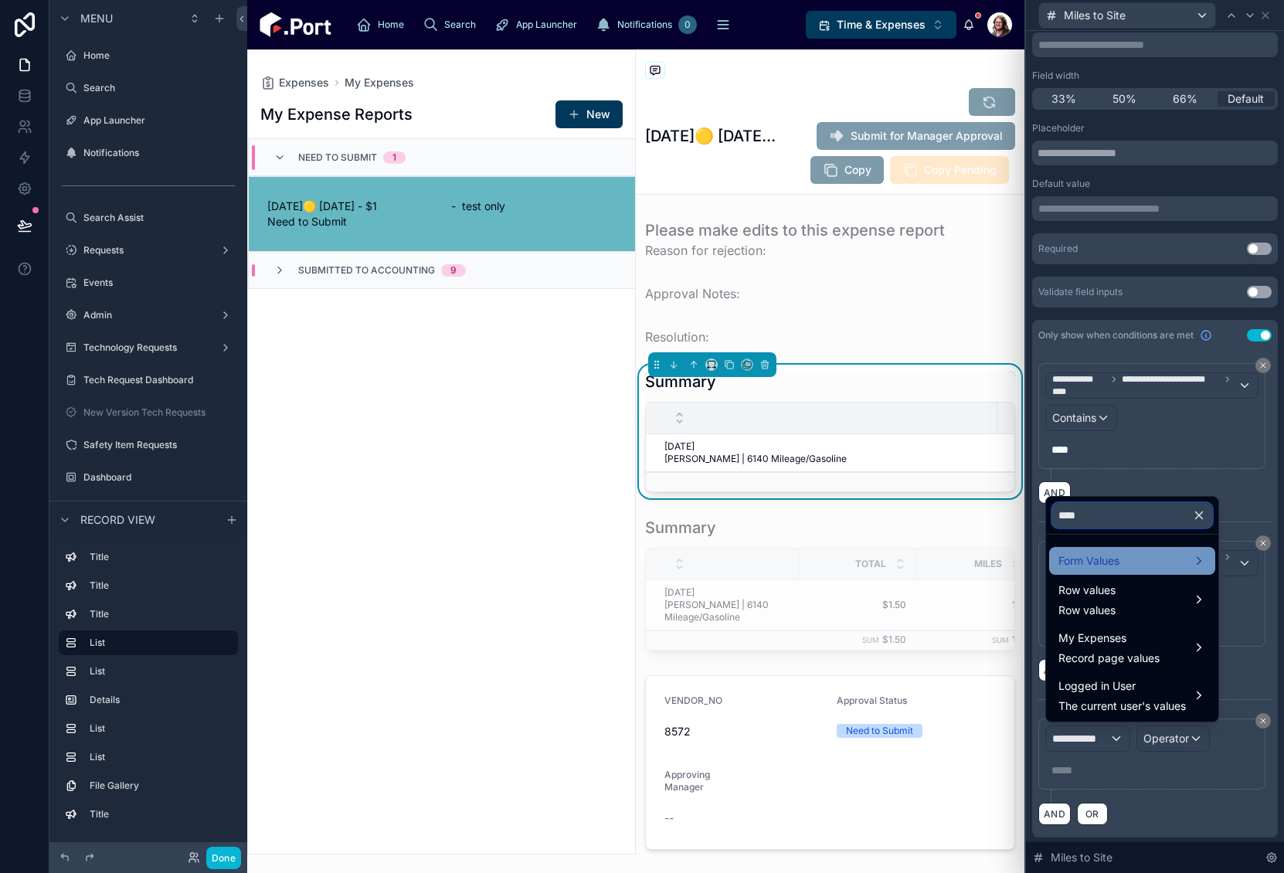
type input "****"
click at [1119, 566] on span "Form Values" at bounding box center [1089, 561] width 61 height 19
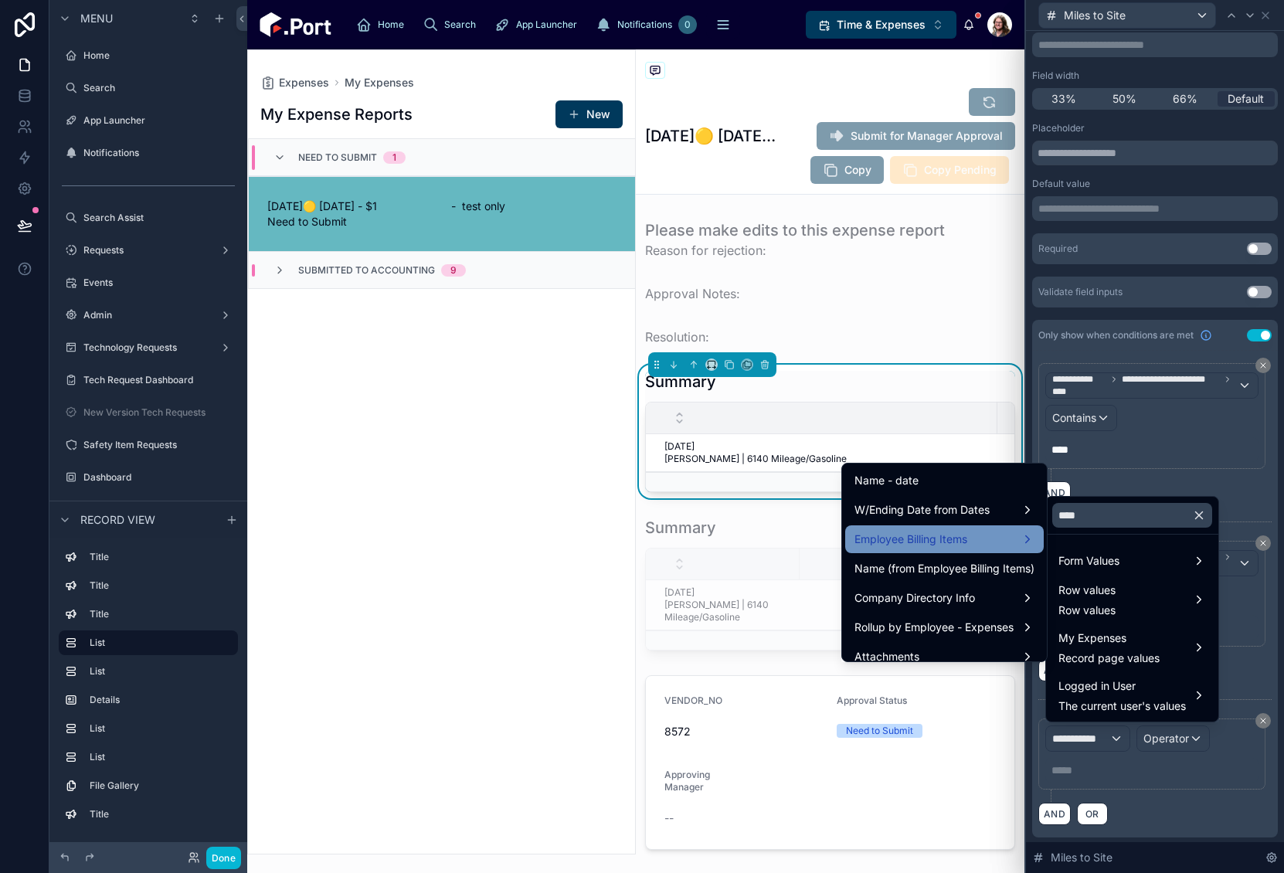
click at [919, 534] on span "Employee Billing Items" at bounding box center [911, 539] width 113 height 19
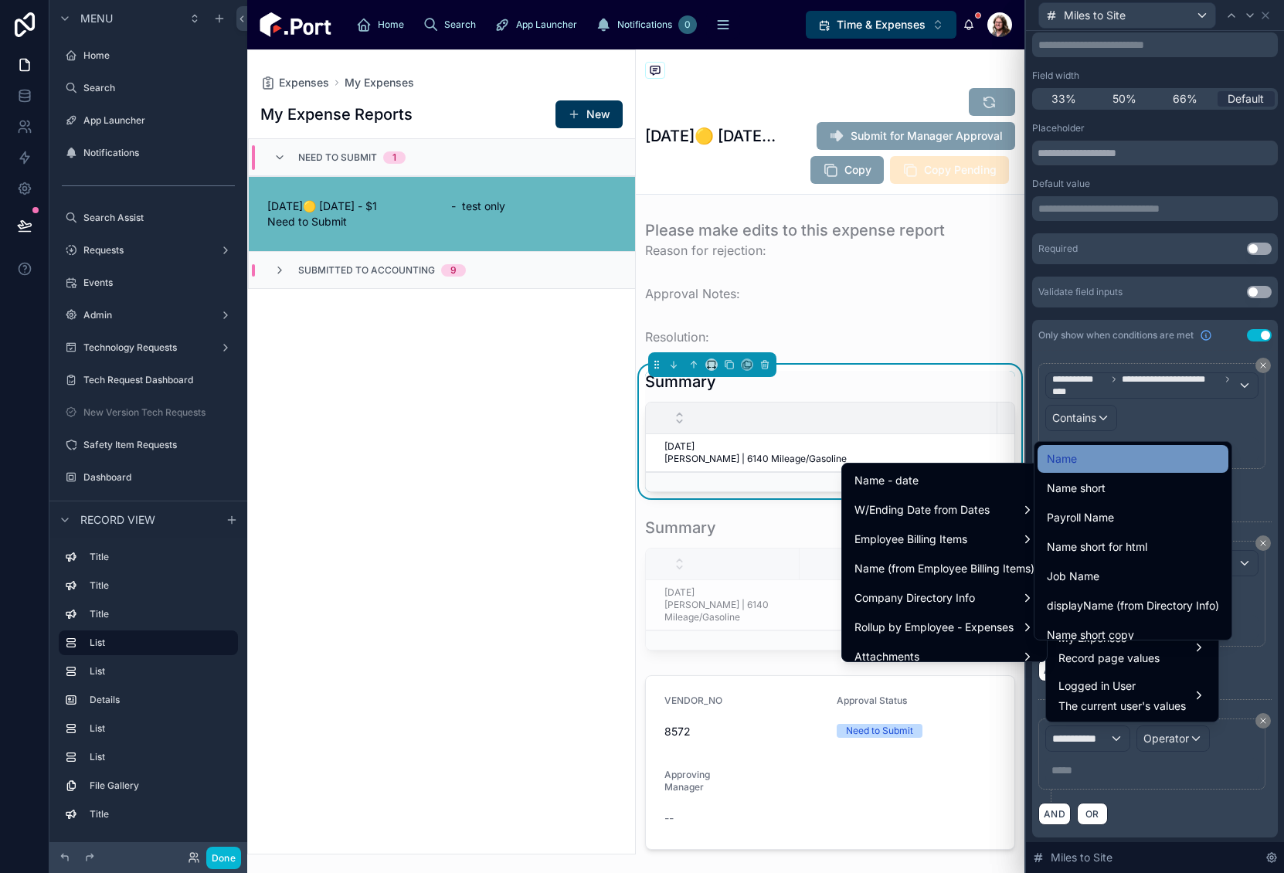
click at [1060, 462] on span "Name" at bounding box center [1062, 459] width 30 height 19
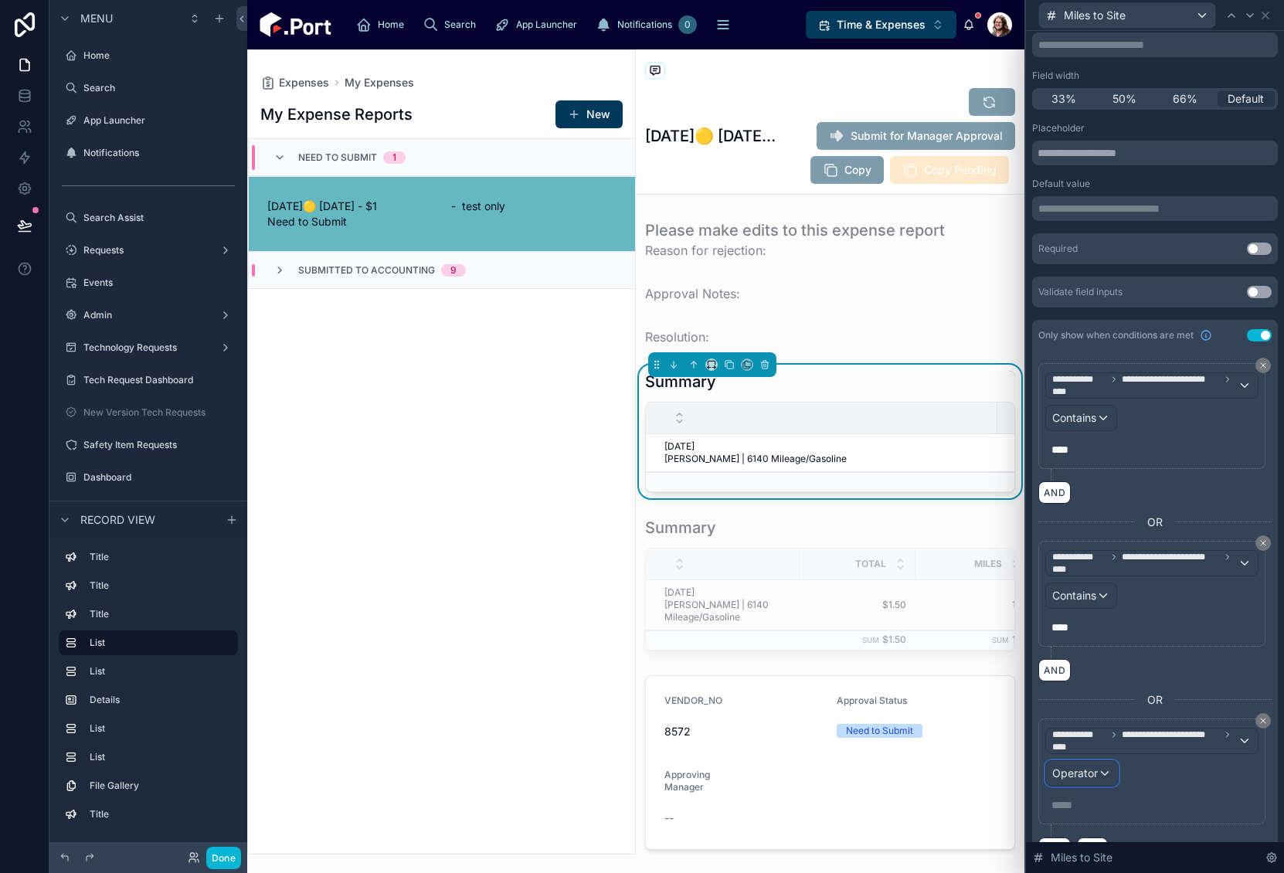
click at [1095, 769] on span "Operator" at bounding box center [1075, 772] width 46 height 13
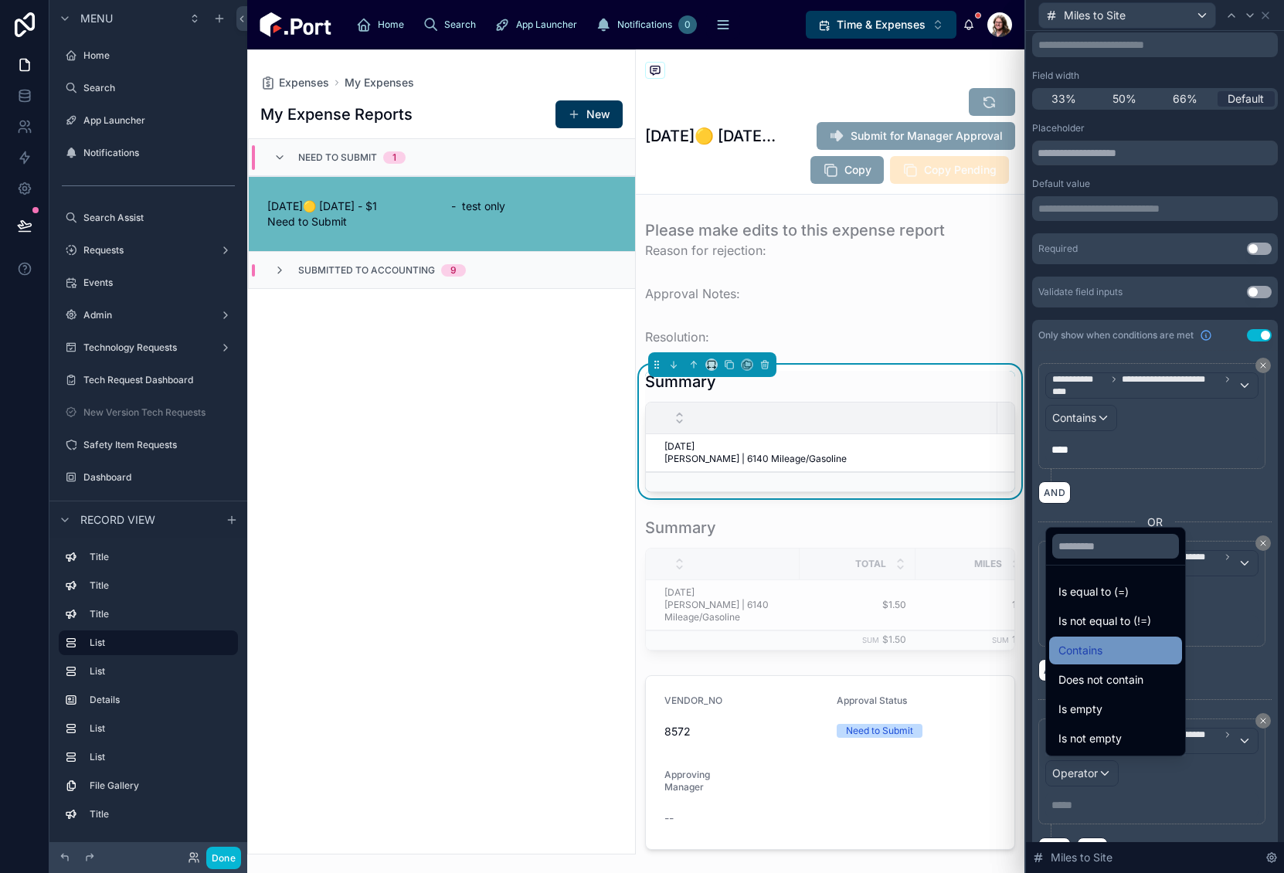
click at [1086, 647] on span "Contains" at bounding box center [1081, 650] width 44 height 19
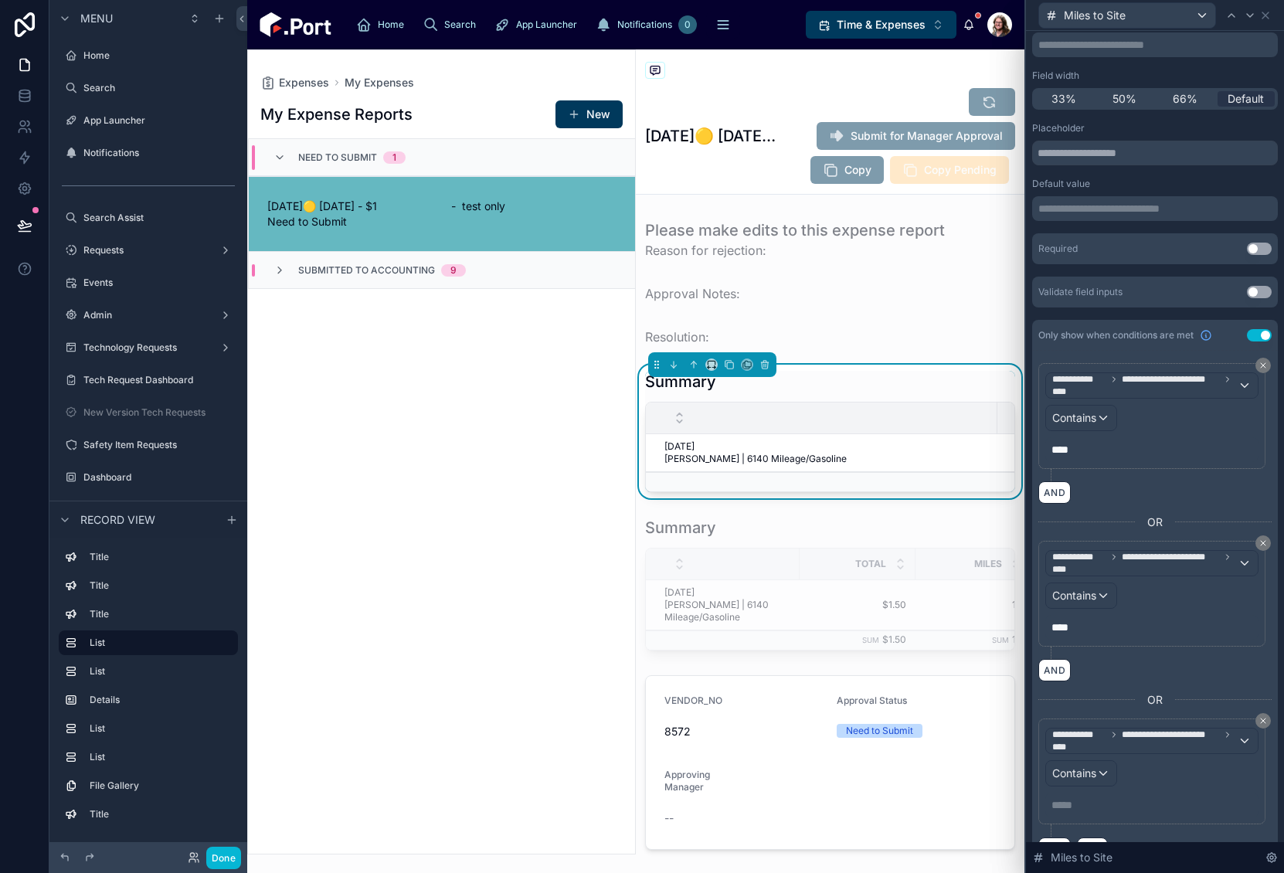
click at [1073, 803] on p "***** ﻿" at bounding box center [1154, 804] width 204 height 15
click at [1073, 801] on p "***** ﻿" at bounding box center [1154, 804] width 204 height 15
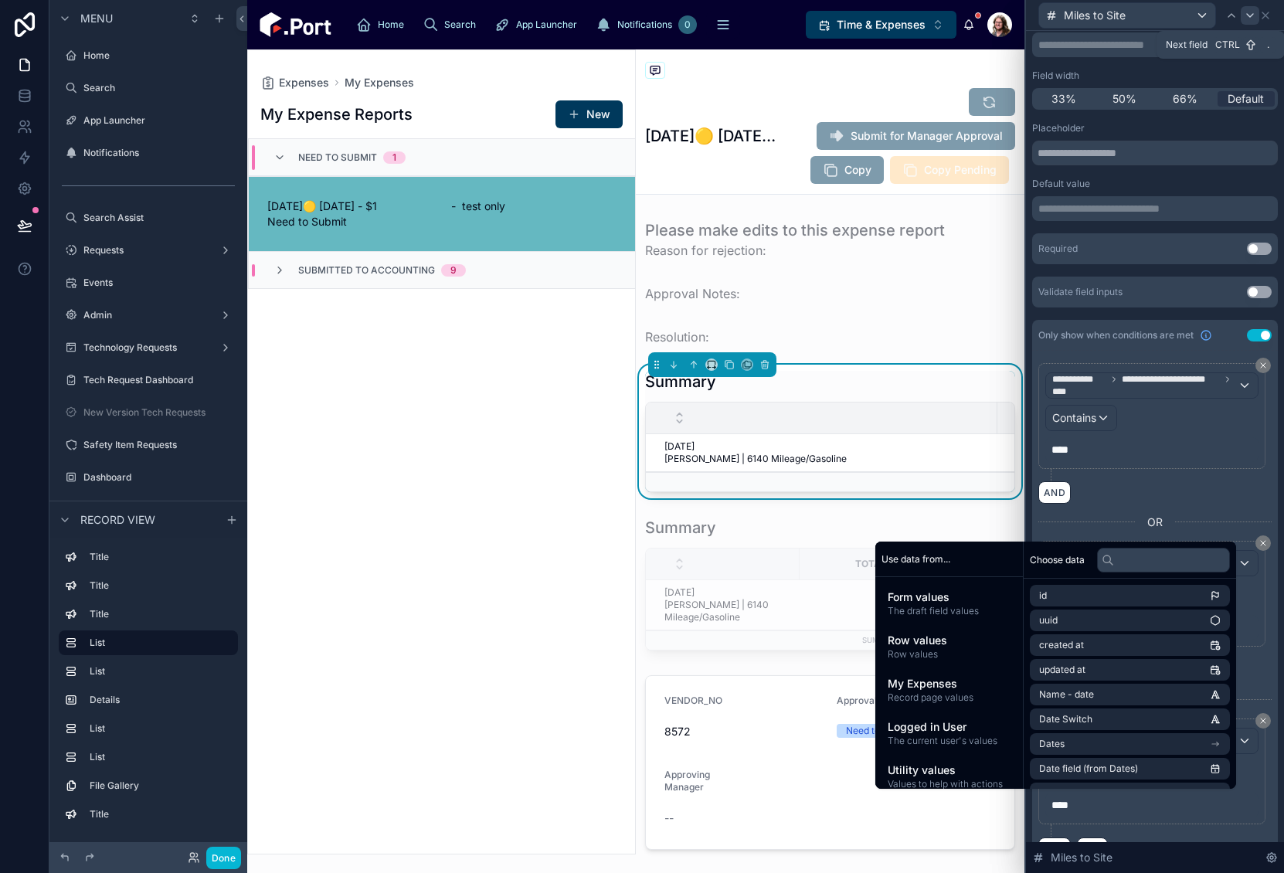
click at [1248, 17] on icon at bounding box center [1250, 15] width 12 height 12
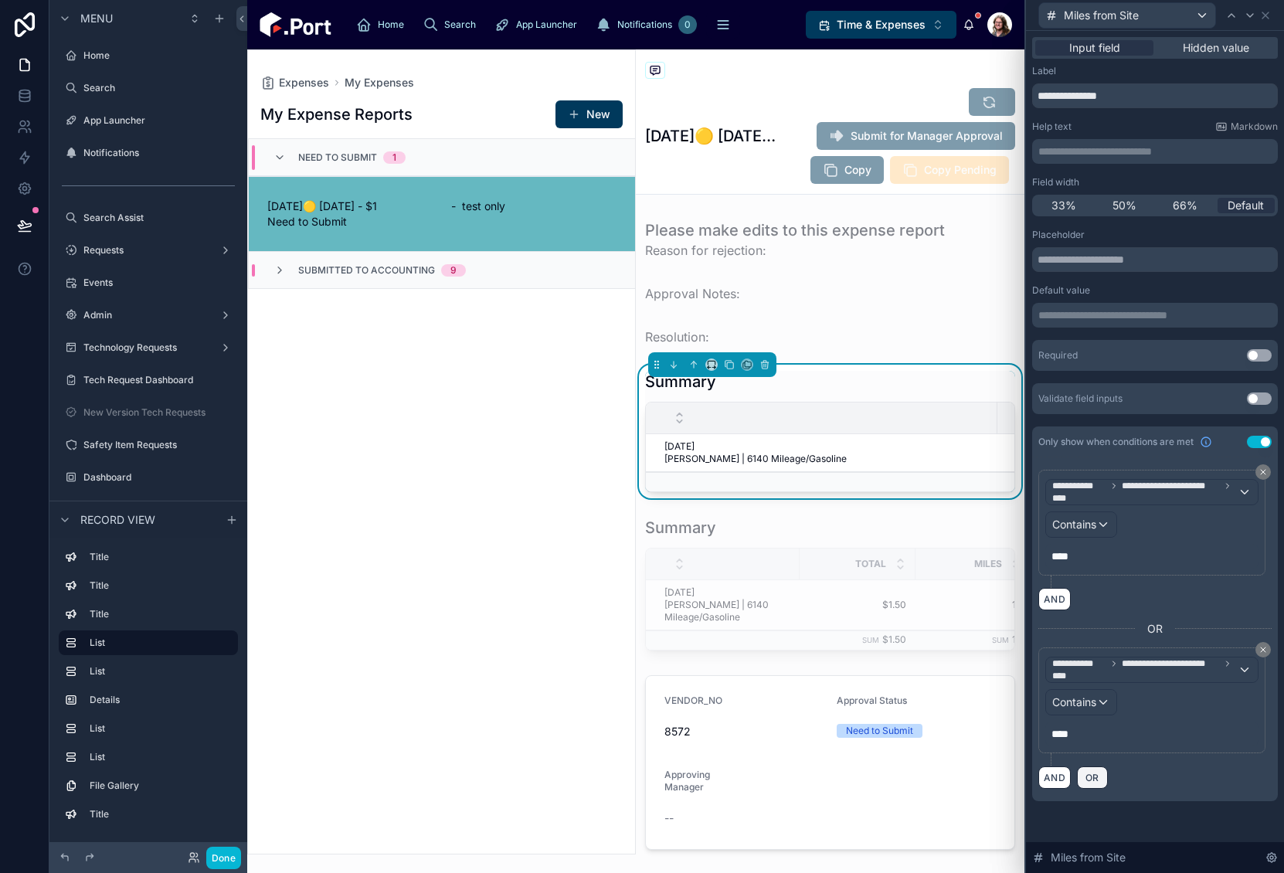
click at [1091, 779] on span "OR" at bounding box center [1092, 778] width 20 height 12
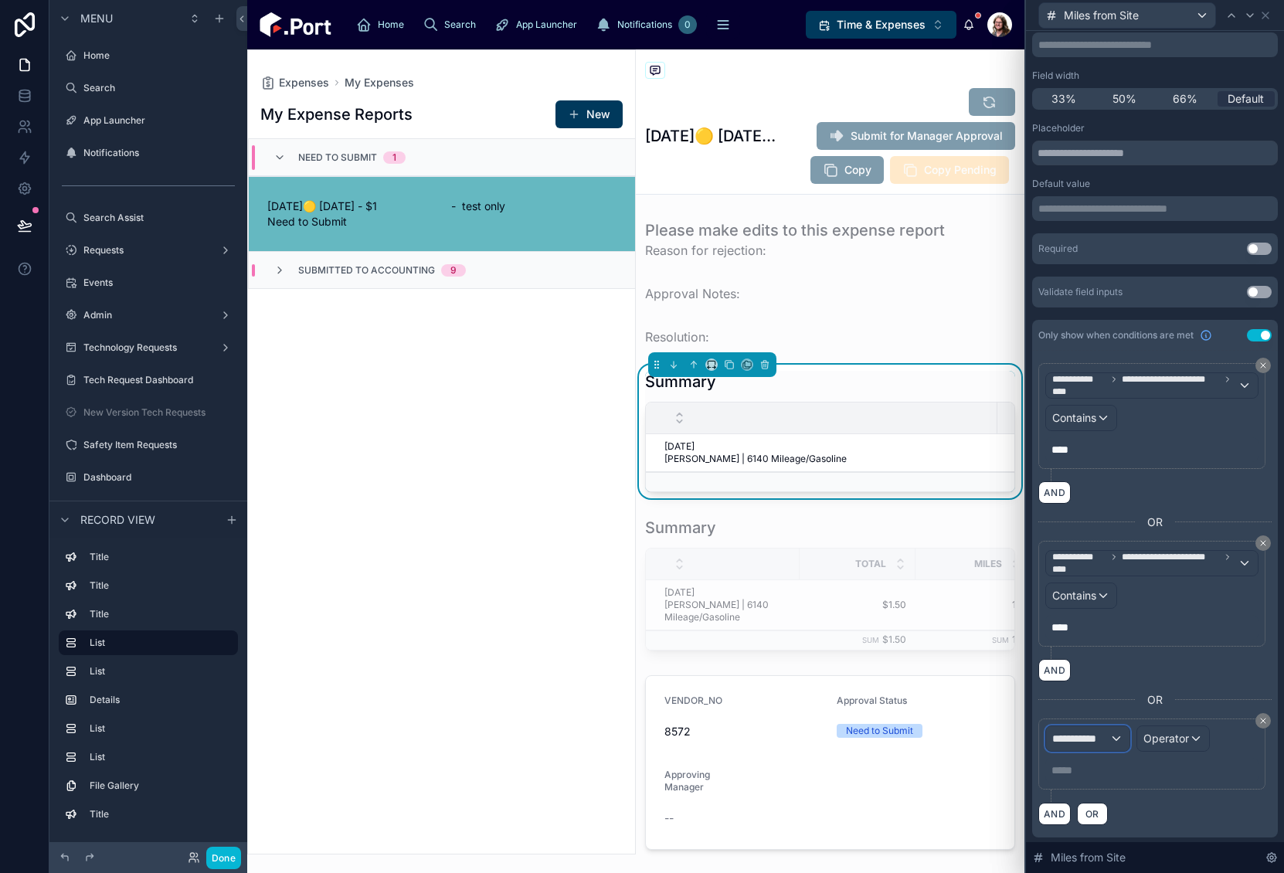
click at [1100, 739] on span "**********" at bounding box center [1080, 738] width 57 height 15
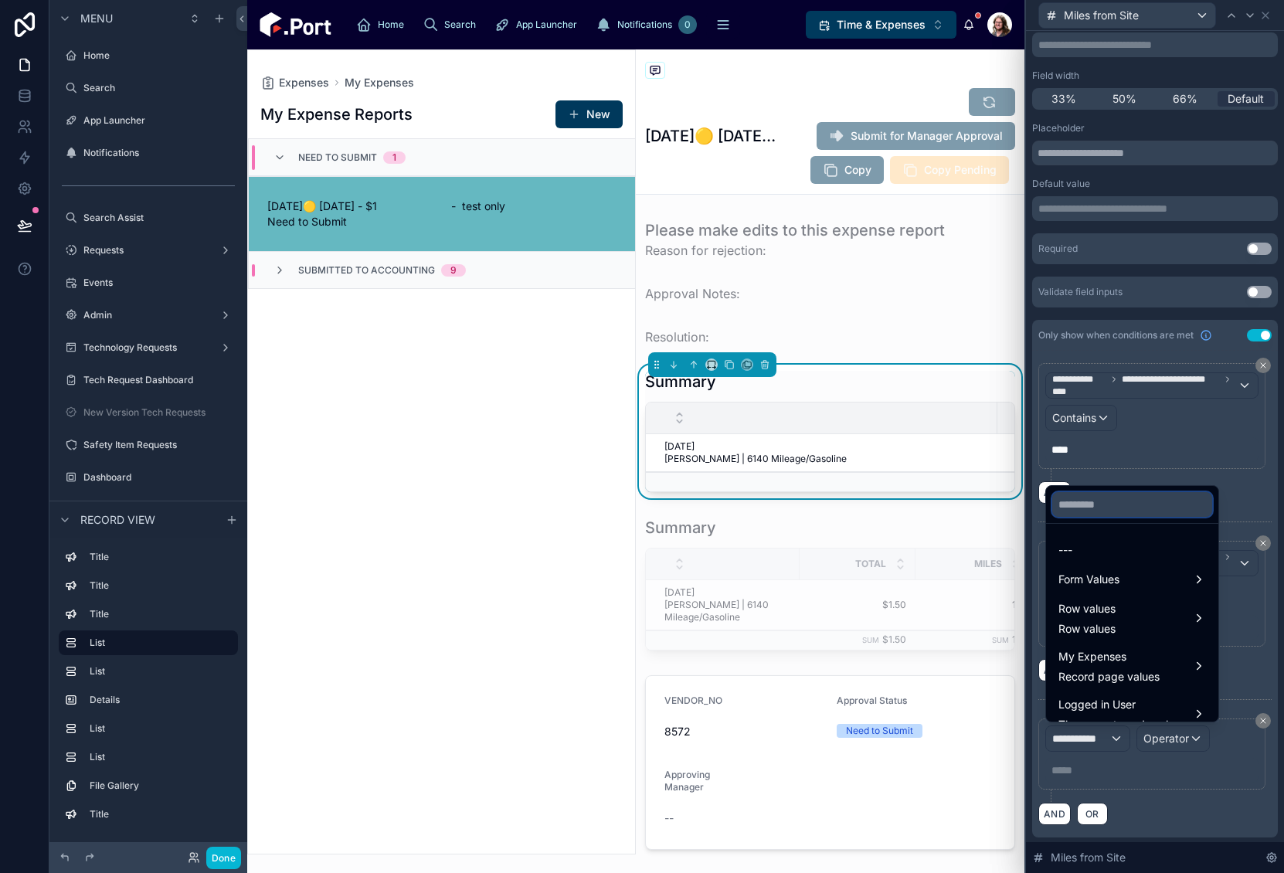
click at [1110, 507] on input "text" at bounding box center [1132, 504] width 160 height 25
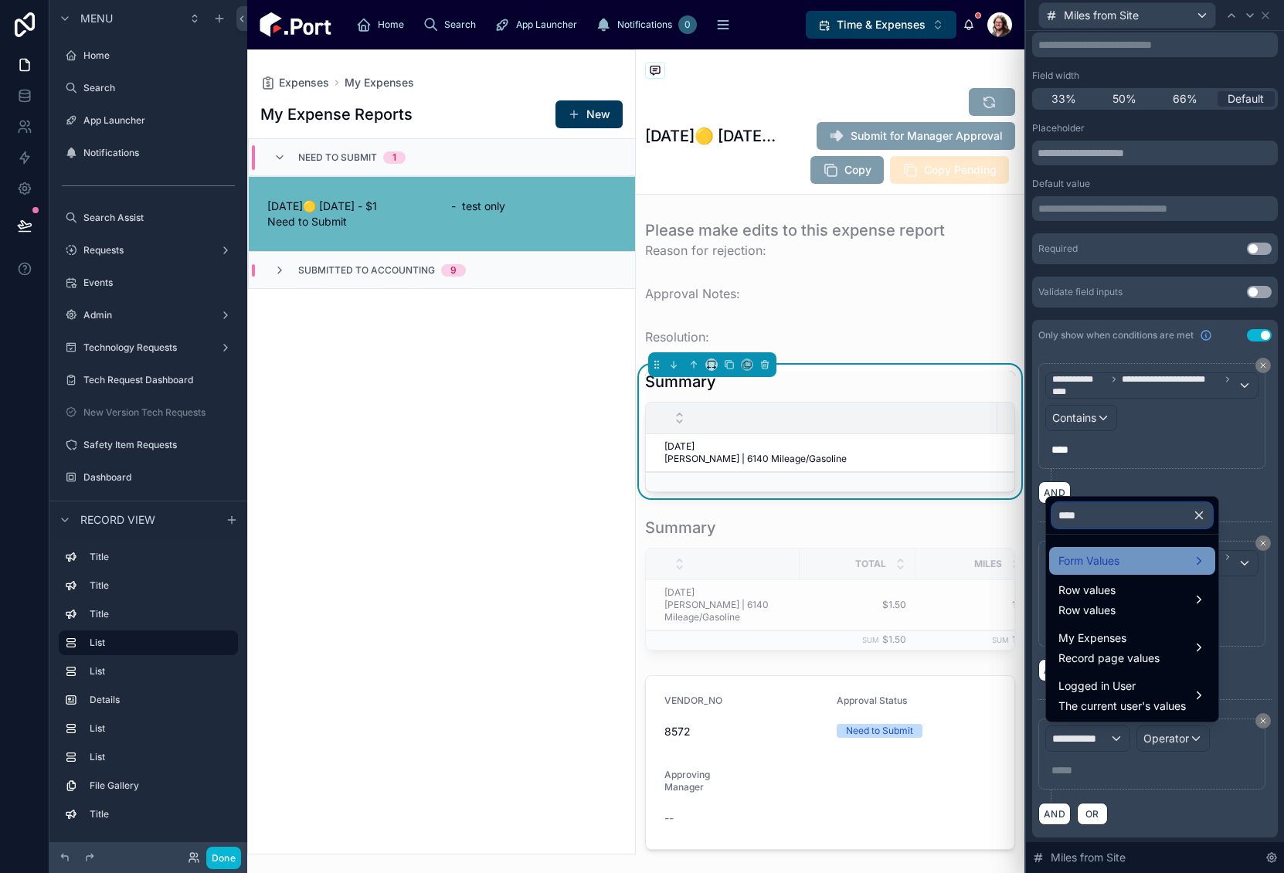
type input "****"
click at [1065, 558] on span "Form Values" at bounding box center [1089, 561] width 61 height 19
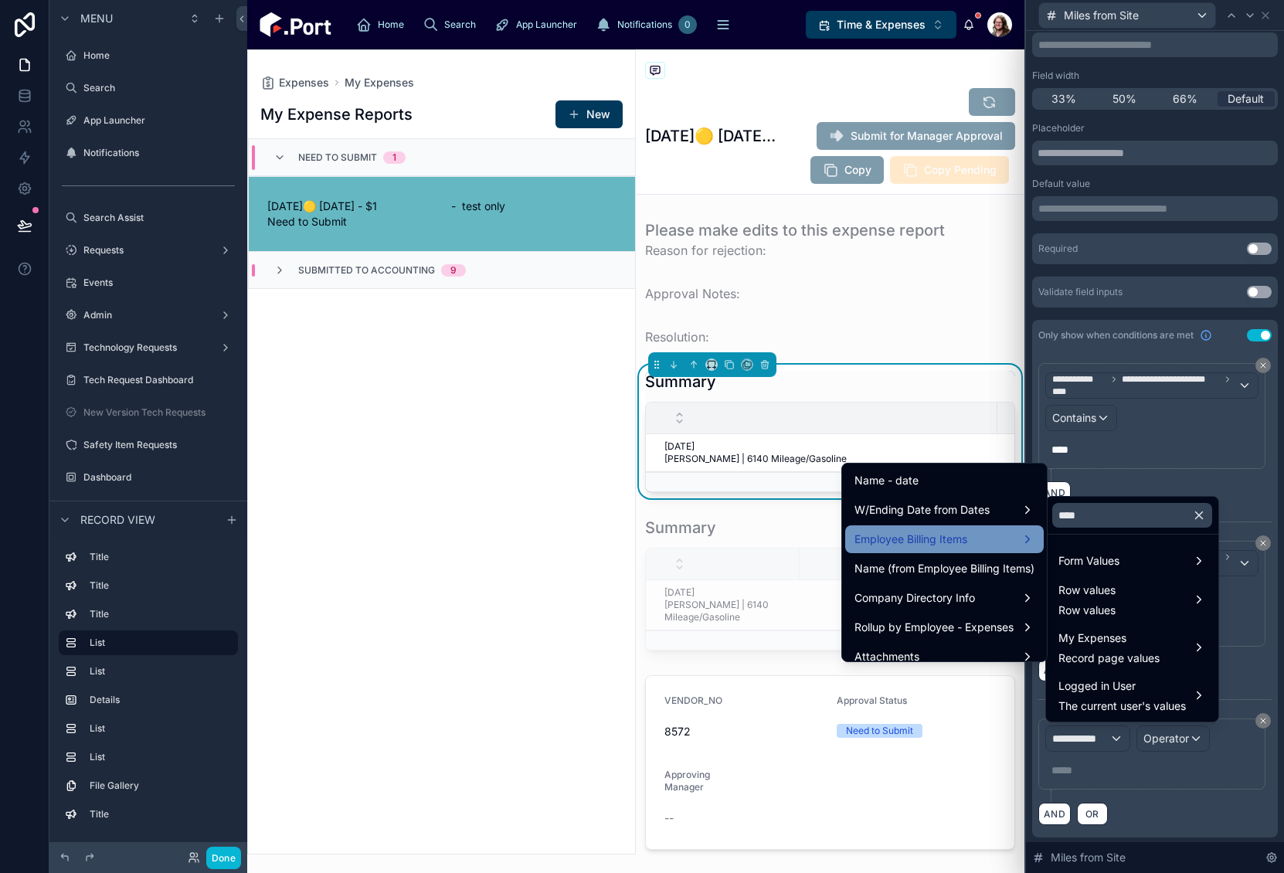
click at [963, 542] on div "Employee Billing Items" at bounding box center [945, 539] width 180 height 19
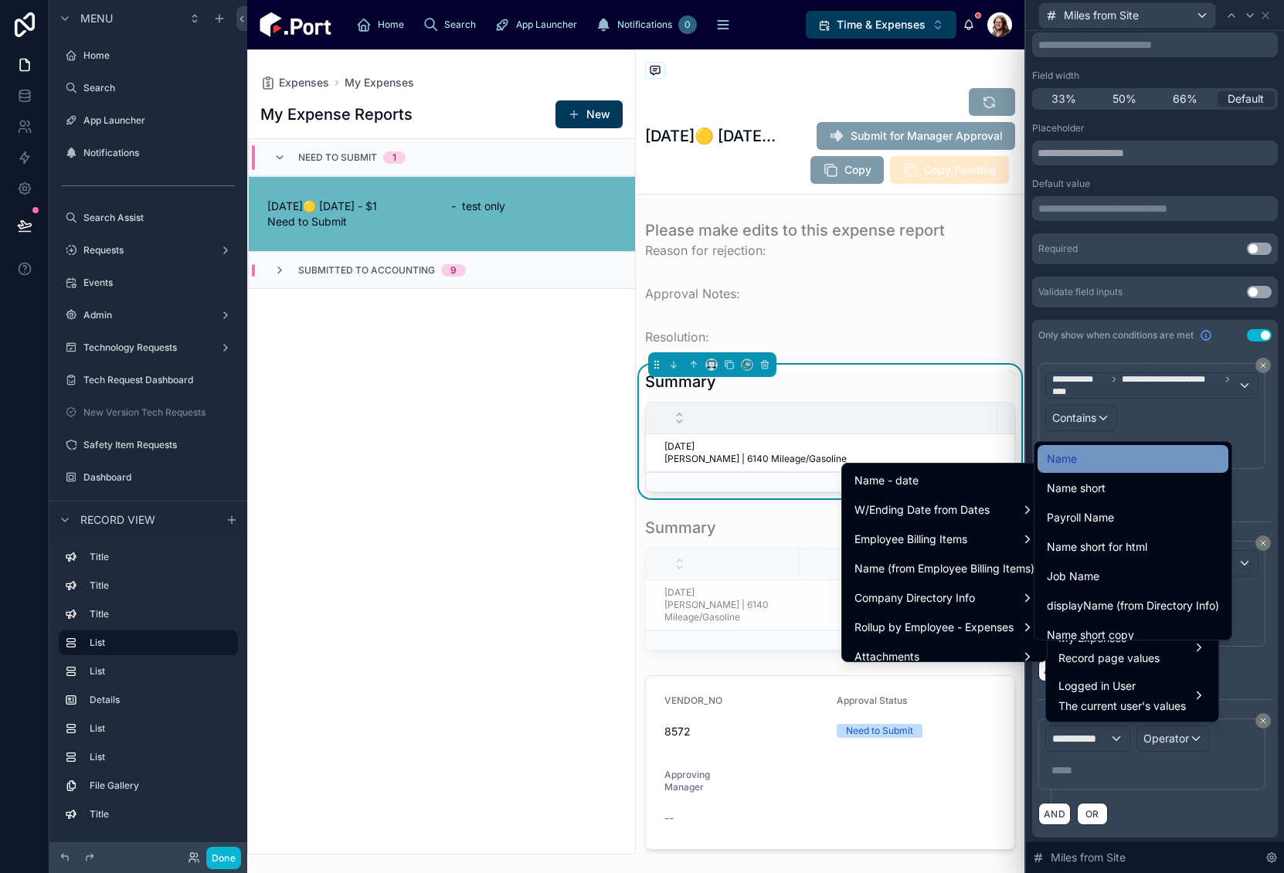
click at [1087, 464] on div "Name" at bounding box center [1133, 459] width 172 height 19
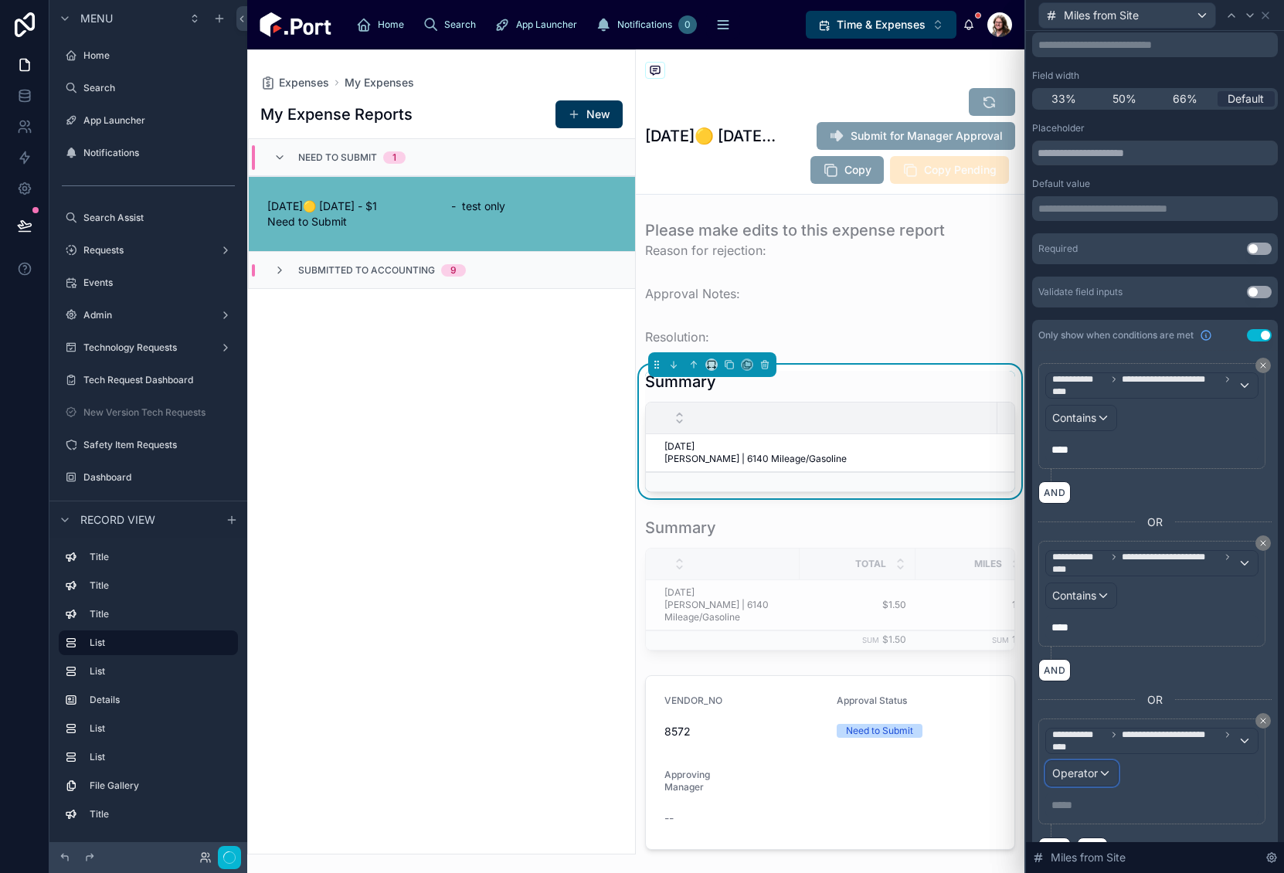
click at [1101, 773] on div "Operator" at bounding box center [1082, 773] width 72 height 25
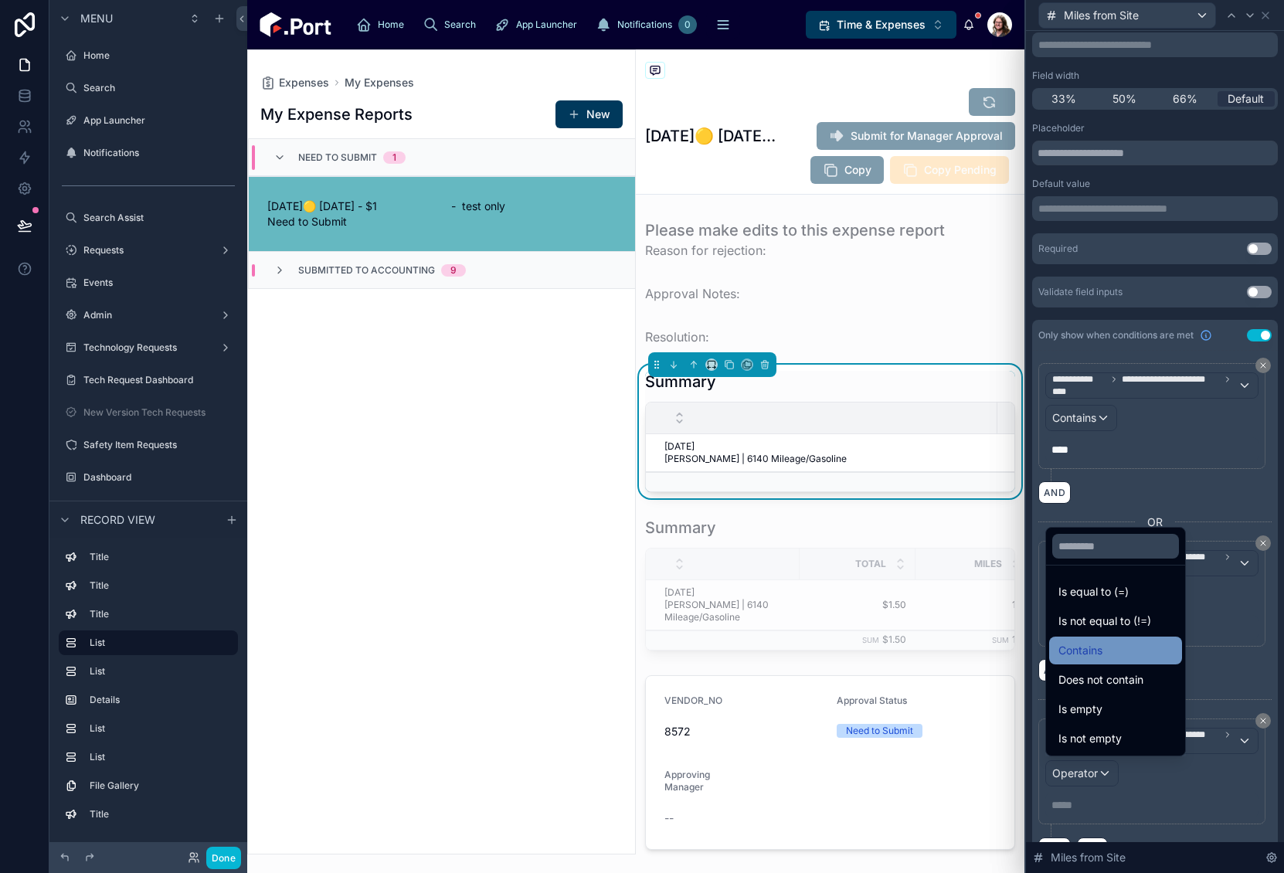
click at [1101, 645] on span "Contains" at bounding box center [1081, 650] width 44 height 19
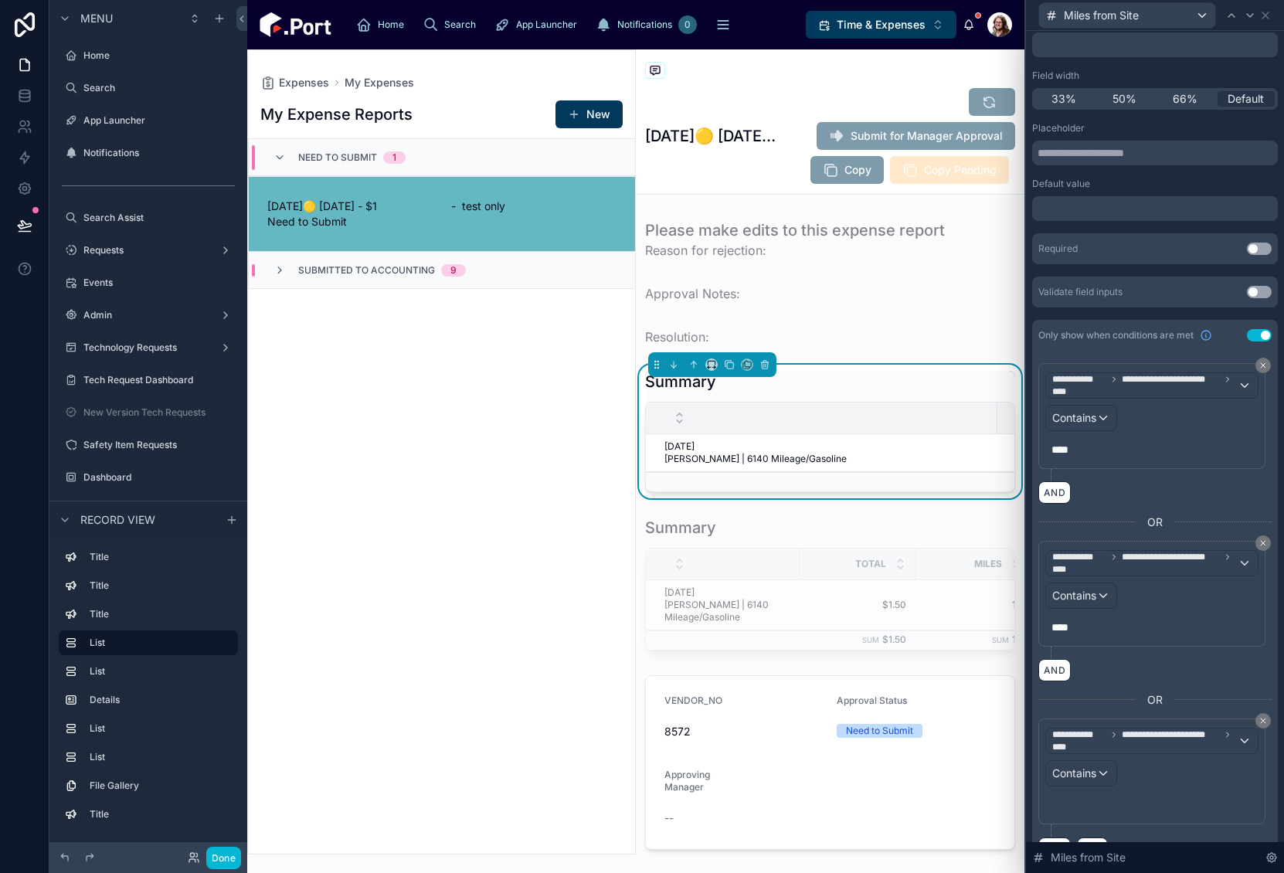
click at [1082, 802] on p "﻿" at bounding box center [1154, 804] width 204 height 15
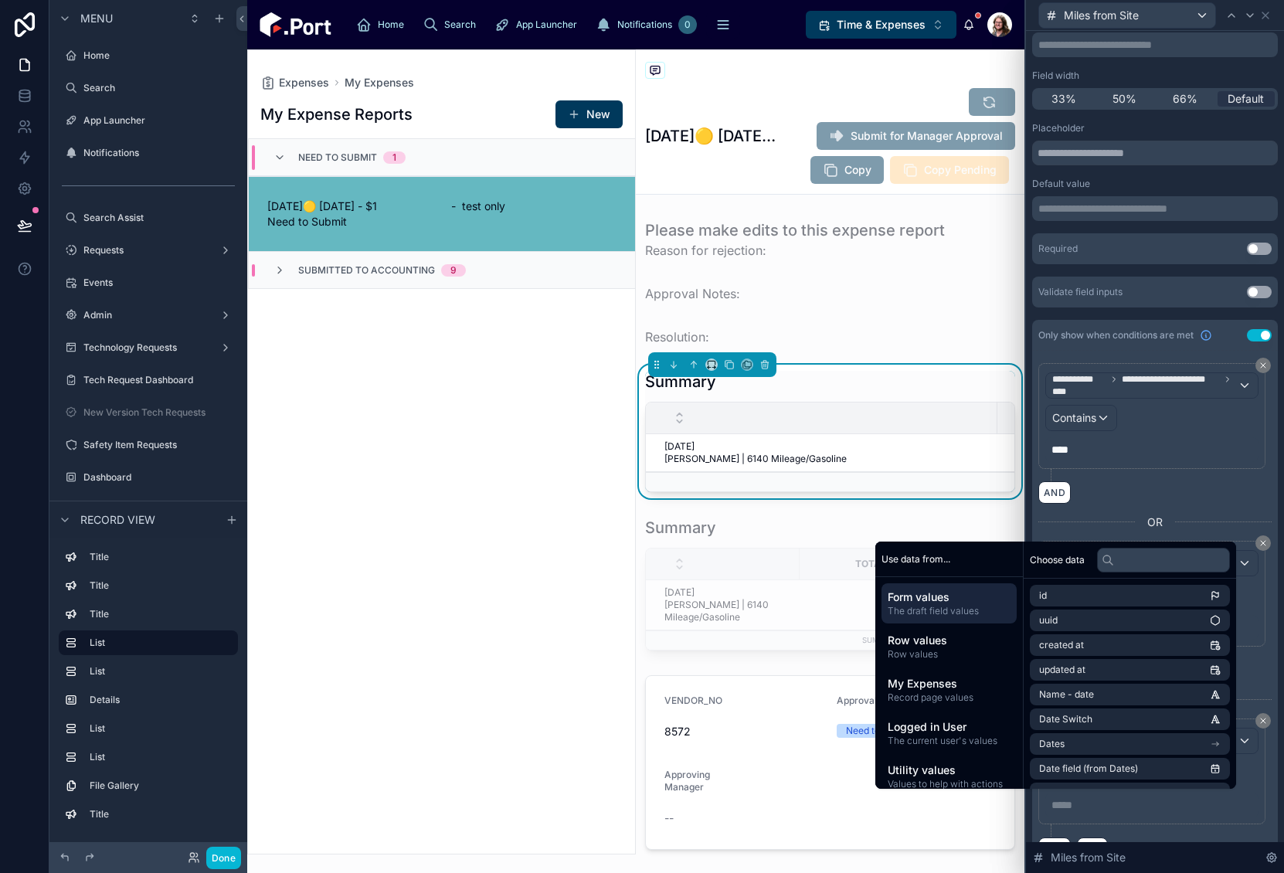
click at [1079, 805] on p "***** ﻿" at bounding box center [1154, 804] width 204 height 15
click at [1249, 17] on icon at bounding box center [1250, 15] width 12 height 12
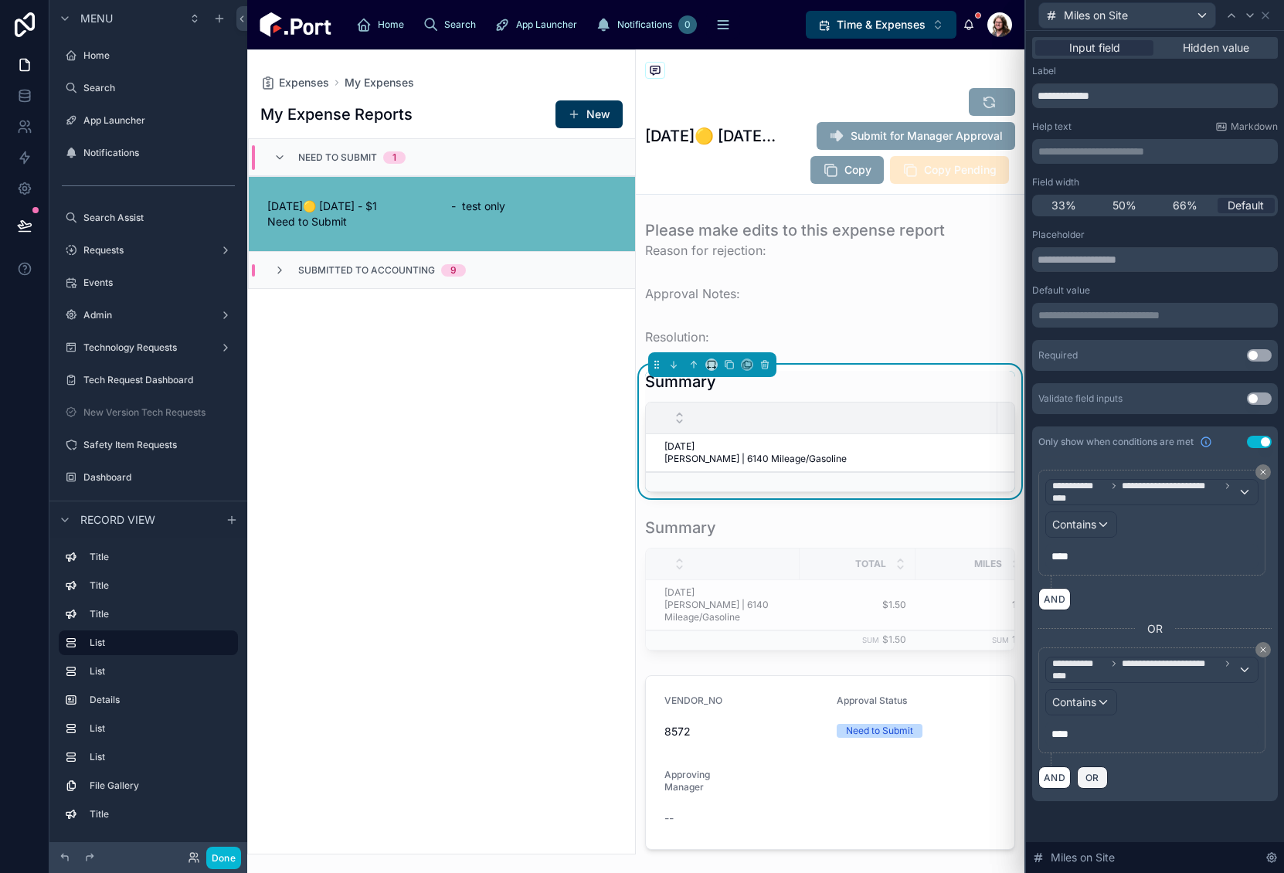
click at [1087, 778] on span "OR" at bounding box center [1092, 778] width 20 height 12
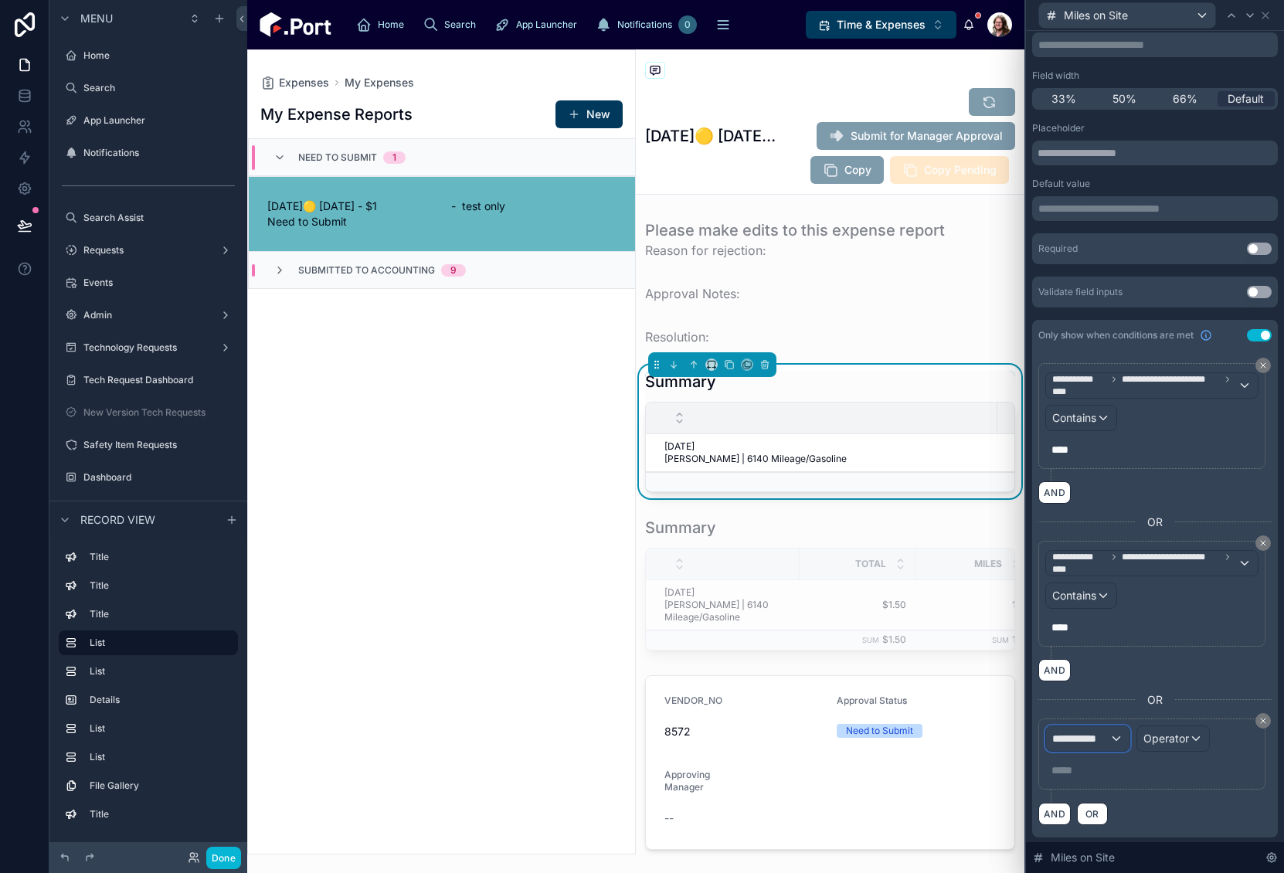
click at [1096, 731] on span "**********" at bounding box center [1080, 738] width 57 height 15
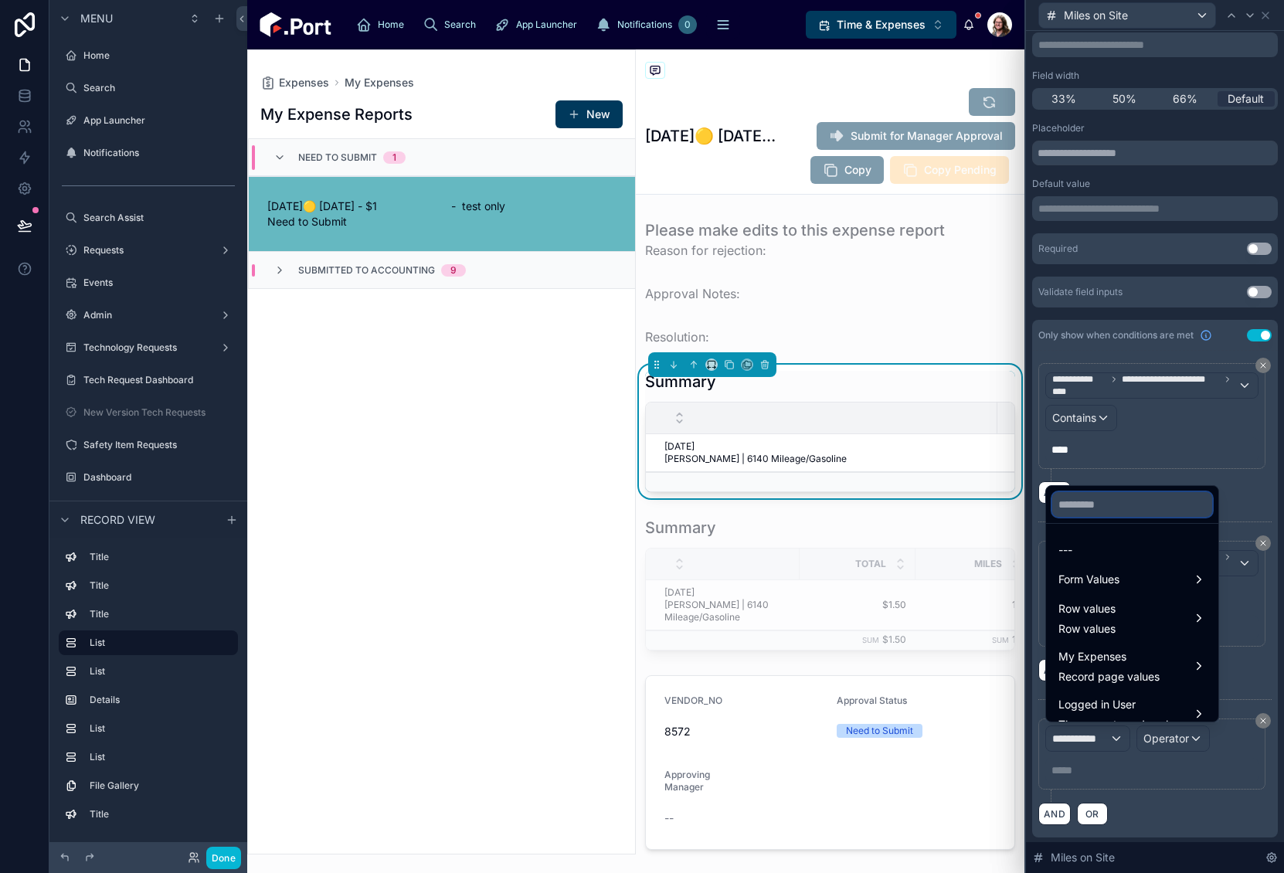
click at [1096, 508] on input "text" at bounding box center [1132, 504] width 160 height 25
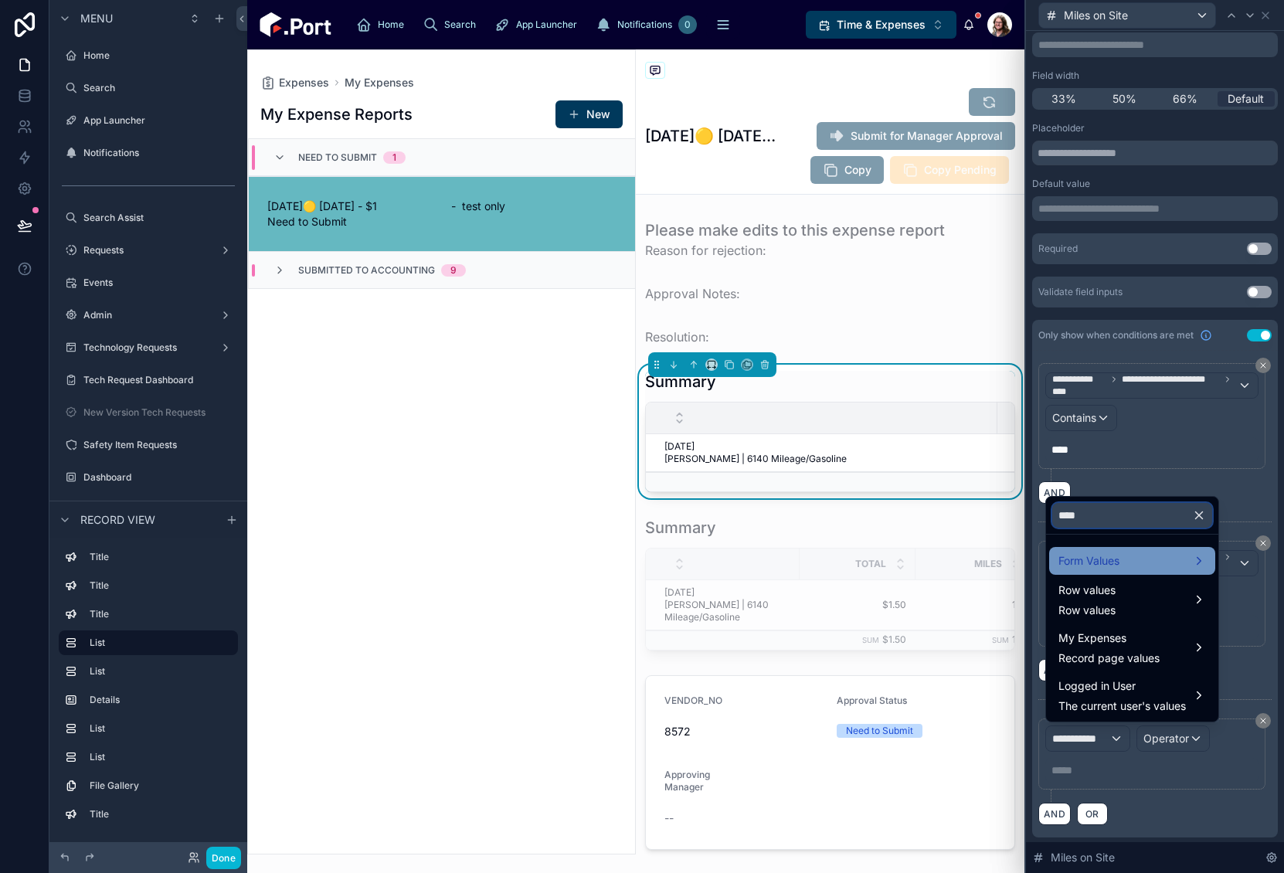
type input "****"
click at [1126, 558] on div "Form Values" at bounding box center [1133, 561] width 148 height 19
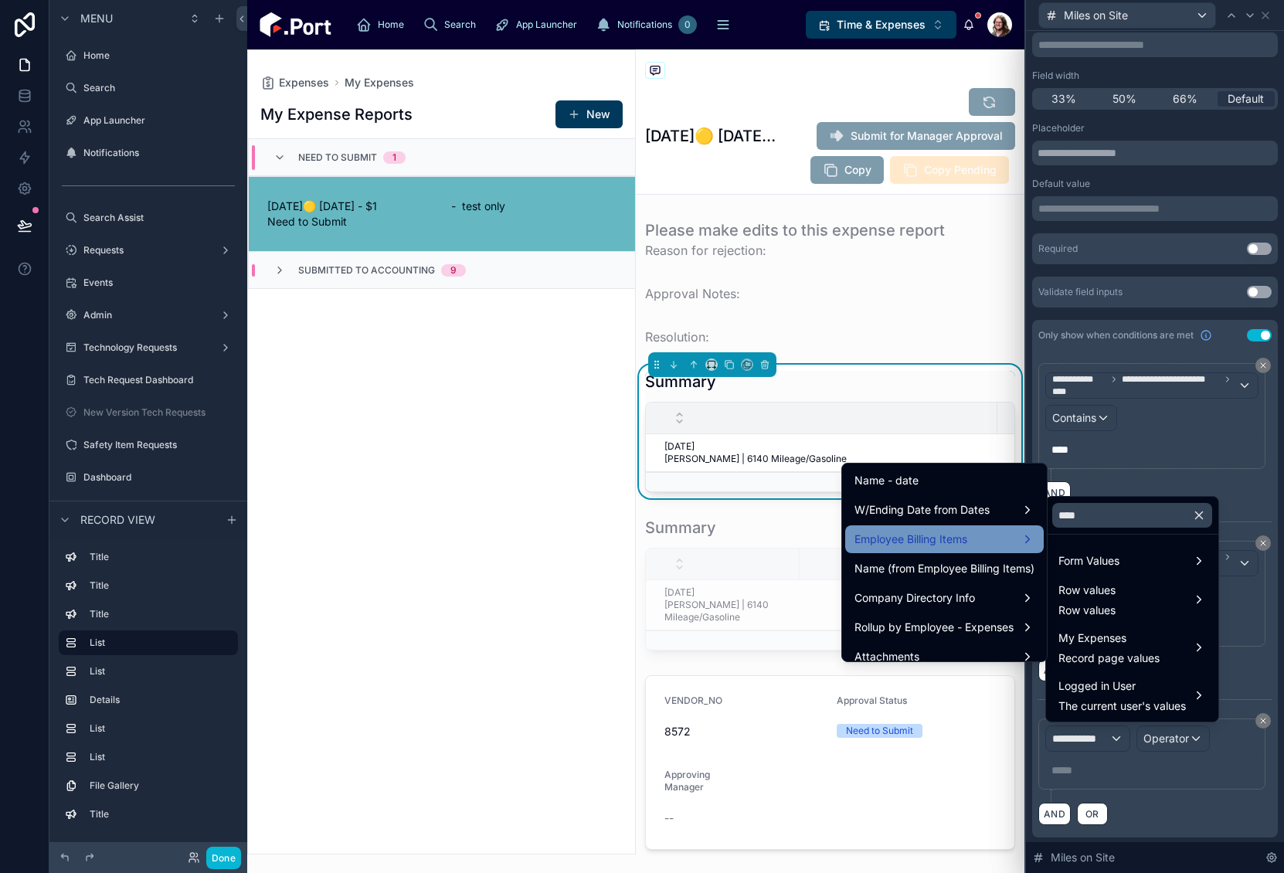
click at [916, 541] on span "Employee Billing Items" at bounding box center [911, 539] width 113 height 19
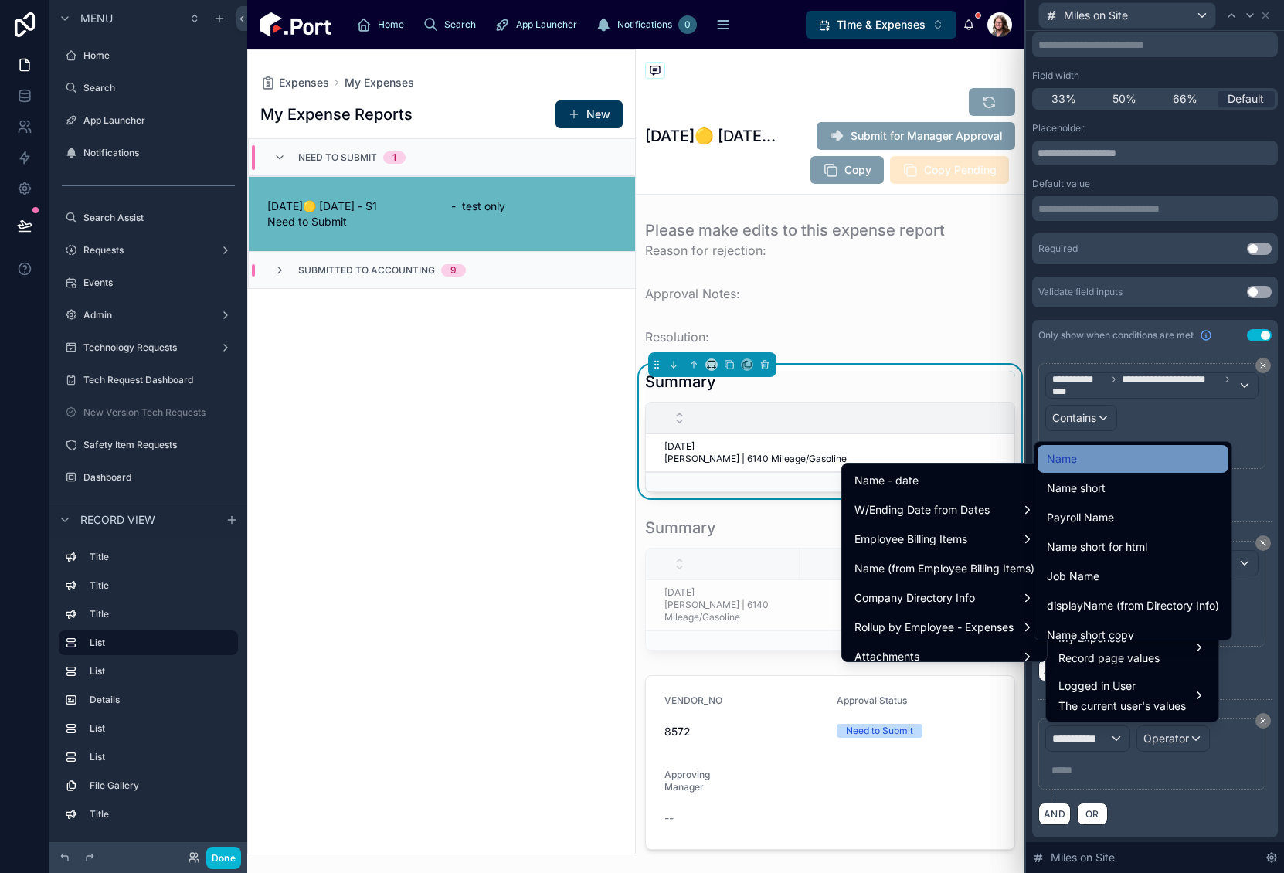
click at [1093, 461] on div "Name" at bounding box center [1133, 459] width 172 height 19
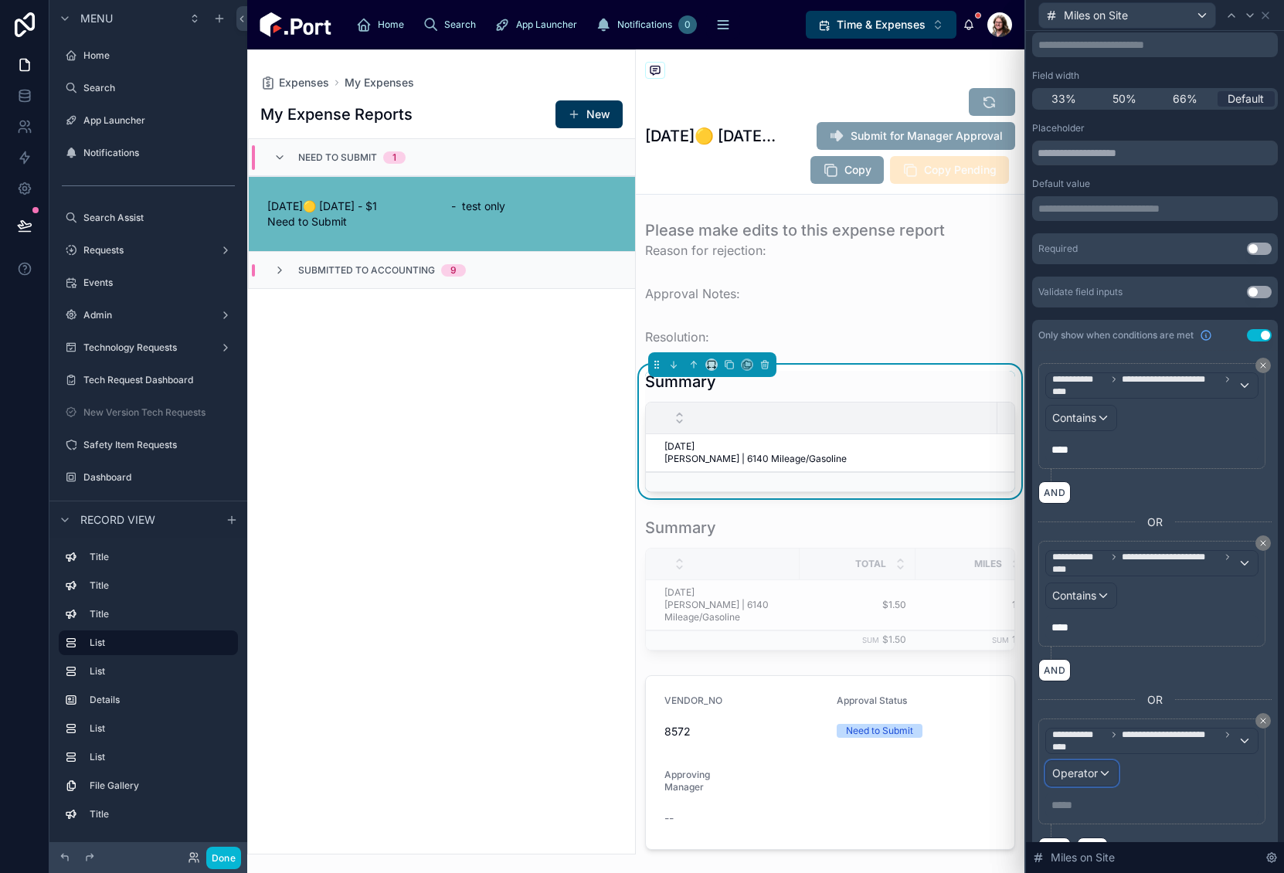
click at [1069, 776] on span "Operator" at bounding box center [1075, 772] width 46 height 13
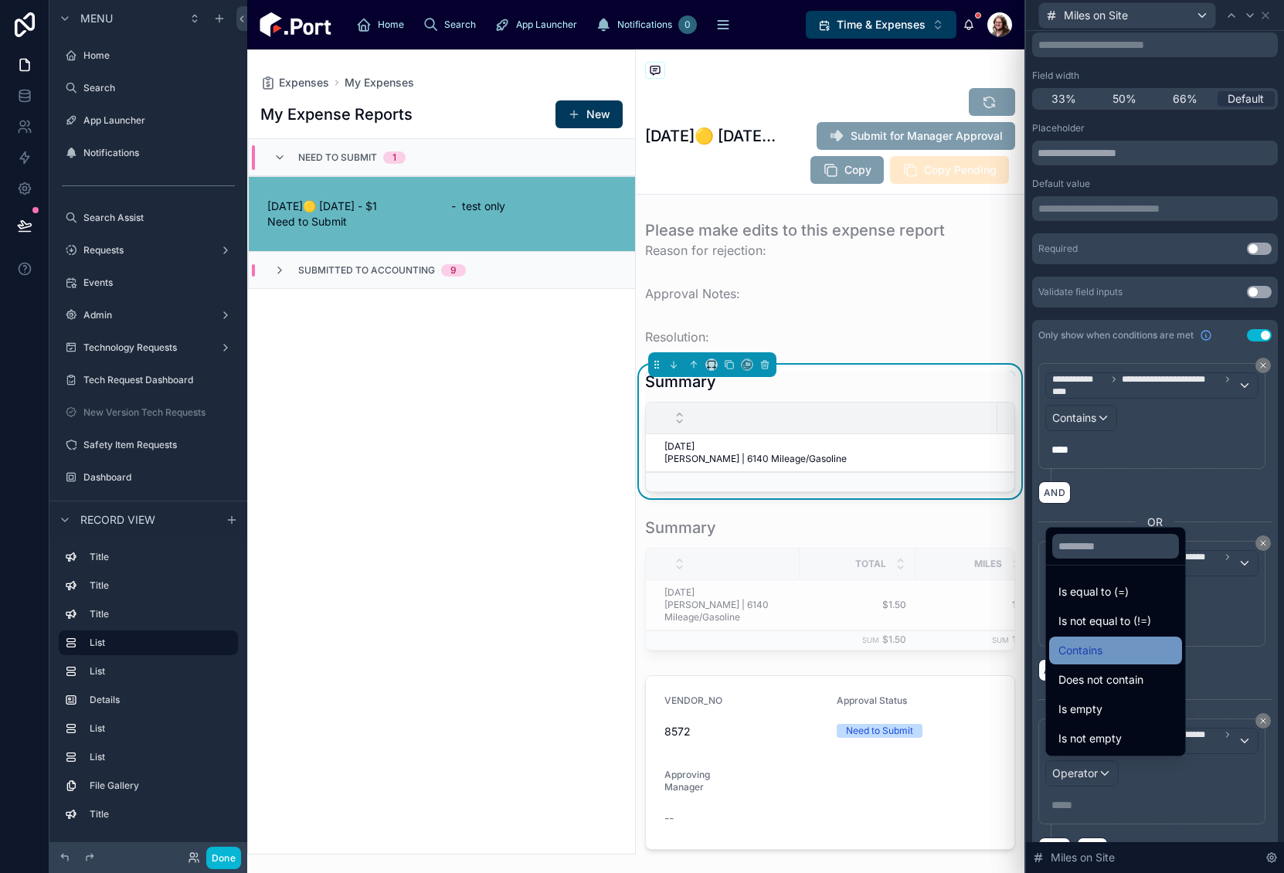
click at [1089, 644] on span "Contains" at bounding box center [1081, 650] width 44 height 19
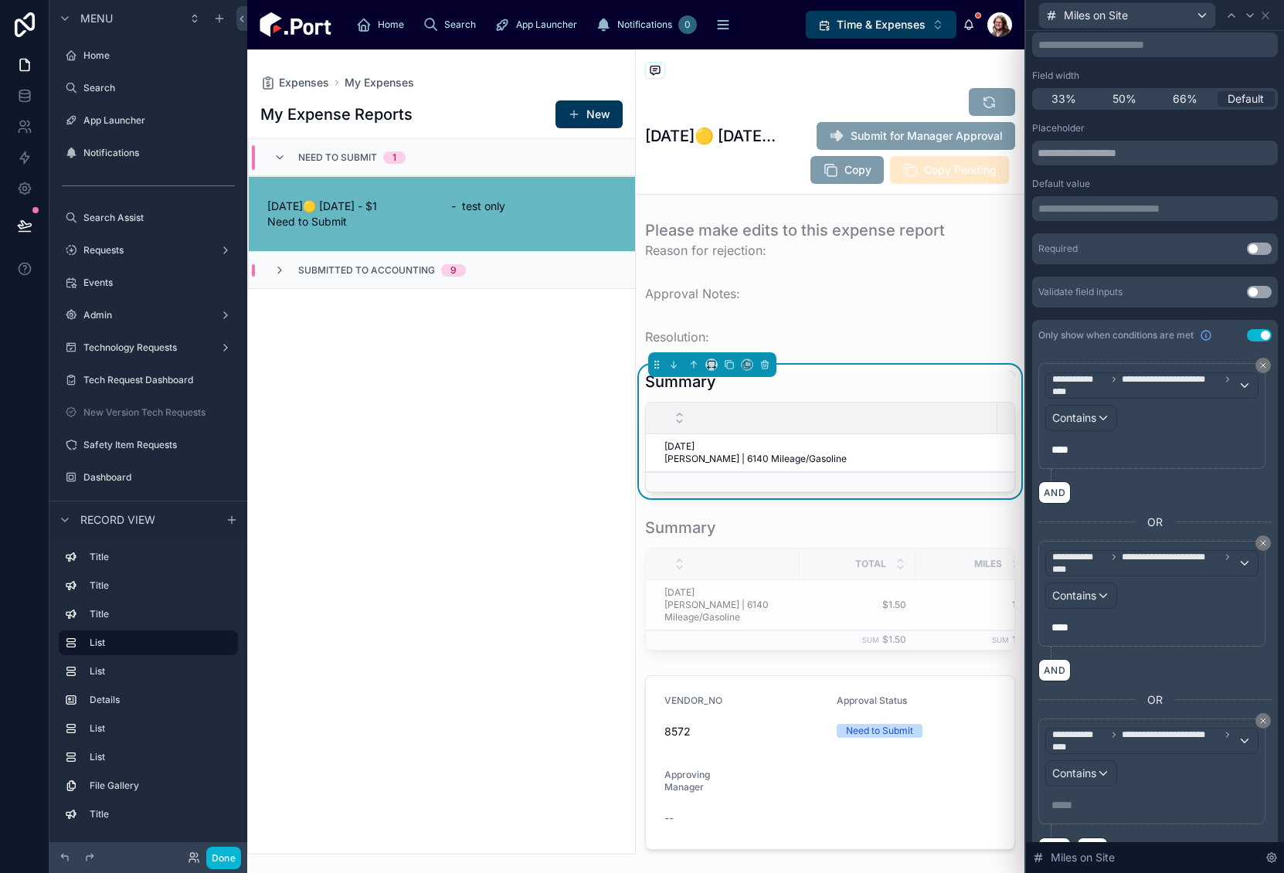
click at [1086, 801] on p "***** ﻿" at bounding box center [1154, 804] width 204 height 15
click at [226, 855] on button "Done" at bounding box center [223, 858] width 35 height 22
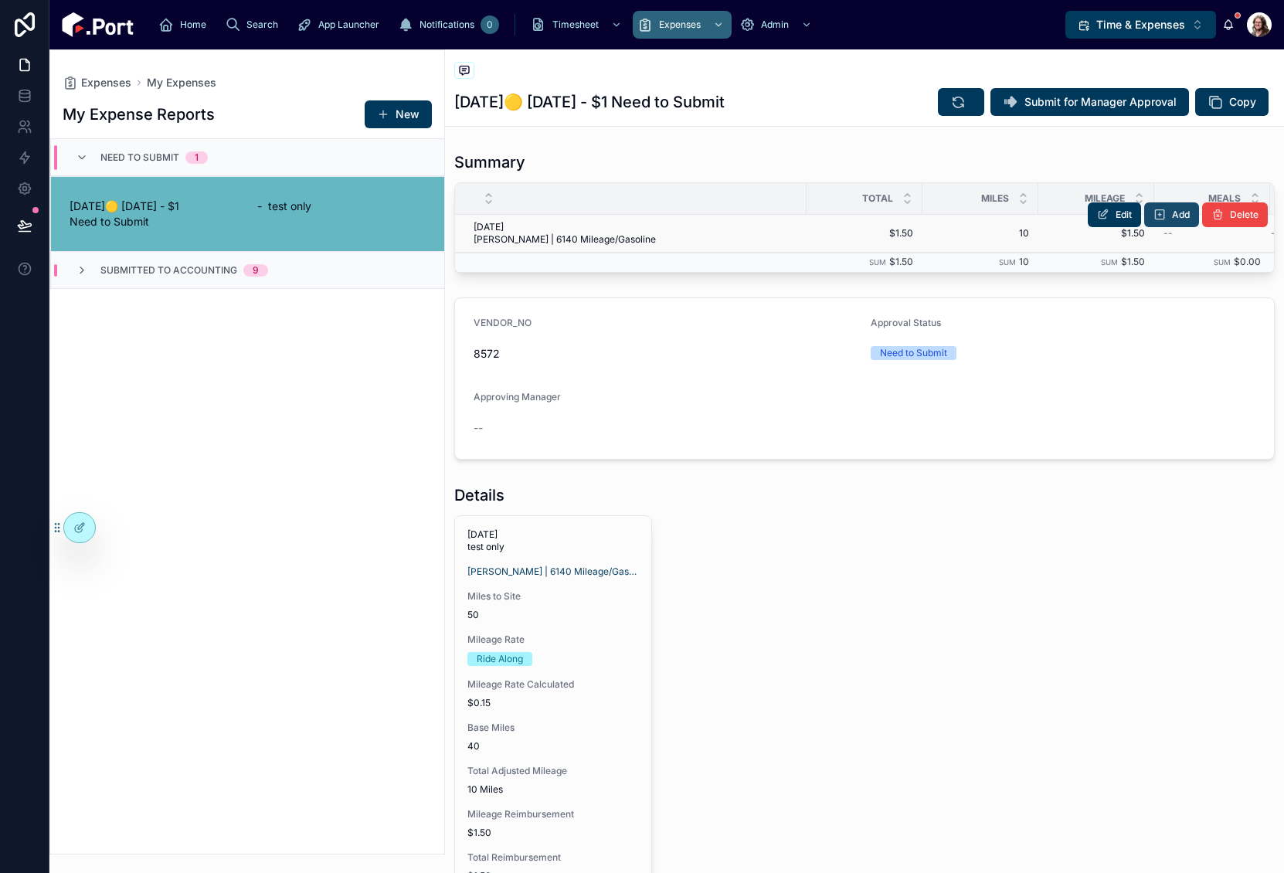
click at [1172, 215] on span "Add" at bounding box center [1181, 215] width 18 height 12
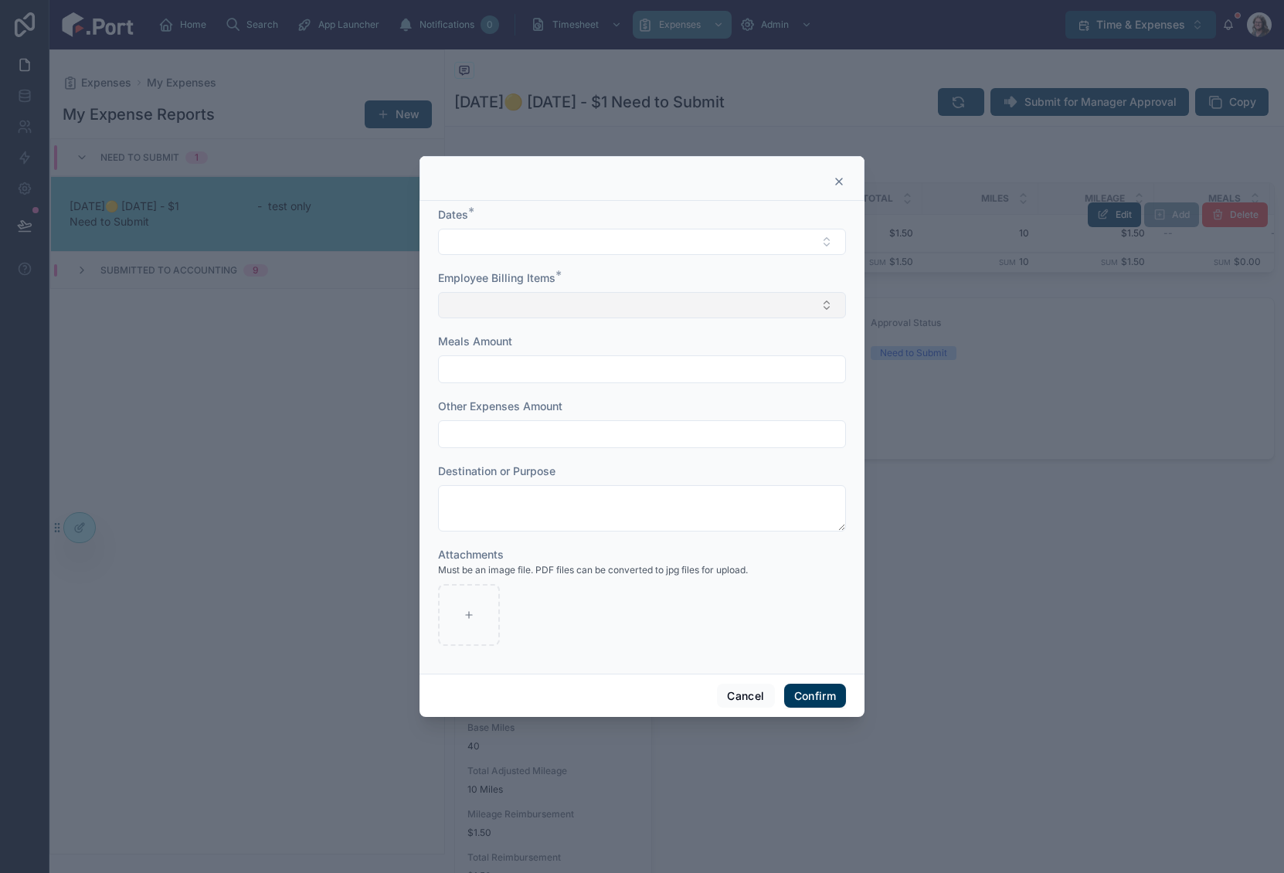
click at [664, 308] on button "Select Button" at bounding box center [642, 305] width 408 height 26
type input "****"
click at [488, 365] on button "New" at bounding box center [642, 364] width 394 height 15
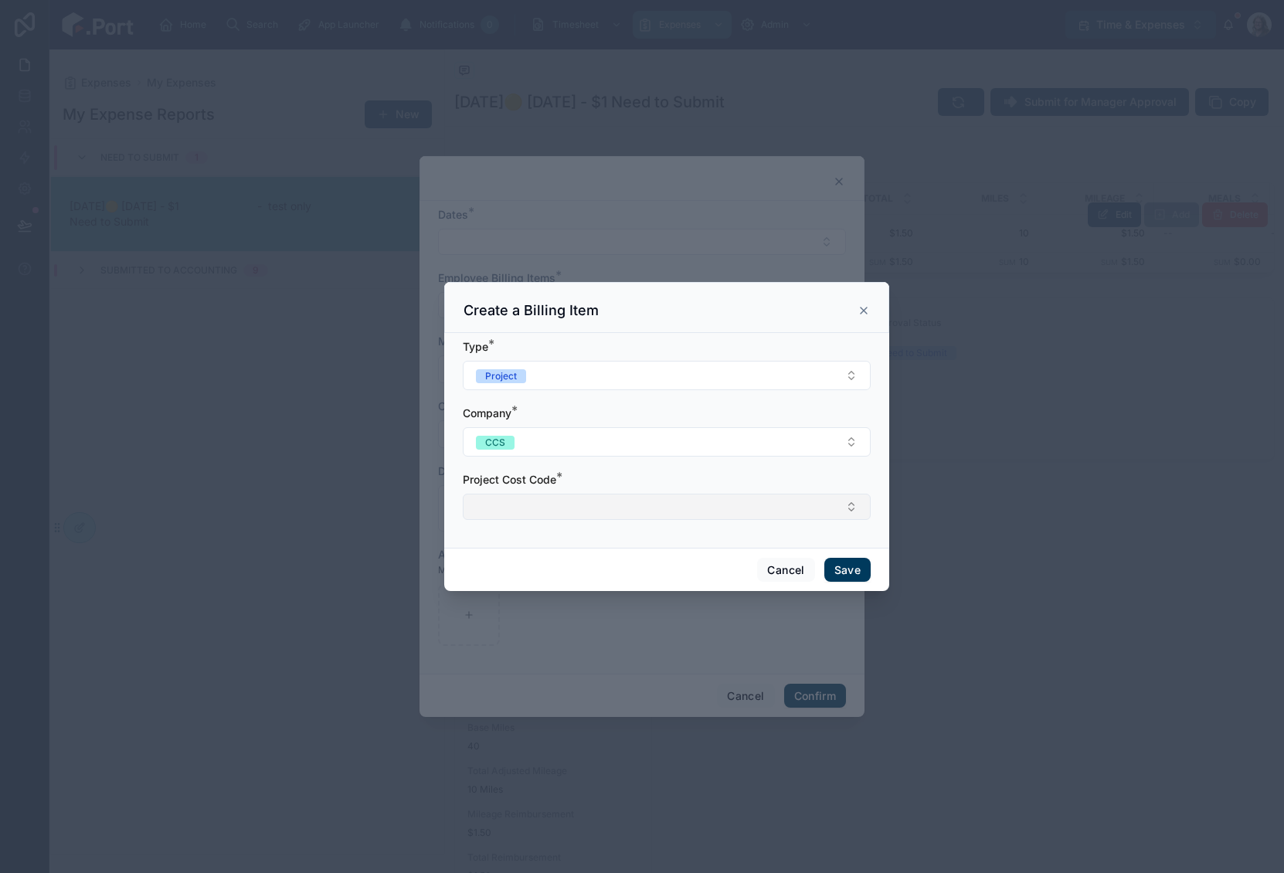
click at [571, 507] on button "Select Button" at bounding box center [667, 507] width 408 height 26
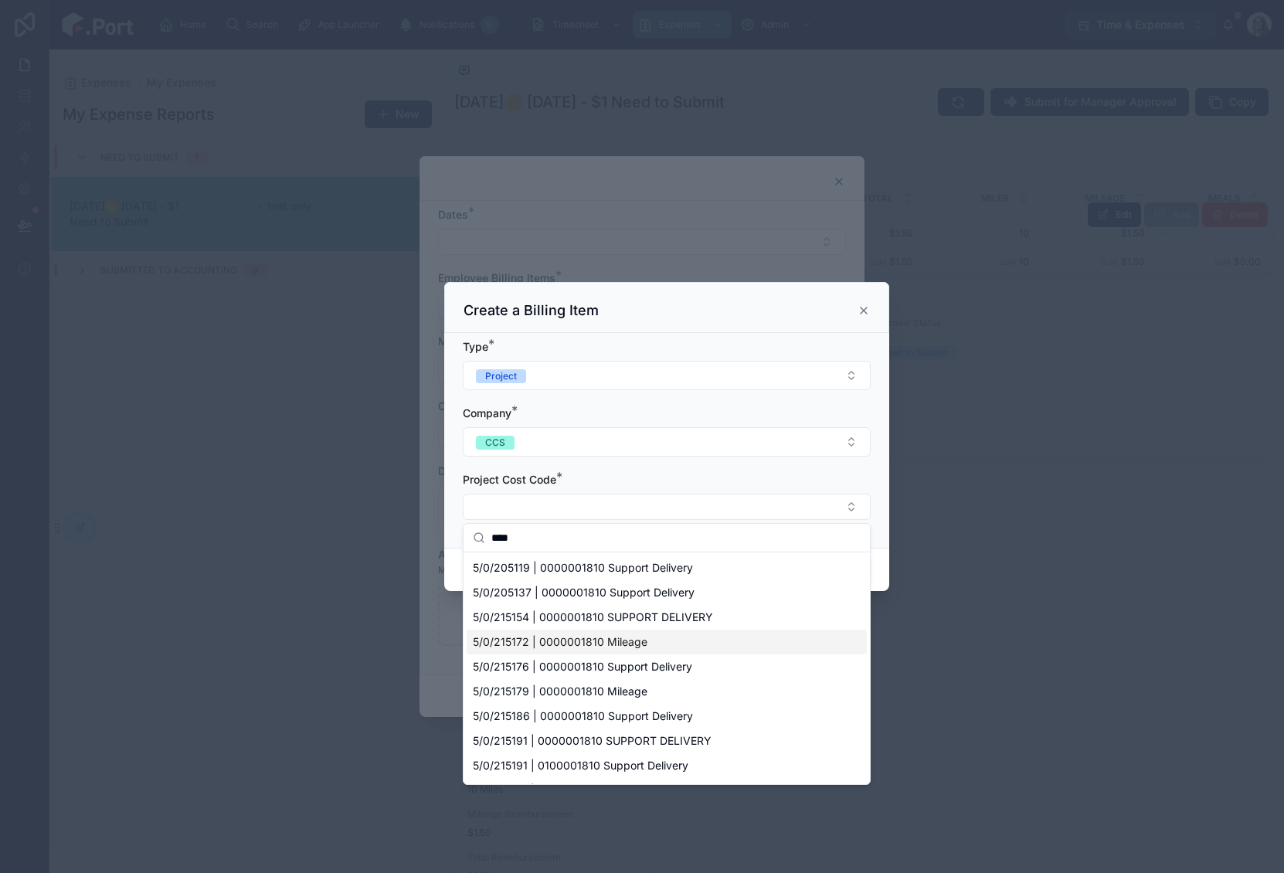
type input "****"
click at [607, 645] on span "5/0/215172 | 0000001810 Mileage" at bounding box center [560, 641] width 175 height 15
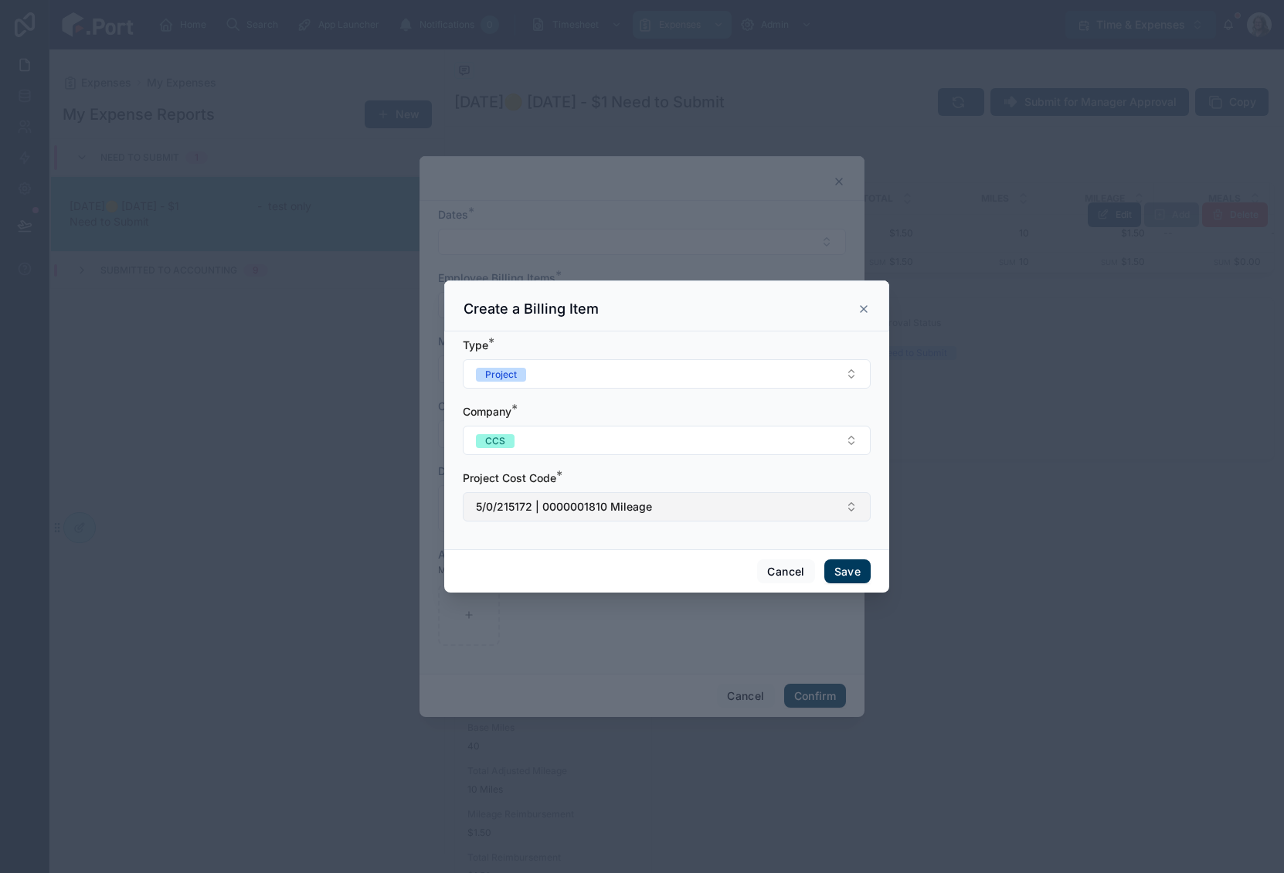
click at [670, 502] on button "5/0/215172 | 0000001810 Mileage" at bounding box center [667, 506] width 408 height 29
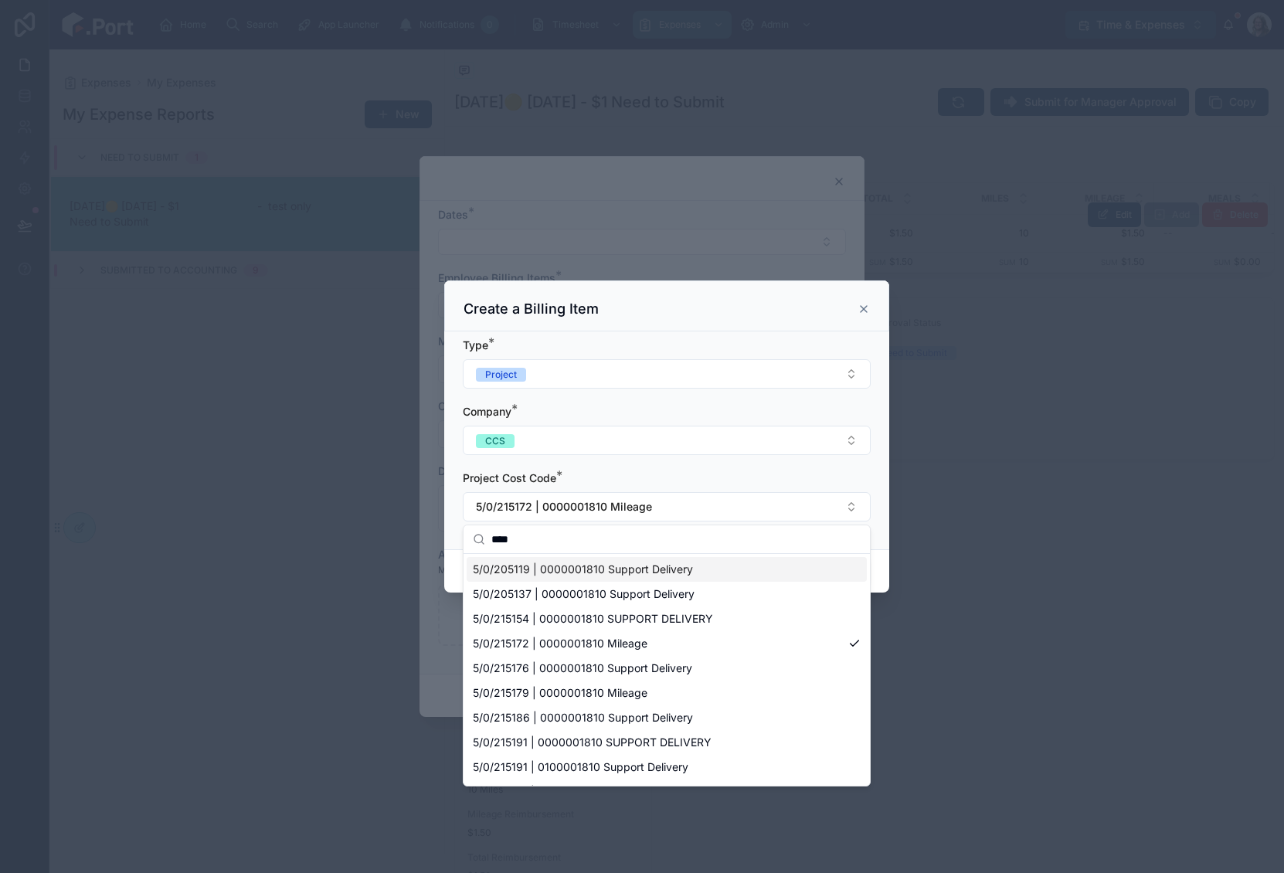
type input "****"
click at [650, 569] on span "5/0/205119 | 0000001810 Support Delivery" at bounding box center [583, 569] width 220 height 15
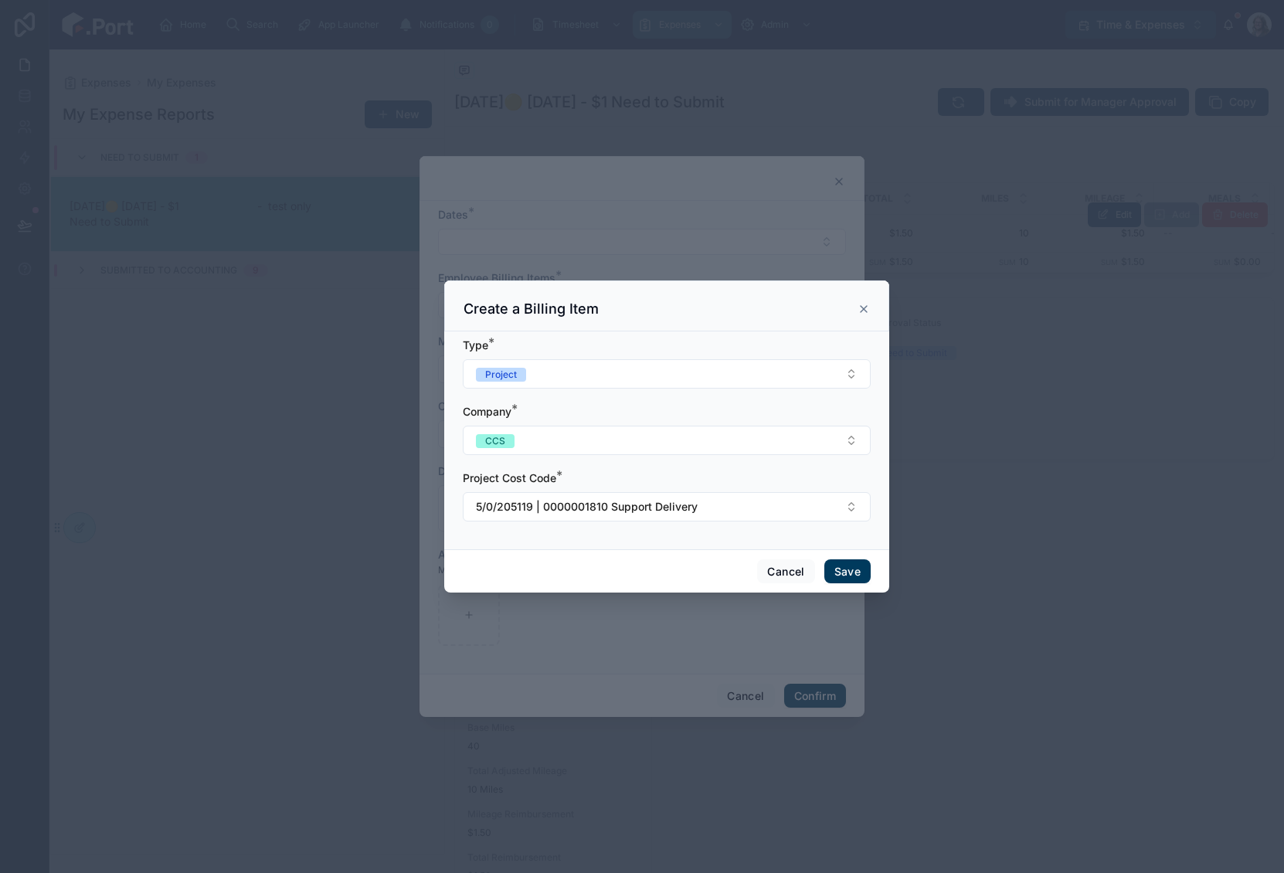
click at [858, 570] on button "Save" at bounding box center [847, 571] width 46 height 25
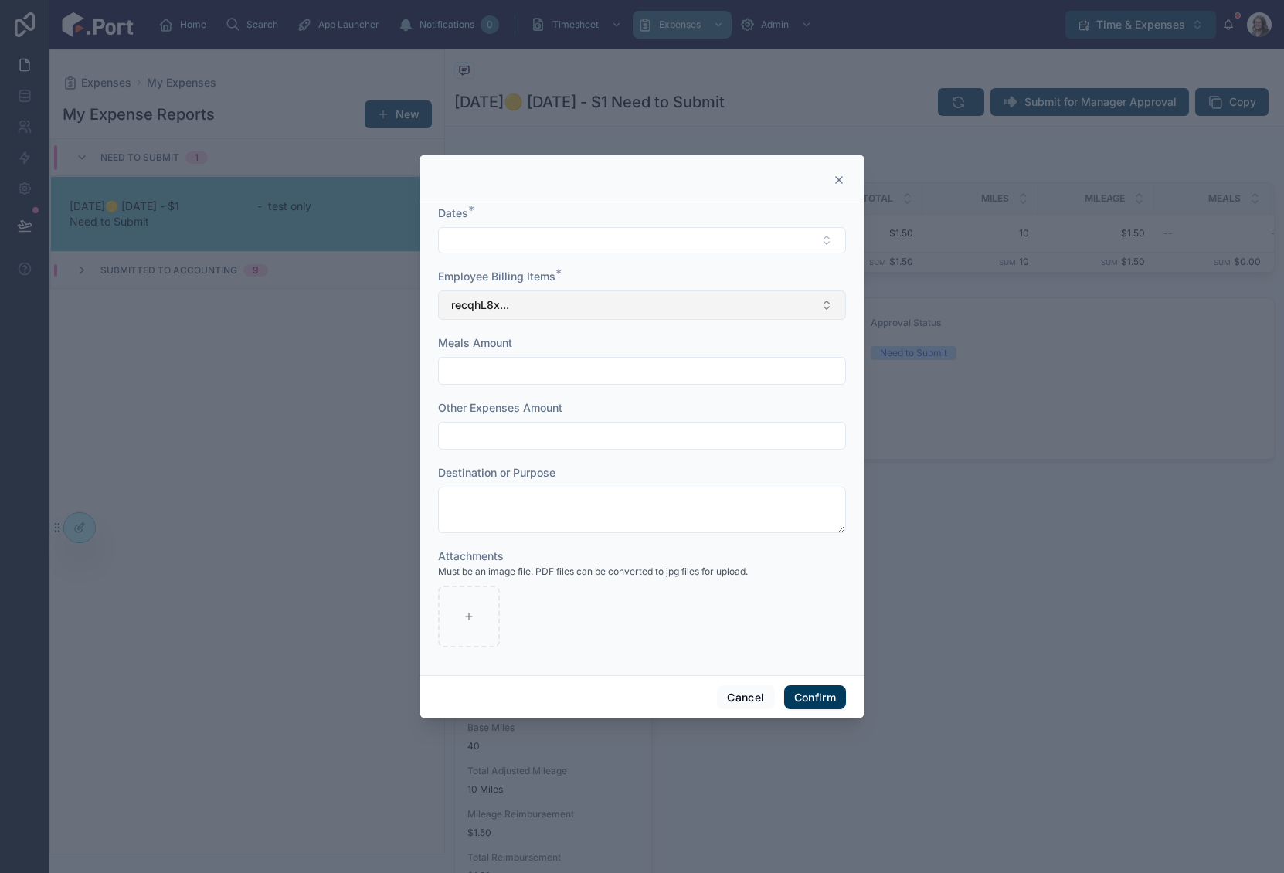
click at [586, 302] on button "recqhL8x..." at bounding box center [642, 305] width 408 height 29
click at [845, 465] on div "Destination or Purpose" at bounding box center [642, 472] width 408 height 15
click at [832, 576] on div "Must be an image file. PDF files can be converted to jpg files for upload." at bounding box center [642, 571] width 408 height 15
click at [617, 311] on button "recqhL8x..." at bounding box center [642, 305] width 408 height 29
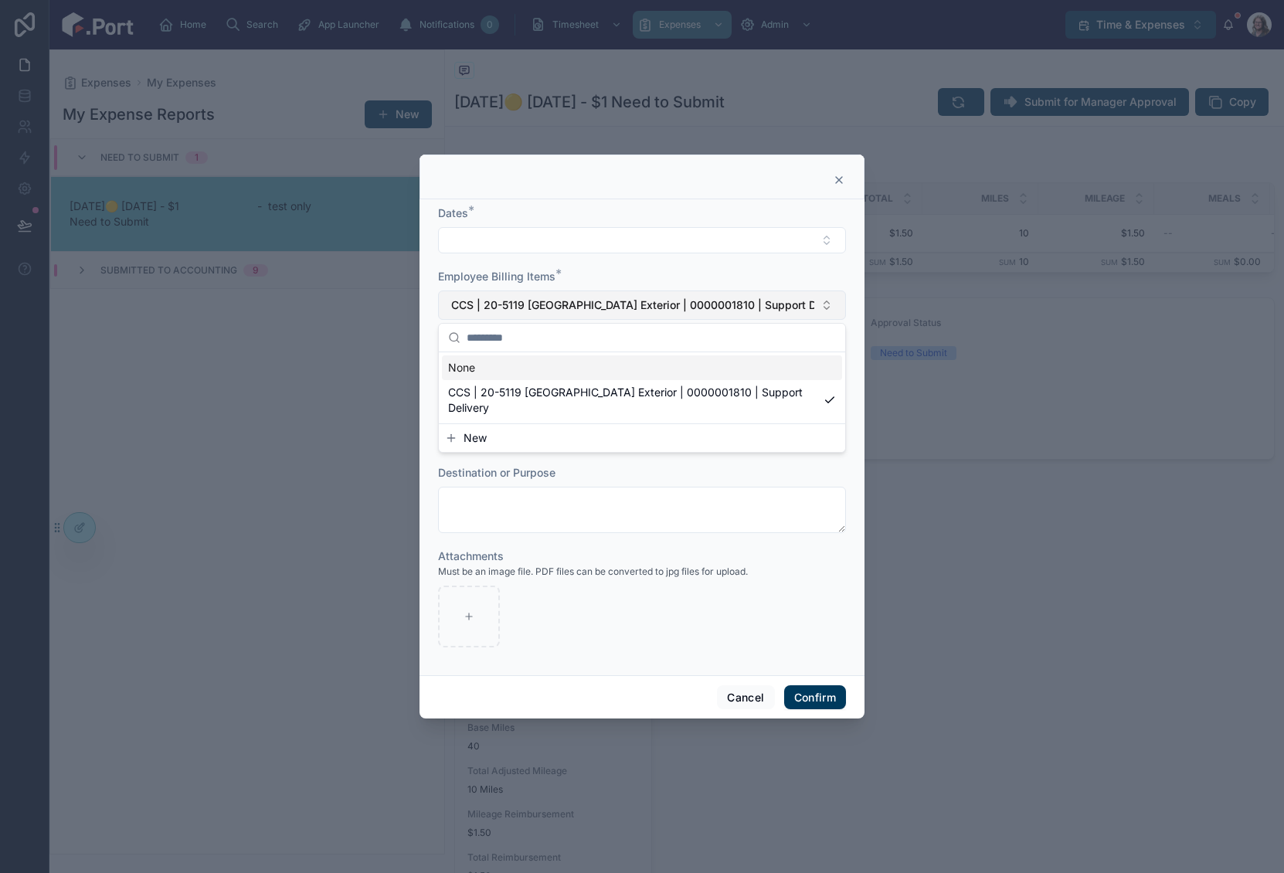
click at [617, 308] on span "CCS | 20-5119 [GEOGRAPHIC_DATA] Exterior | 0000001810 | Support Delivery" at bounding box center [632, 304] width 363 height 15
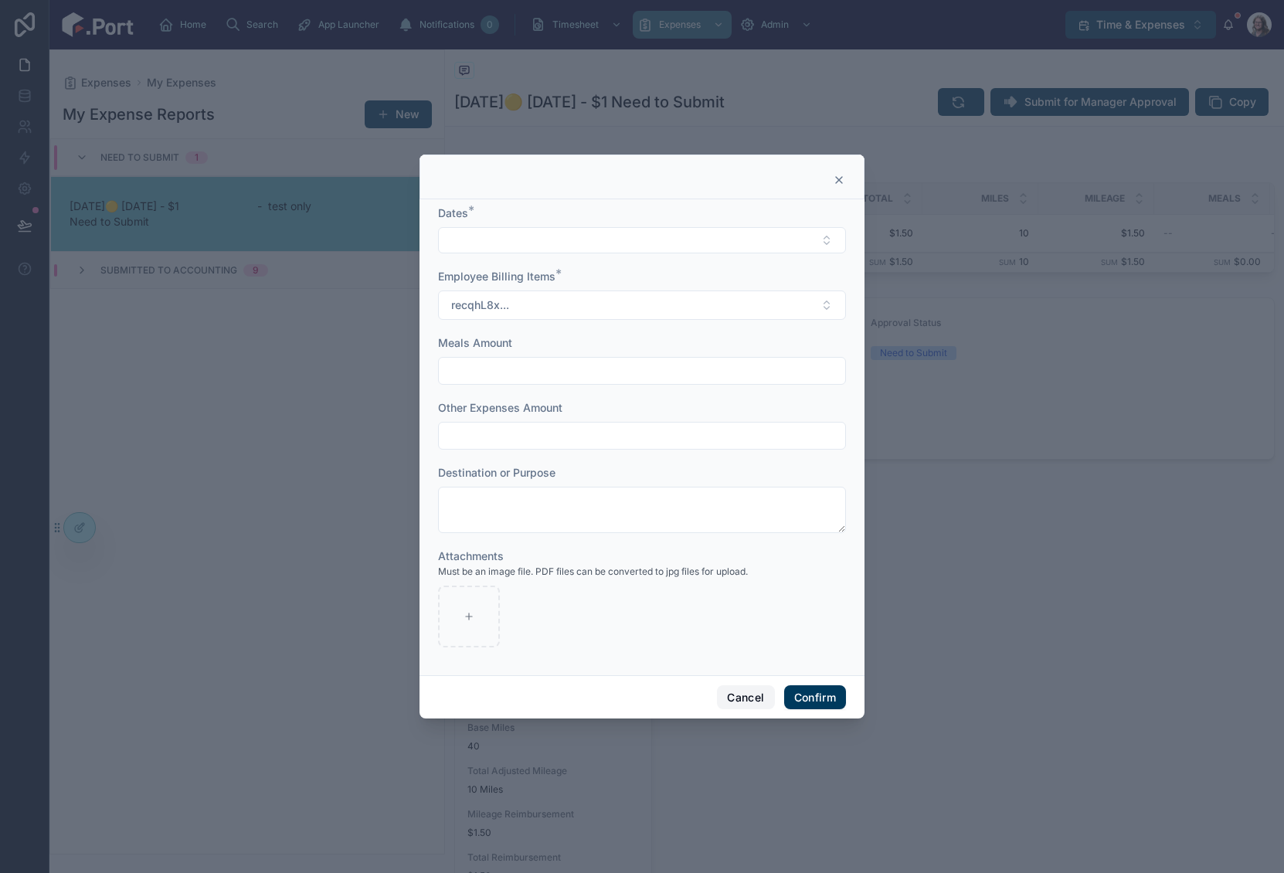
click at [744, 700] on button "Cancel" at bounding box center [745, 697] width 57 height 25
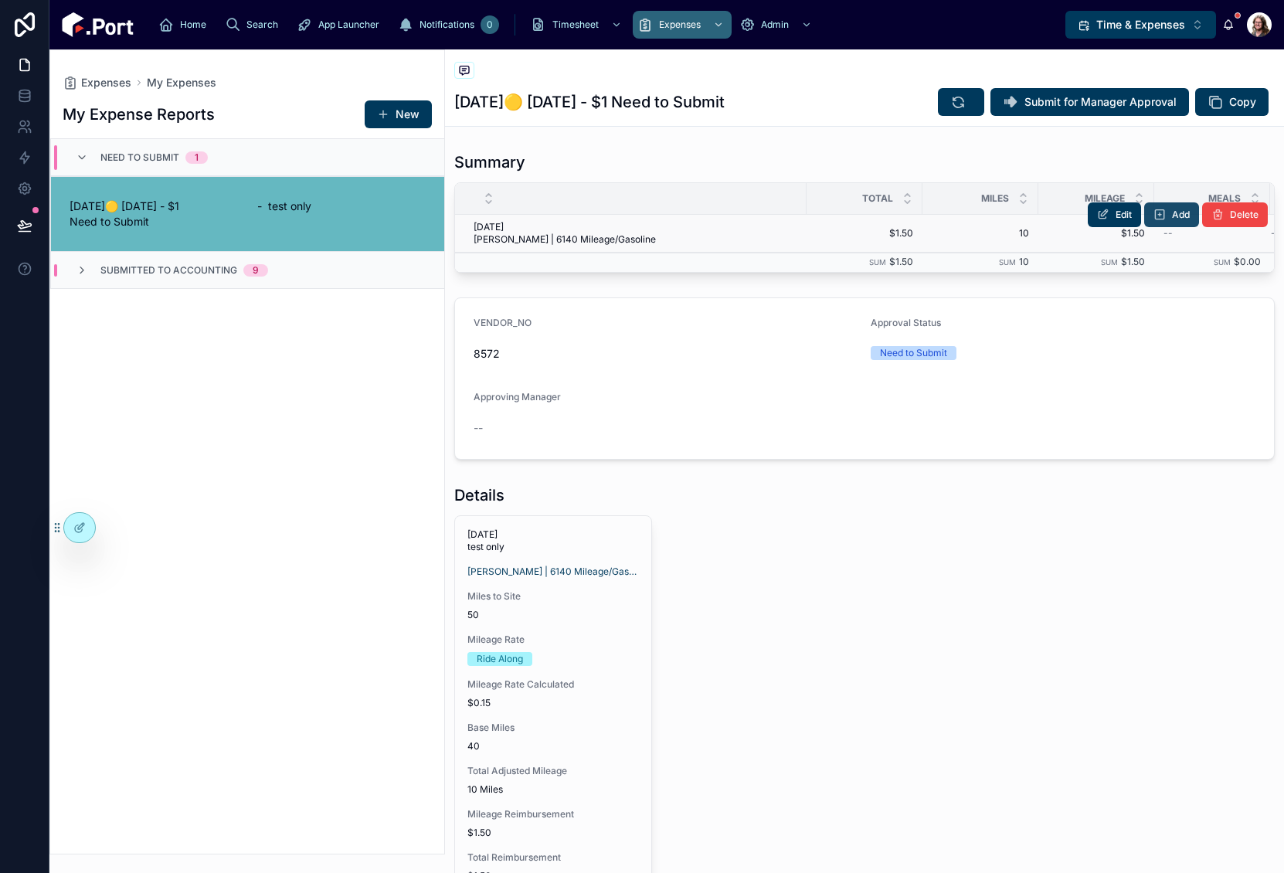
click at [1172, 218] on span "Add" at bounding box center [1181, 215] width 18 height 12
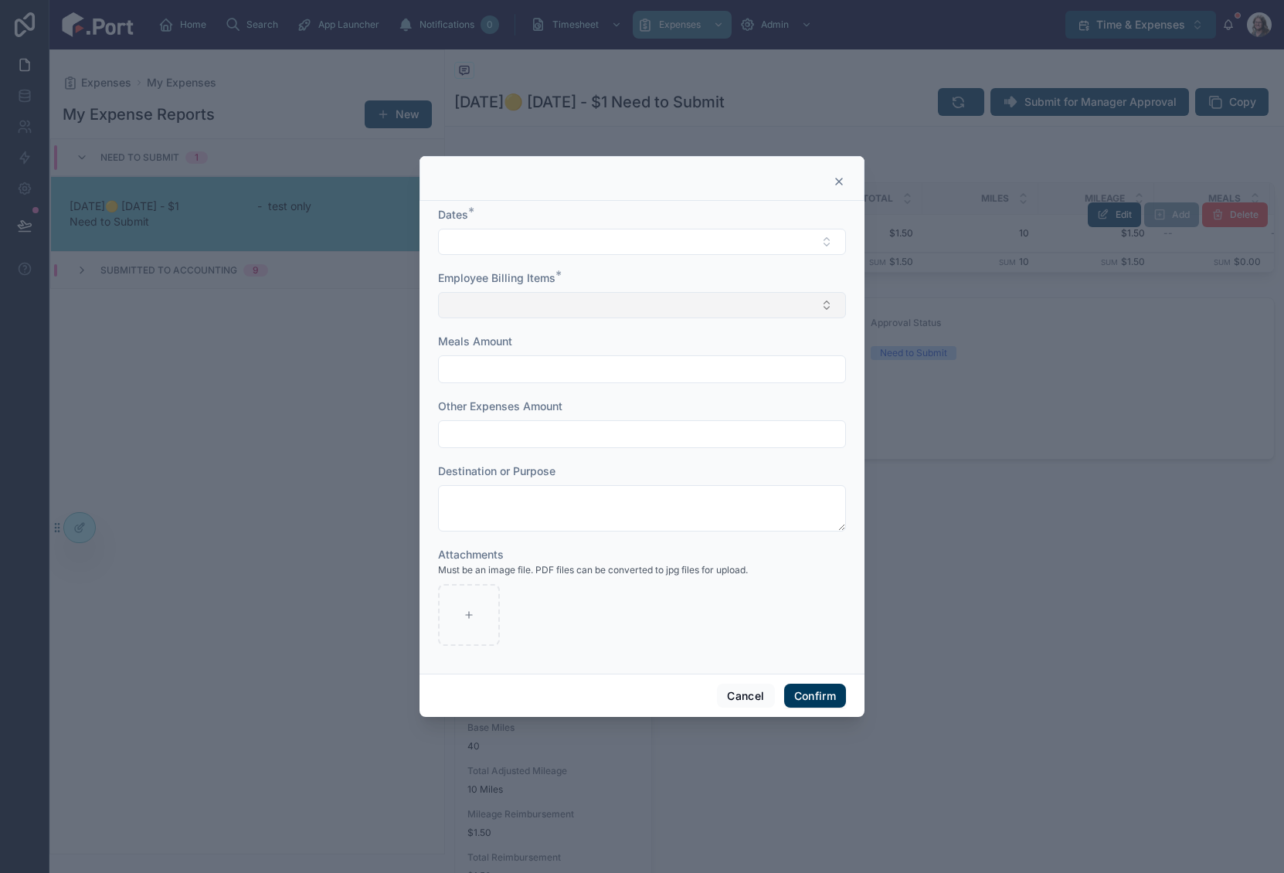
click at [698, 297] on button "Select Button" at bounding box center [642, 305] width 408 height 26
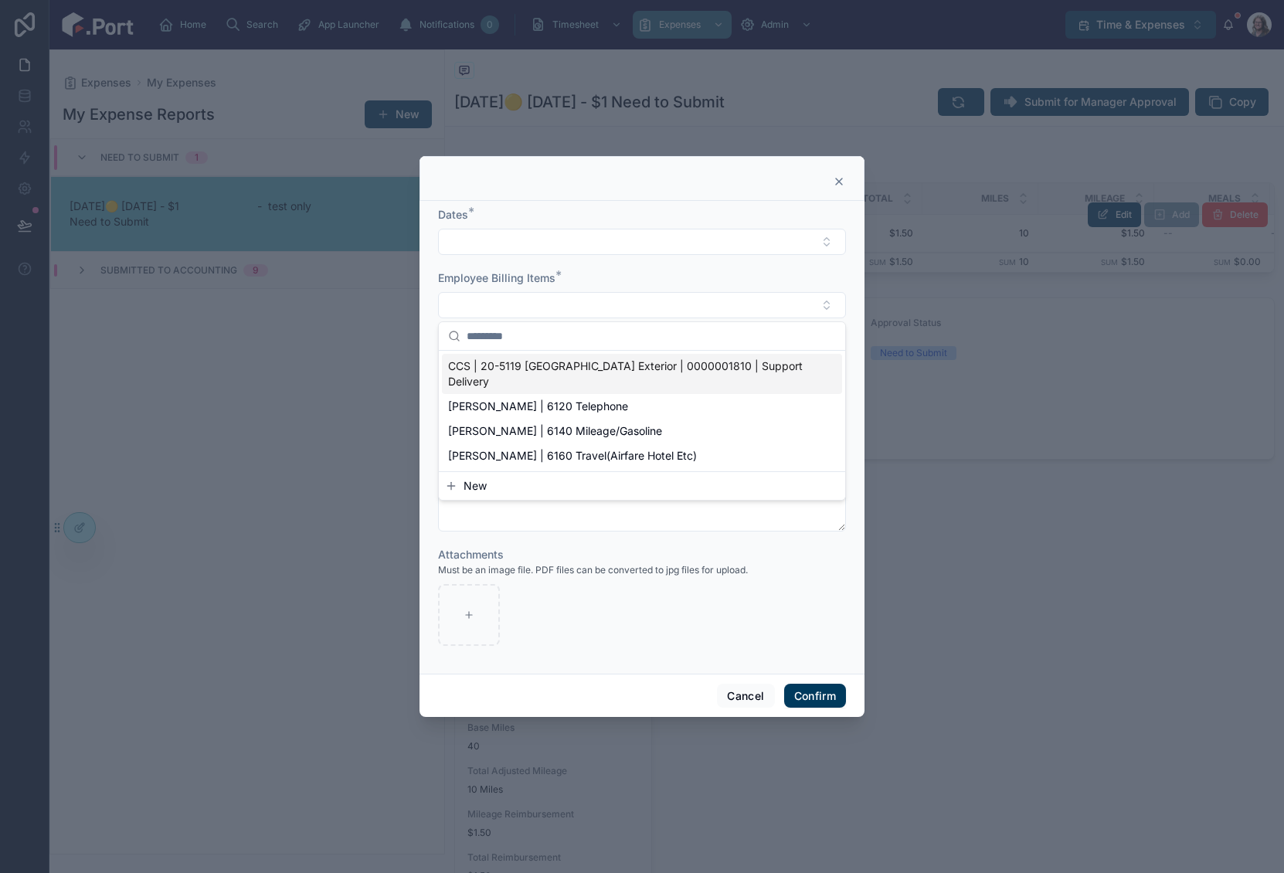
click at [634, 369] on span "CCS | 20-5119 [GEOGRAPHIC_DATA] Exterior | 0000001810 | Support Delivery" at bounding box center [632, 374] width 369 height 31
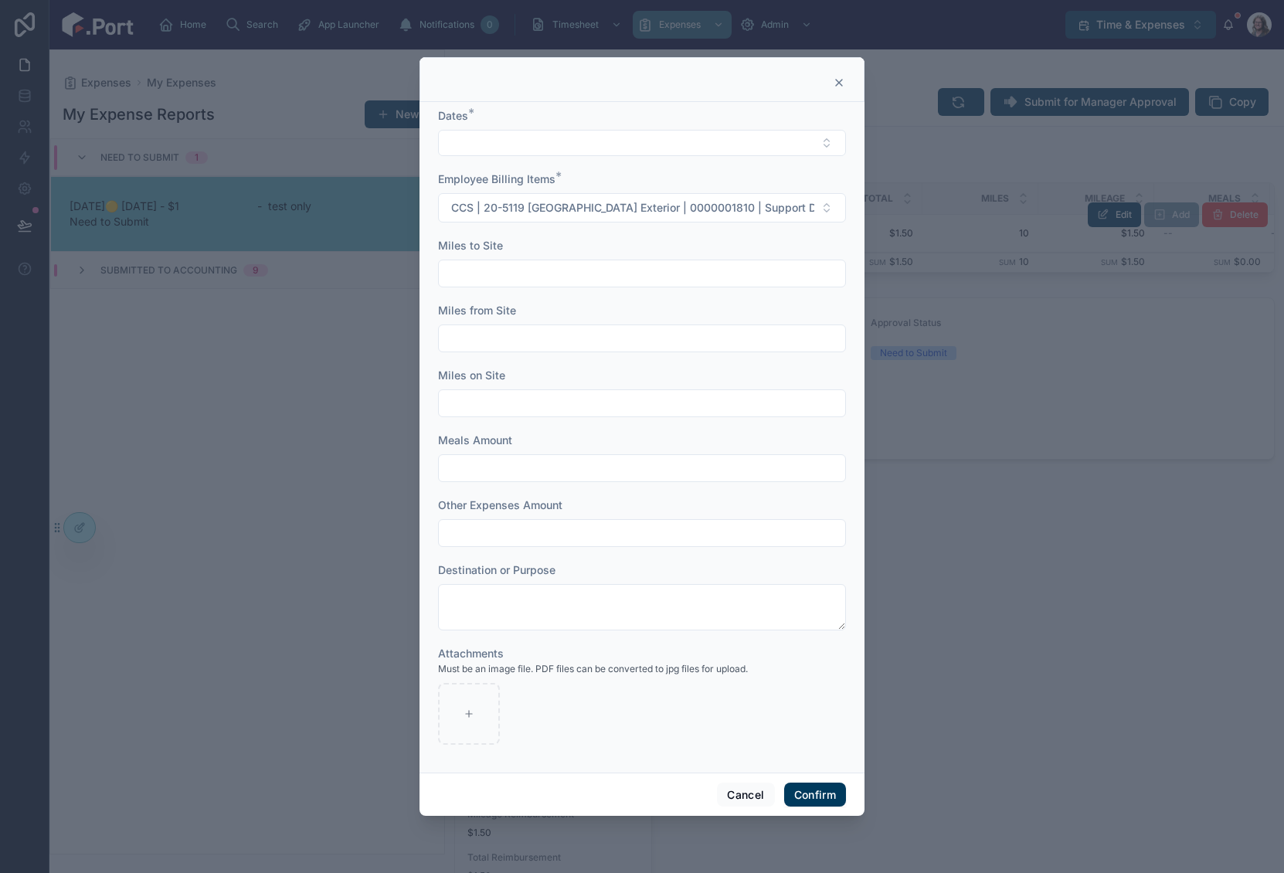
click at [566, 264] on input "text" at bounding box center [642, 274] width 406 height 22
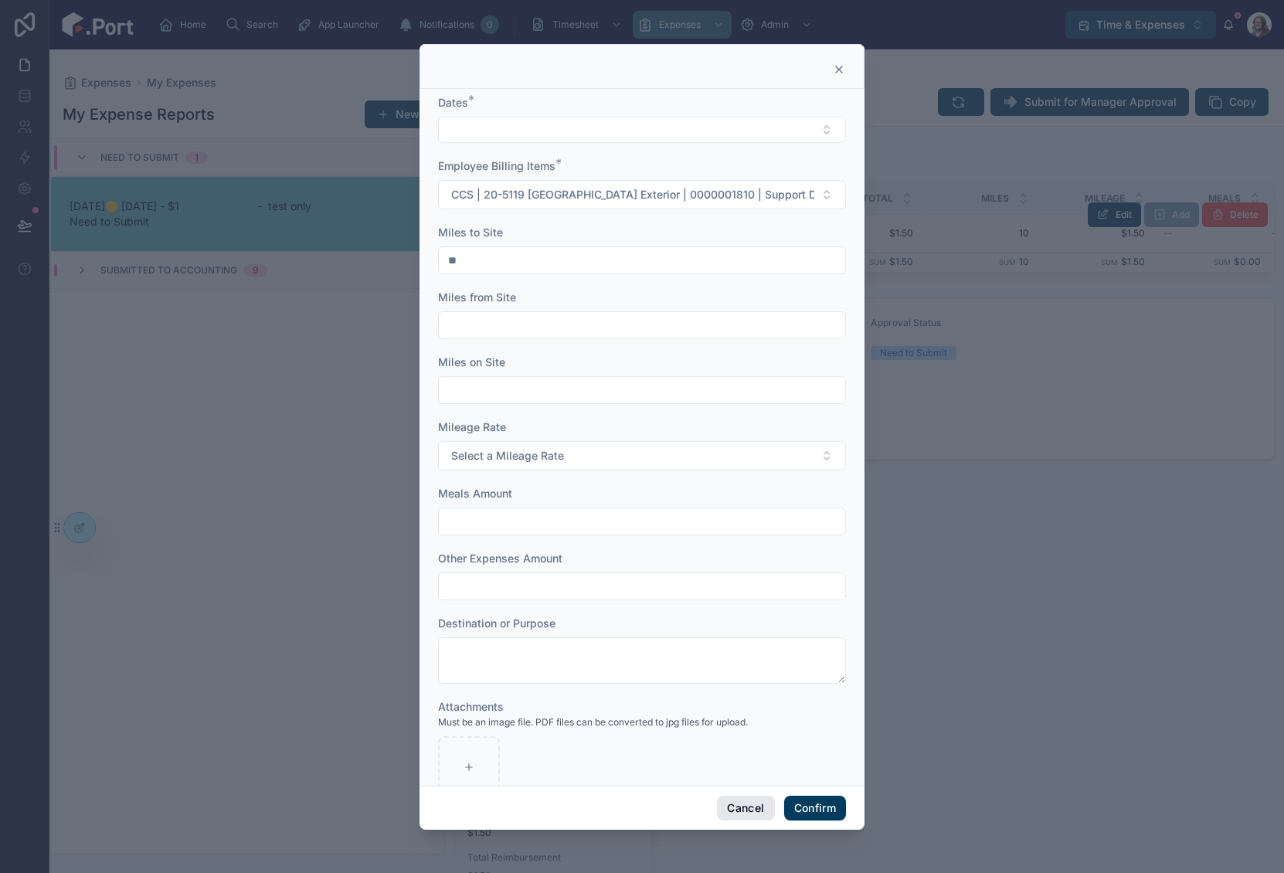
type input "**"
click at [743, 802] on button "Cancel" at bounding box center [745, 808] width 57 height 25
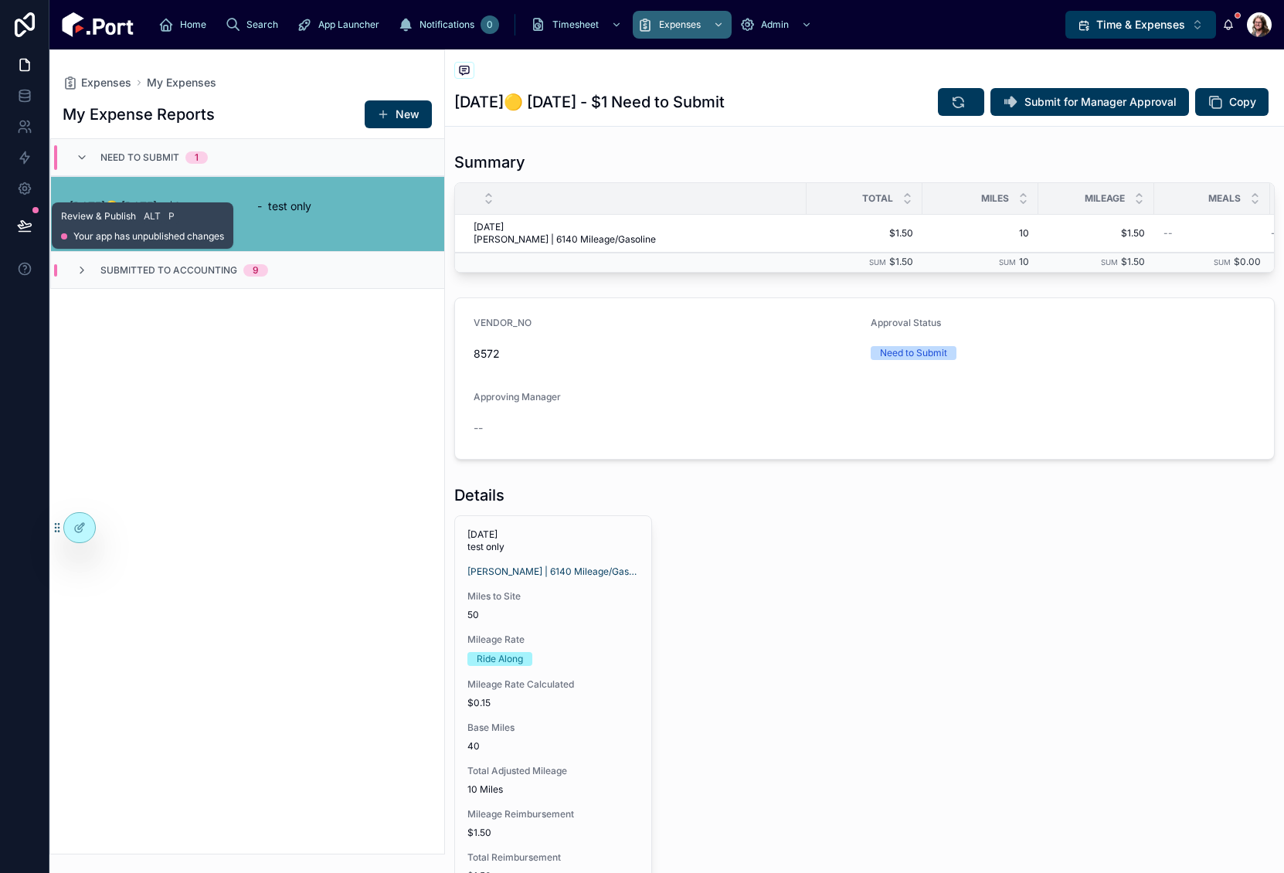
click at [25, 223] on icon at bounding box center [24, 225] width 13 height 8
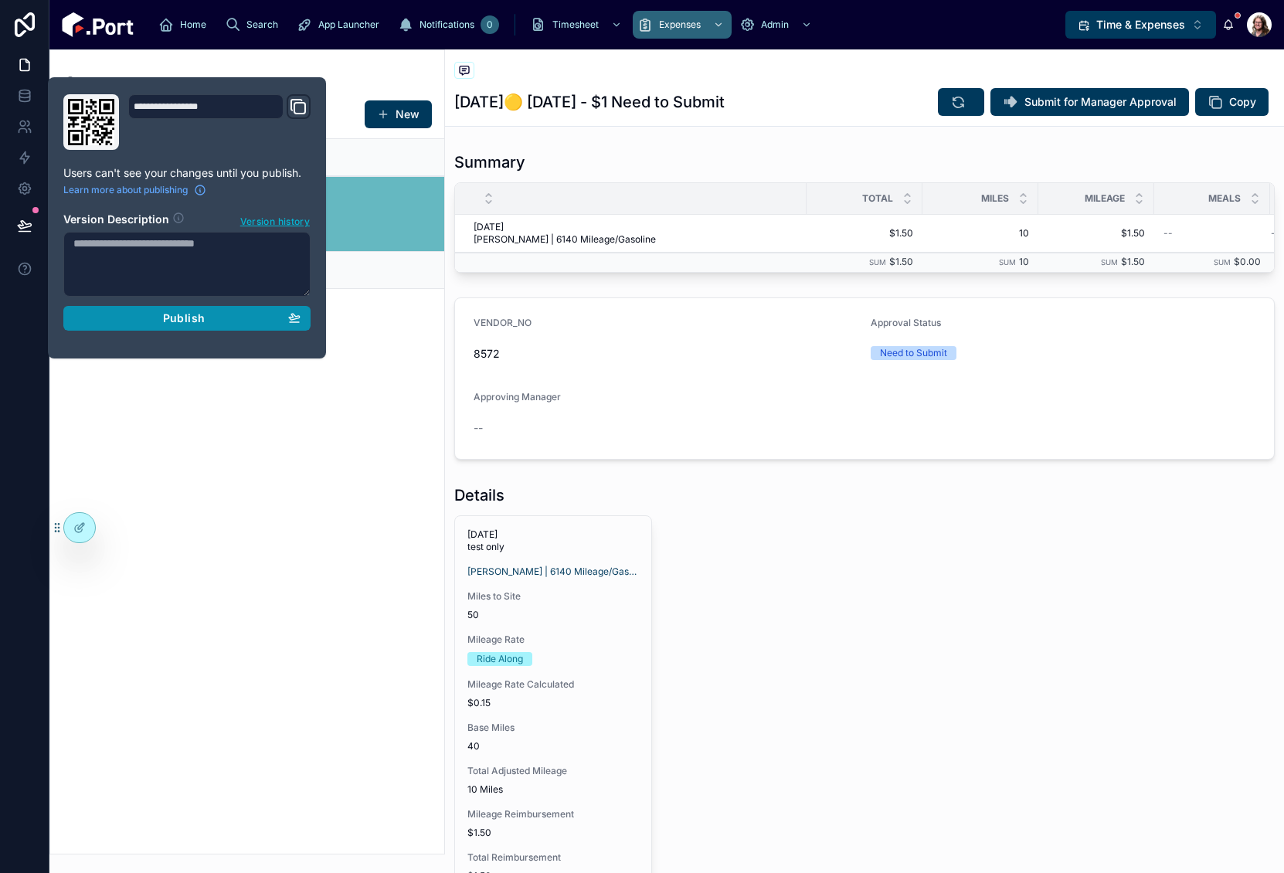
click at [206, 325] on button "Publish" at bounding box center [186, 318] width 247 height 25
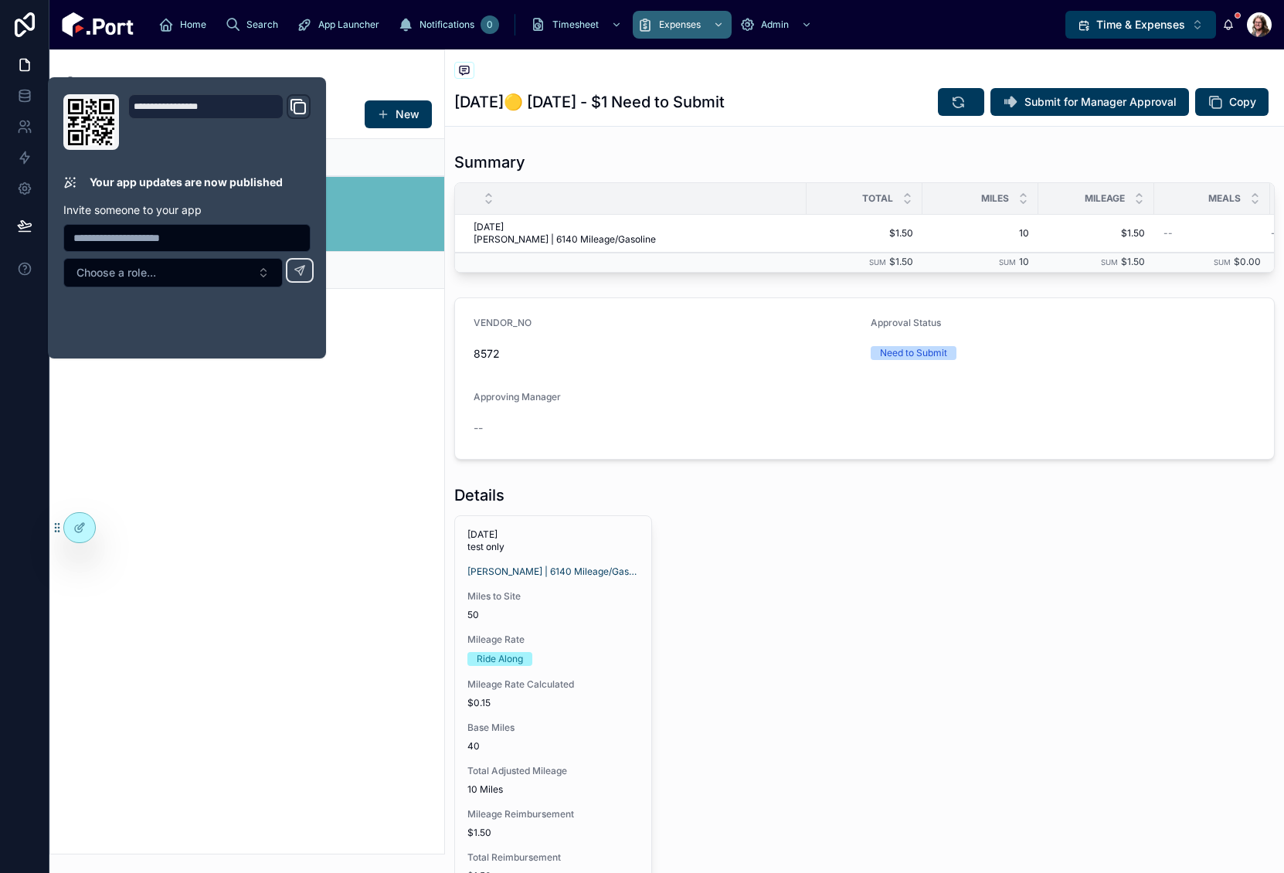
drag, startPoint x: 1072, startPoint y: 675, endPoint x: 1070, endPoint y: 600, distance: 75.0
click at [1075, 665] on div "[DATE] test only [PERSON_NAME] | 6140 Mileage/Gasoline Miles to Site 50 Mileage…" at bounding box center [864, 709] width 821 height 389
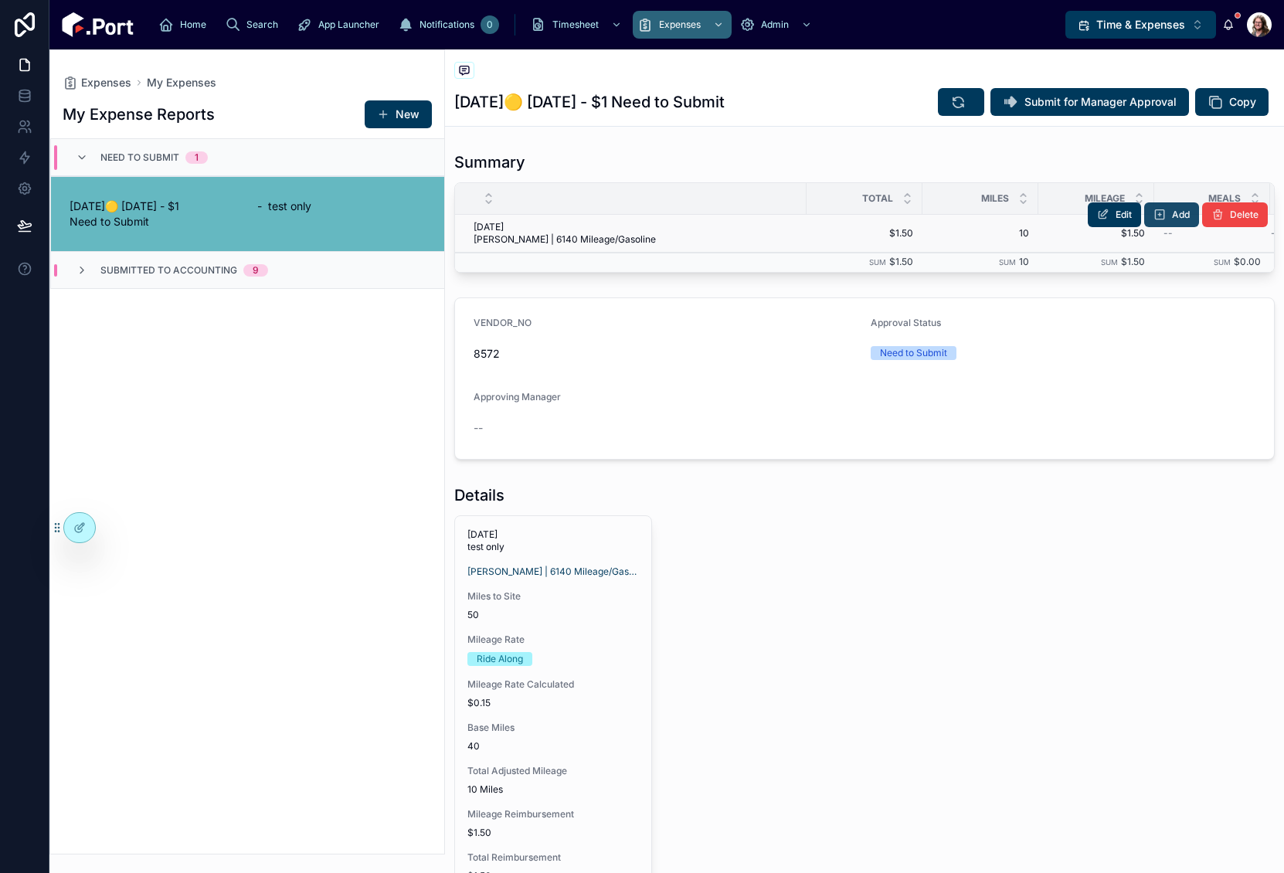
click at [1172, 216] on span "Add" at bounding box center [1181, 215] width 18 height 12
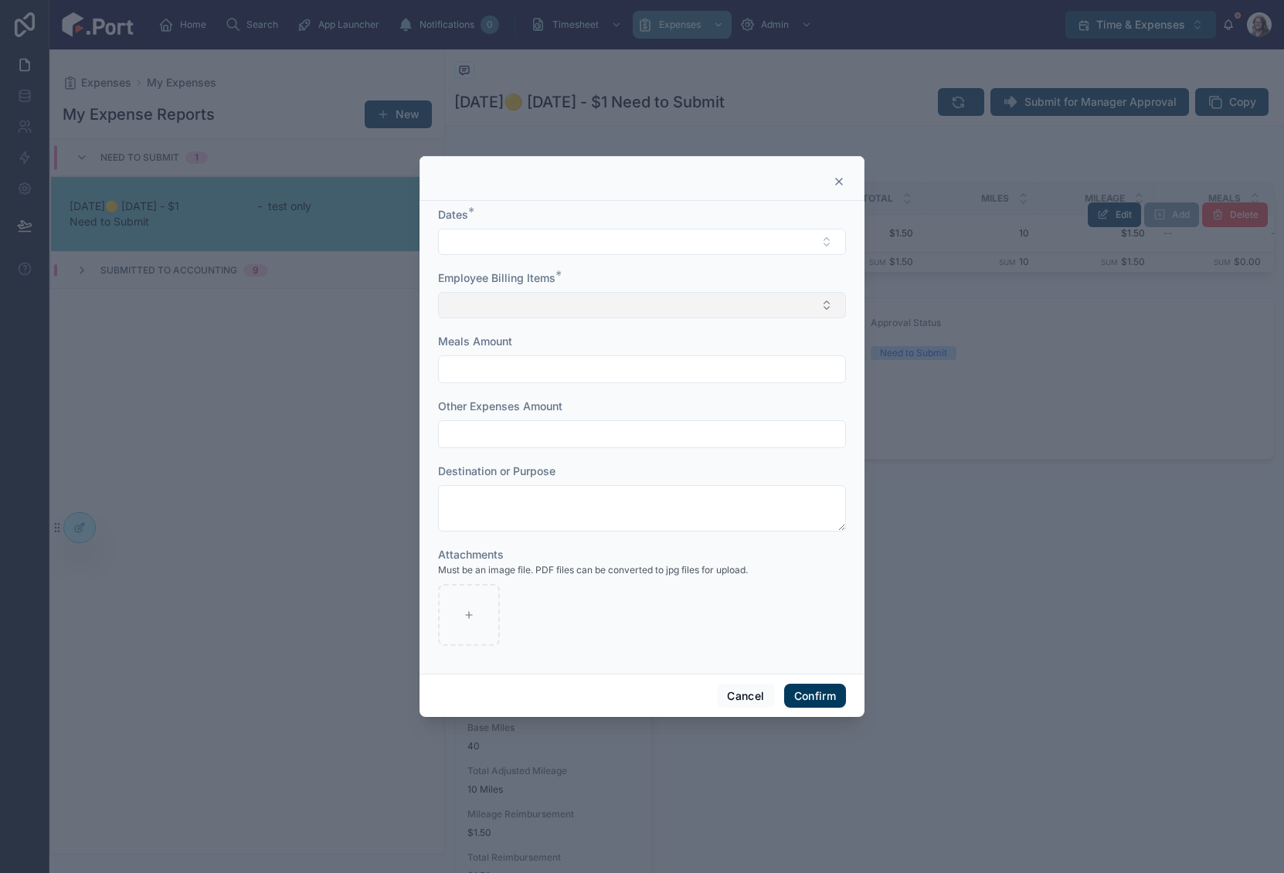
click at [681, 308] on button "Select Button" at bounding box center [642, 305] width 408 height 26
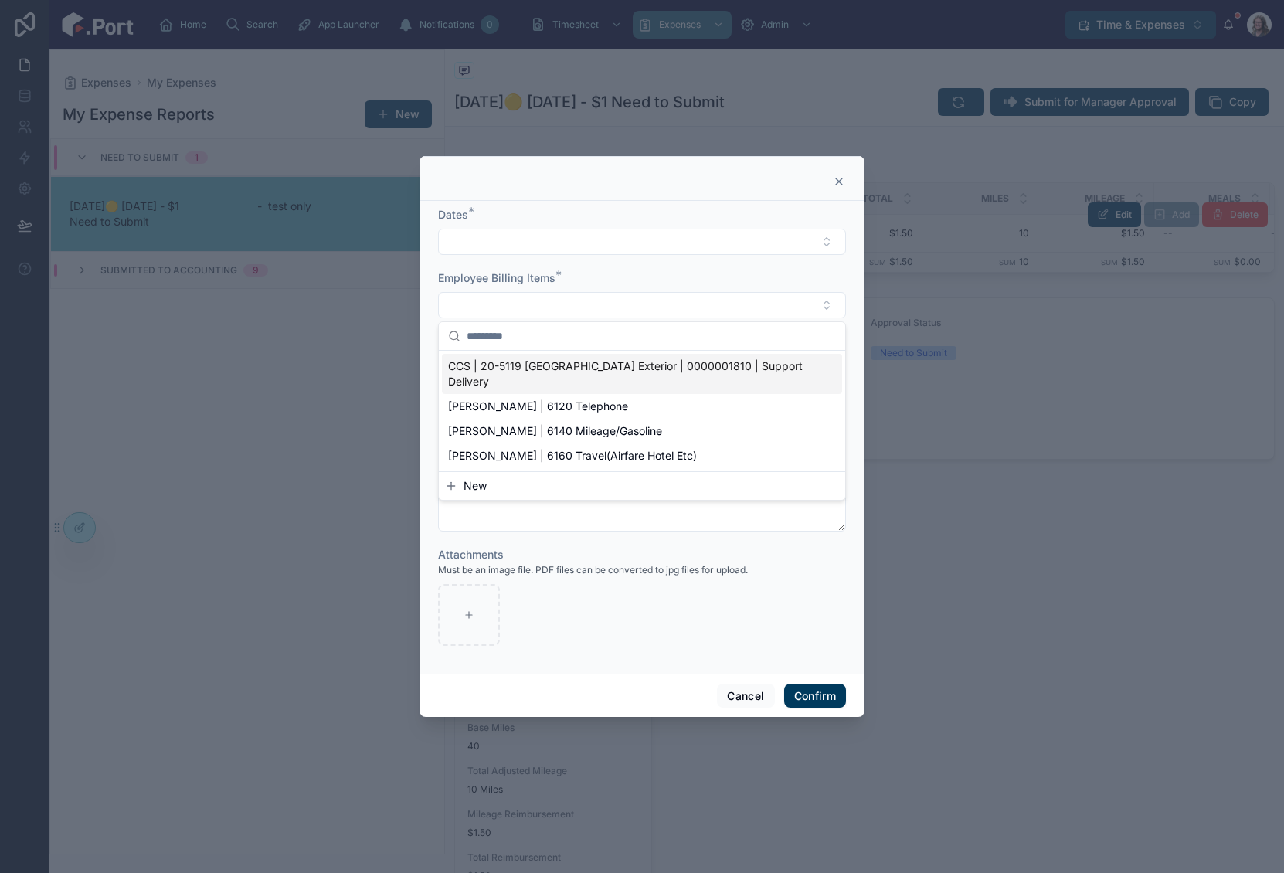
click at [687, 369] on span "CCS | 20-5119 [GEOGRAPHIC_DATA] Exterior | 0000001810 | Support Delivery" at bounding box center [632, 374] width 369 height 31
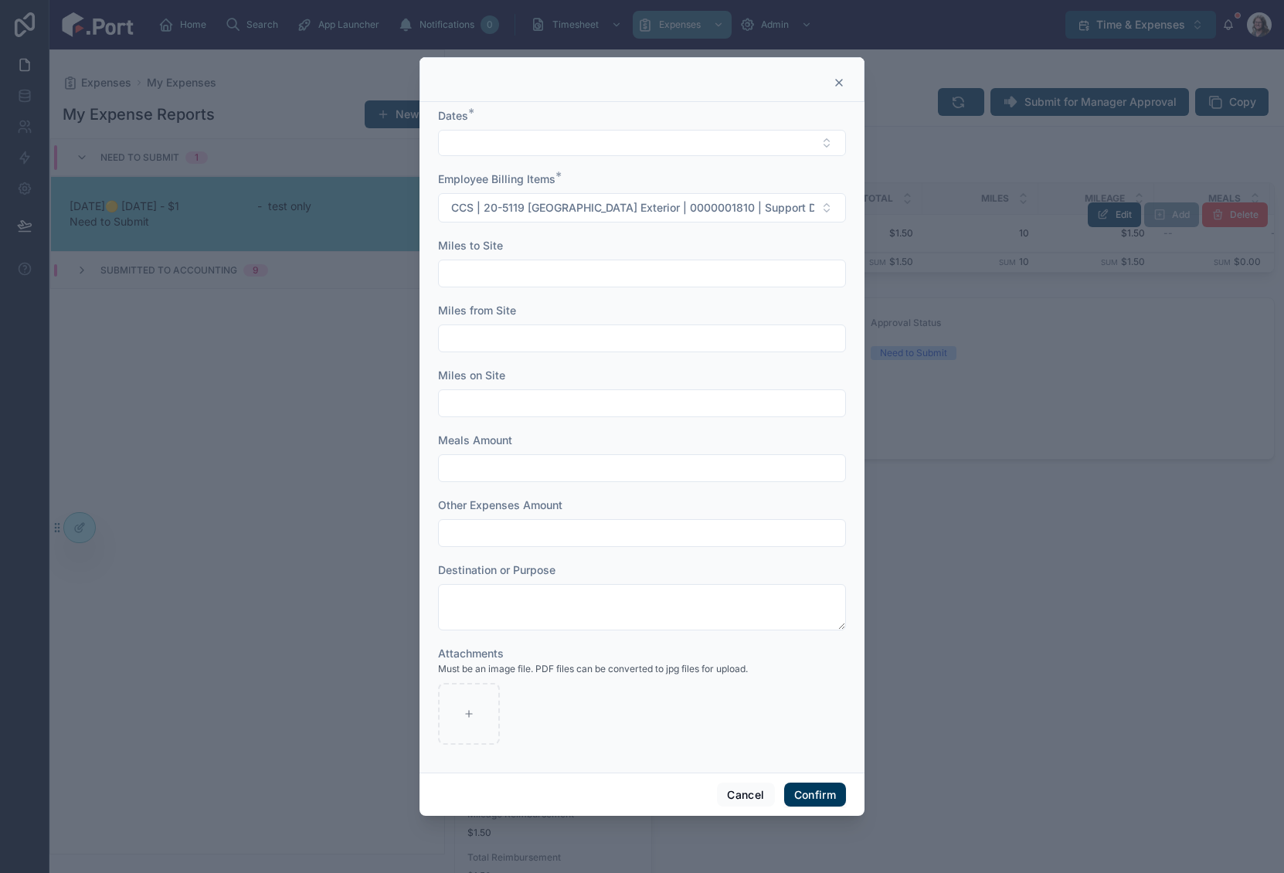
click at [627, 272] on input "text" at bounding box center [642, 274] width 406 height 22
drag, startPoint x: 645, startPoint y: 729, endPoint x: 730, endPoint y: 769, distance: 94.0
click at [646, 729] on div at bounding box center [642, 714] width 408 height 62
click at [745, 796] on button "Cancel" at bounding box center [745, 795] width 57 height 25
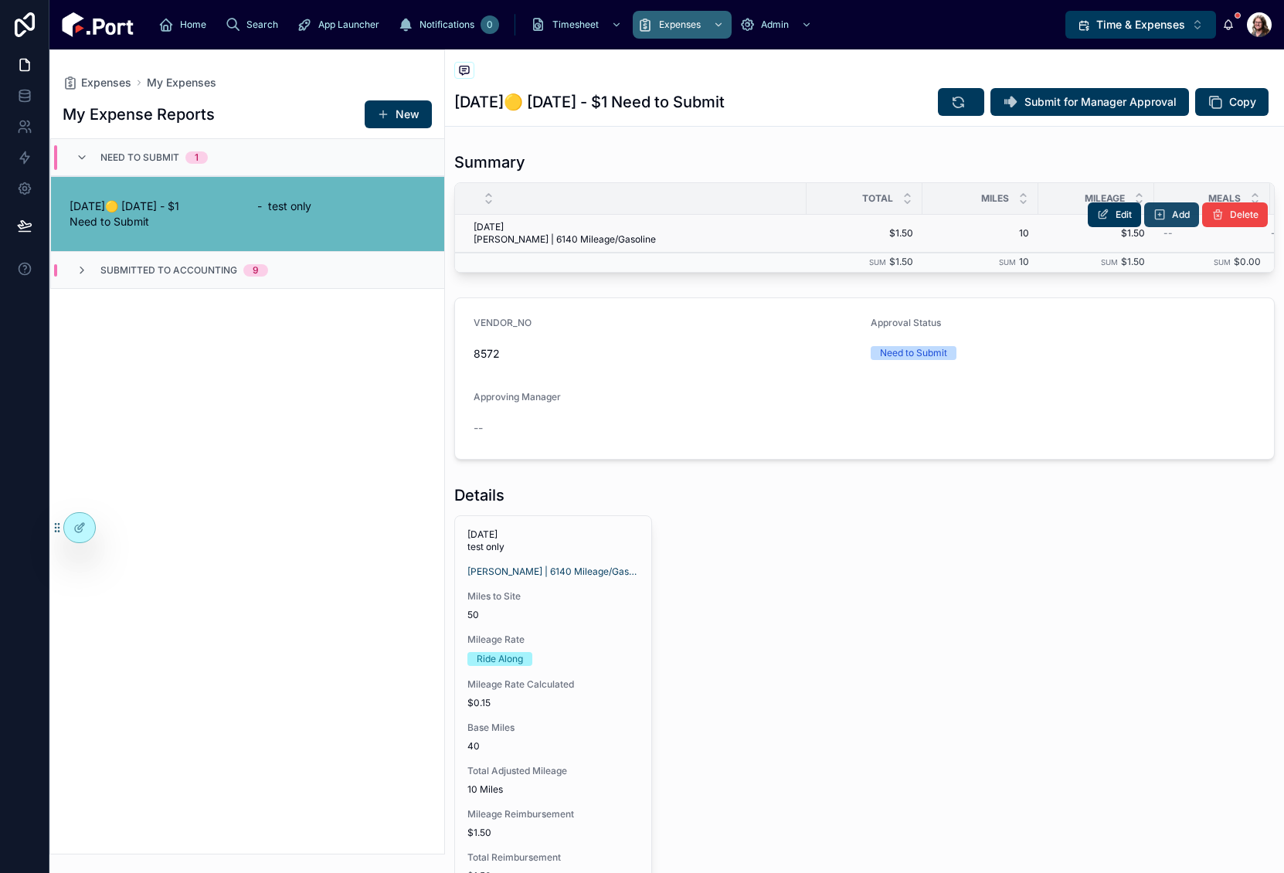
click at [1164, 221] on button "Add" at bounding box center [1171, 214] width 55 height 25
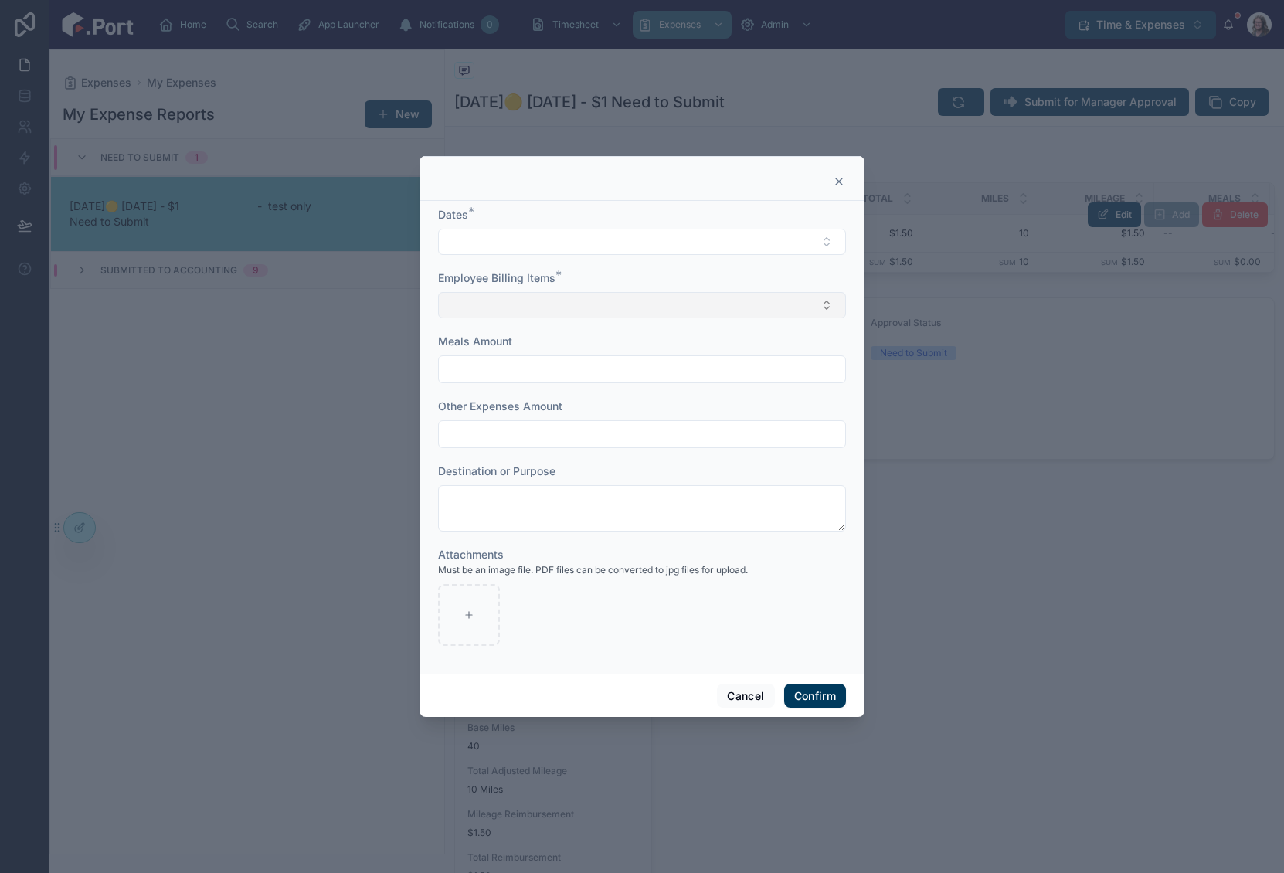
click at [793, 303] on button "Select Button" at bounding box center [642, 305] width 408 height 26
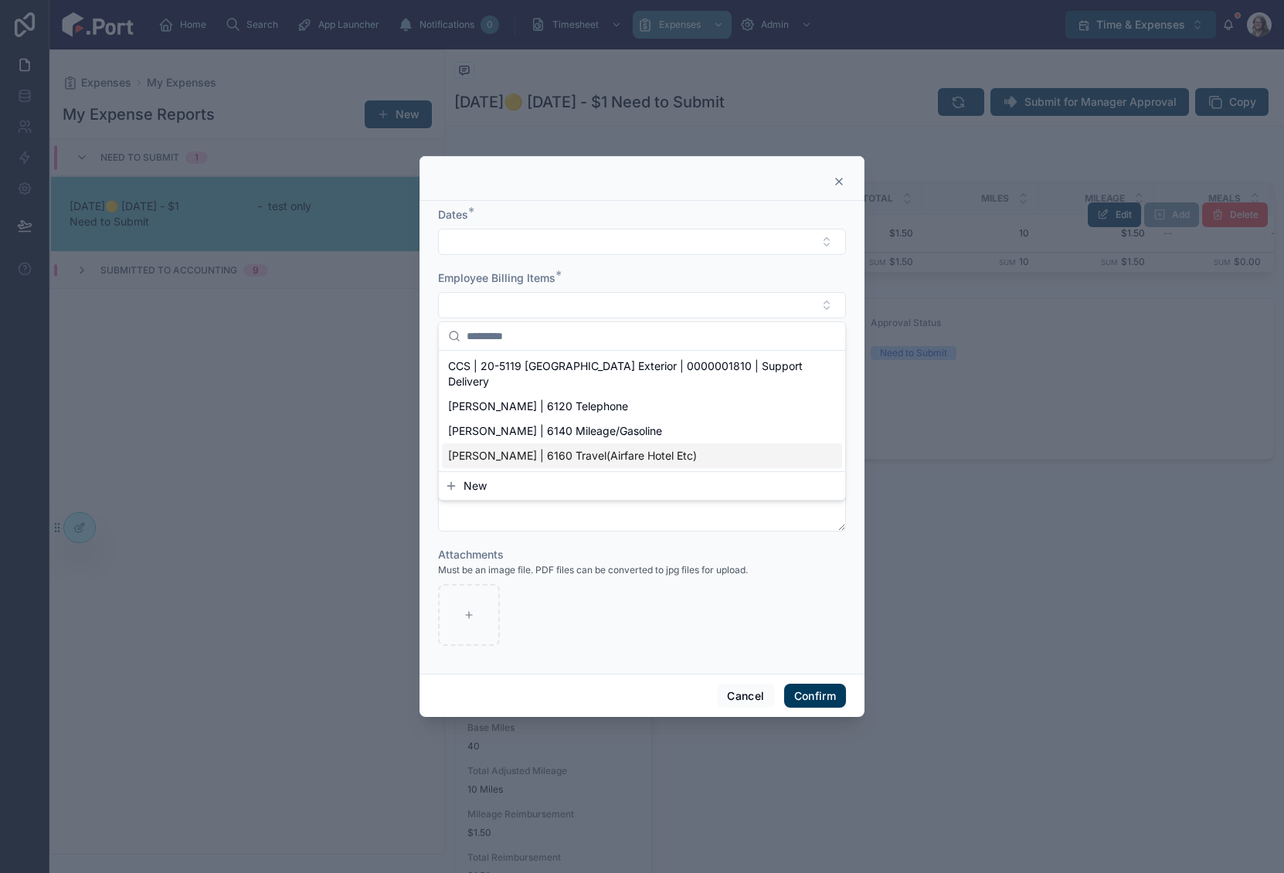
click at [532, 490] on button "New" at bounding box center [642, 485] width 394 height 15
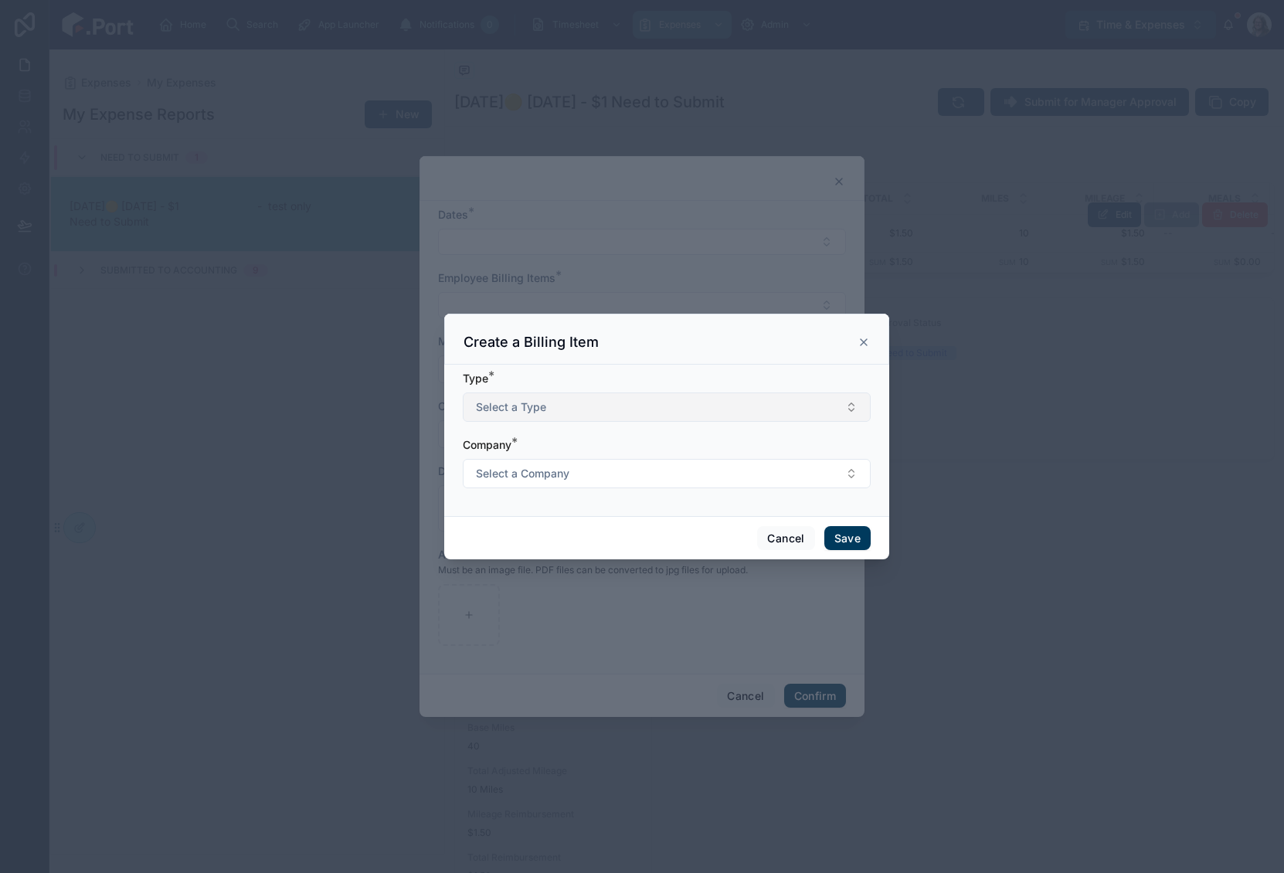
click at [543, 414] on span "Select a Type" at bounding box center [511, 406] width 70 height 15
click at [532, 476] on div "Project" at bounding box center [667, 468] width 400 height 23
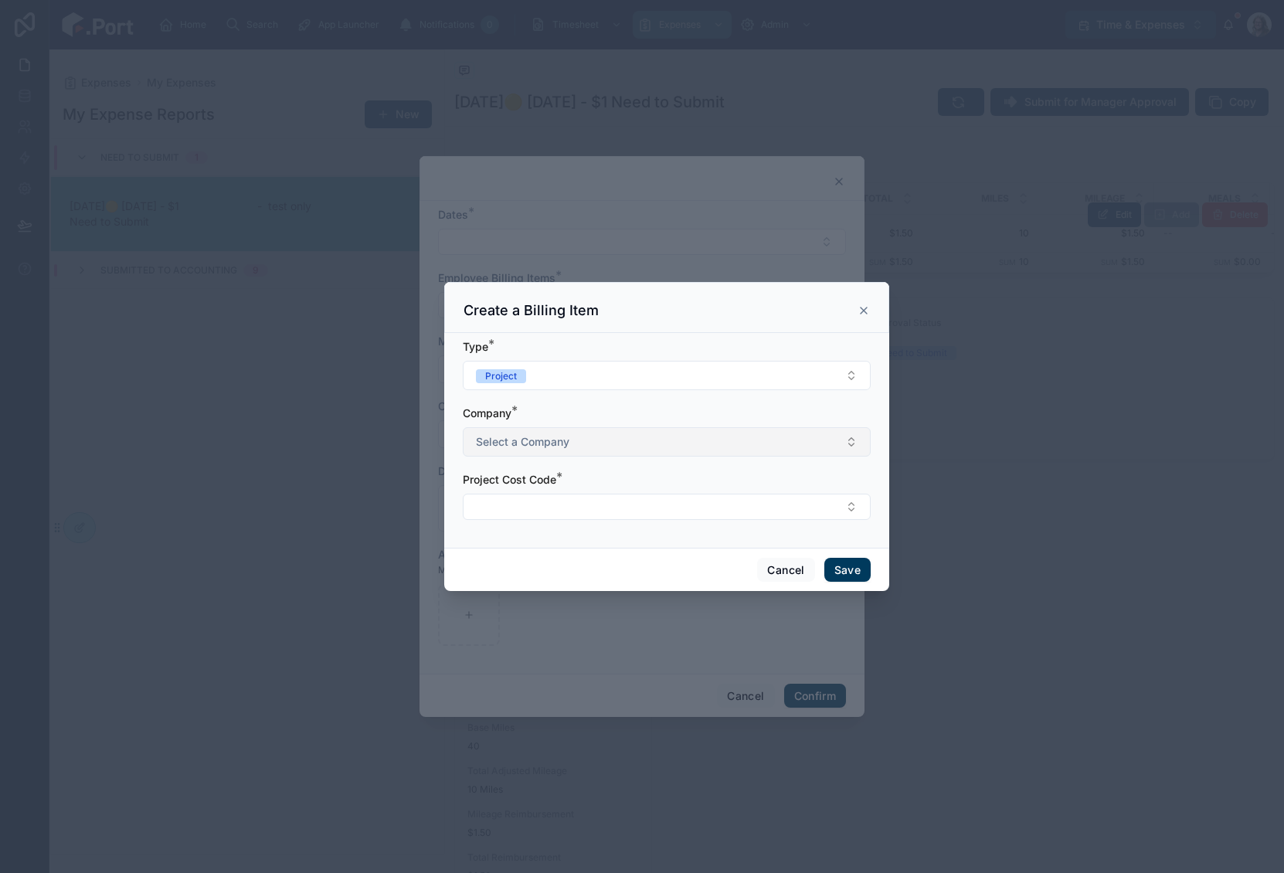
click at [542, 444] on span "Select a Company" at bounding box center [522, 441] width 93 height 15
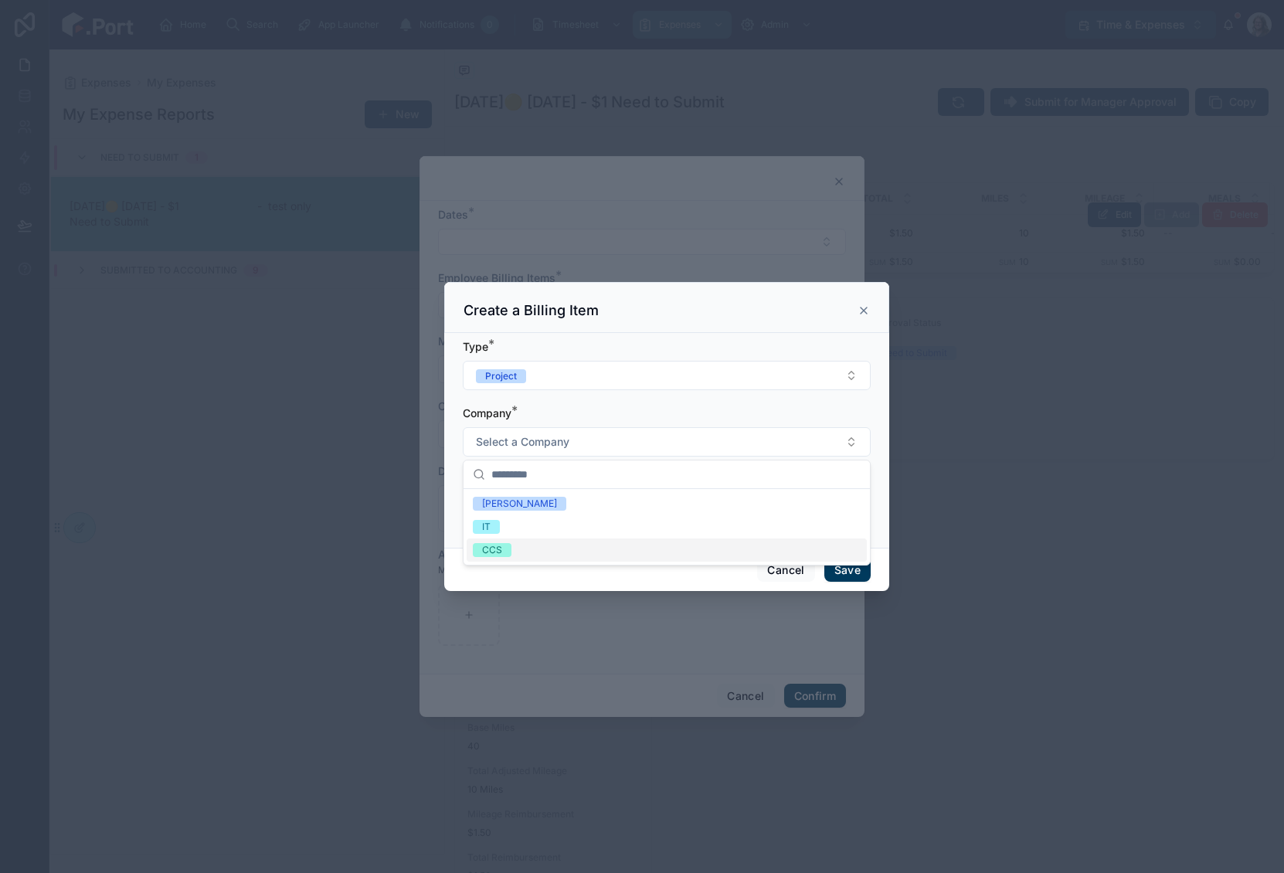
click at [538, 548] on div "CCS" at bounding box center [667, 550] width 400 height 23
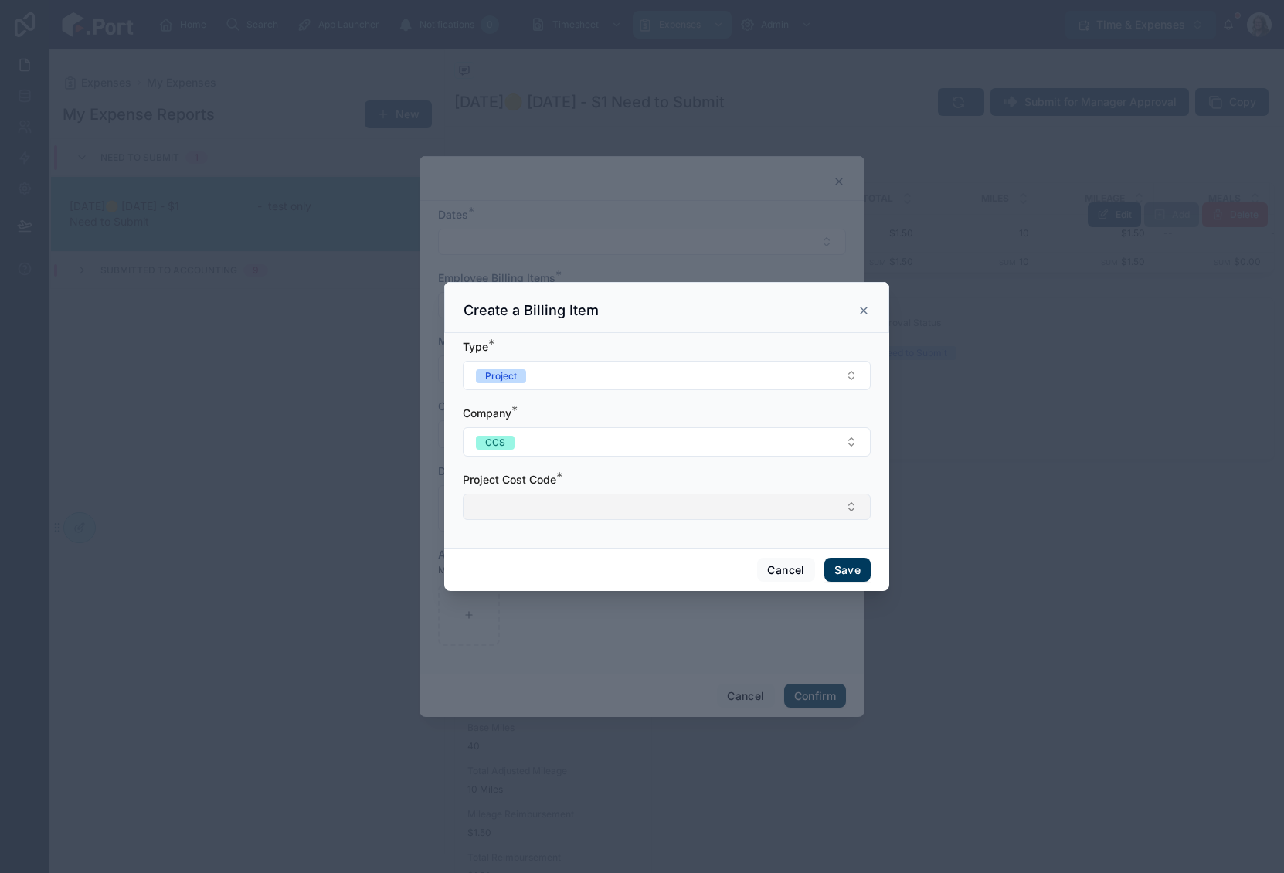
click at [548, 502] on button "Select Button" at bounding box center [667, 507] width 408 height 26
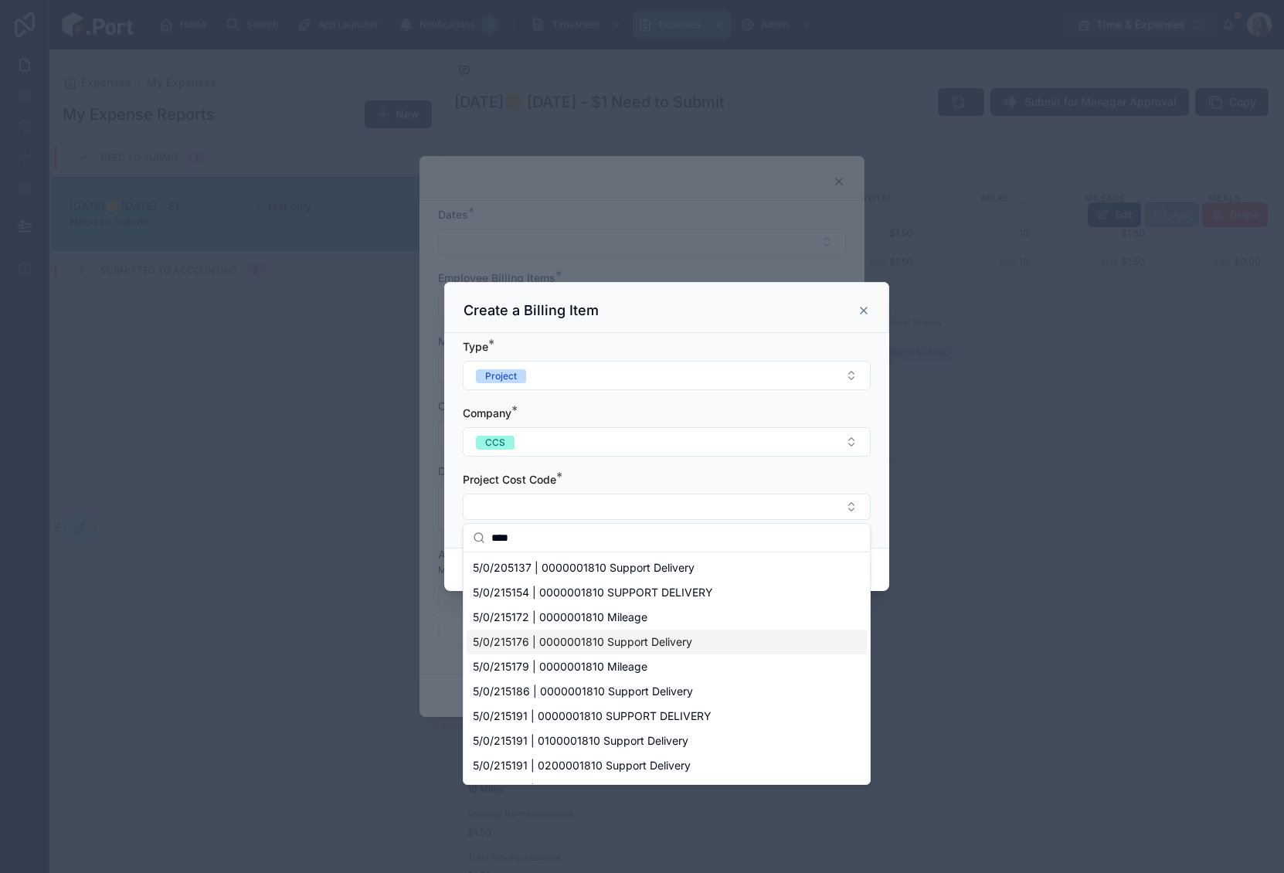
type input "****"
click at [625, 641] on span "5/0/215176 | 0000001810 Support Delivery" at bounding box center [582, 641] width 219 height 15
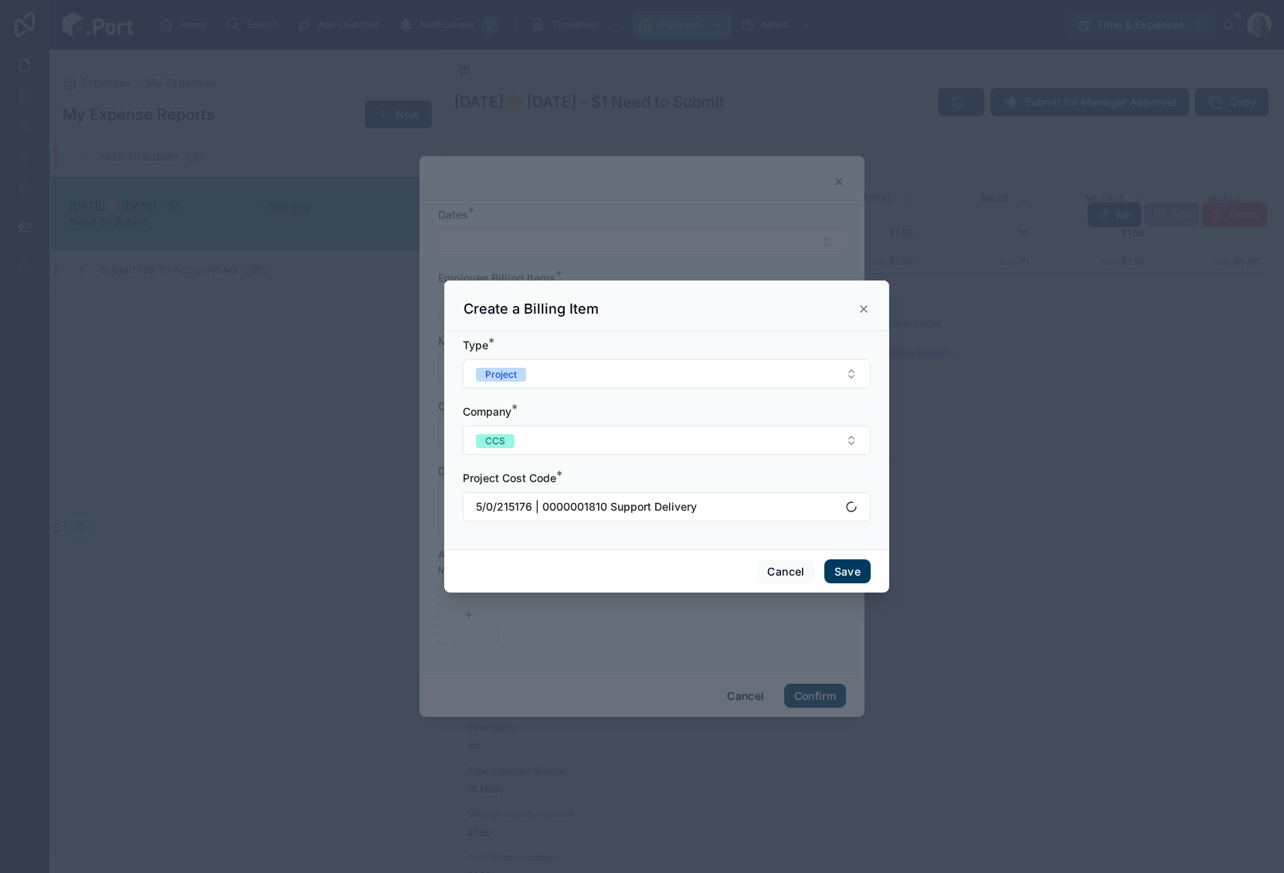
click at [851, 569] on button "Save" at bounding box center [847, 571] width 46 height 25
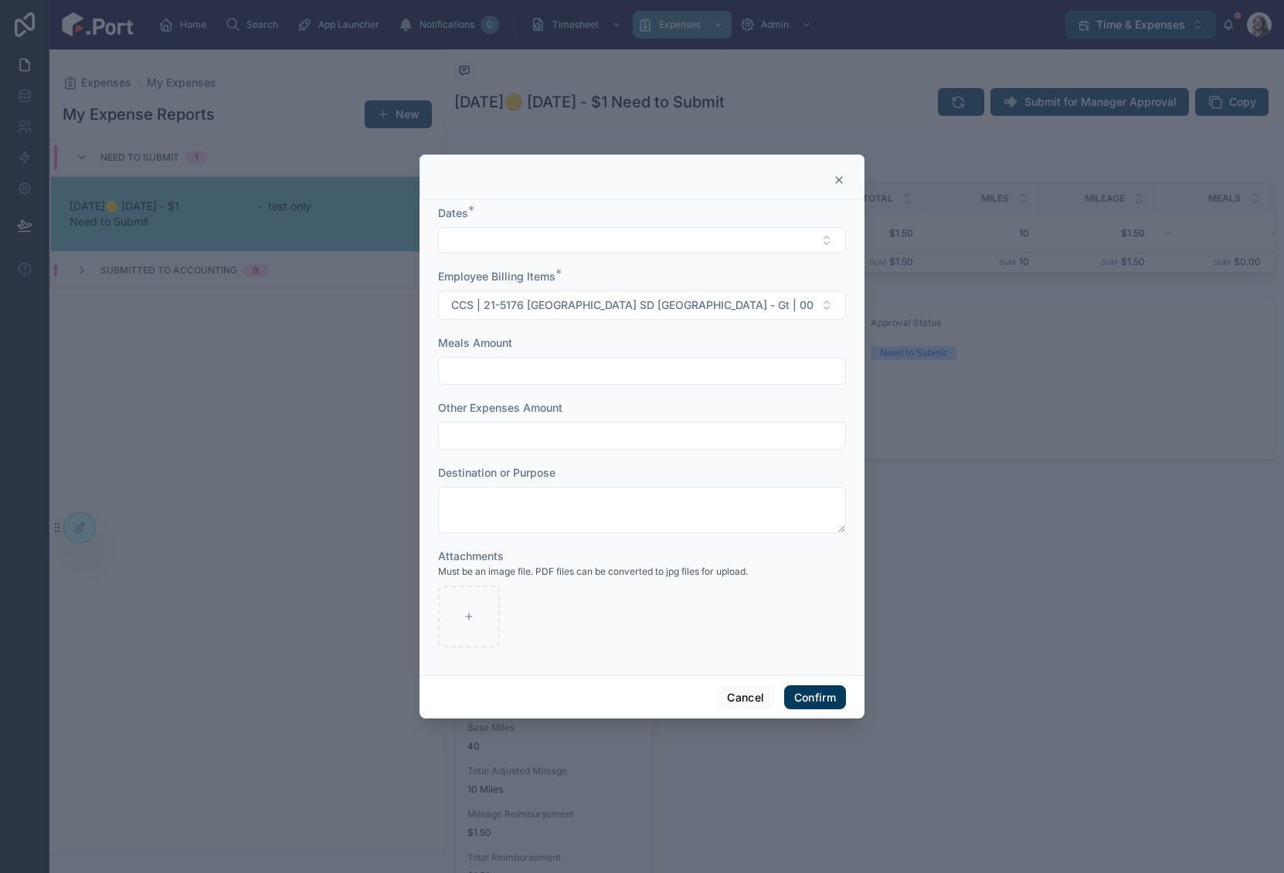
drag, startPoint x: 680, startPoint y: 336, endPoint x: 689, endPoint y: 333, distance: 9.8
click at [681, 336] on div "Meals Amount" at bounding box center [642, 342] width 408 height 15
click at [749, 300] on span "CCS | 21-5176 [GEOGRAPHIC_DATA] SD [GEOGRAPHIC_DATA] - Gt | 0000001810 | Suppor…" at bounding box center [632, 304] width 363 height 15
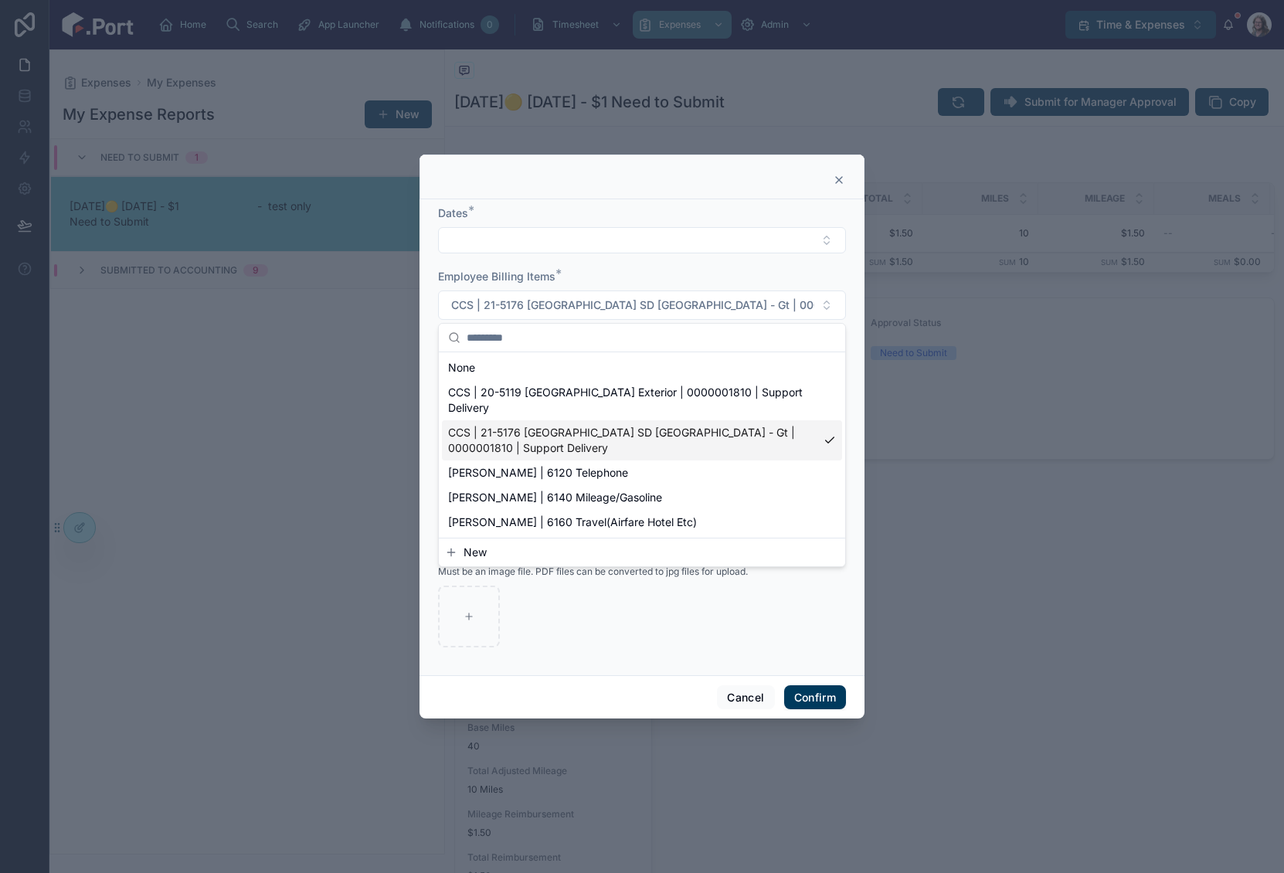
click at [719, 440] on span "CCS | 21-5176 [GEOGRAPHIC_DATA] SD [GEOGRAPHIC_DATA] - Gt | 0000001810 | Suppor…" at bounding box center [632, 440] width 369 height 31
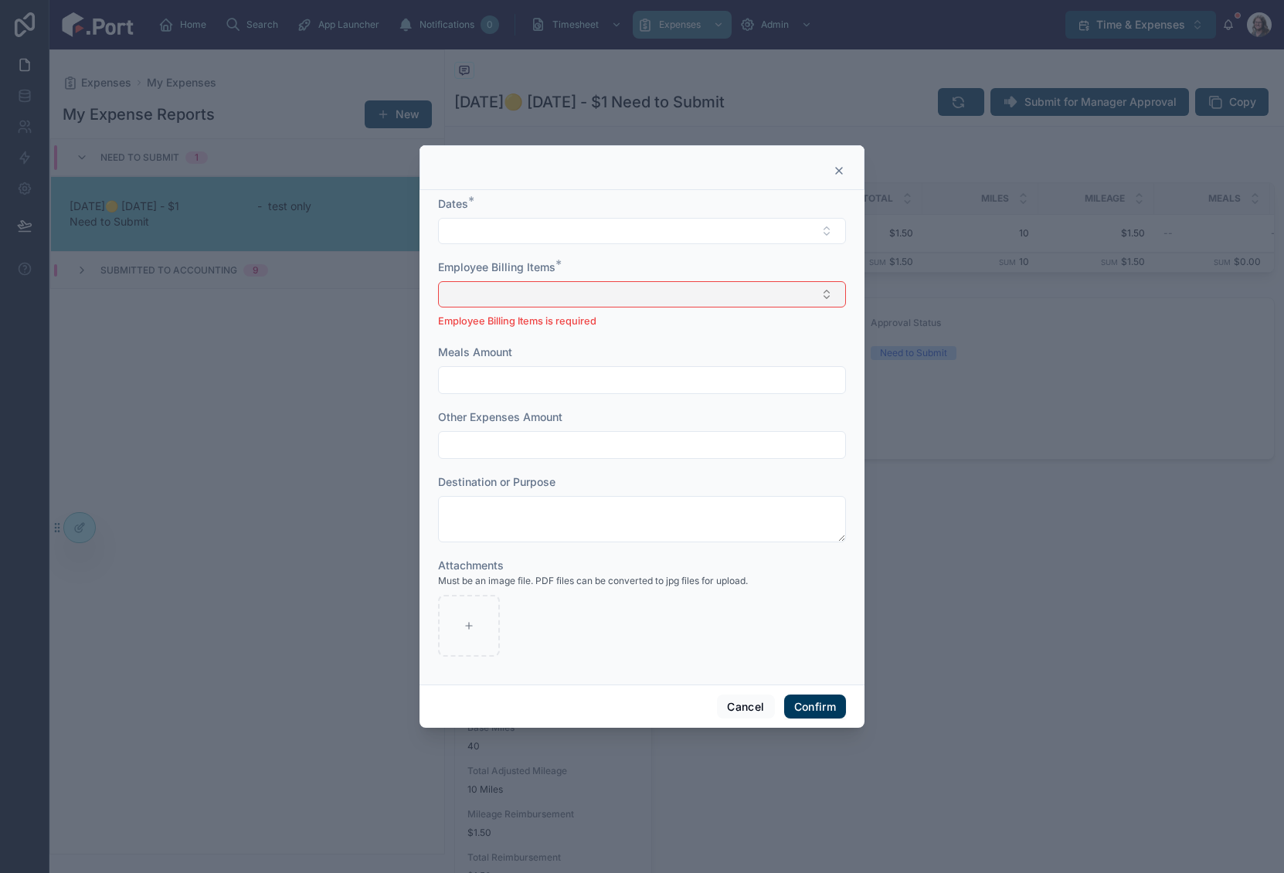
click at [615, 296] on button "Select Button" at bounding box center [642, 294] width 408 height 26
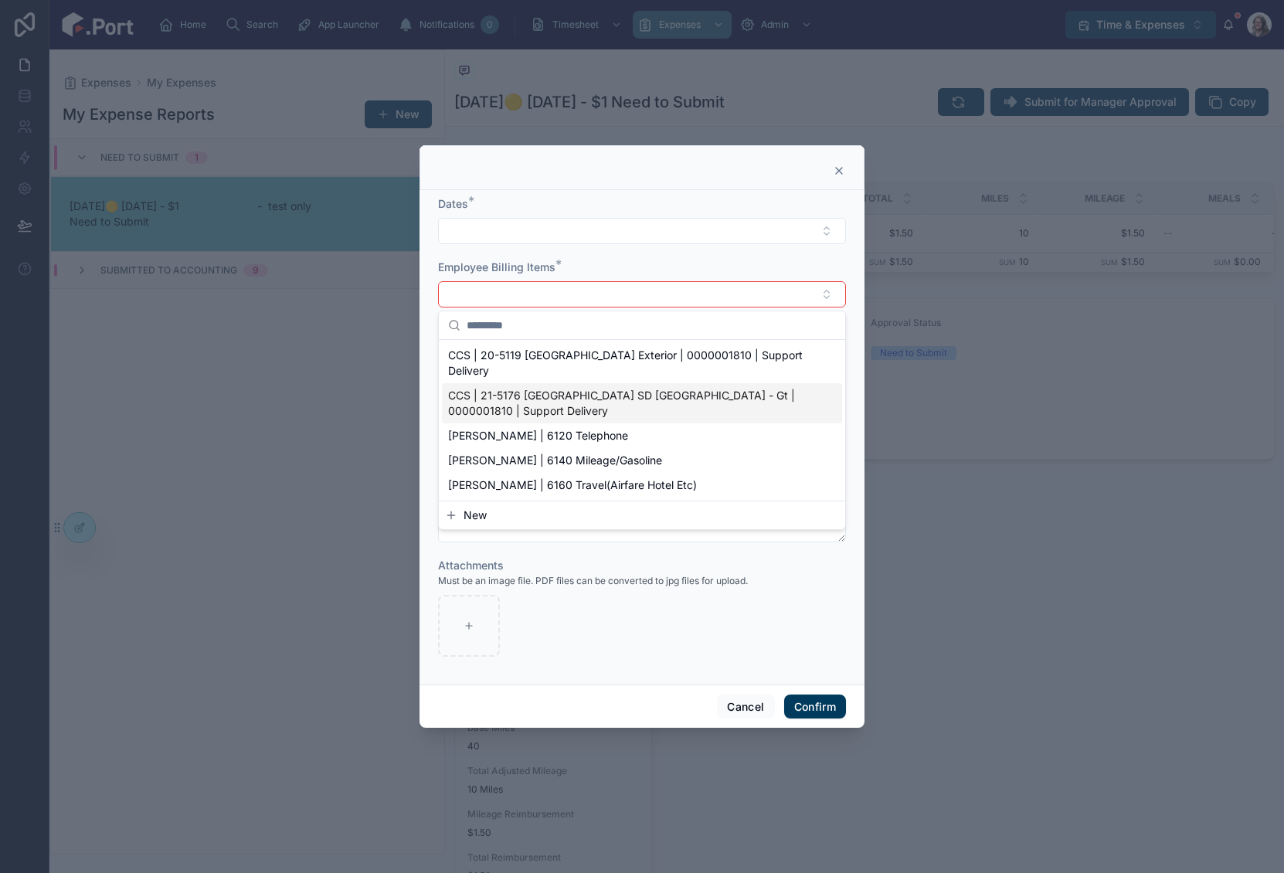
click at [703, 394] on span "CCS | 21-5176 [GEOGRAPHIC_DATA] SD [GEOGRAPHIC_DATA] - Gt | 0000001810 | Suppor…" at bounding box center [632, 403] width 369 height 31
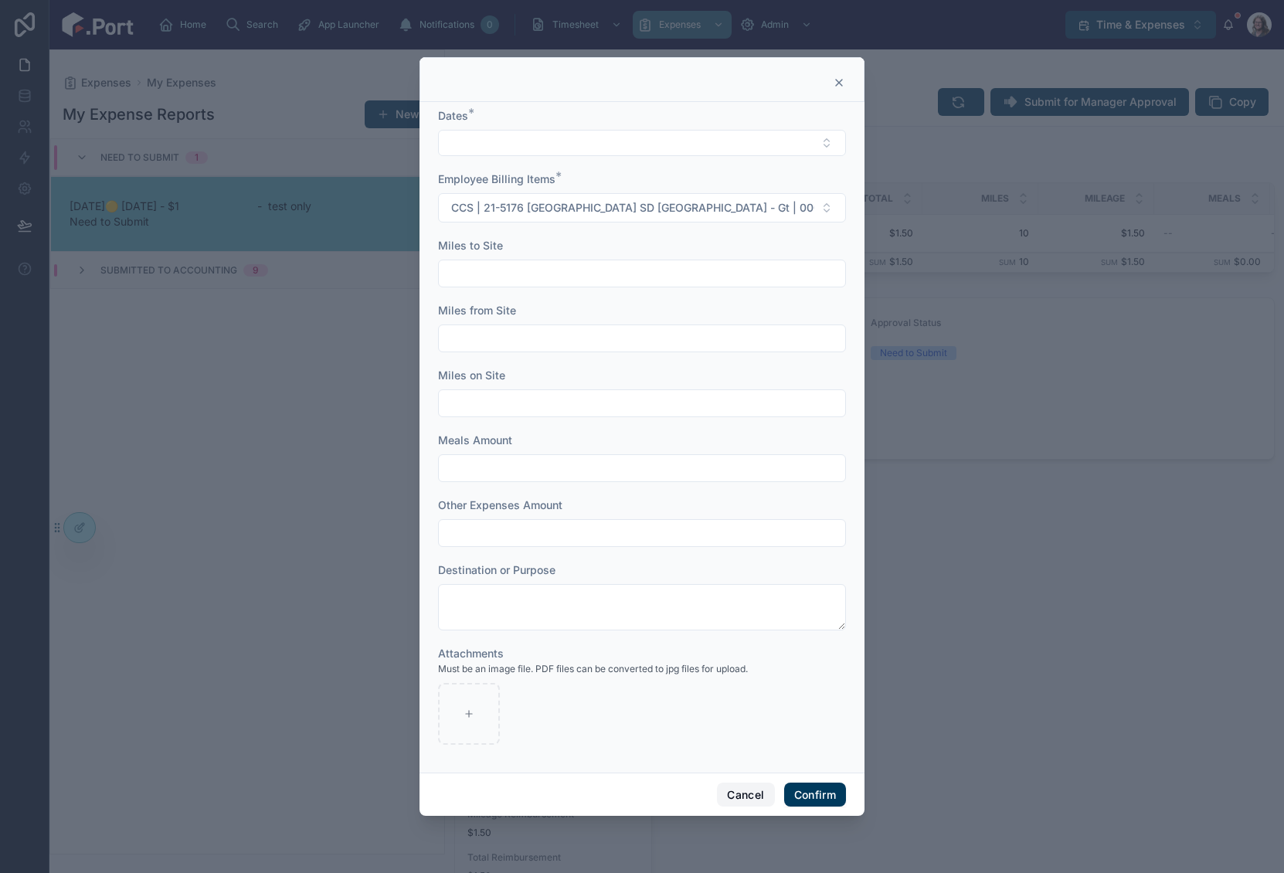
click at [744, 783] on button "Cancel" at bounding box center [745, 795] width 57 height 25
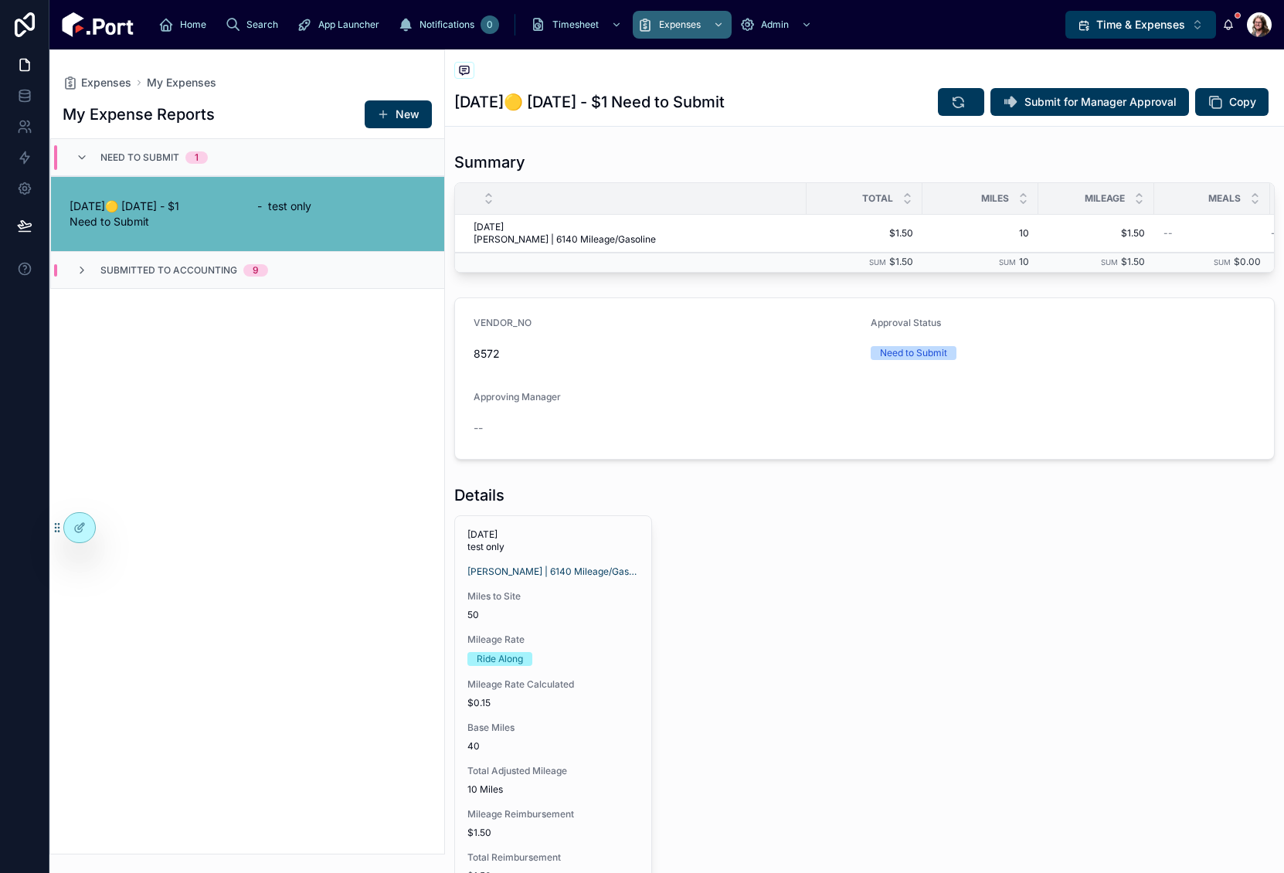
click at [290, 505] on div "My Expense Reports New Need to Submit 1 [DATE]🟡 [DATE] - $1 Need to Submit - te…" at bounding box center [247, 471] width 394 height 763
click at [367, 481] on div "My Expense Reports New Need to Submit 1 [DATE]🟡 [DATE] - $1 Need to Submit - te…" at bounding box center [247, 471] width 394 height 763
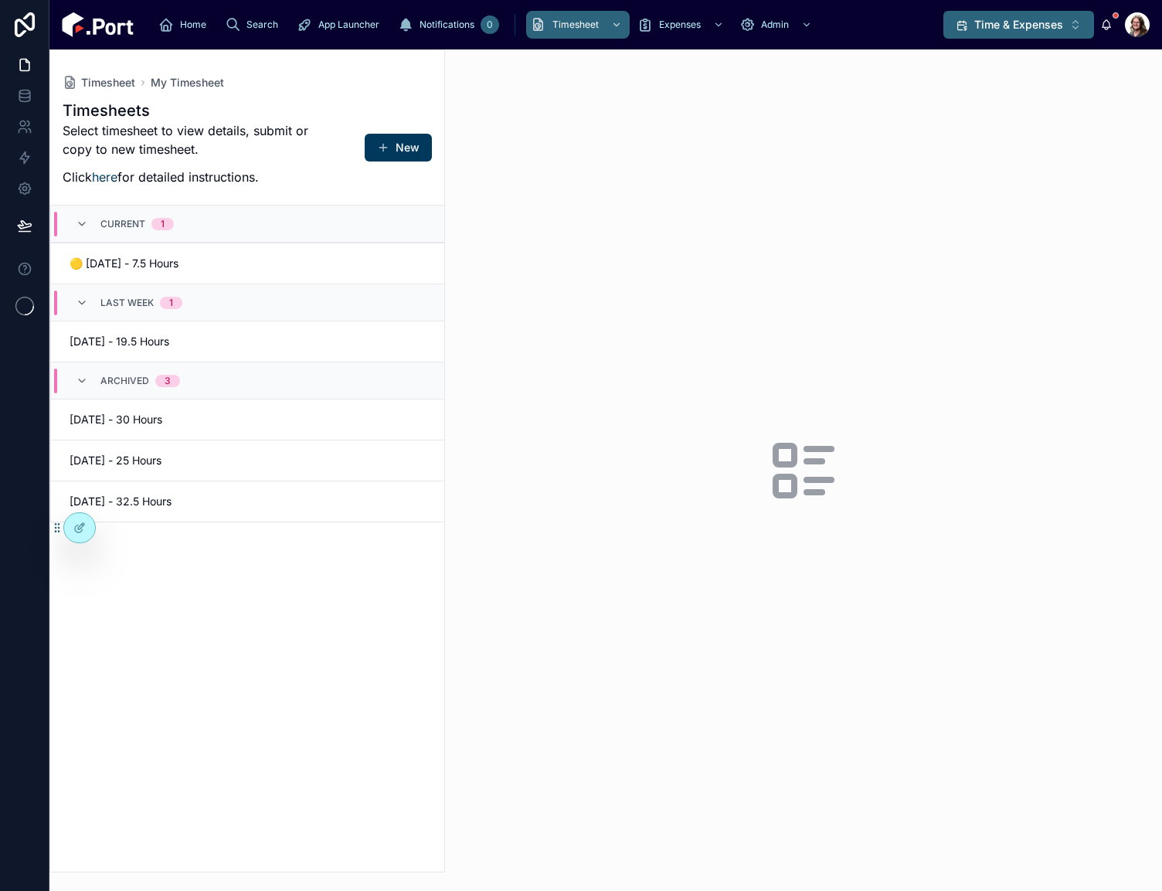
click at [985, 32] on span "Time & Expenses" at bounding box center [1018, 24] width 89 height 15
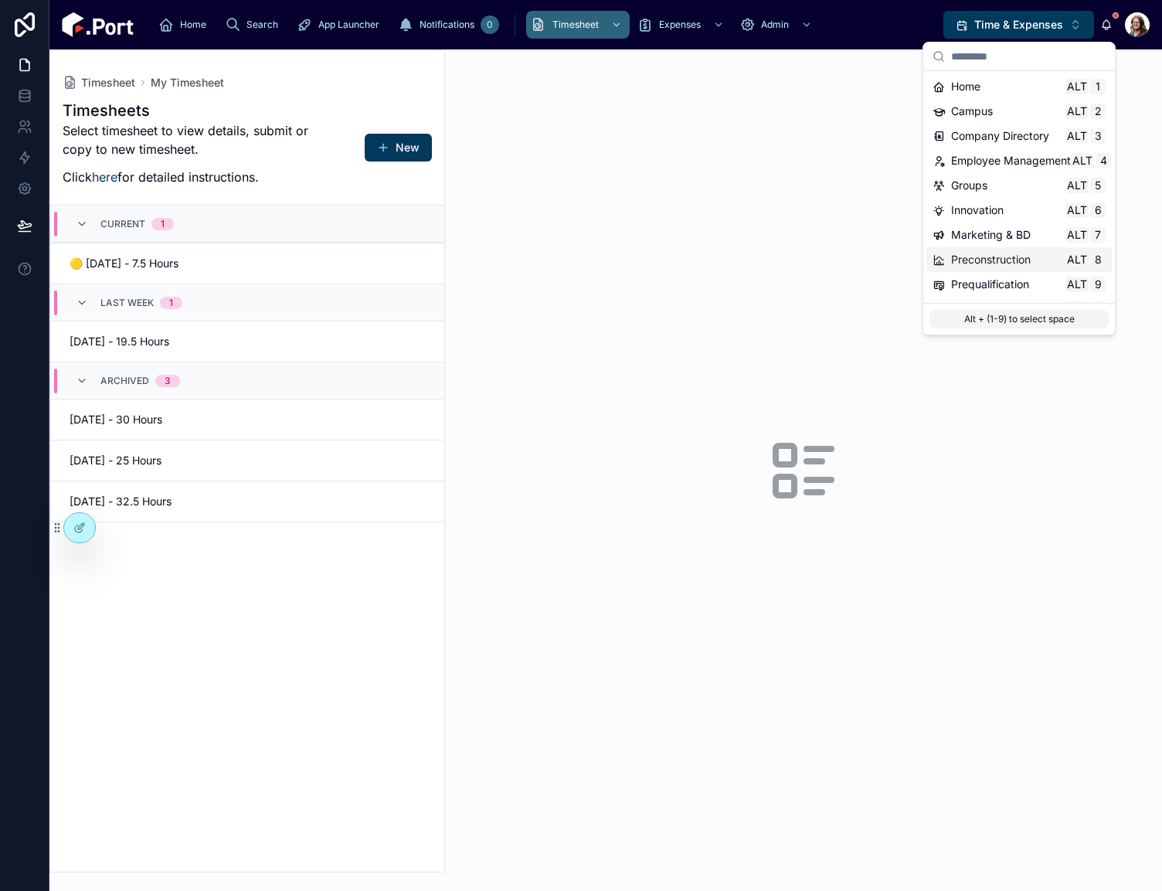
scroll to position [77, 0]
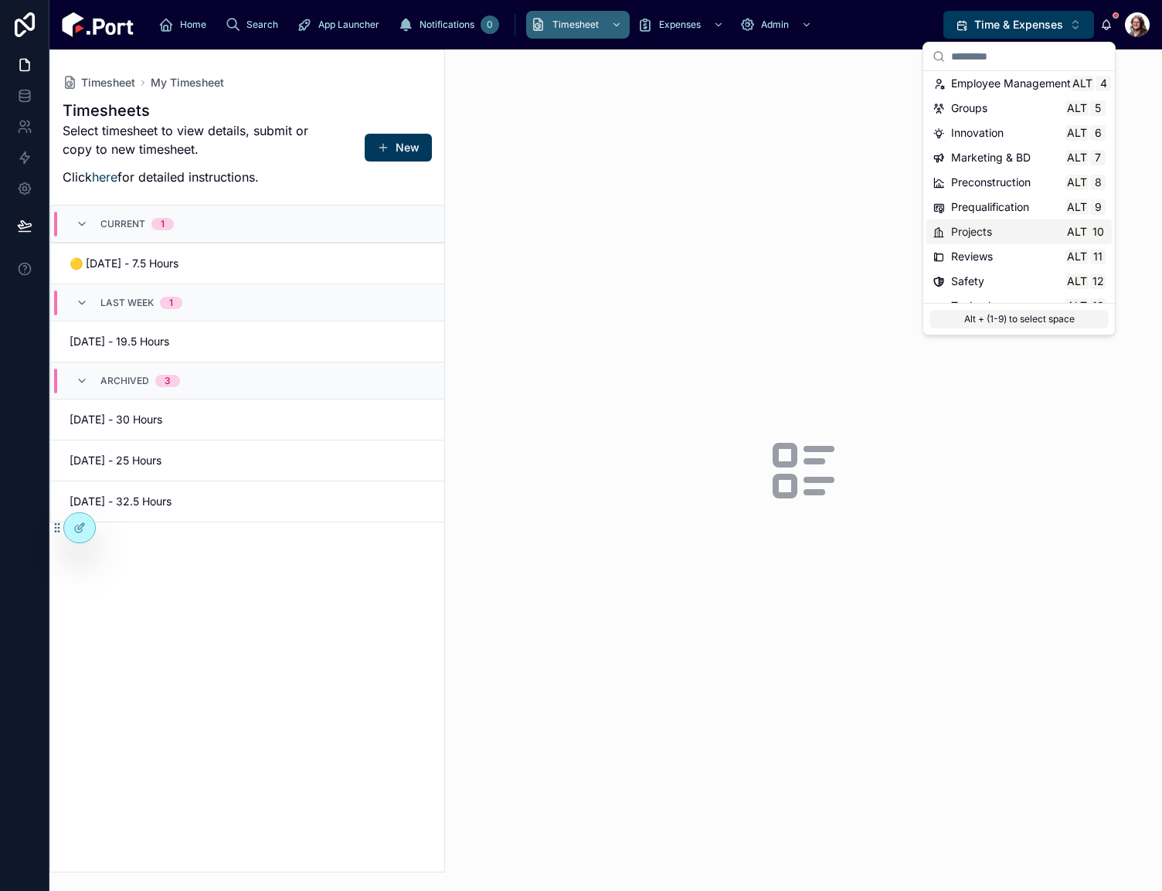
click at [977, 228] on span "Projects" at bounding box center [971, 231] width 41 height 15
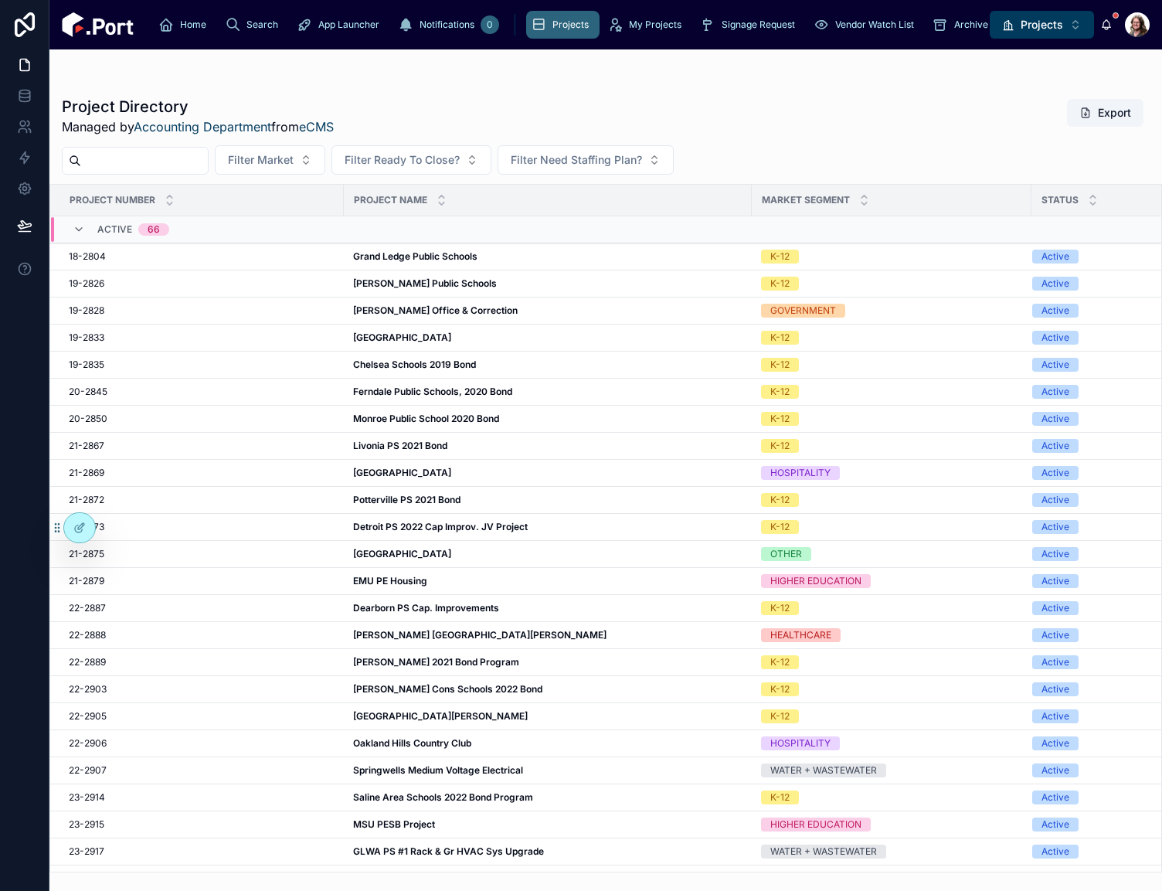
click at [195, 168] on input "text" at bounding box center [144, 161] width 127 height 22
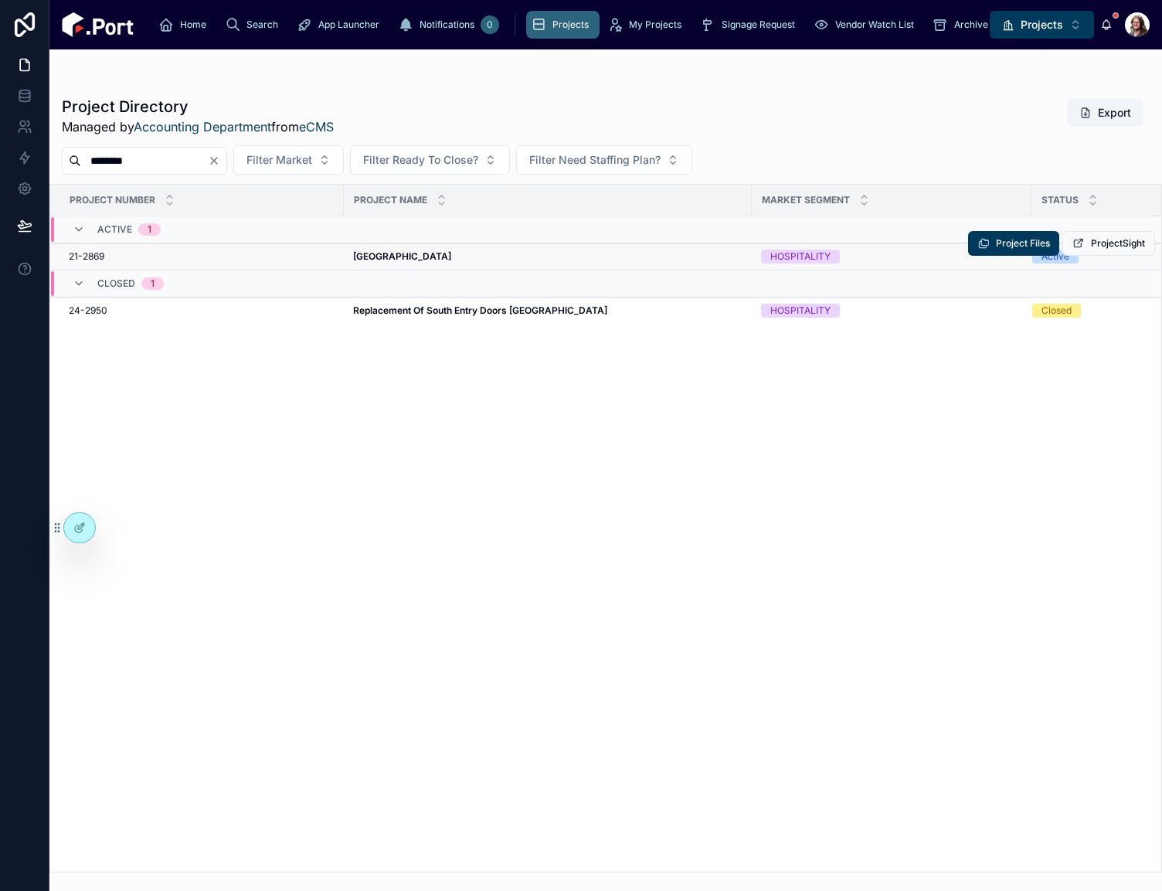
type input "********"
click at [451, 252] on strong "Gun Lake Phase 5 Hotel & Aqua Dome" at bounding box center [402, 256] width 98 height 12
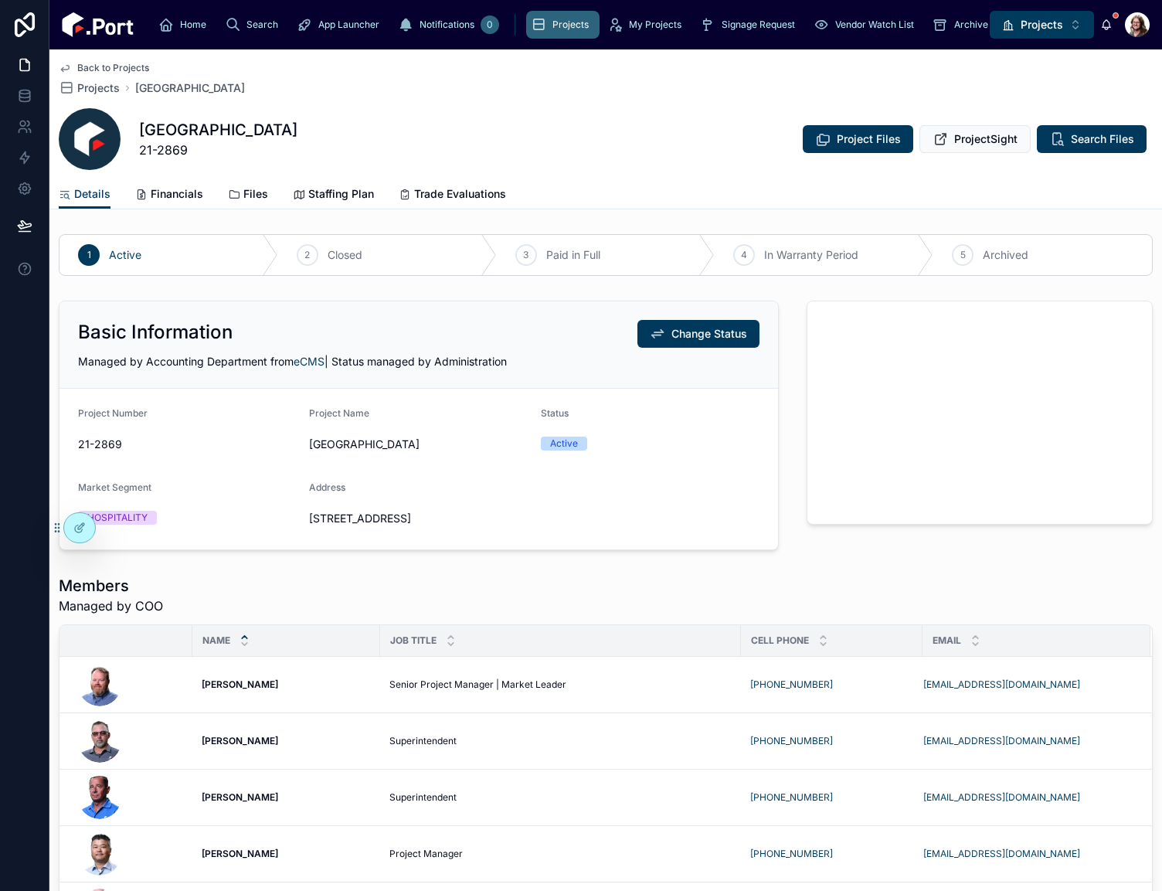
click at [118, 69] on span "Back to Projects" at bounding box center [113, 68] width 72 height 12
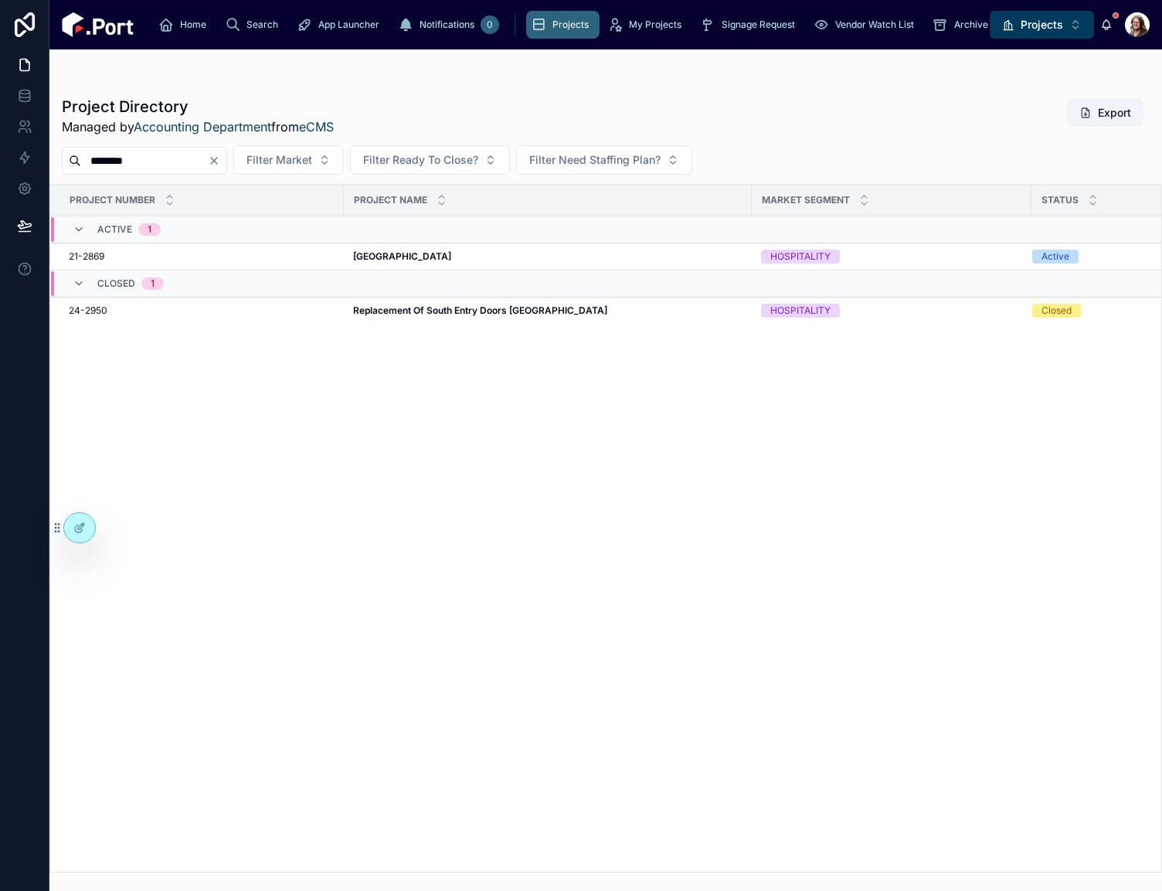
drag, startPoint x: 161, startPoint y: 157, endPoint x: 51, endPoint y: 168, distance: 111.0
click at [51, 167] on div "******** Filter Market Filter Ready To Close? Filter Need Staffing Plan?" at bounding box center [605, 159] width 1113 height 29
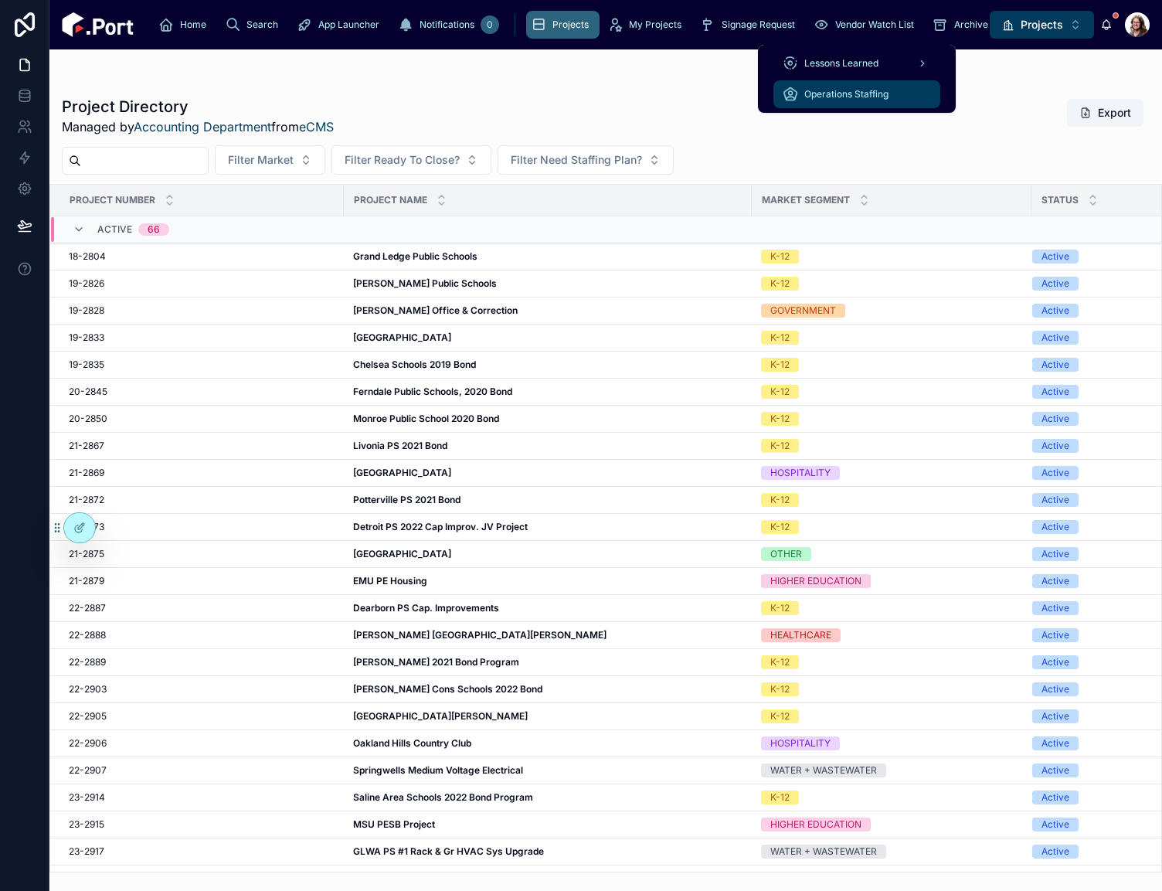
drag, startPoint x: 850, startPoint y: 94, endPoint x: 851, endPoint y: 127, distance: 32.5
click at [850, 94] on span "Operations Staffing" at bounding box center [846, 94] width 84 height 12
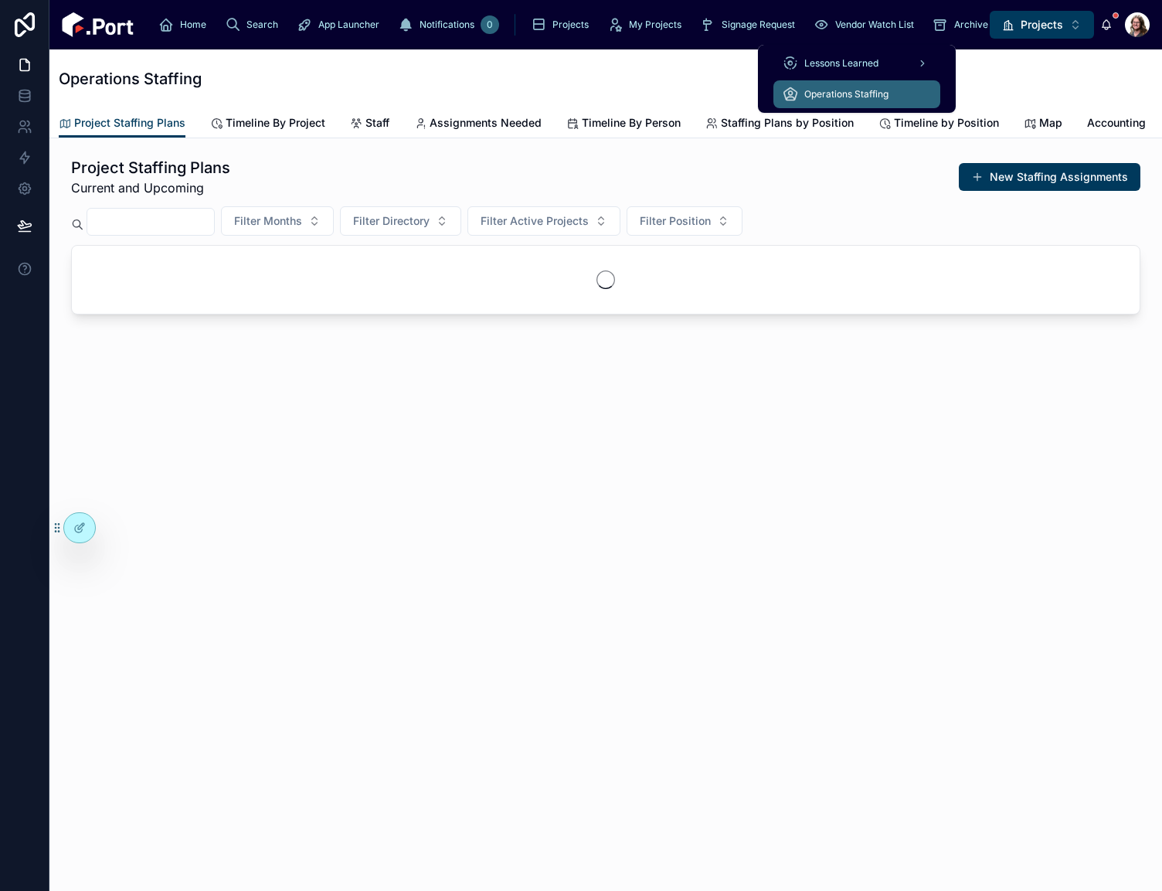
drag, startPoint x: 144, startPoint y: 222, endPoint x: 179, endPoint y: 216, distance: 35.3
click at [144, 222] on input "text" at bounding box center [150, 222] width 127 height 22
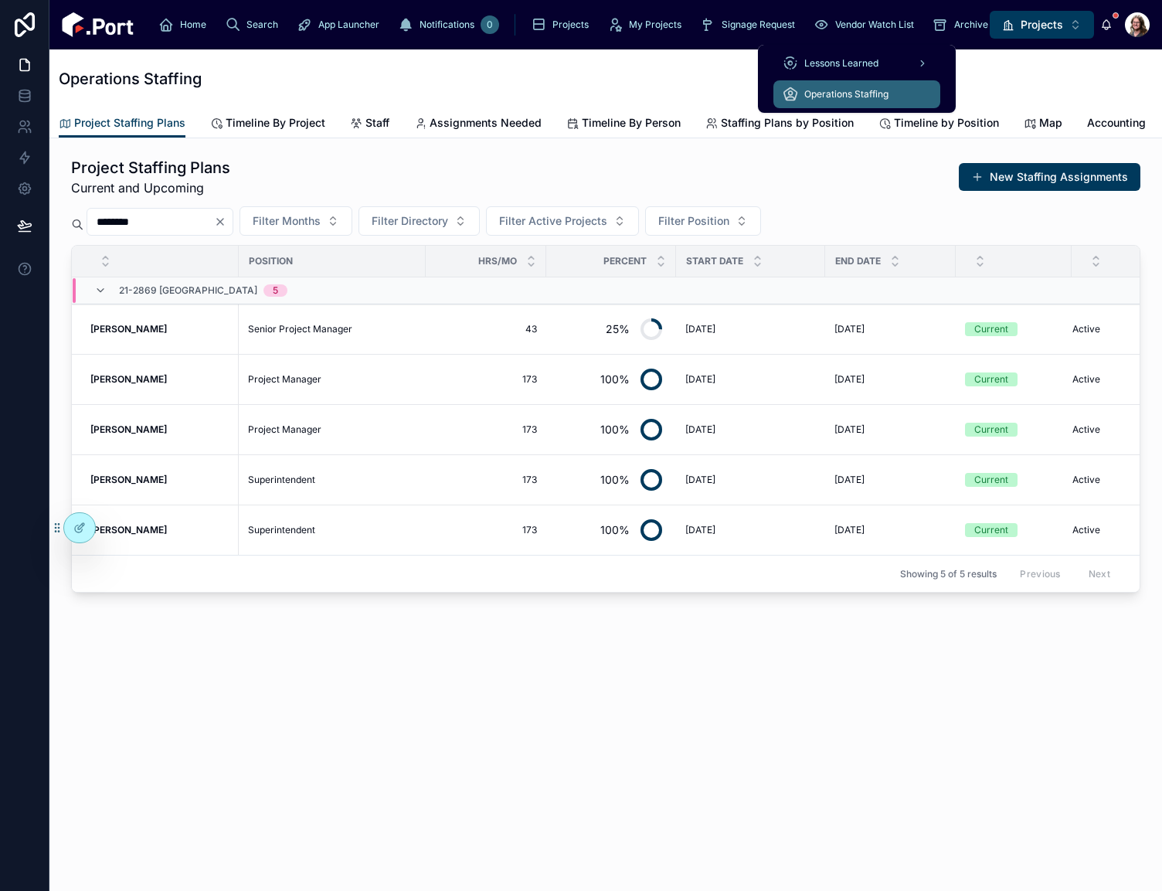
drag, startPoint x: 185, startPoint y: 229, endPoint x: 51, endPoint y: 227, distance: 134.5
click at [51, 227] on div "Project Staffing Plans Current and Upcoming New Staffing Assignments ******** F…" at bounding box center [605, 417] width 1113 height 559
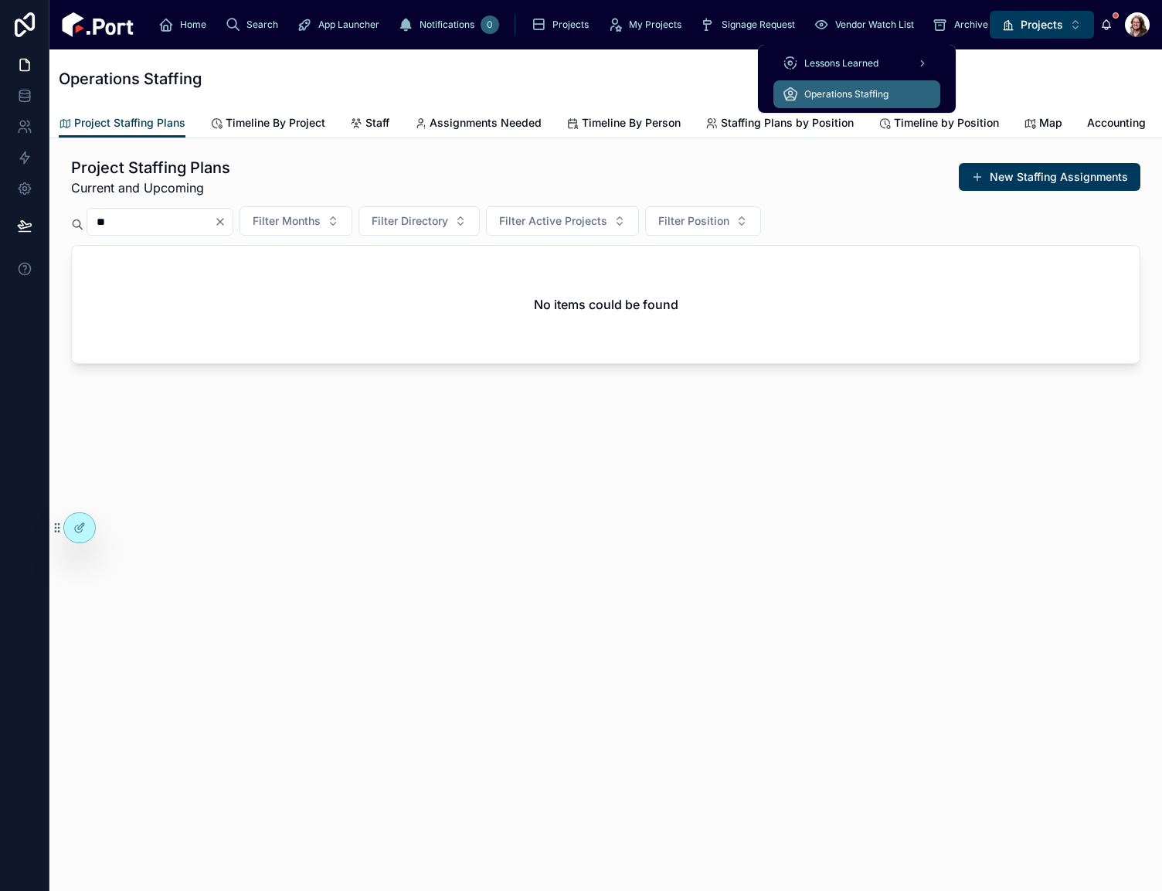
type input "*"
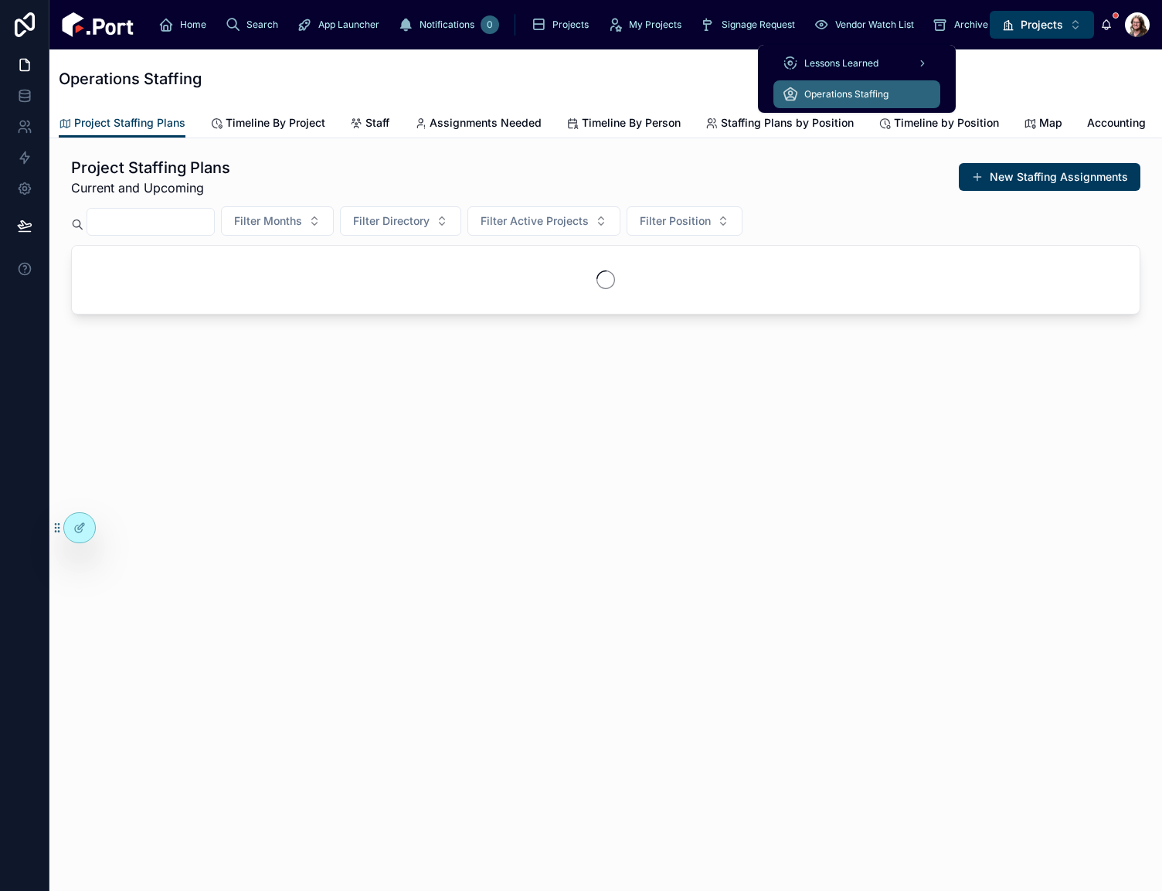
click at [214, 220] on input "text" at bounding box center [150, 222] width 127 height 22
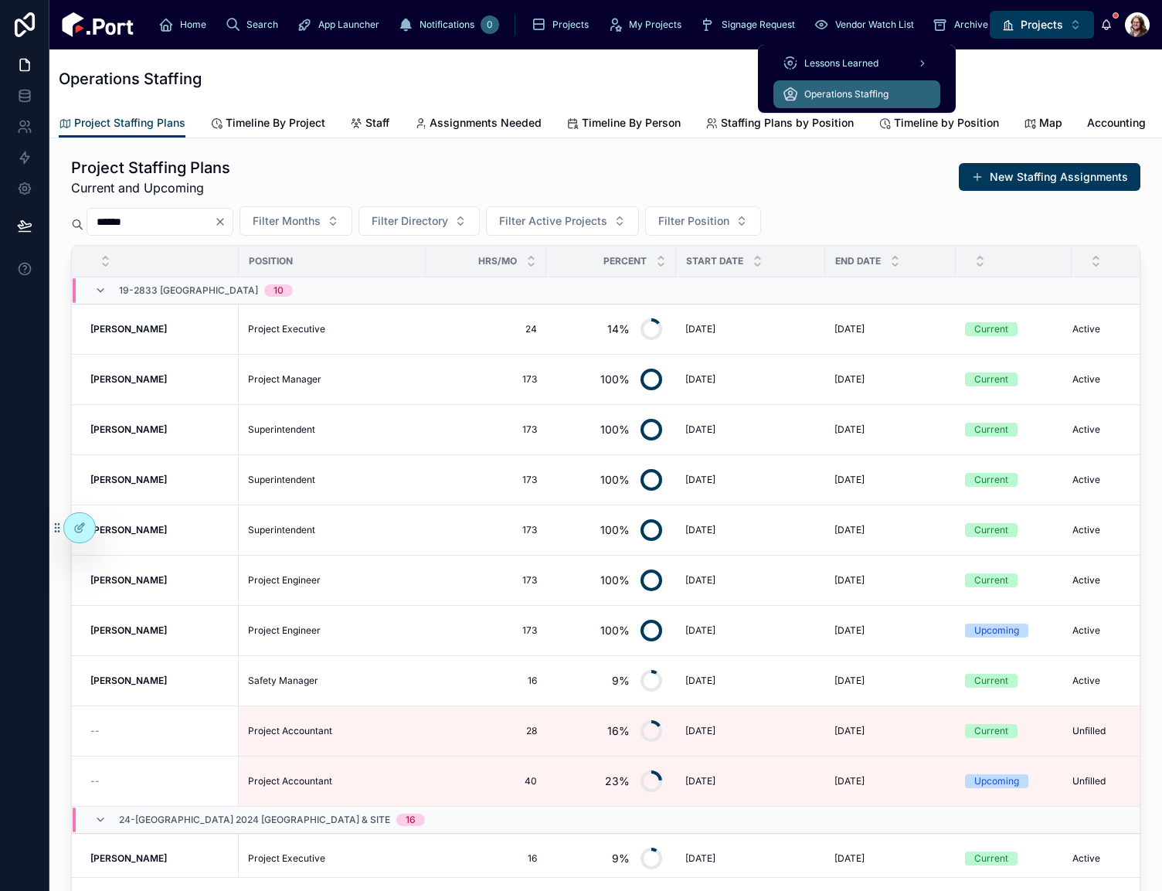
drag, startPoint x: 168, startPoint y: 233, endPoint x: 75, endPoint y: 240, distance: 93.7
click at [76, 236] on div "*****" at bounding box center [152, 222] width 162 height 28
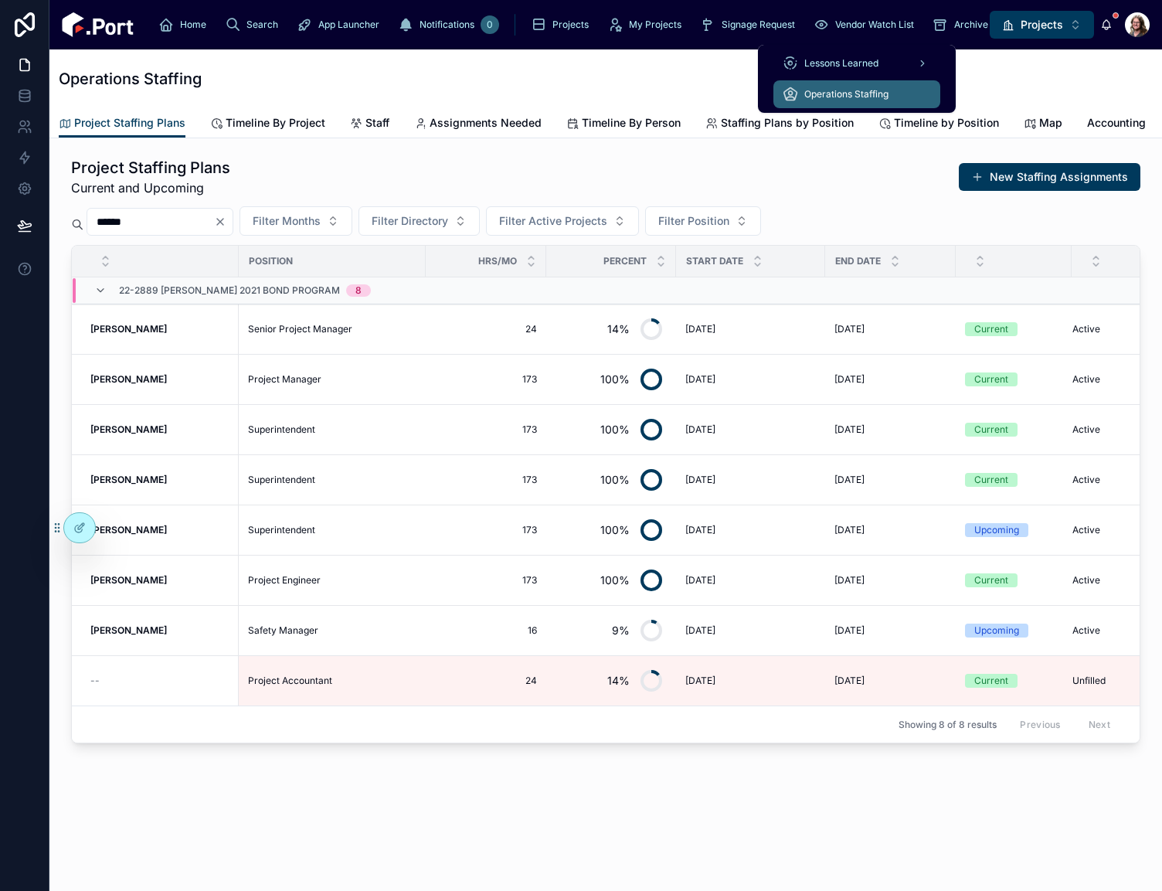
click at [576, 180] on div "Project Staffing Plans Current and Upcoming New Staffing Assignments" at bounding box center [605, 177] width 1069 height 40
drag, startPoint x: 147, startPoint y: 222, endPoint x: 72, endPoint y: 225, distance: 75.0
click at [72, 224] on div "******" at bounding box center [152, 222] width 162 height 28
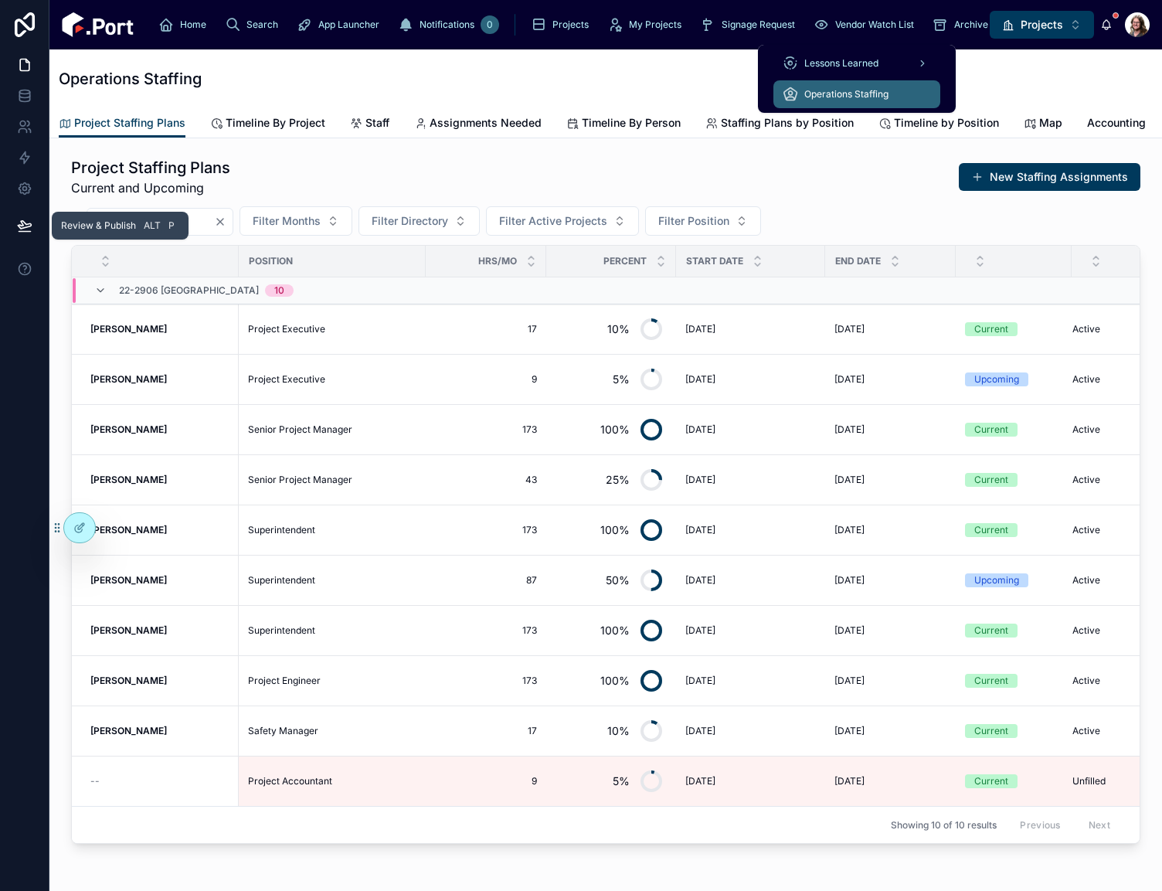
drag, startPoint x: 155, startPoint y: 239, endPoint x: 32, endPoint y: 245, distance: 123.0
click at [34, 246] on div "Review & Publish Alt P Home Search App Launcher Notifications 0 Projects My Pro…" at bounding box center [581, 445] width 1162 height 891
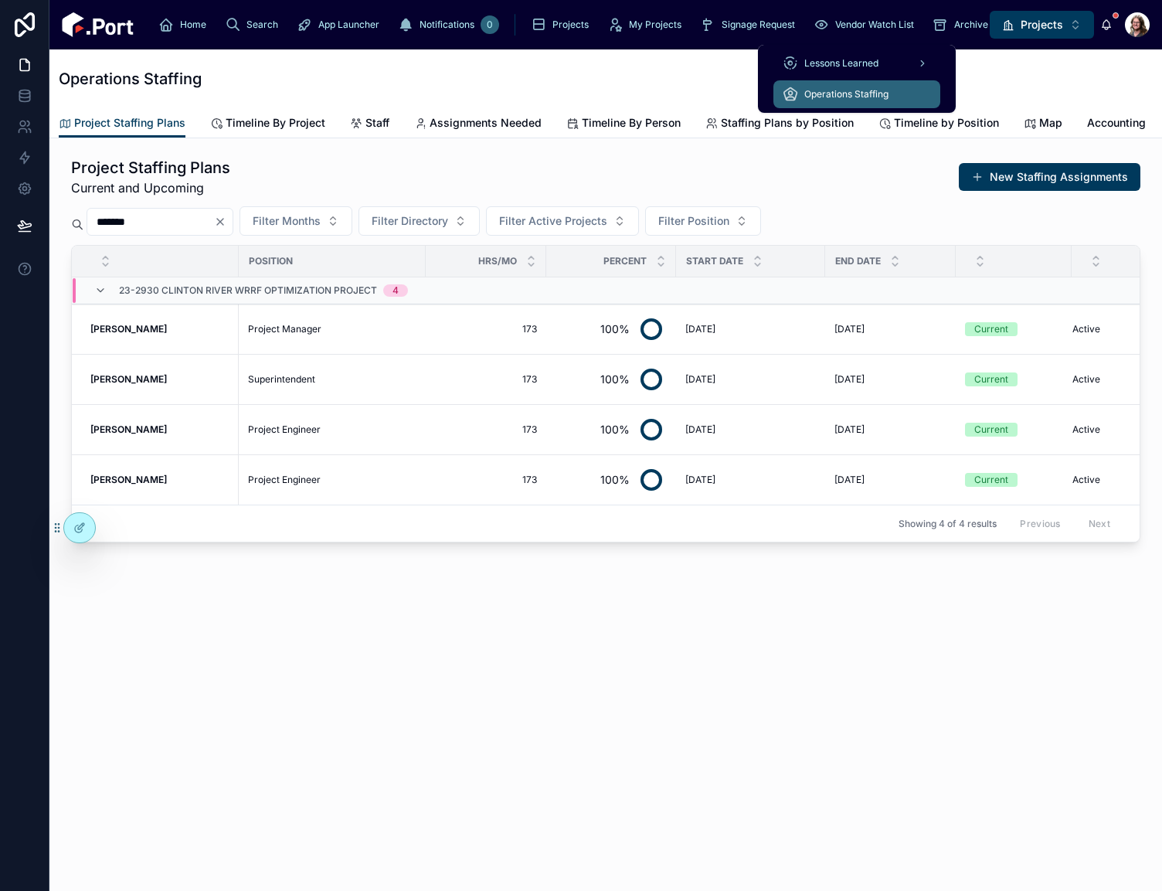
drag, startPoint x: 145, startPoint y: 228, endPoint x: 59, endPoint y: 239, distance: 87.2
click at [59, 239] on div "Project Staffing Plans Current and Upcoming New Staffing Assignments ******* Fi…" at bounding box center [605, 392] width 1113 height 509
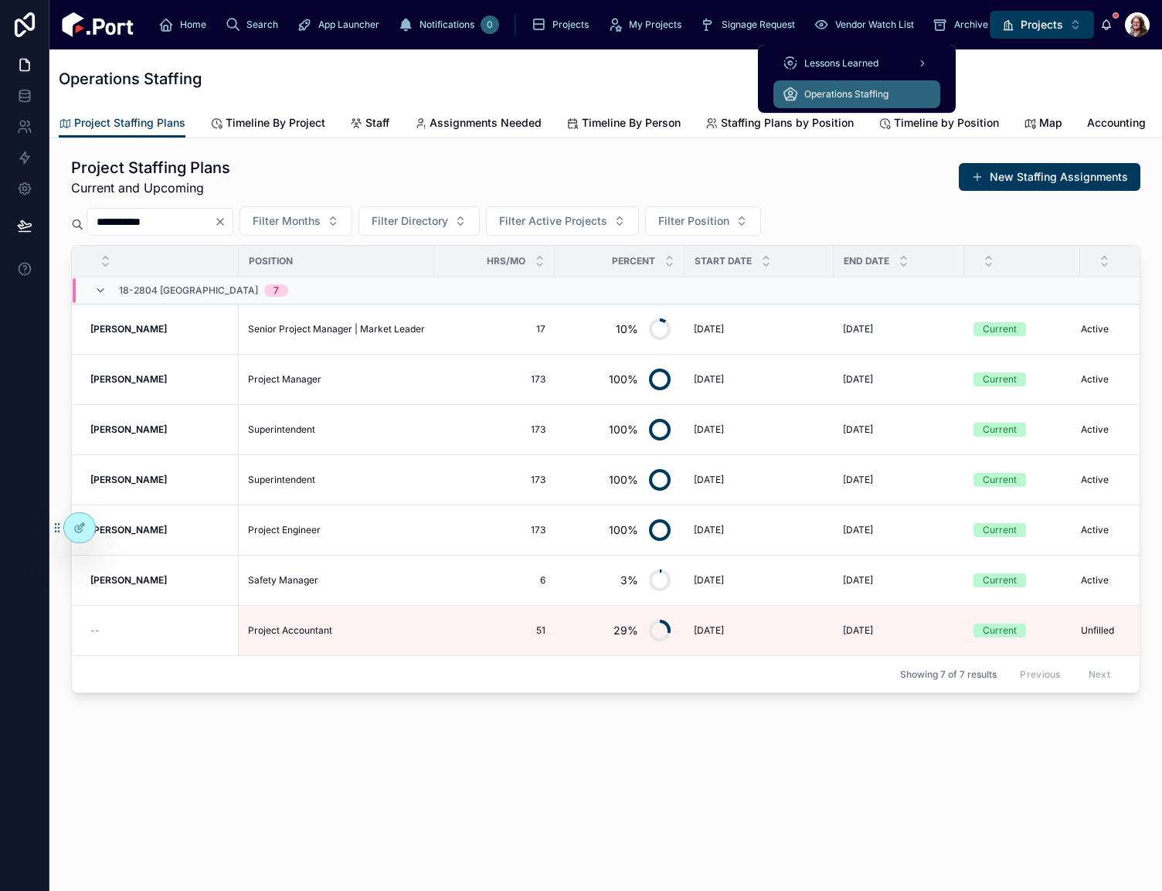
drag, startPoint x: 158, startPoint y: 223, endPoint x: 37, endPoint y: 233, distance: 121.8
click at [37, 233] on div "**********" at bounding box center [581, 445] width 1162 height 891
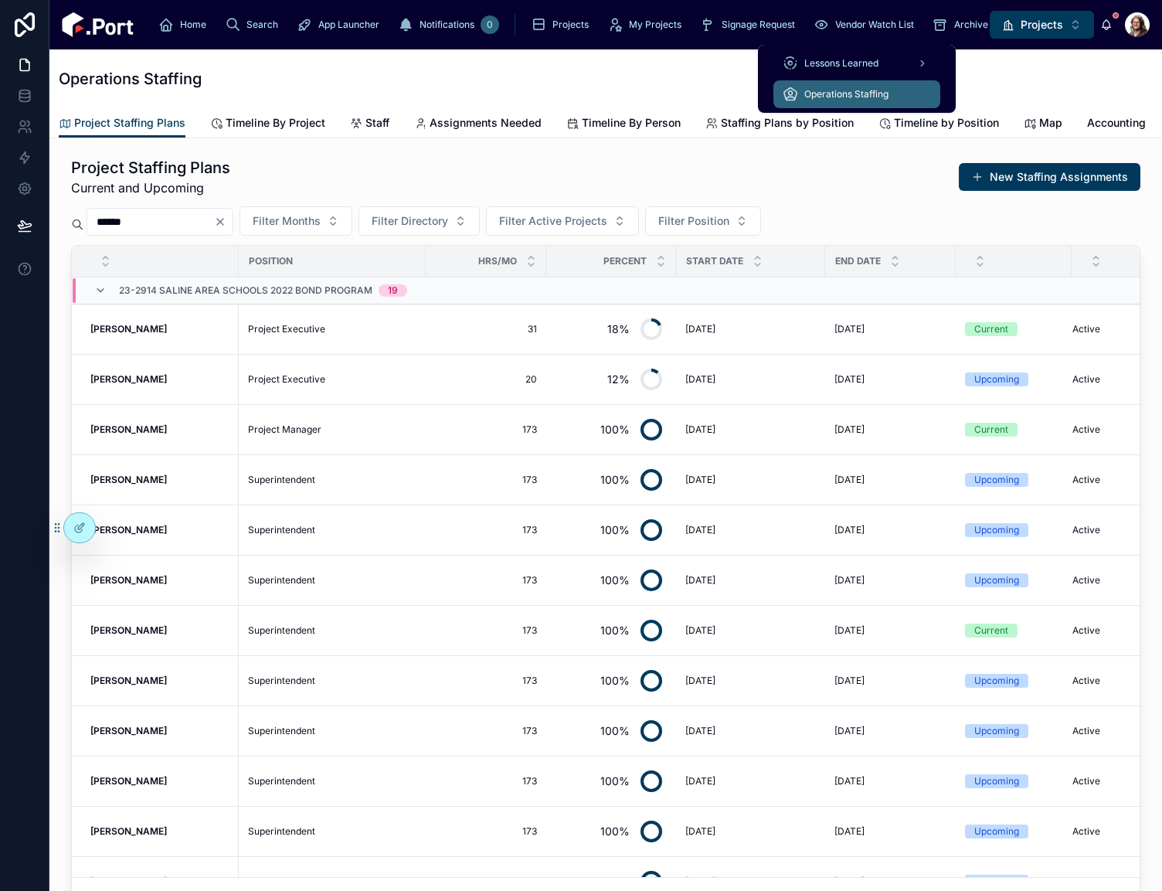
drag, startPoint x: 138, startPoint y: 243, endPoint x: 63, endPoint y: 245, distance: 75.0
click at [63, 245] on div "Project Staffing Plans Current and Upcoming New Staffing Assignments ****** Fil…" at bounding box center [606, 536] width 1088 height 770
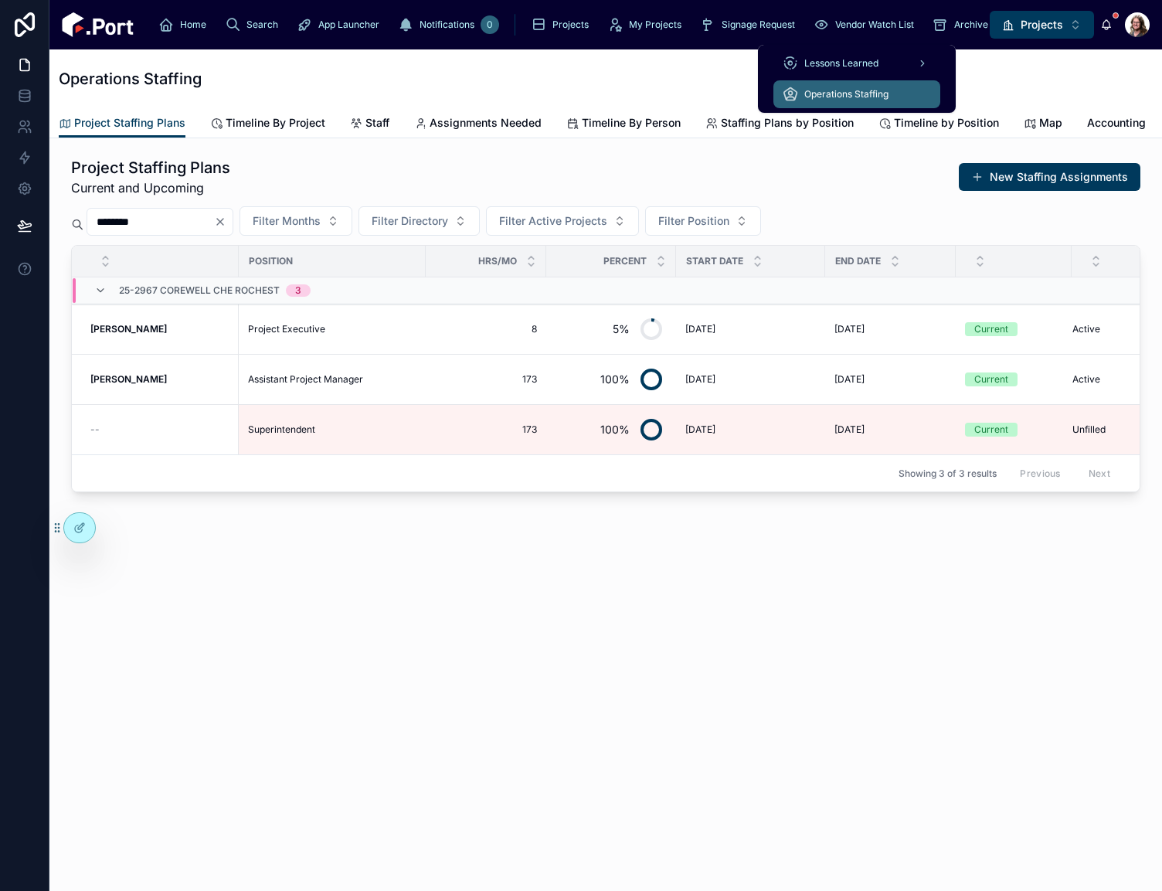
drag, startPoint x: 175, startPoint y: 220, endPoint x: 58, endPoint y: 226, distance: 117.6
click at [63, 226] on div "Project Staffing Plans Current and Upcoming New Staffing Assignments ******** F…" at bounding box center [606, 325] width 1088 height 348
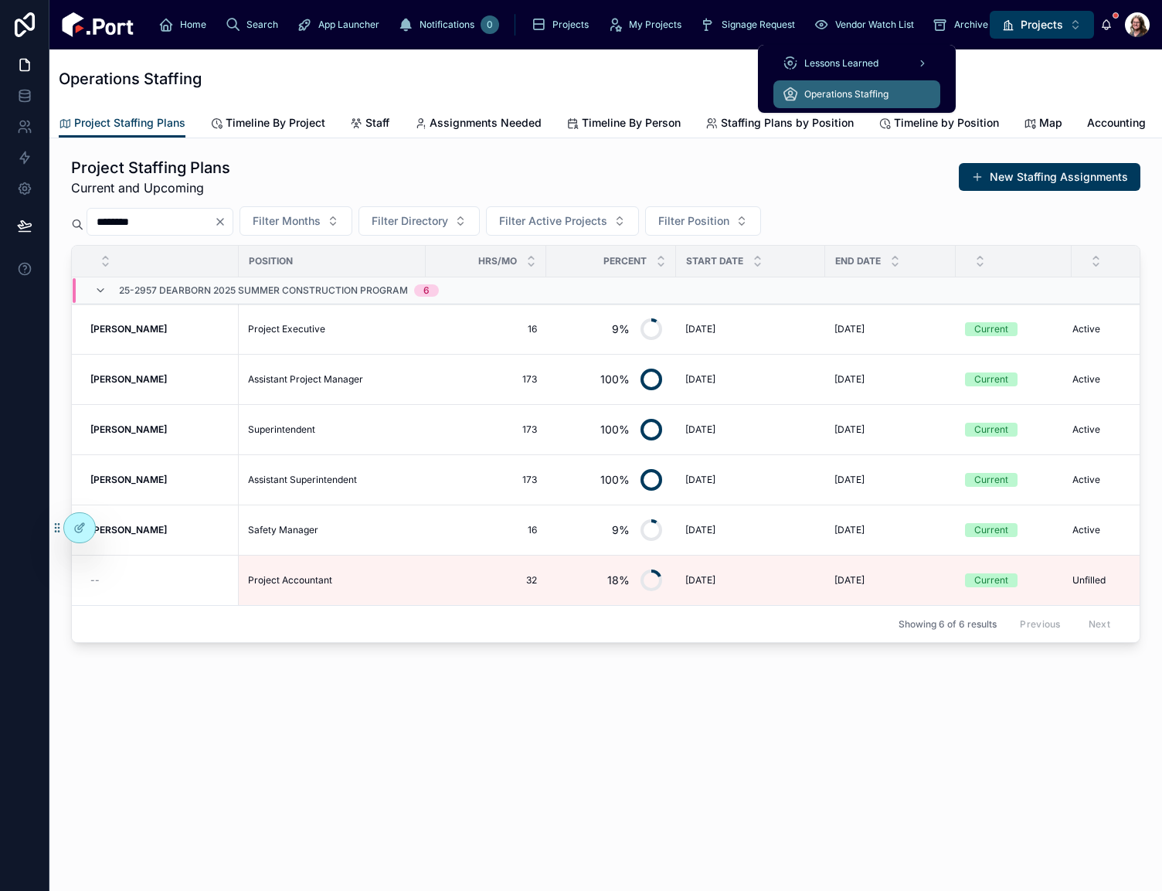
type input "********"
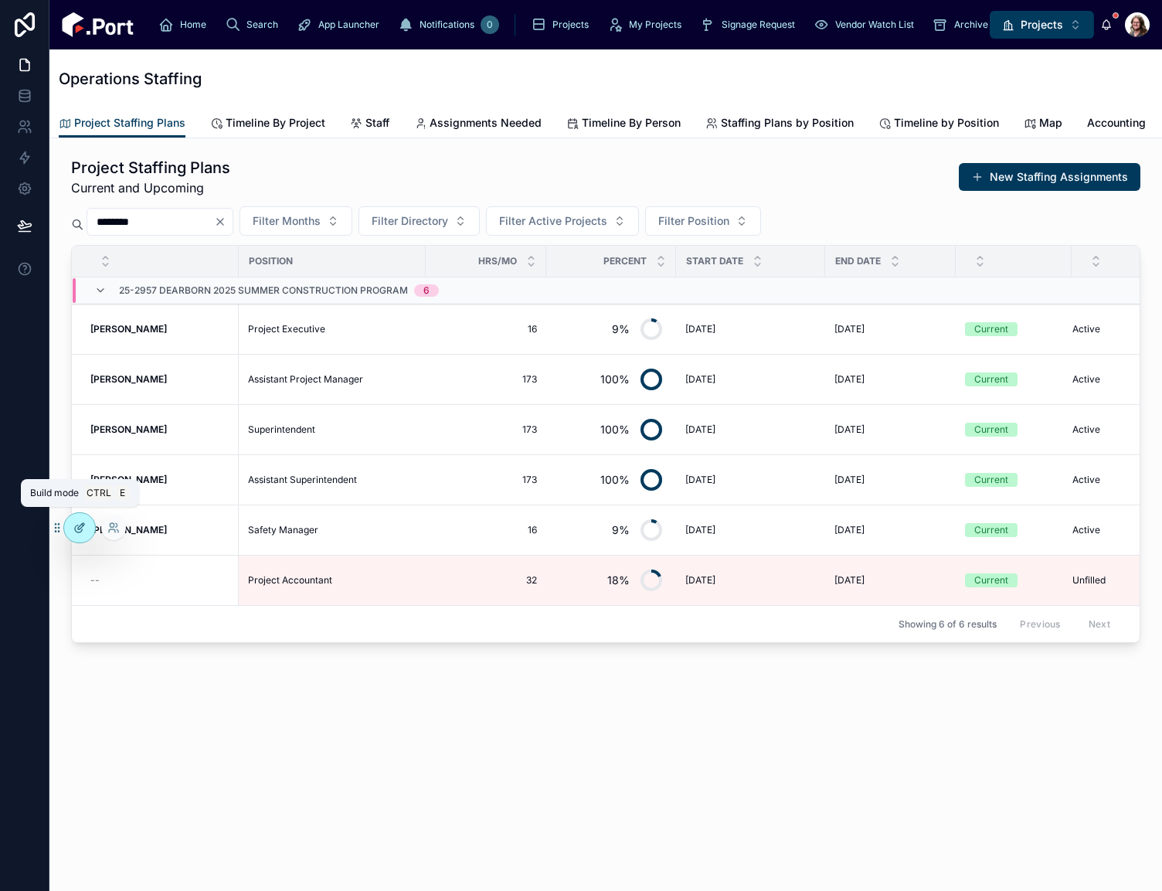
click at [81, 524] on icon at bounding box center [79, 528] width 12 height 12
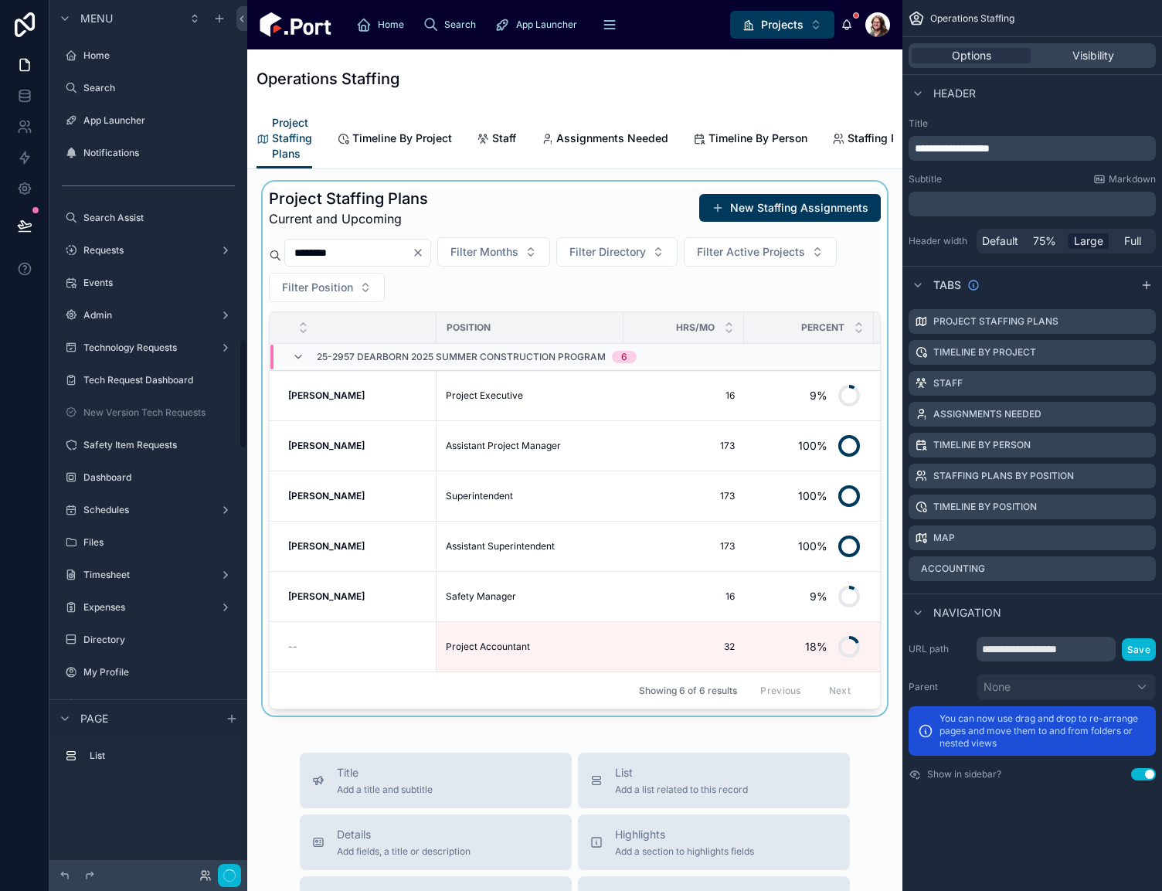
scroll to position [2653, 0]
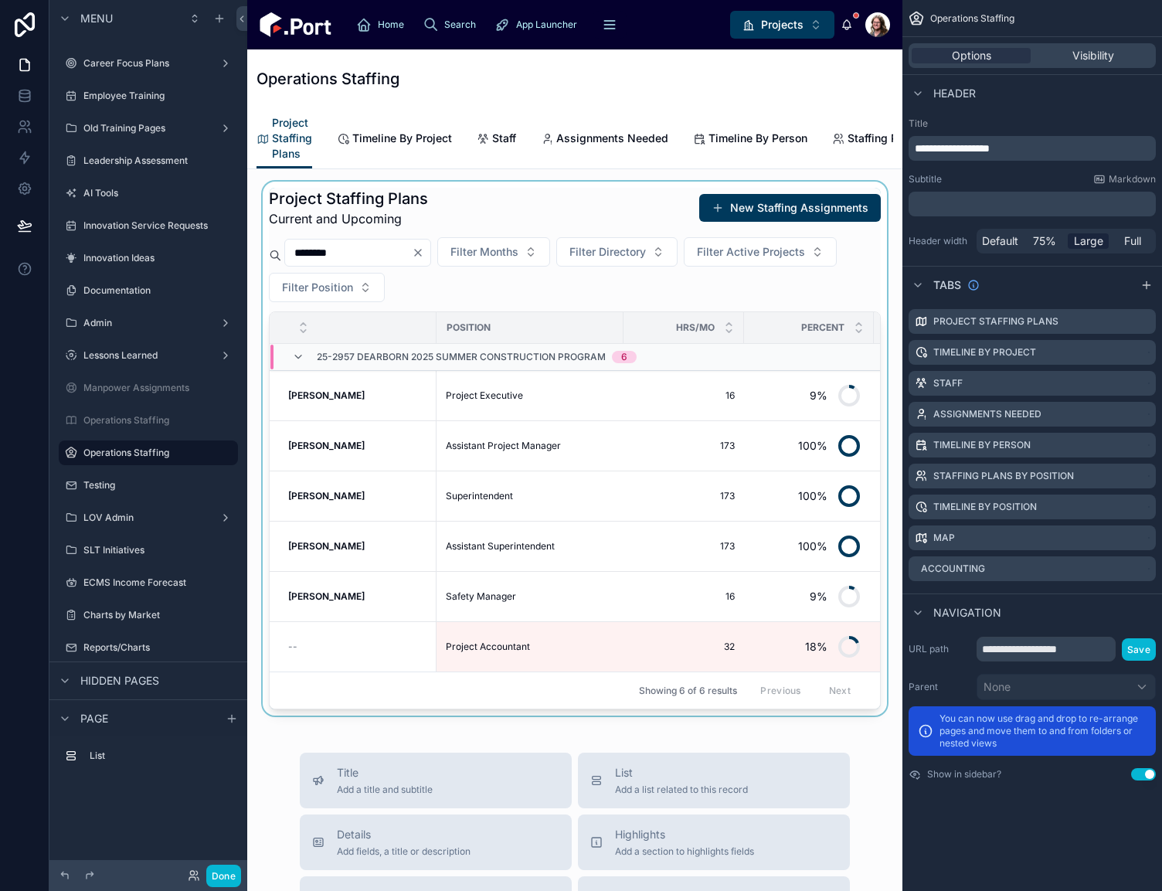
click at [590, 229] on div at bounding box center [575, 449] width 630 height 534
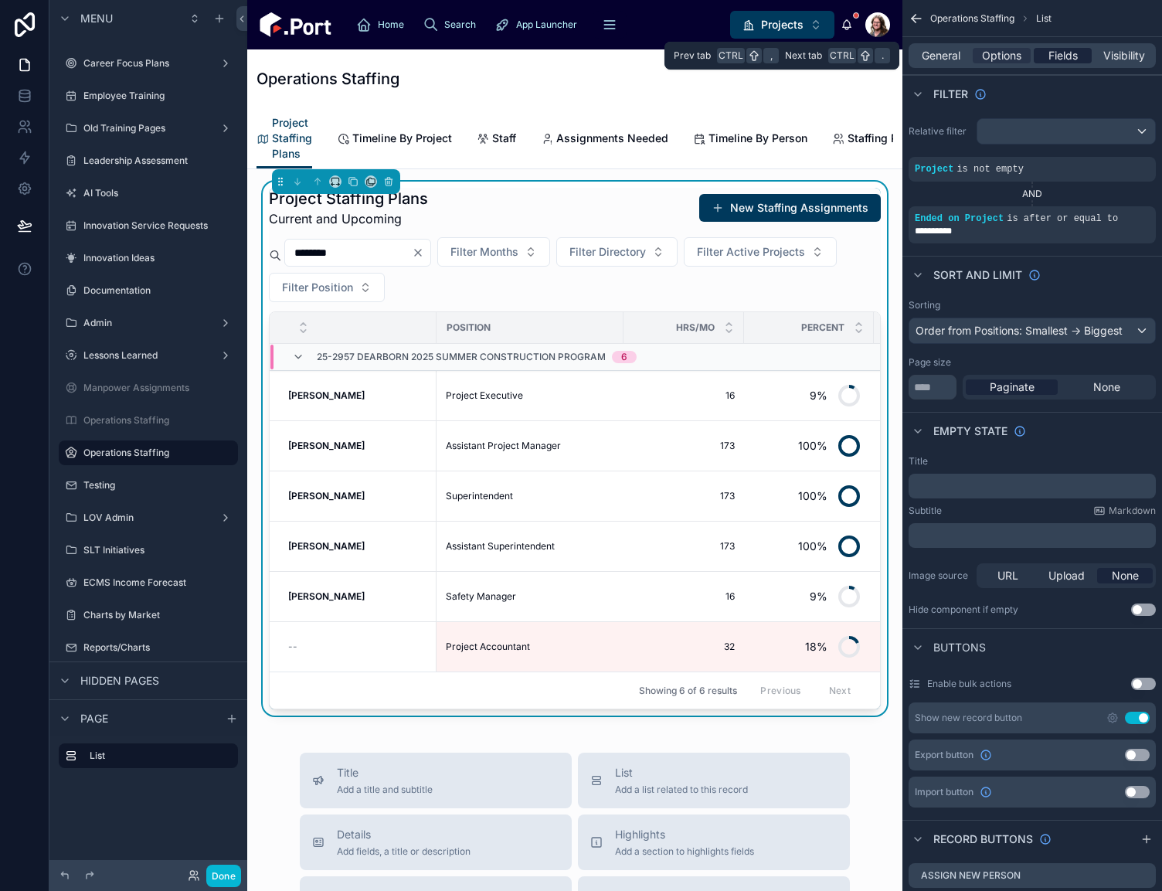
click at [1064, 56] on span "Fields" at bounding box center [1062, 55] width 29 height 15
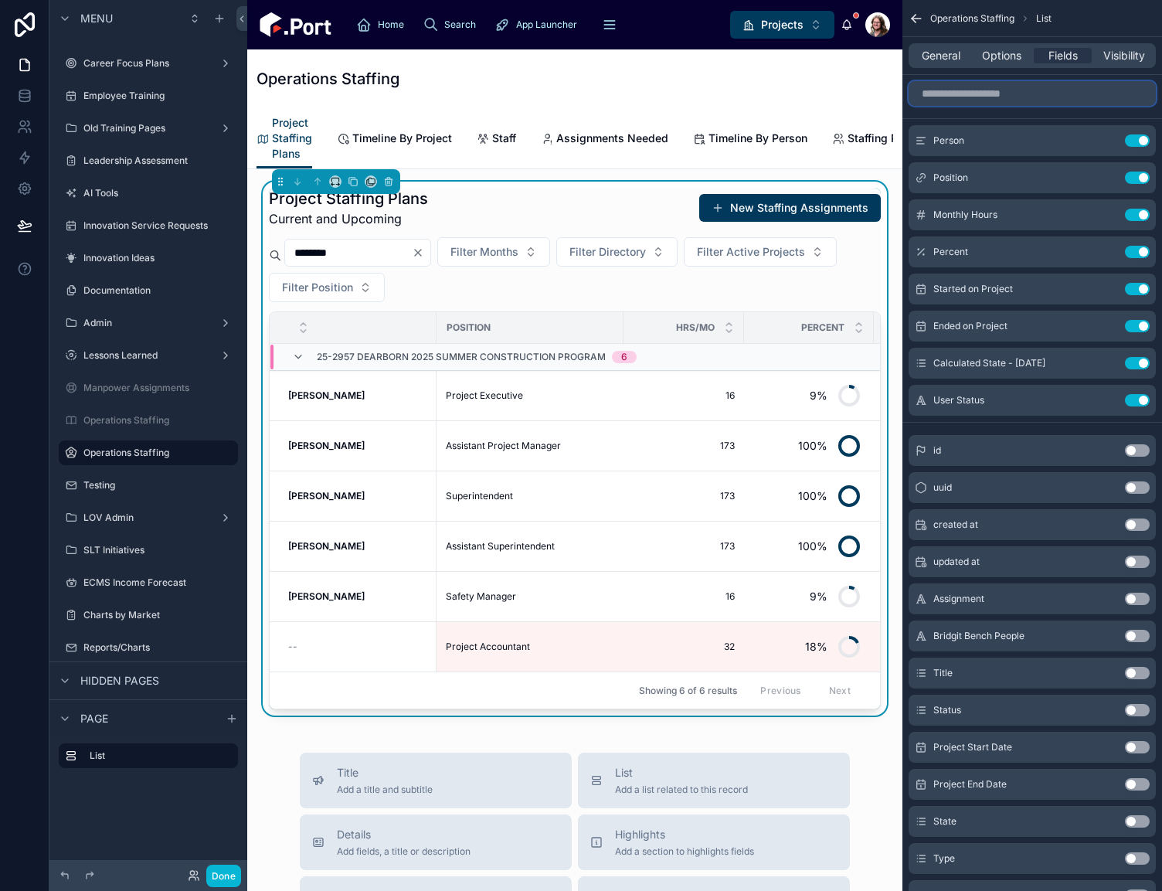
click at [1005, 97] on input "scrollable content" at bounding box center [1032, 93] width 247 height 25
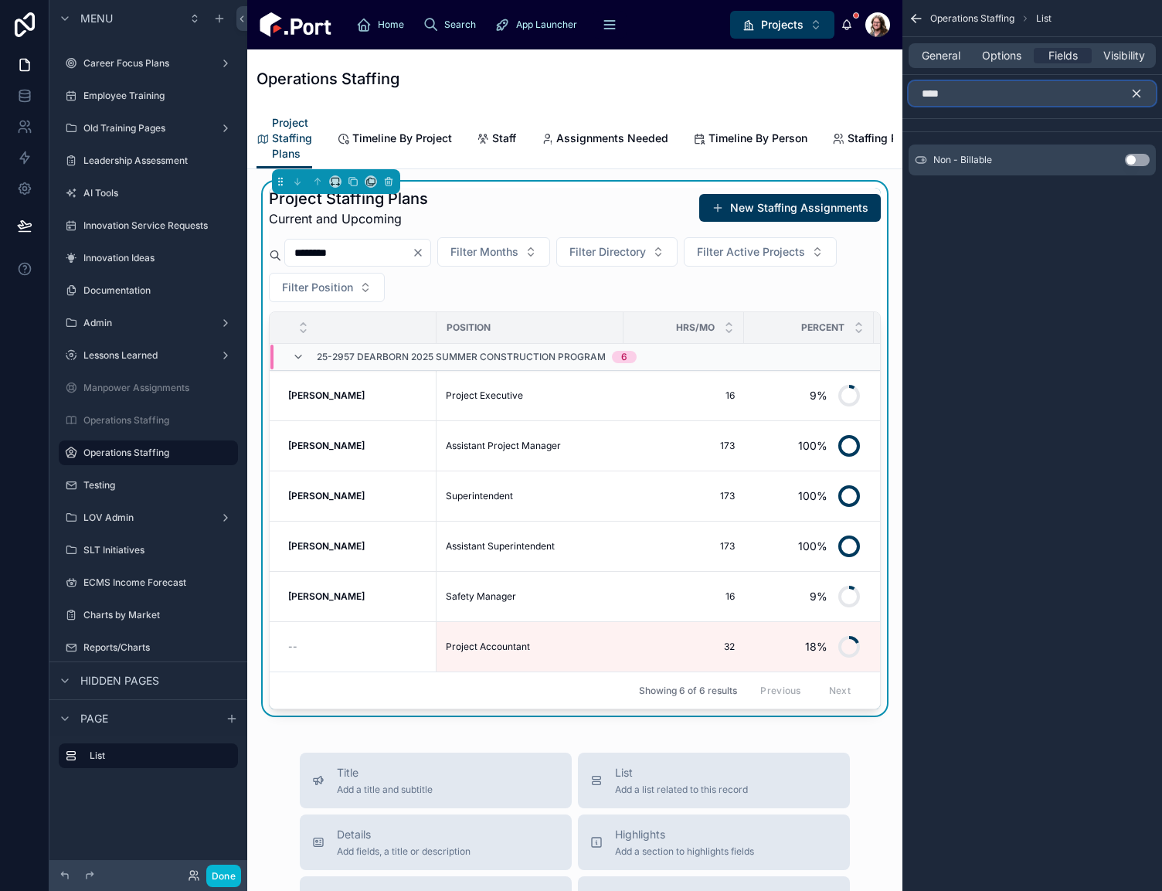
type input "****"
click at [1133, 159] on button "Use setting" at bounding box center [1137, 160] width 25 height 12
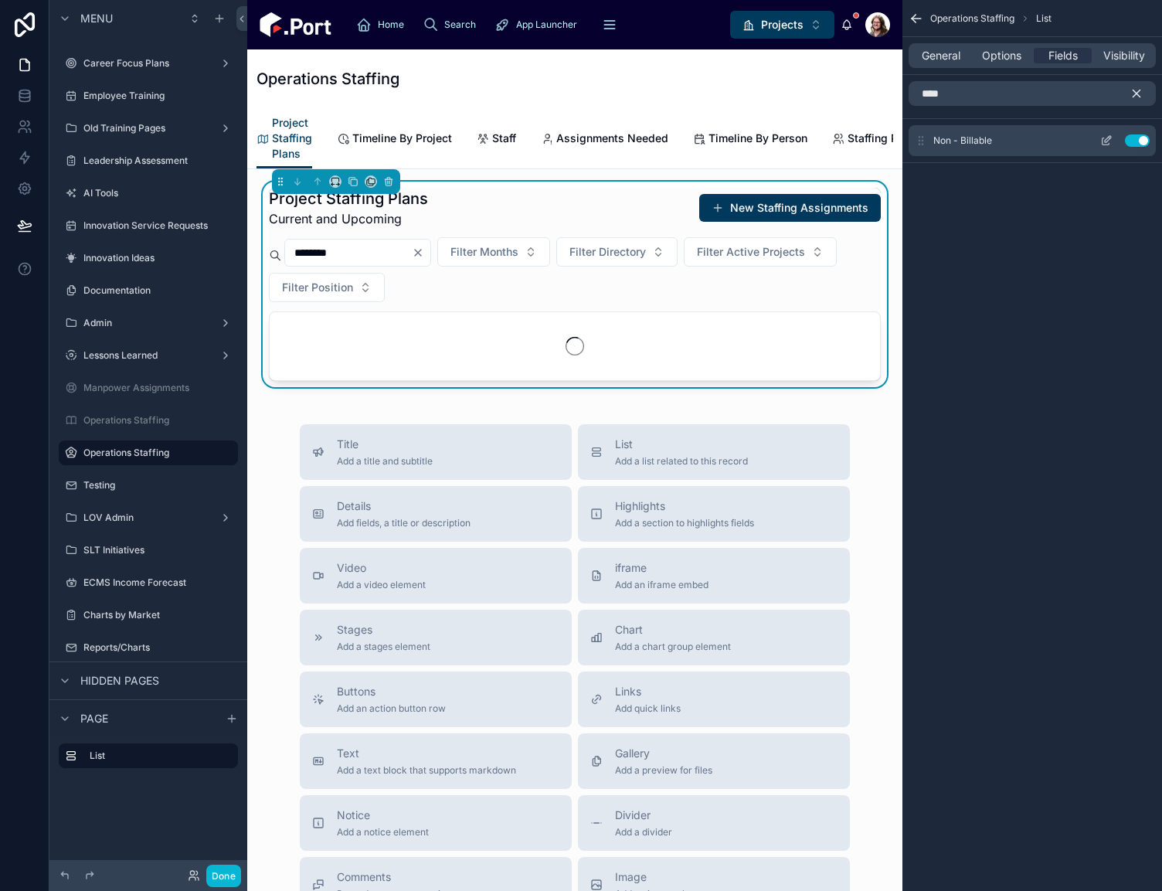
click at [1103, 141] on icon "scrollable content" at bounding box center [1106, 141] width 7 height 7
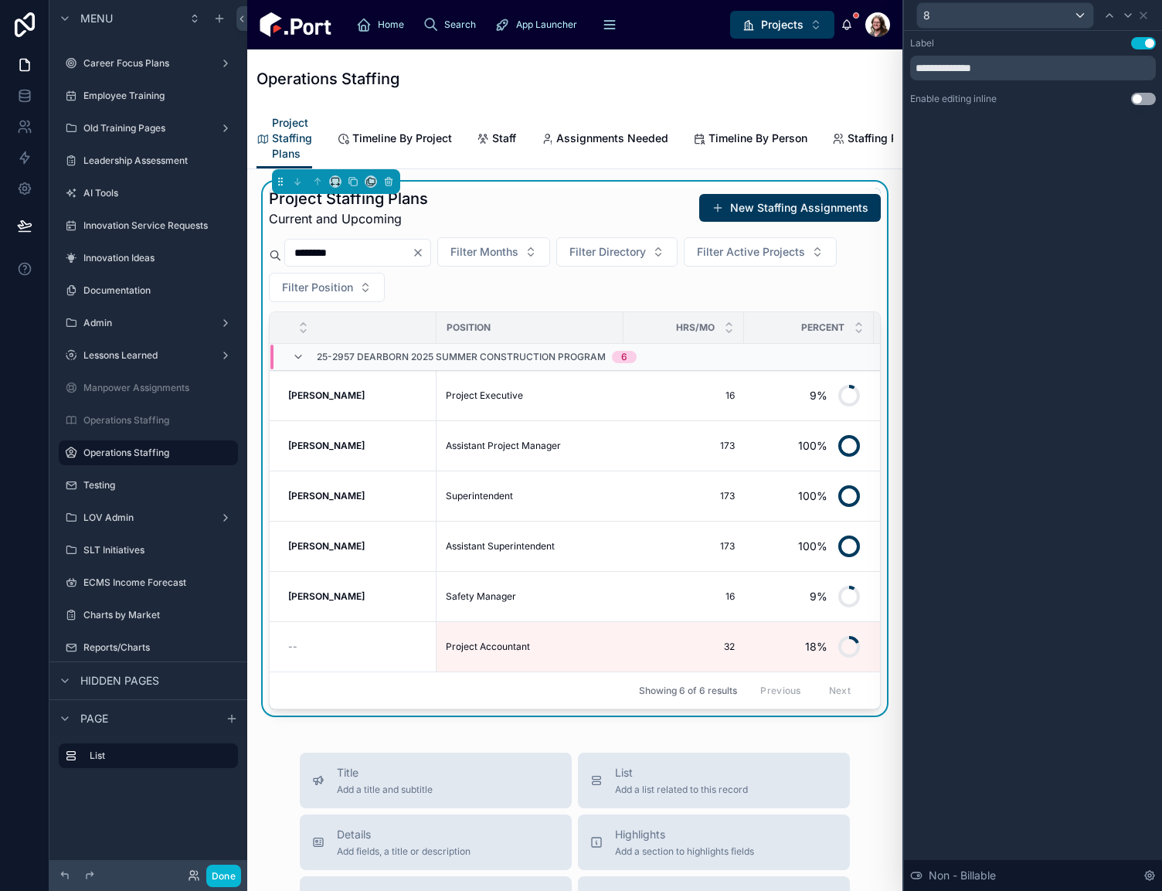
click at [1137, 97] on button "Use setting" at bounding box center [1143, 99] width 25 height 12
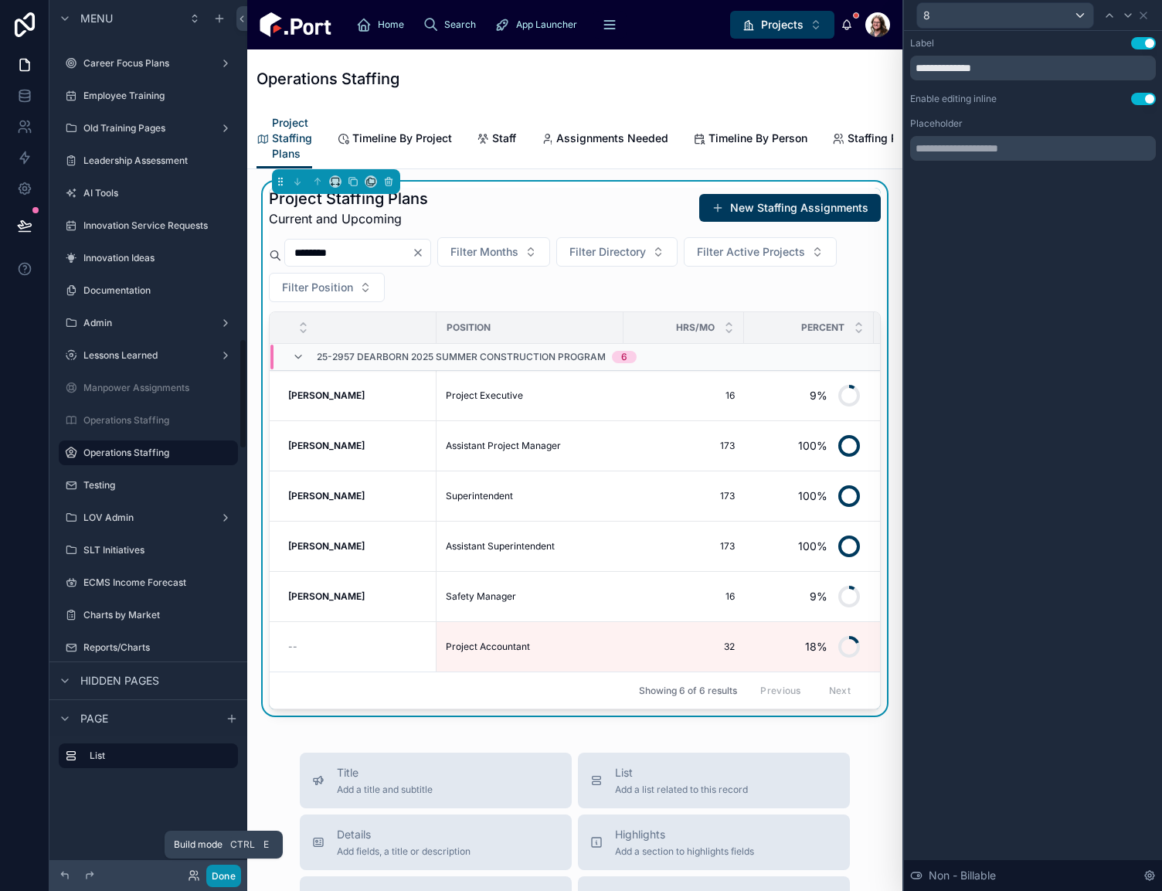
click at [219, 878] on button "Done" at bounding box center [223, 876] width 35 height 22
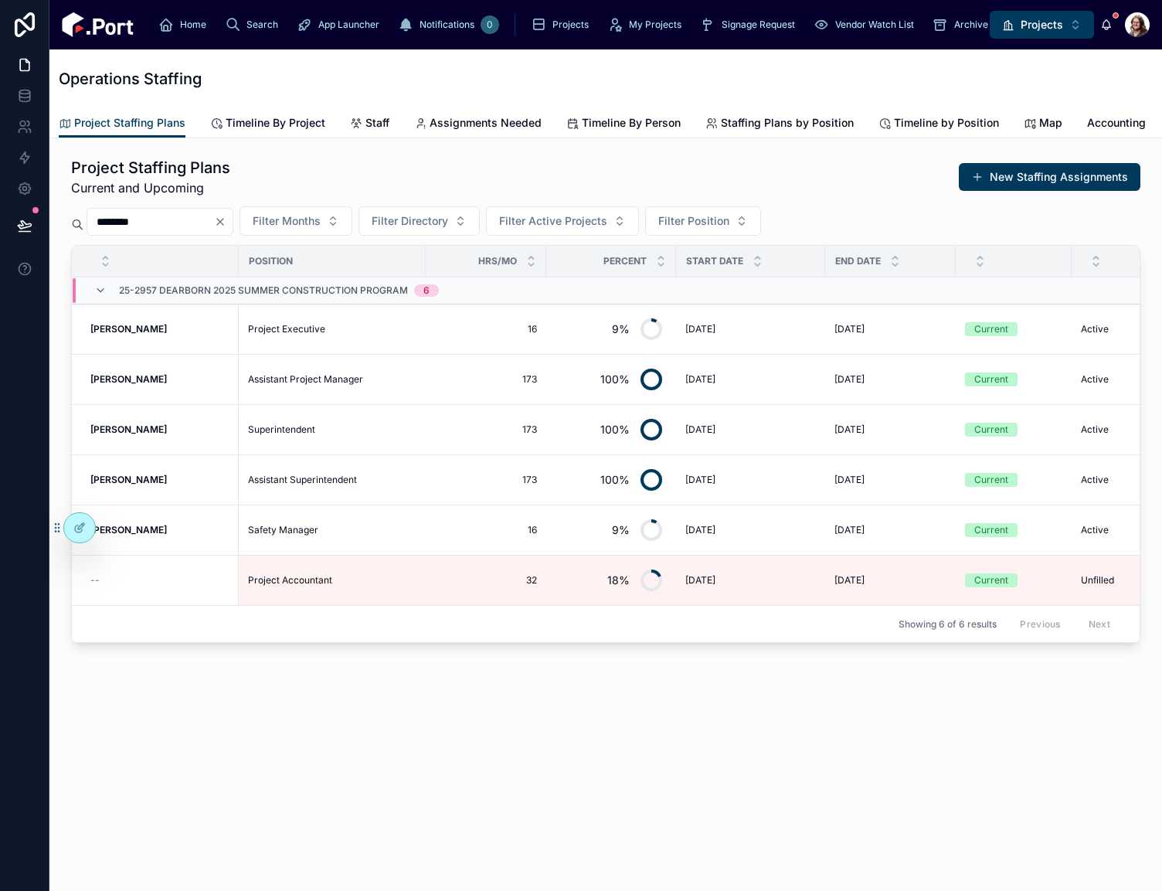
click at [270, 124] on span "Timeline By Project" at bounding box center [276, 122] width 100 height 15
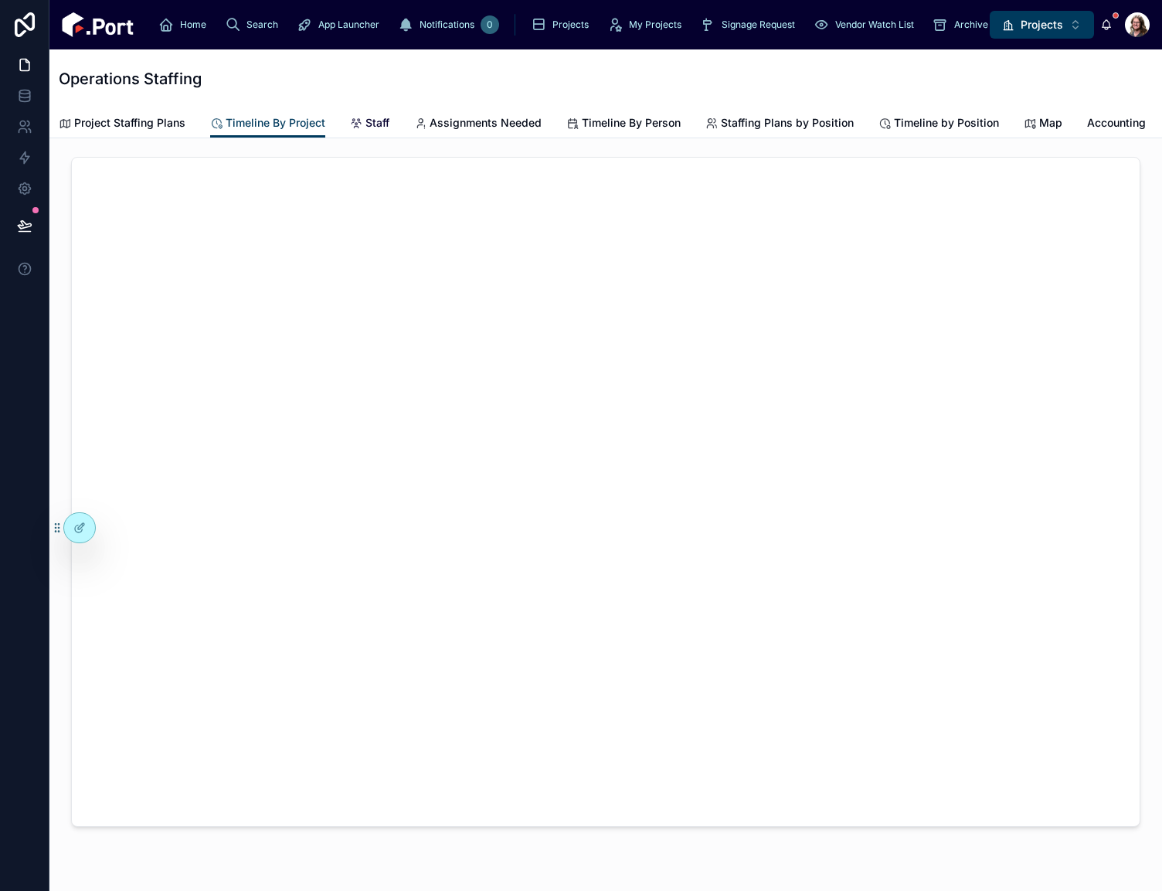
click at [372, 127] on span "Staff" at bounding box center [377, 122] width 24 height 15
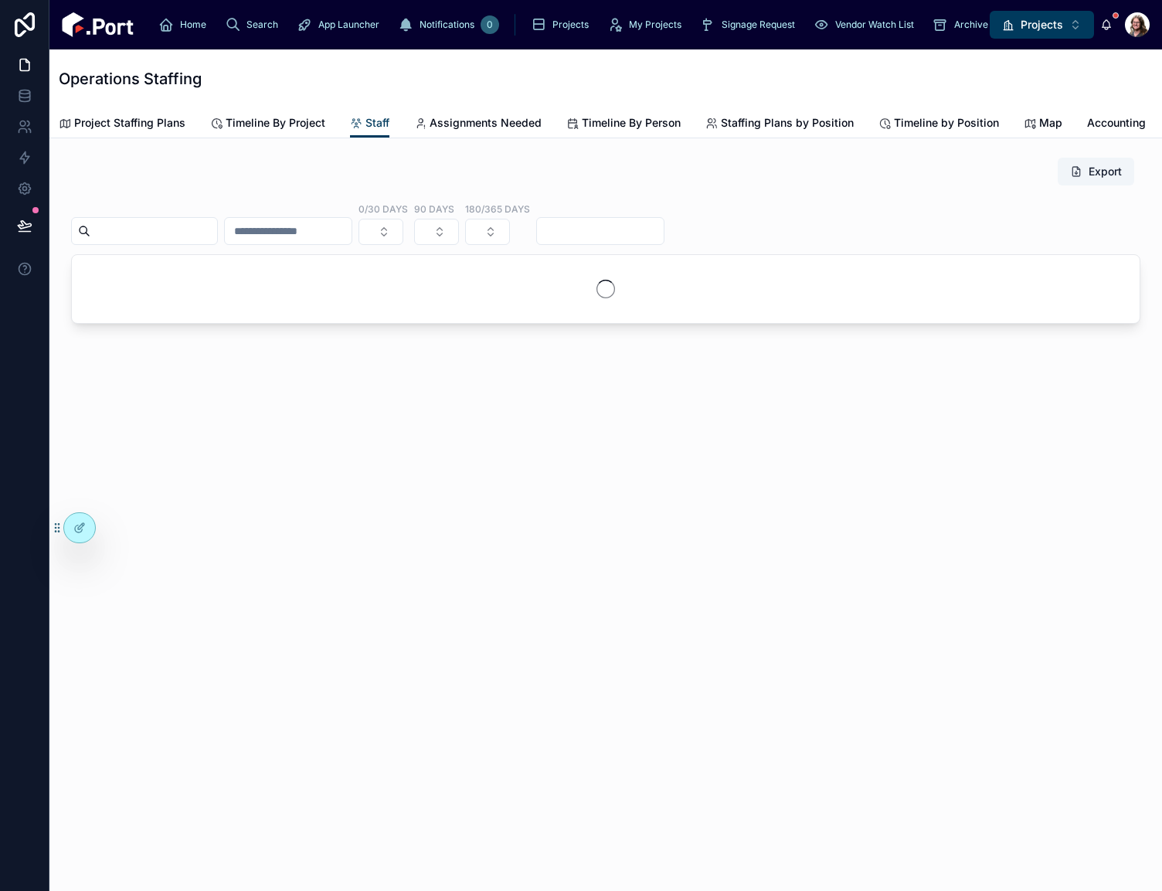
click at [745, 420] on div "Export 0/30 Days 90 Days 180/365 days" at bounding box center [605, 283] width 1113 height 291
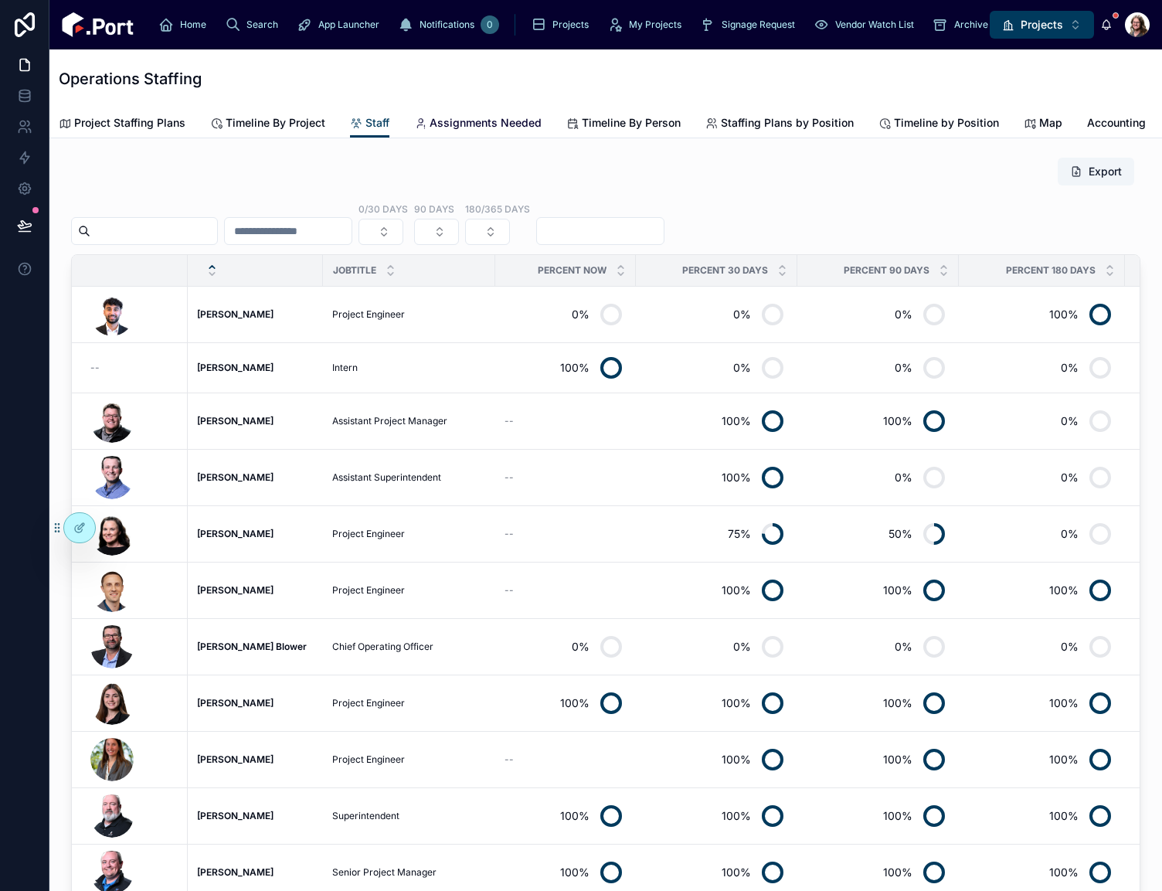
click at [502, 128] on span "Assignments Needed" at bounding box center [486, 122] width 112 height 15
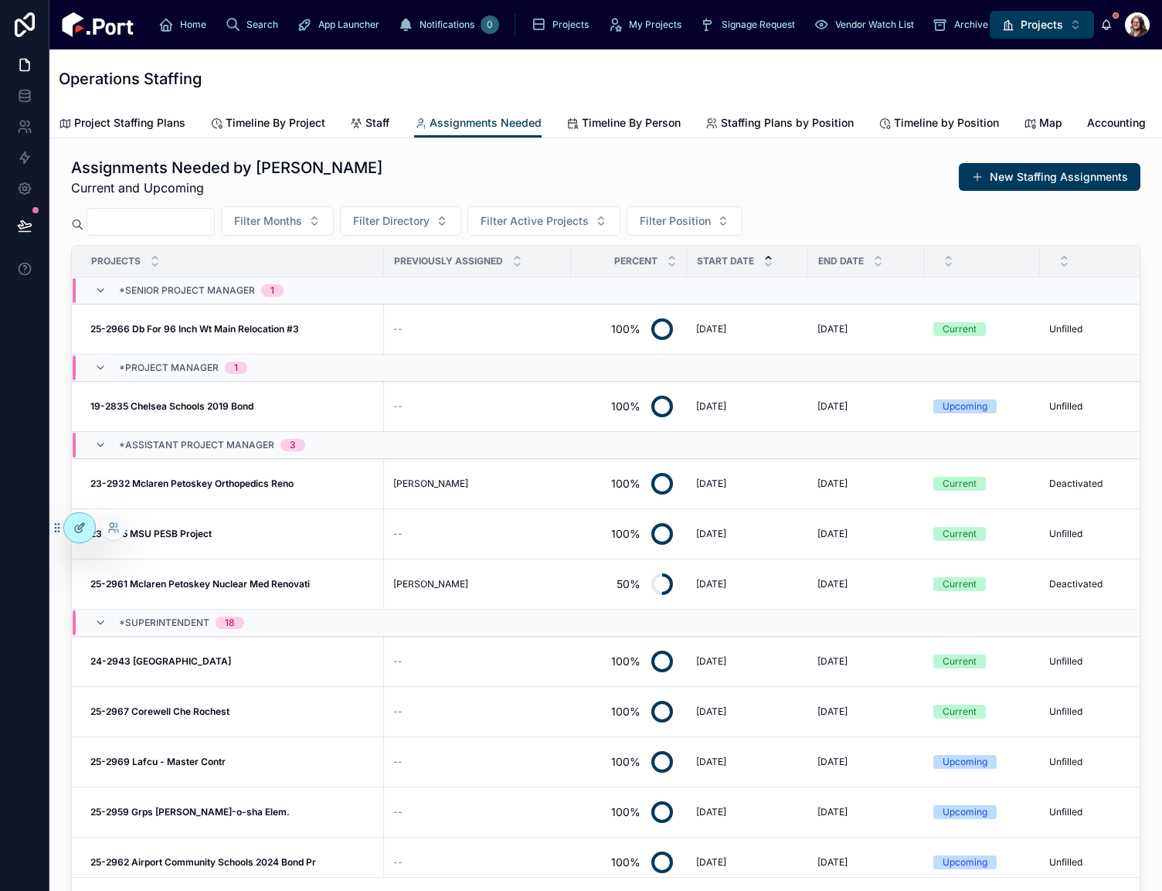
click at [82, 528] on icon at bounding box center [79, 528] width 12 height 12
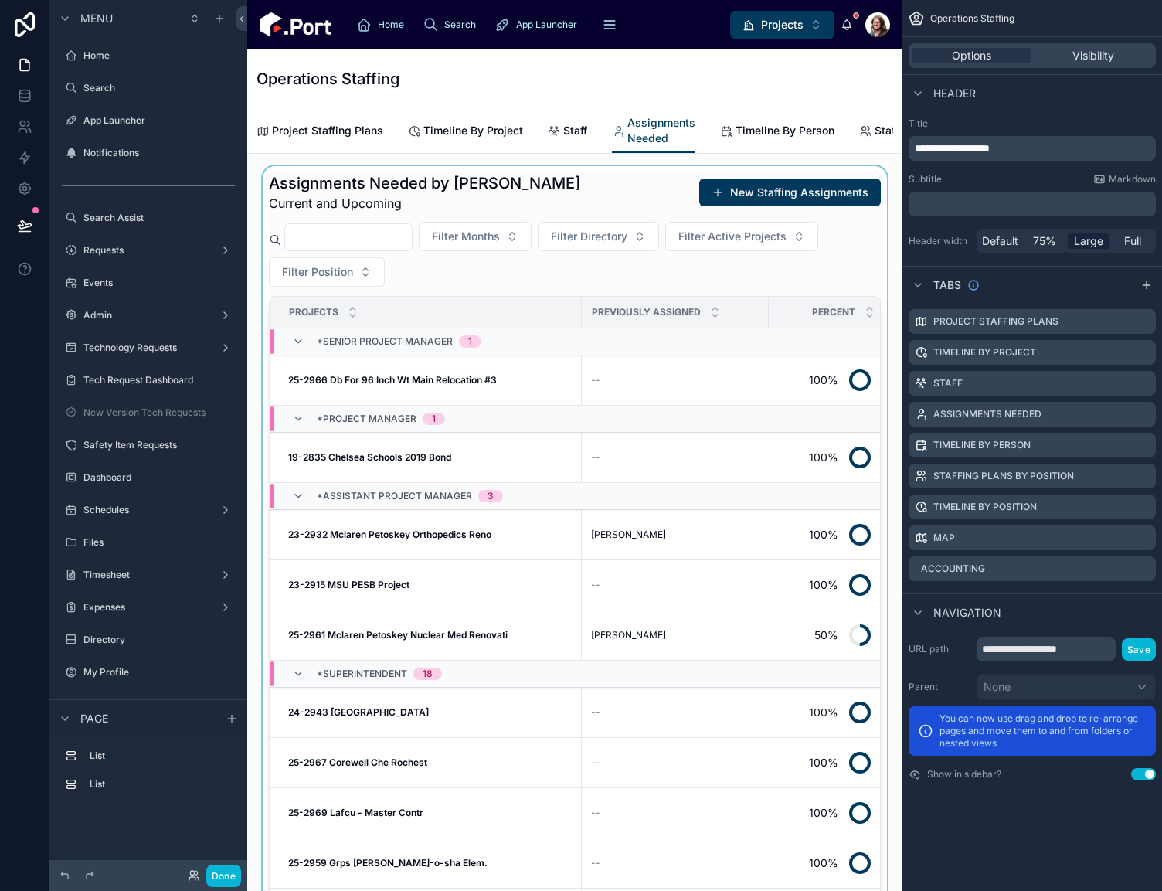
scroll to position [2653, 0]
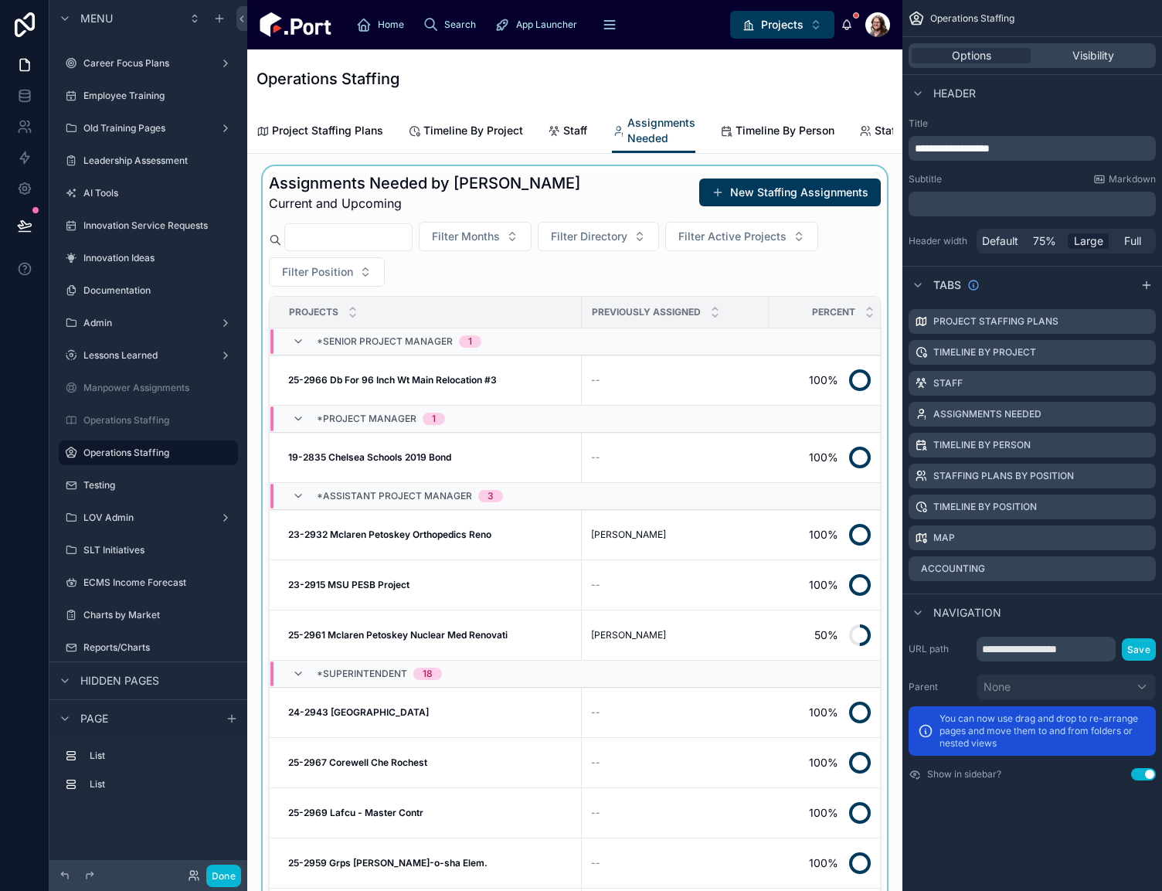
click at [615, 205] on div at bounding box center [575, 569] width 630 height 806
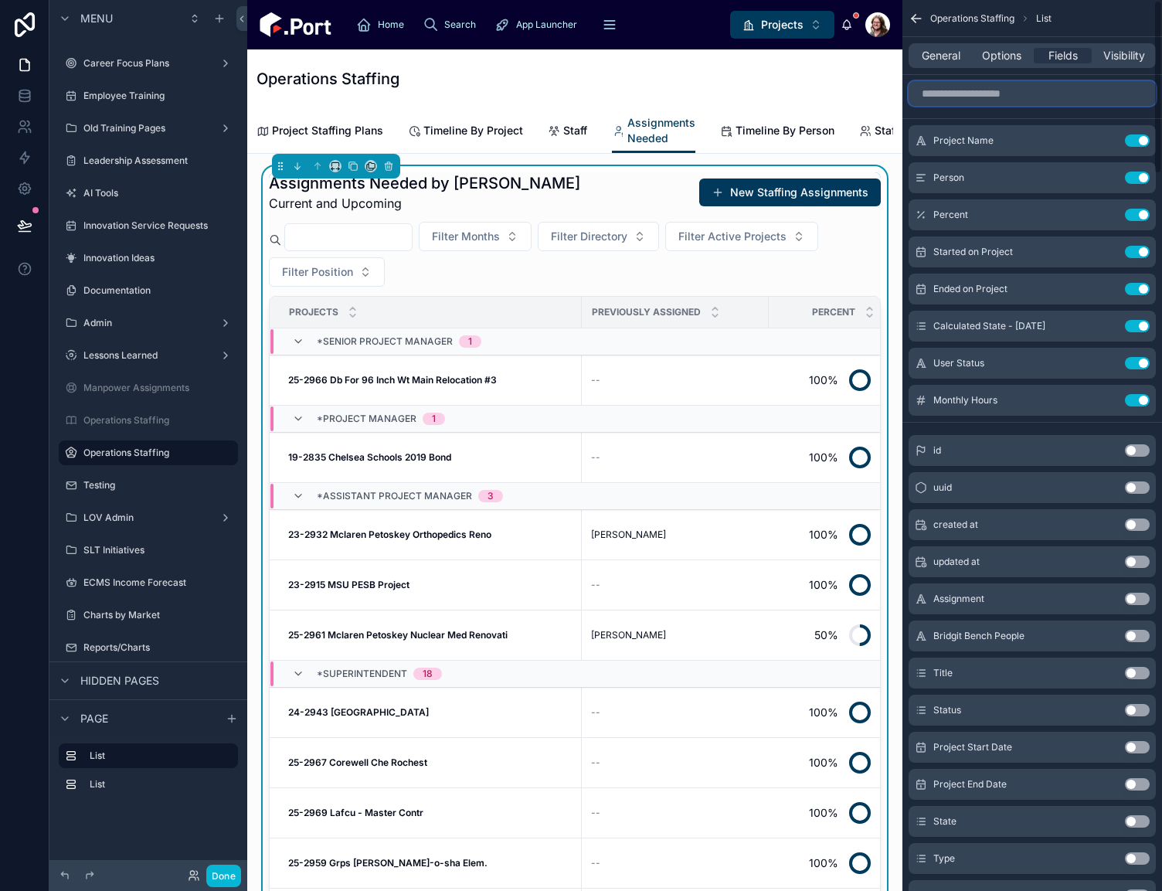
click at [974, 101] on input "scrollable content" at bounding box center [1032, 93] width 247 height 25
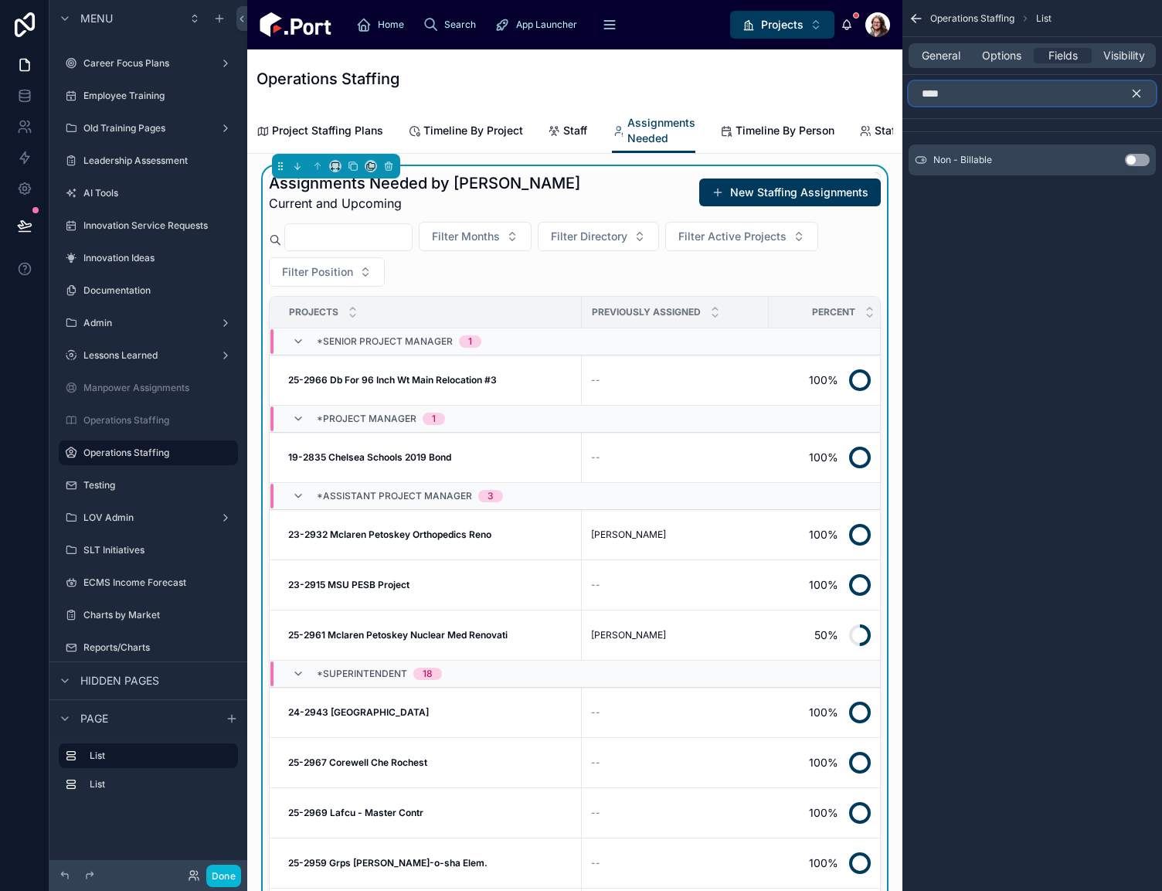
type input "****"
click at [1131, 158] on button "Use setting" at bounding box center [1137, 160] width 25 height 12
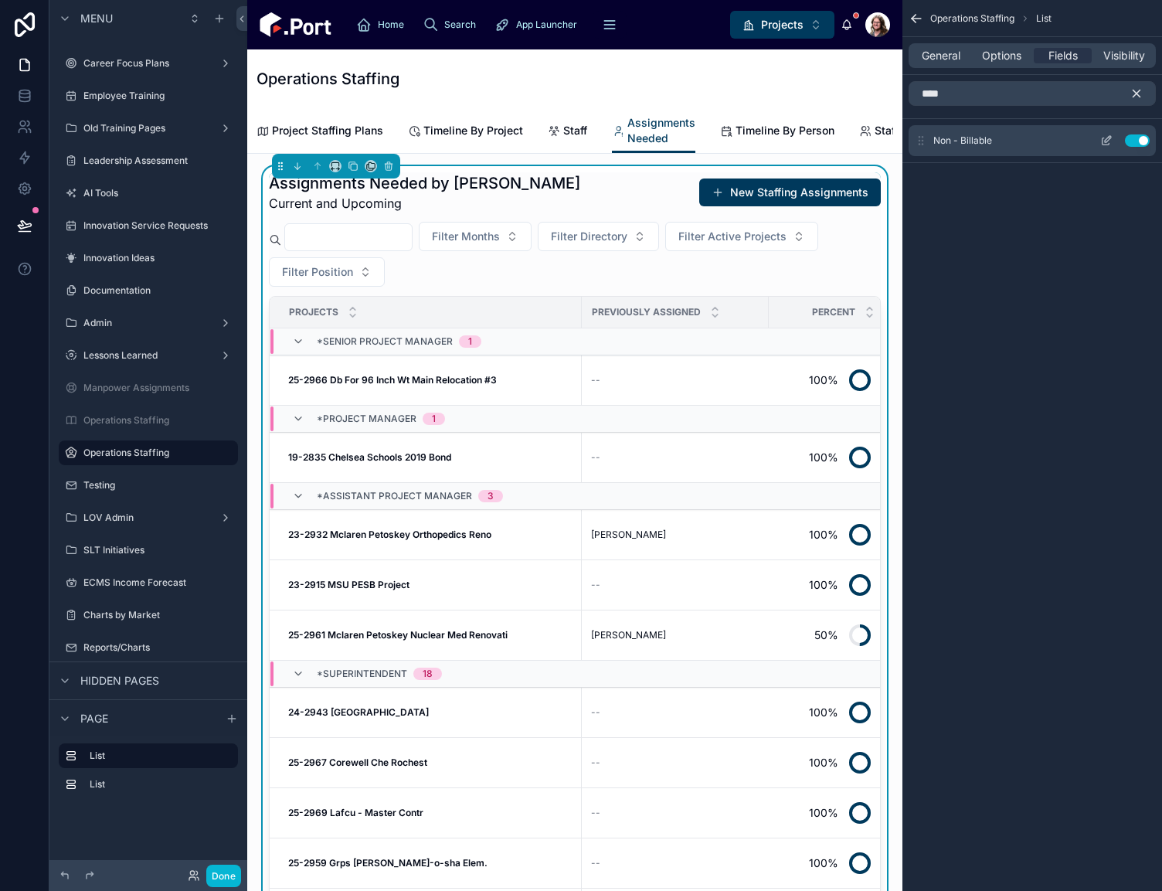
click at [1104, 142] on icon "scrollable content" at bounding box center [1106, 140] width 12 height 12
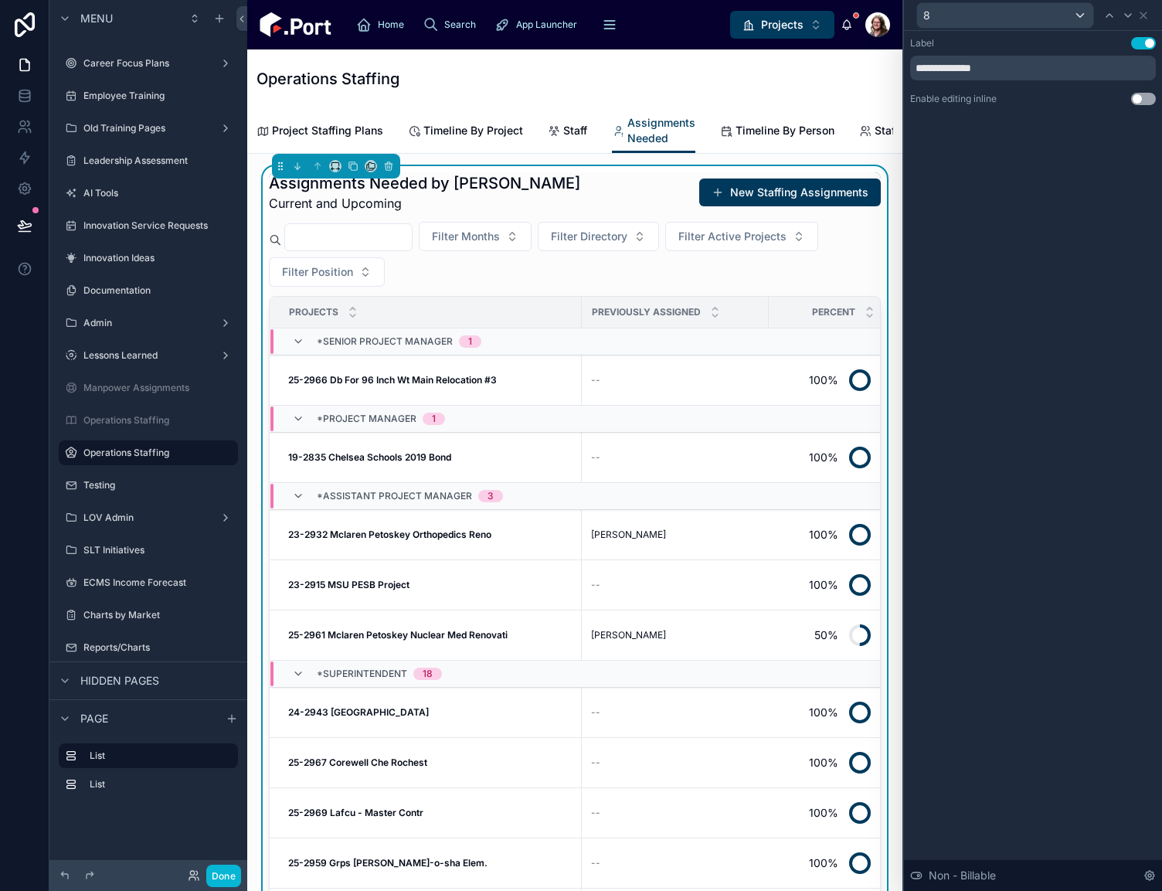
click at [1134, 98] on button "Use setting" at bounding box center [1143, 99] width 25 height 12
click at [751, 129] on span "Timeline By Person" at bounding box center [785, 130] width 99 height 15
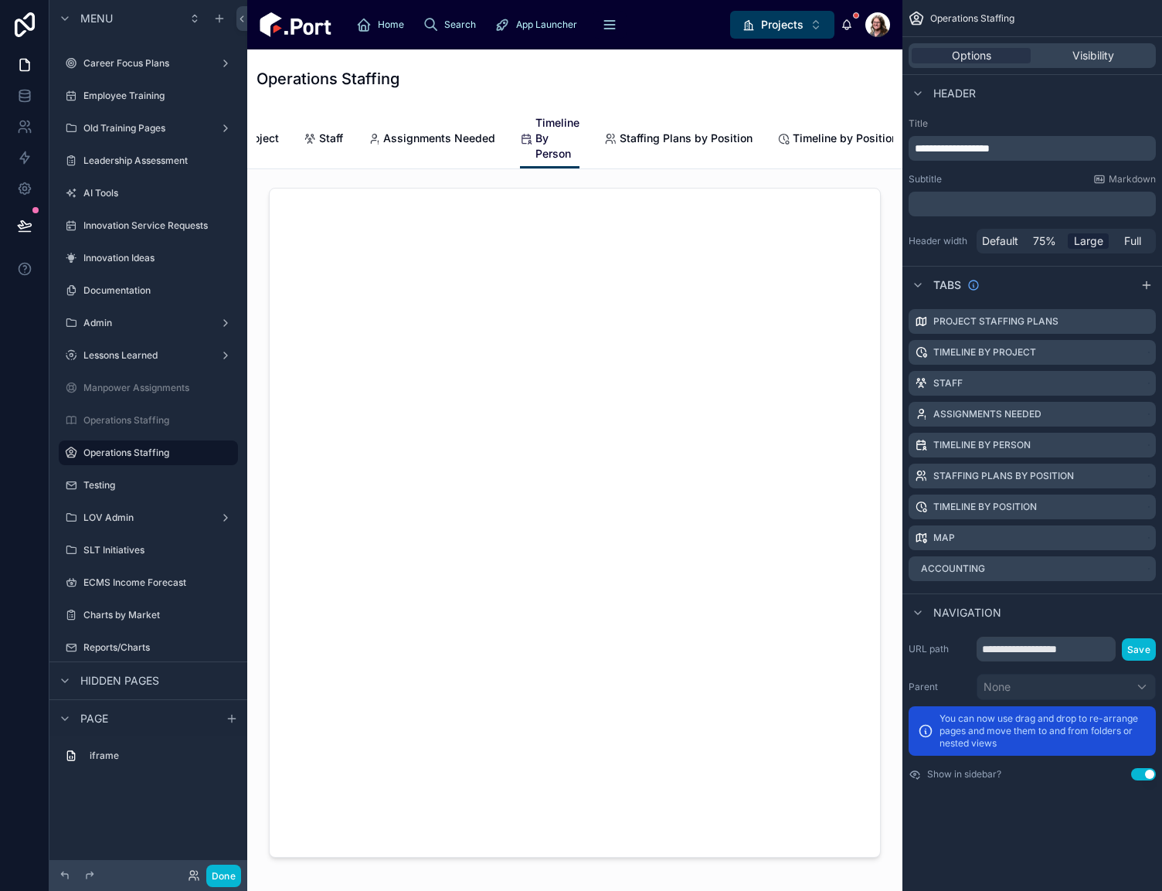
scroll to position [0, 256]
click at [685, 144] on span "Staffing Plans by Position" at bounding box center [674, 138] width 133 height 15
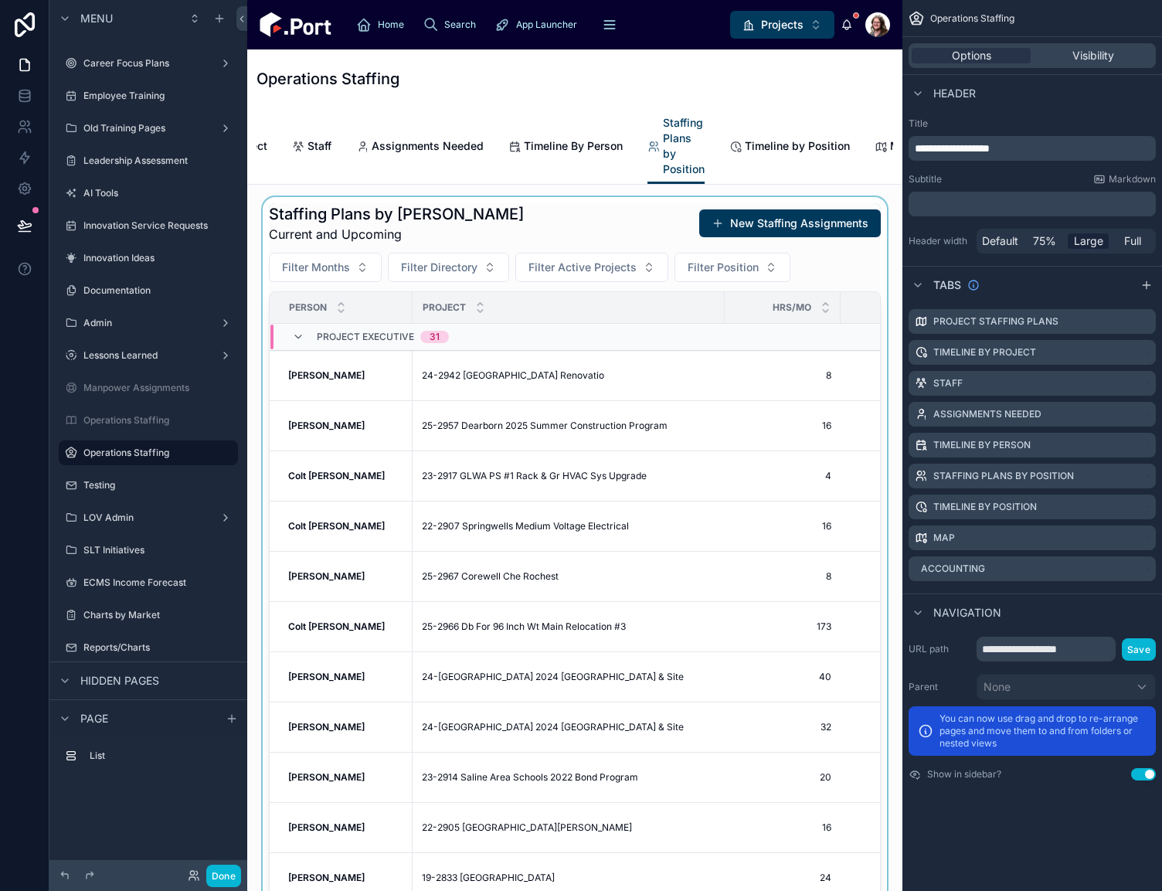
click at [651, 235] on div at bounding box center [575, 582] width 630 height 770
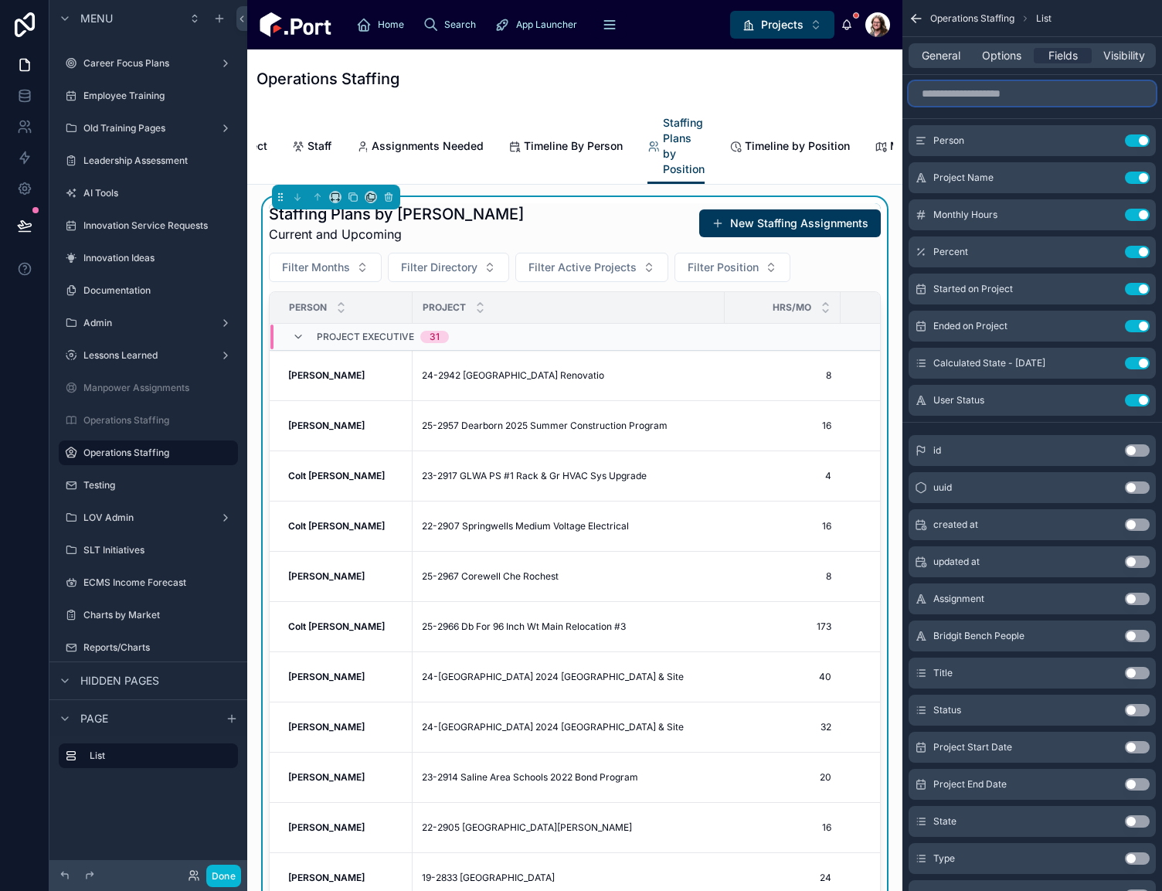
click at [1007, 99] on input "scrollable content" at bounding box center [1032, 93] width 247 height 25
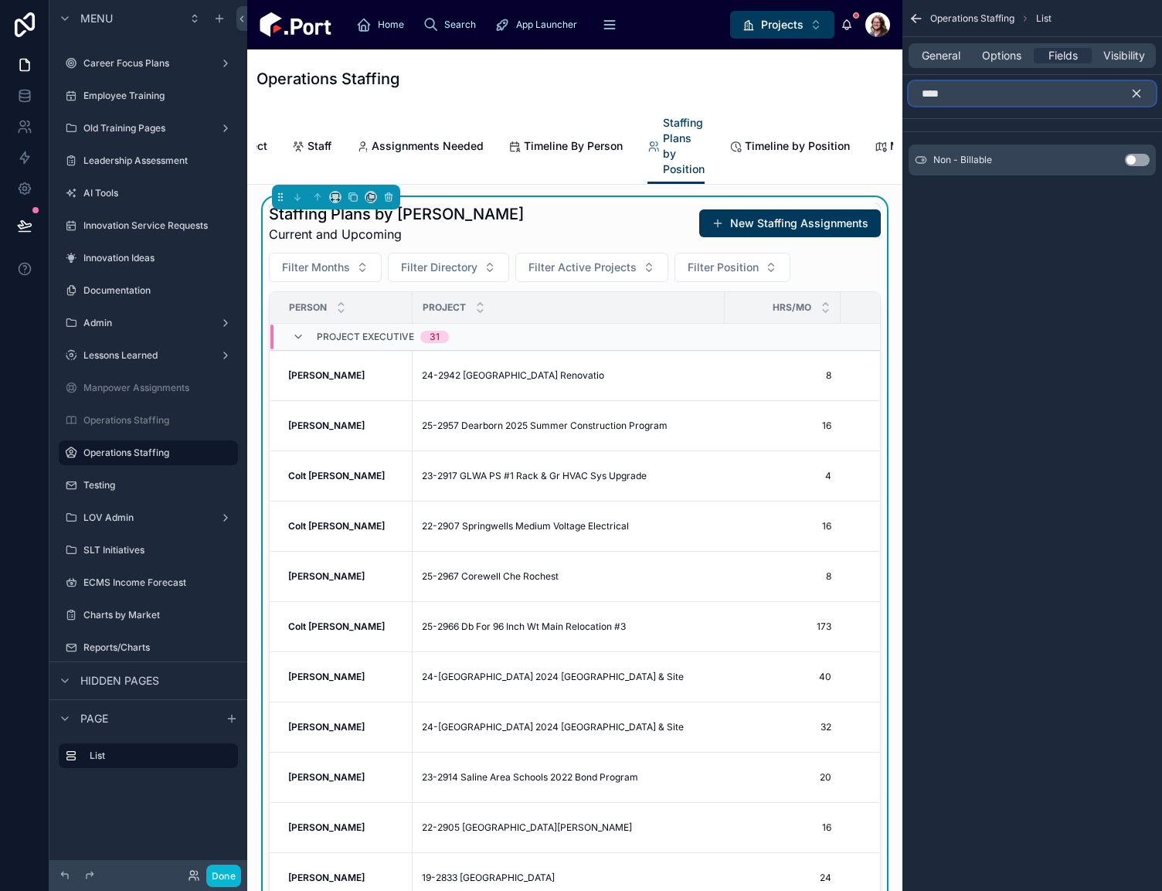
type input "****"
click at [1130, 159] on button "Use setting" at bounding box center [1137, 160] width 25 height 12
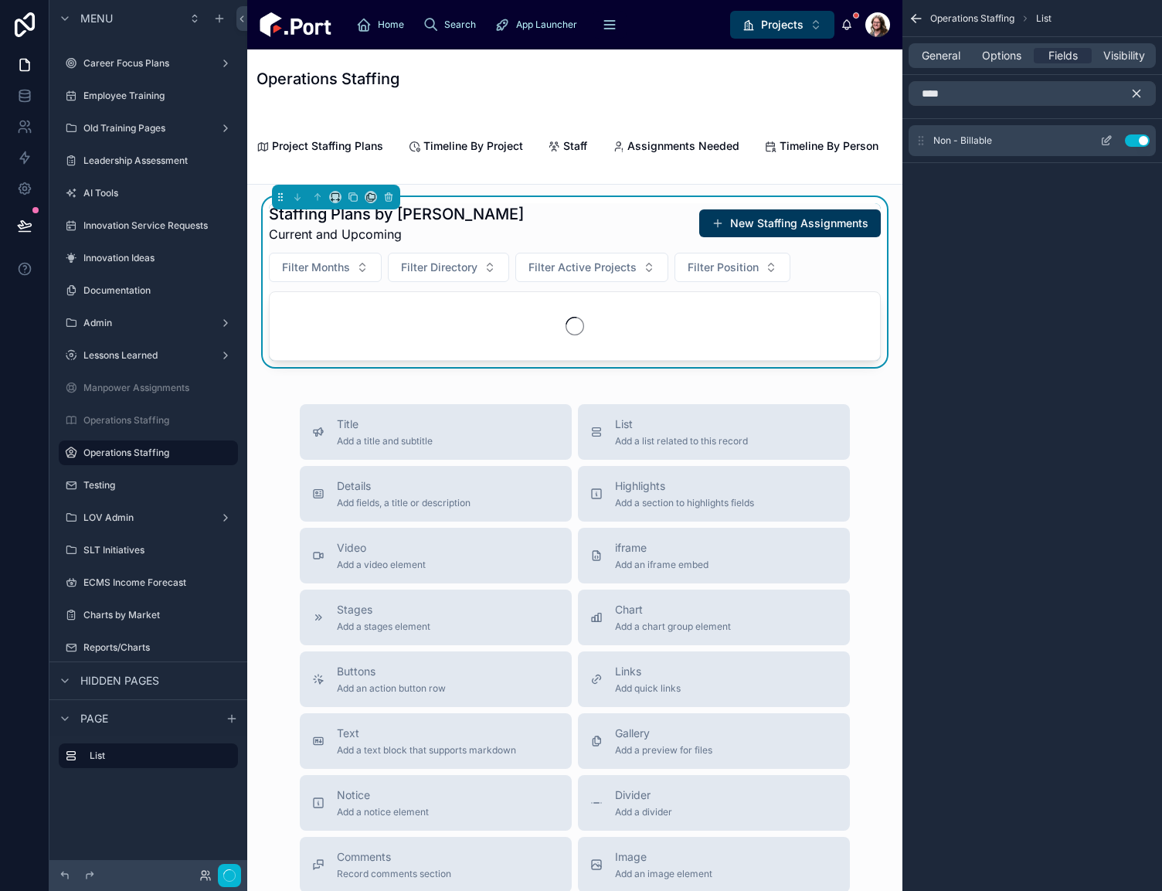
click at [1109, 141] on icon "scrollable content" at bounding box center [1106, 140] width 12 height 12
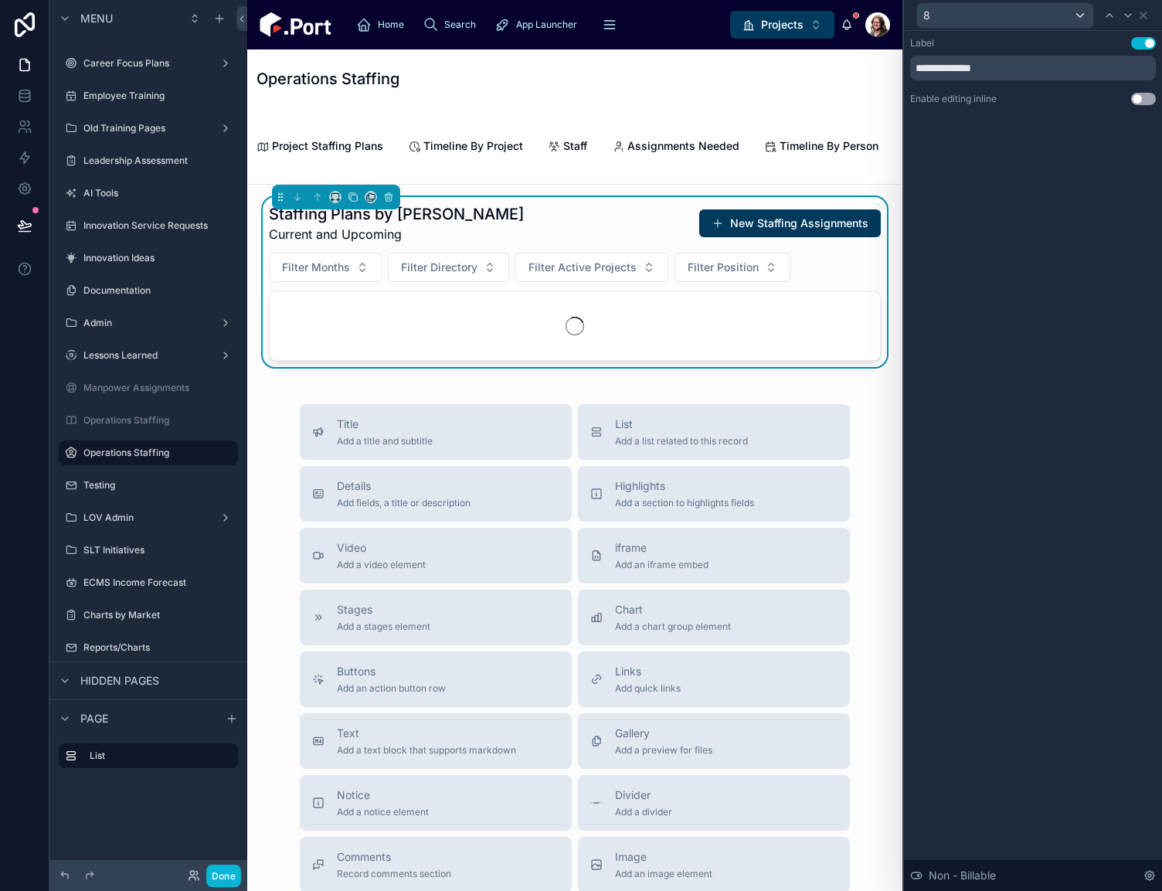
click at [1134, 99] on button "Use setting" at bounding box center [1143, 99] width 25 height 12
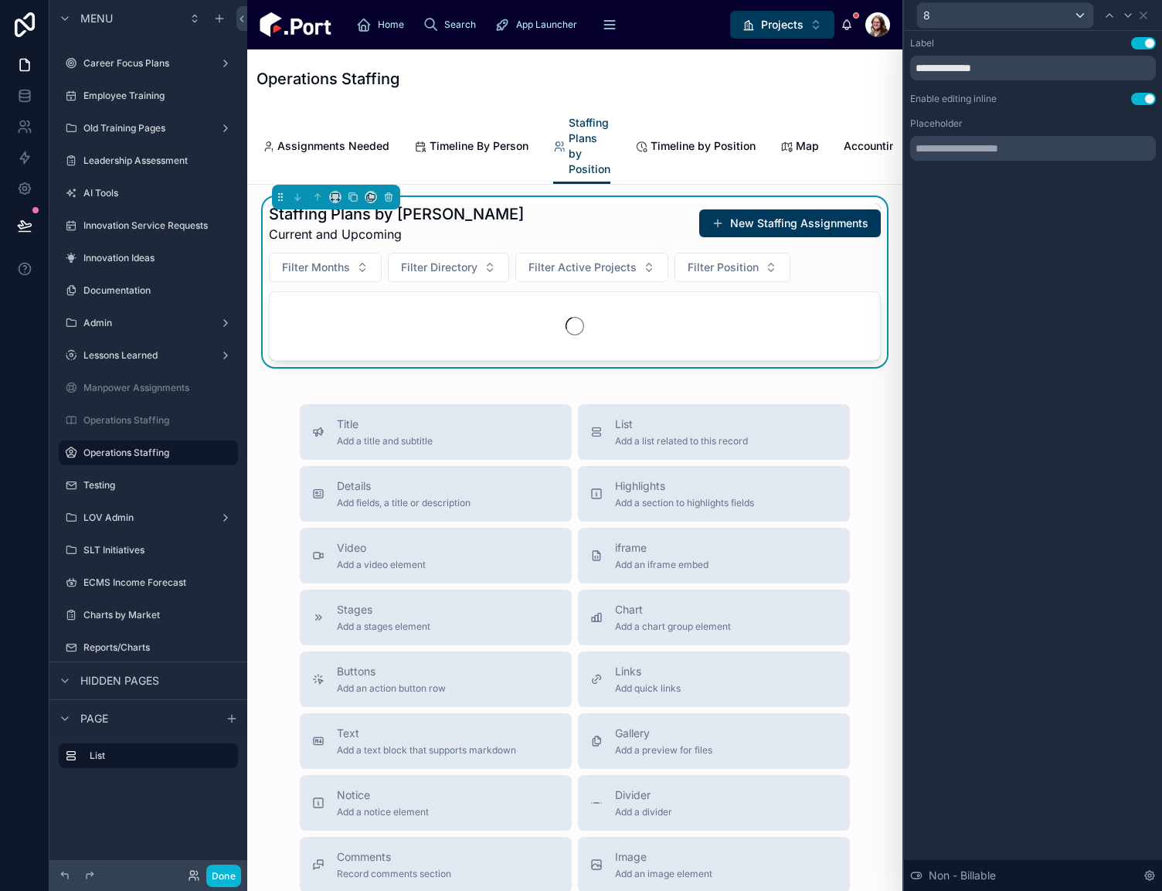
scroll to position [0, 369]
click at [1145, 17] on icon at bounding box center [1143, 15] width 6 height 6
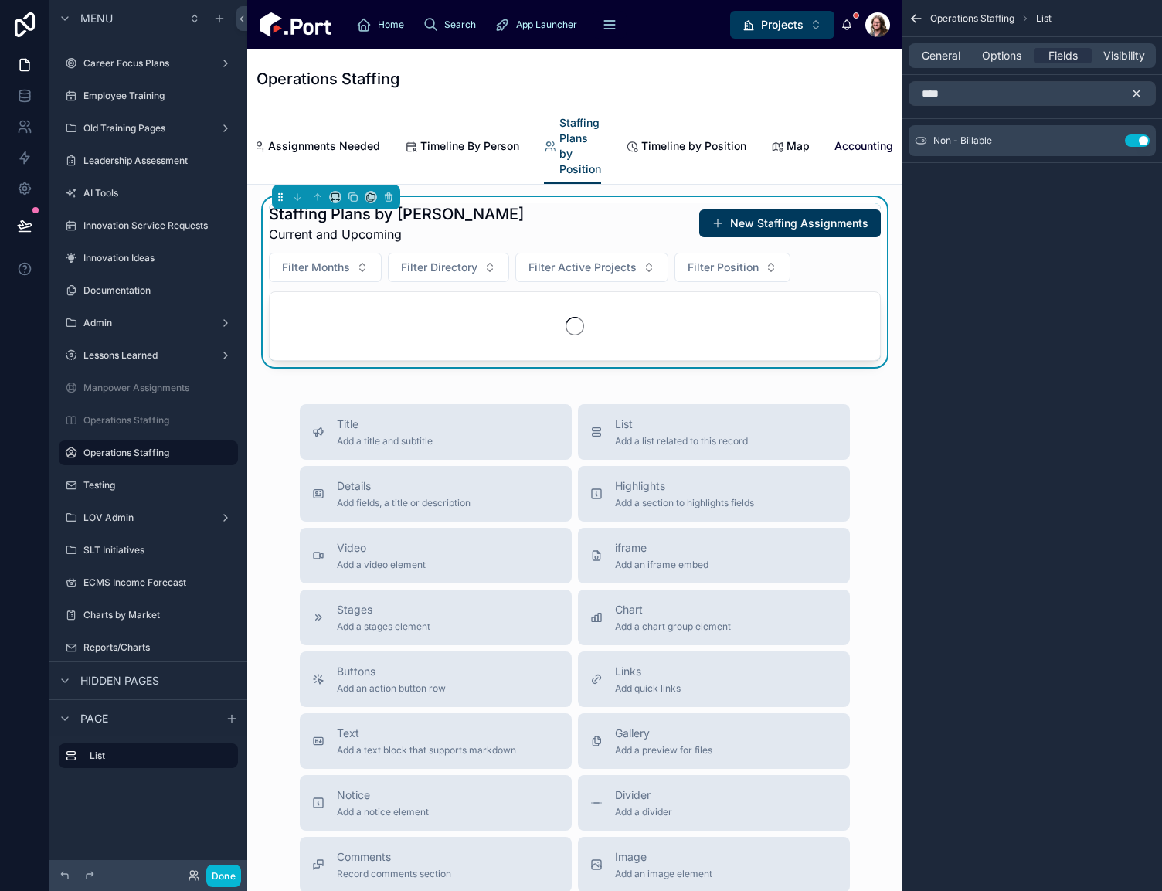
click at [852, 145] on span "Accounting" at bounding box center [863, 145] width 59 height 15
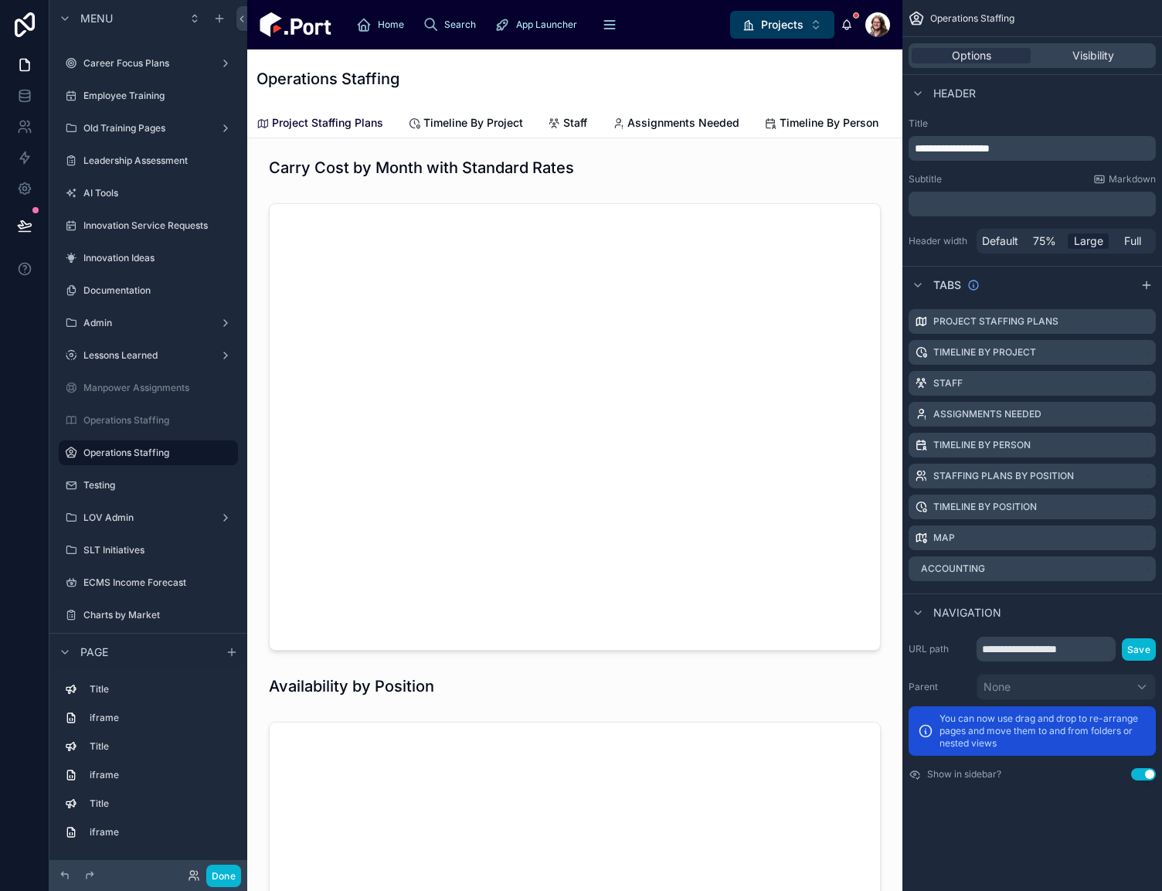
click at [311, 121] on span "Project Staffing Plans" at bounding box center [327, 122] width 111 height 15
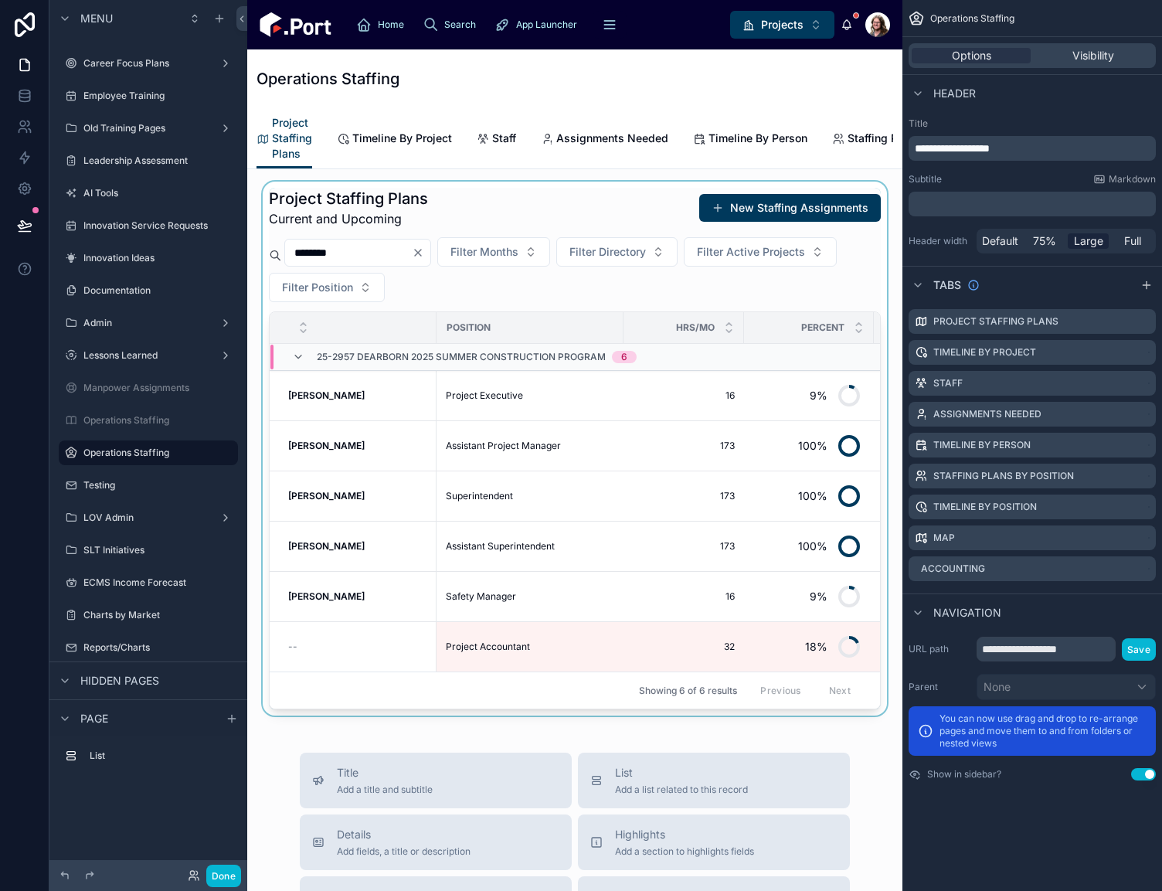
click at [639, 218] on div at bounding box center [575, 449] width 630 height 534
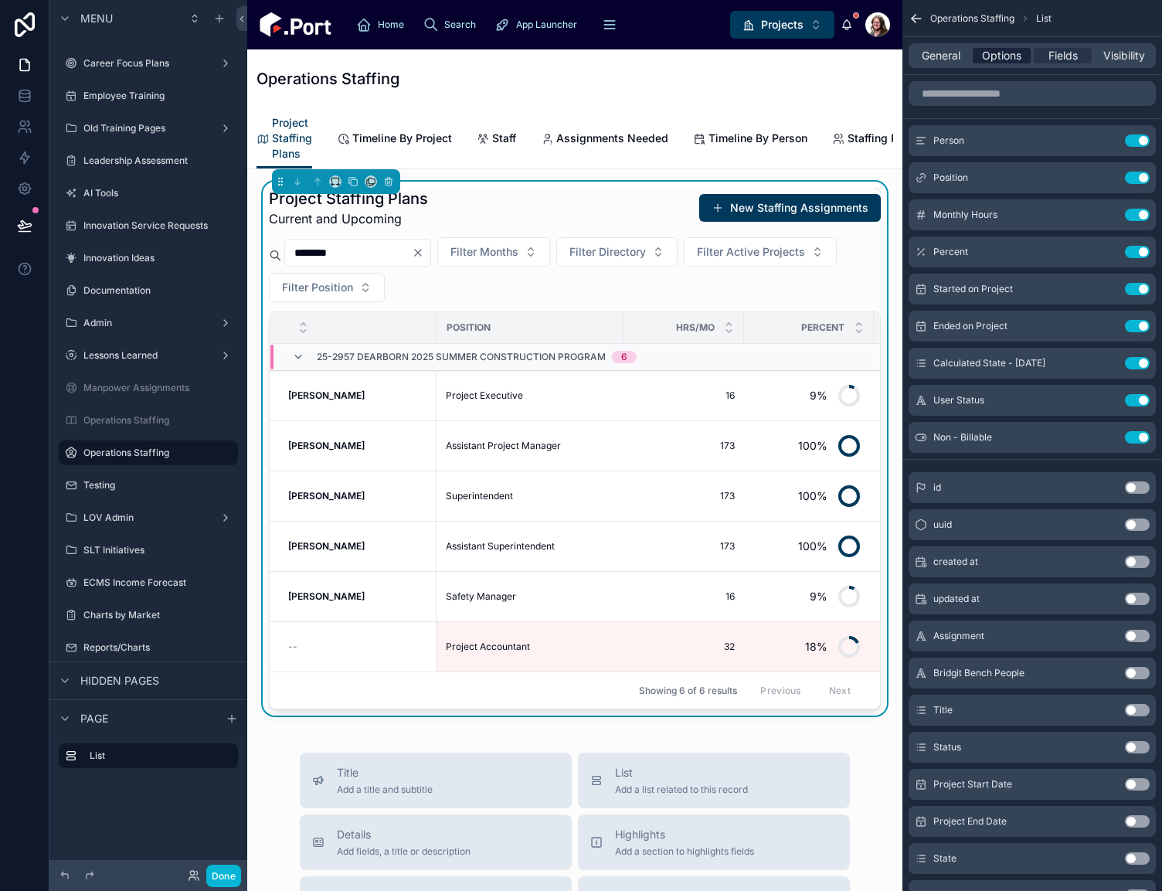
click at [1001, 53] on span "Options" at bounding box center [1001, 55] width 39 height 15
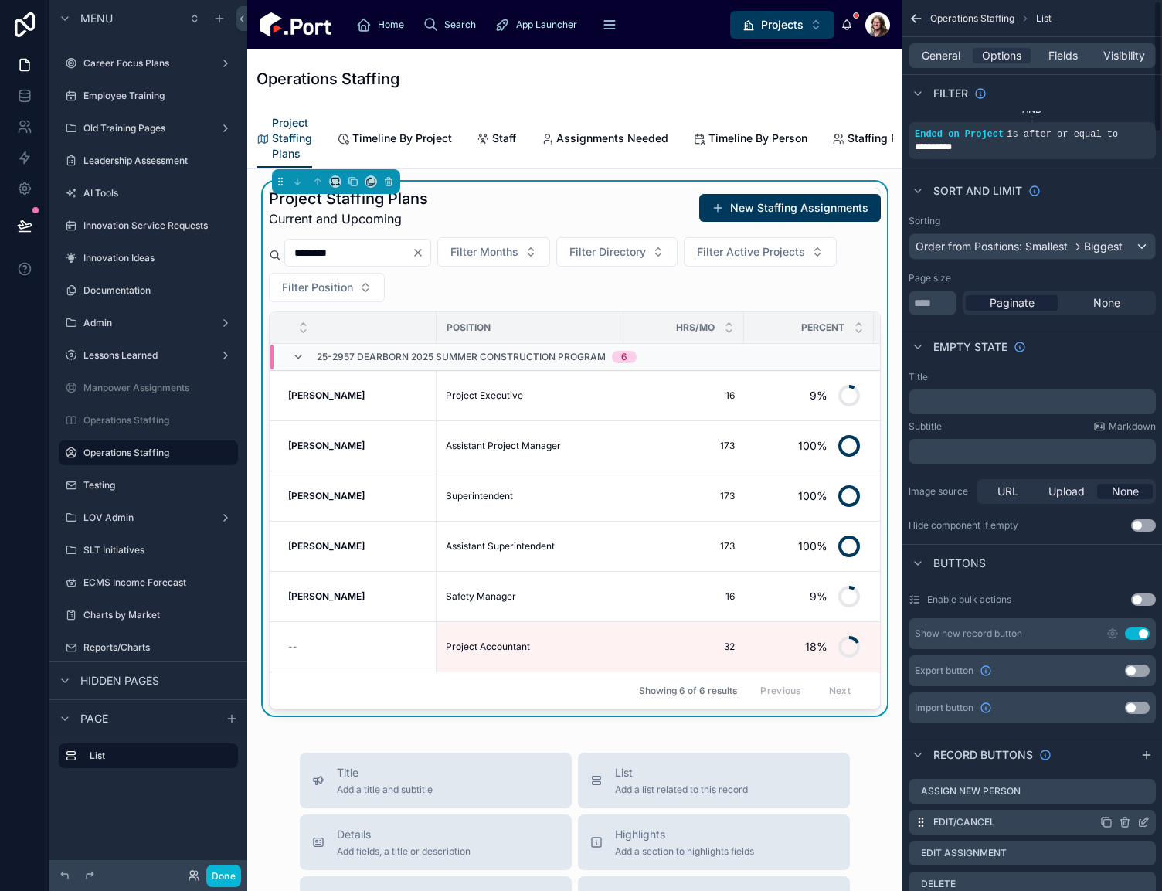
scroll to position [386, 0]
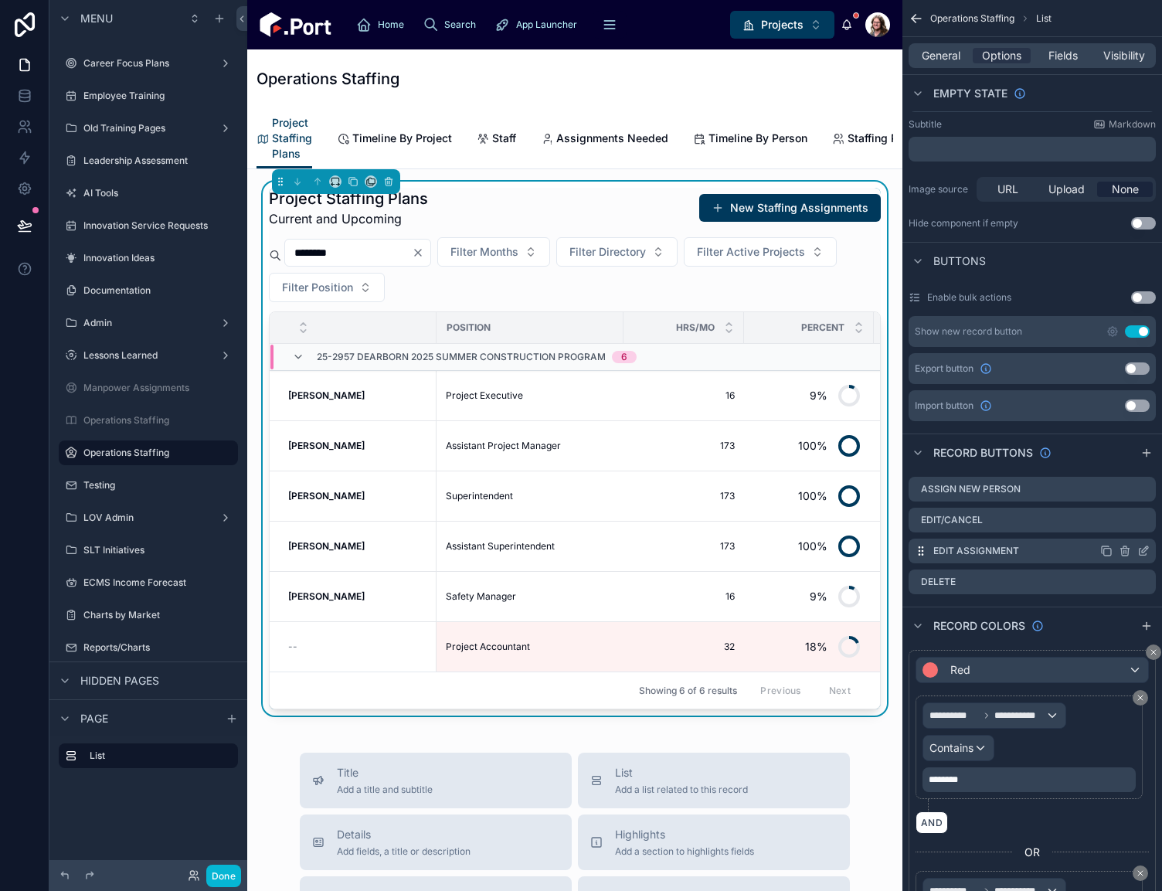
click at [1141, 551] on icon "scrollable content" at bounding box center [1143, 551] width 12 height 12
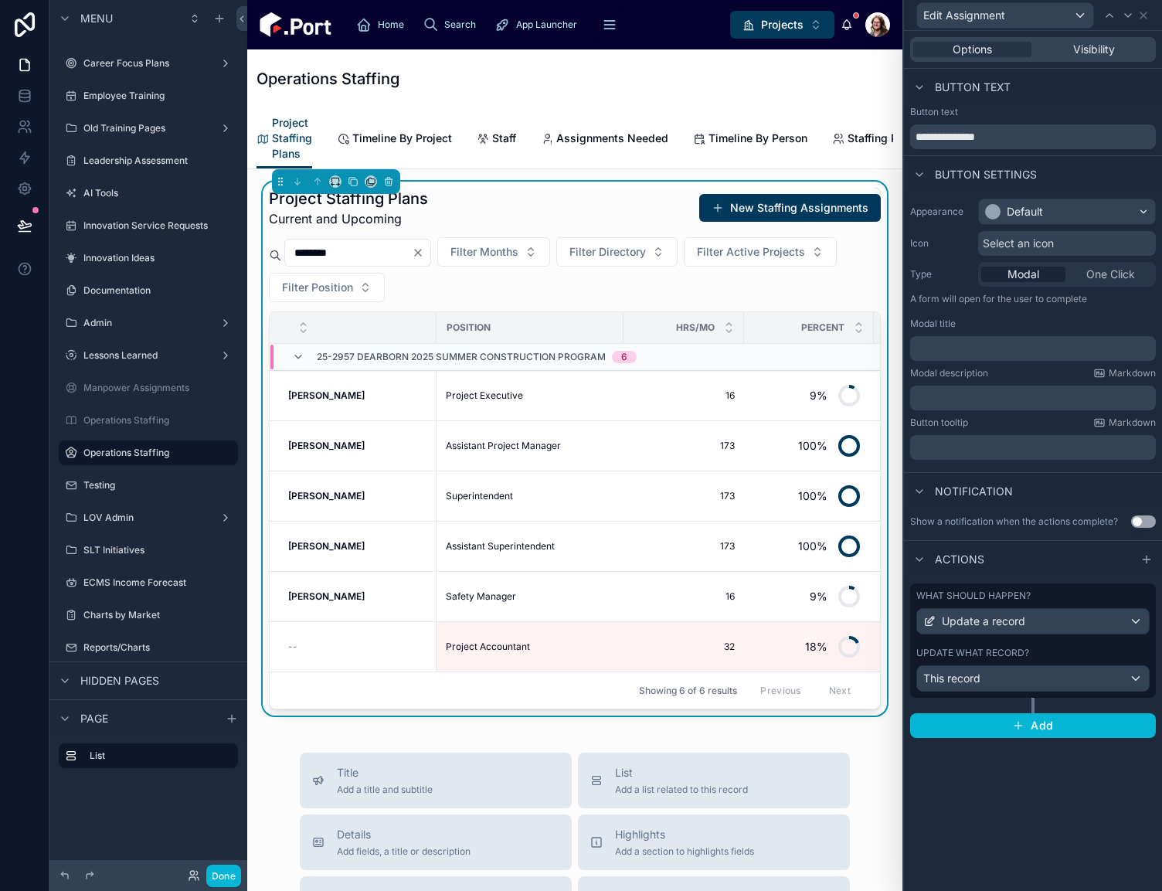
click at [1090, 656] on div "Update what record?" at bounding box center [1032, 653] width 233 height 12
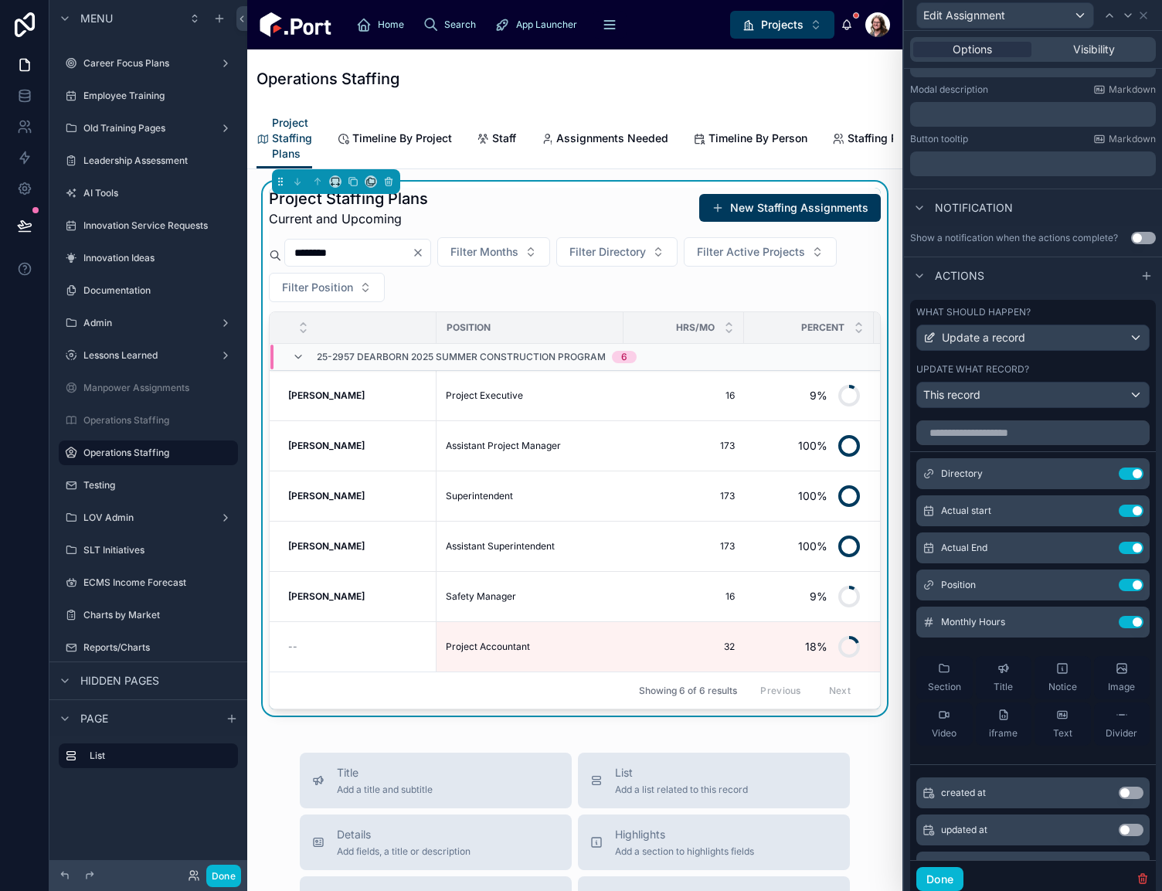
scroll to position [182, 0]
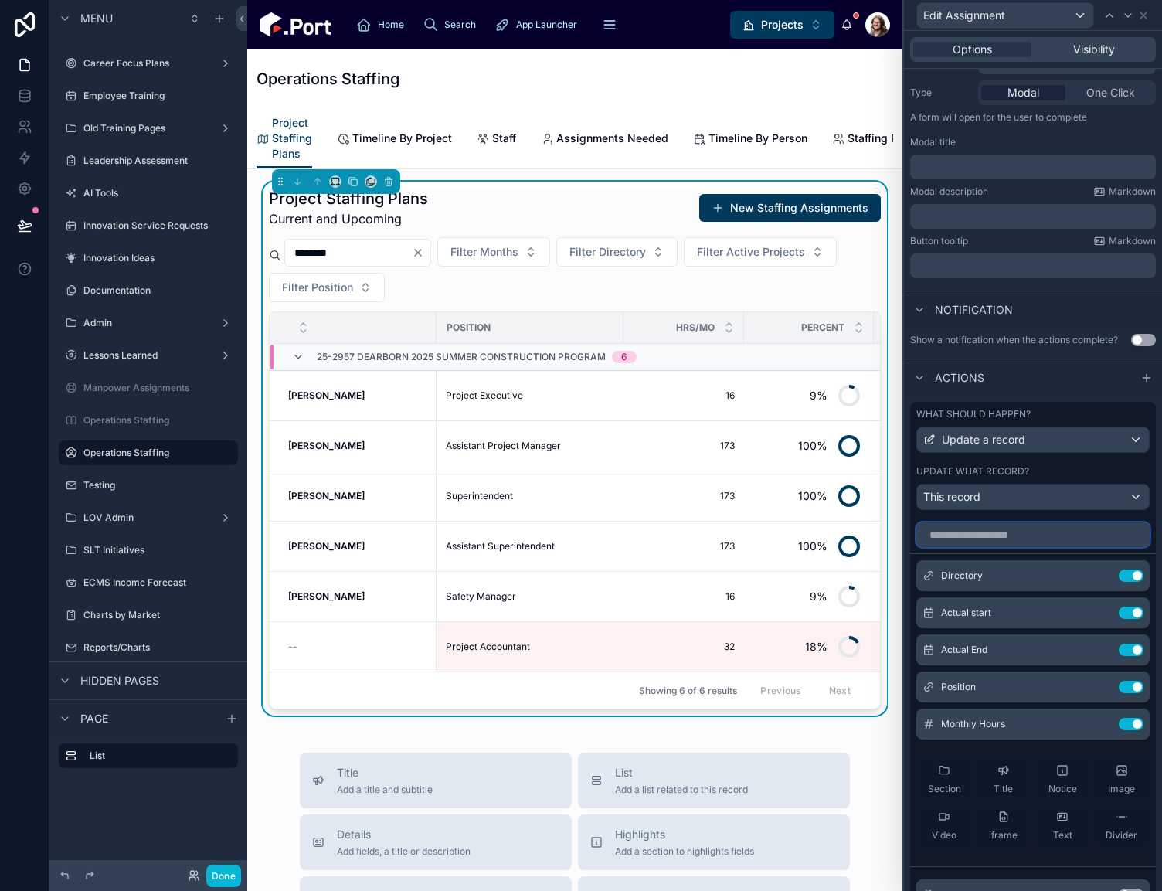
click at [1031, 535] on input "text" at bounding box center [1032, 534] width 233 height 25
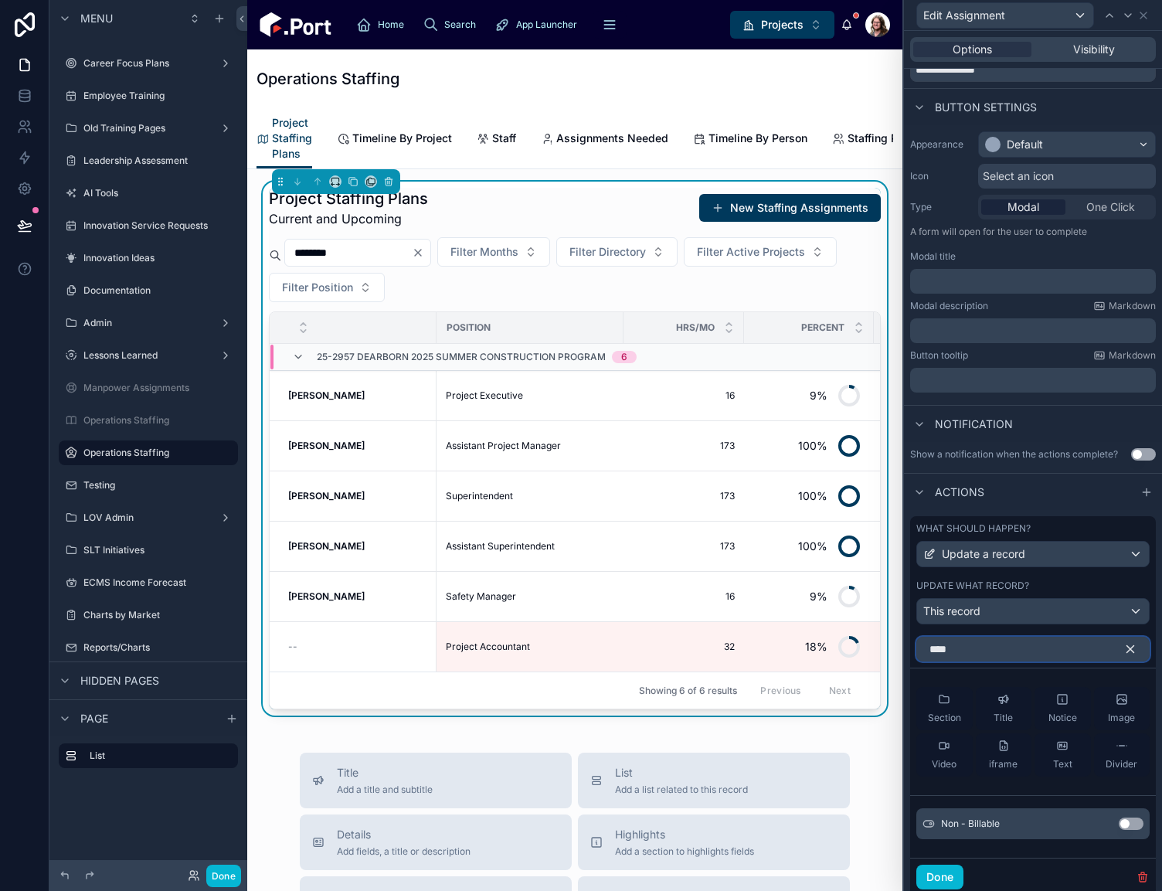
scroll to position [40, 0]
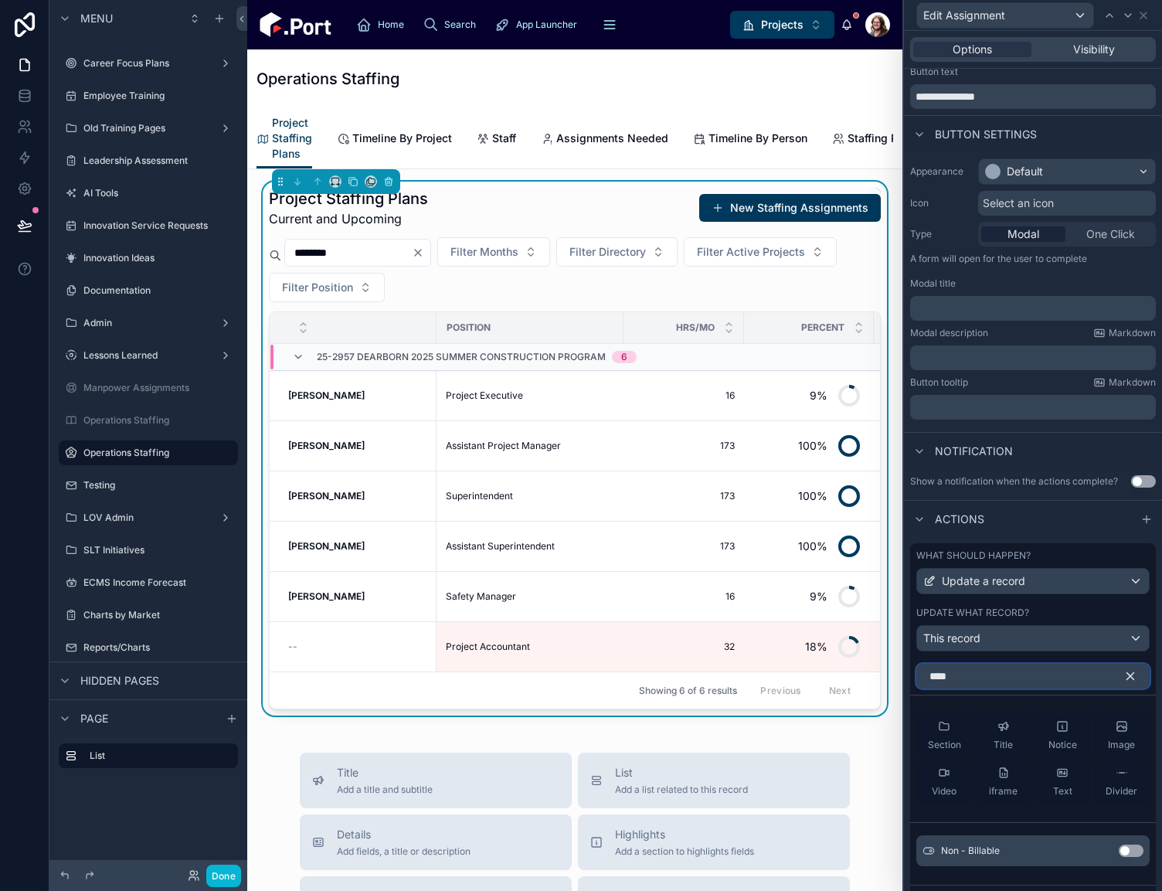
type input "****"
click at [1119, 851] on button "Use setting" at bounding box center [1131, 851] width 25 height 12
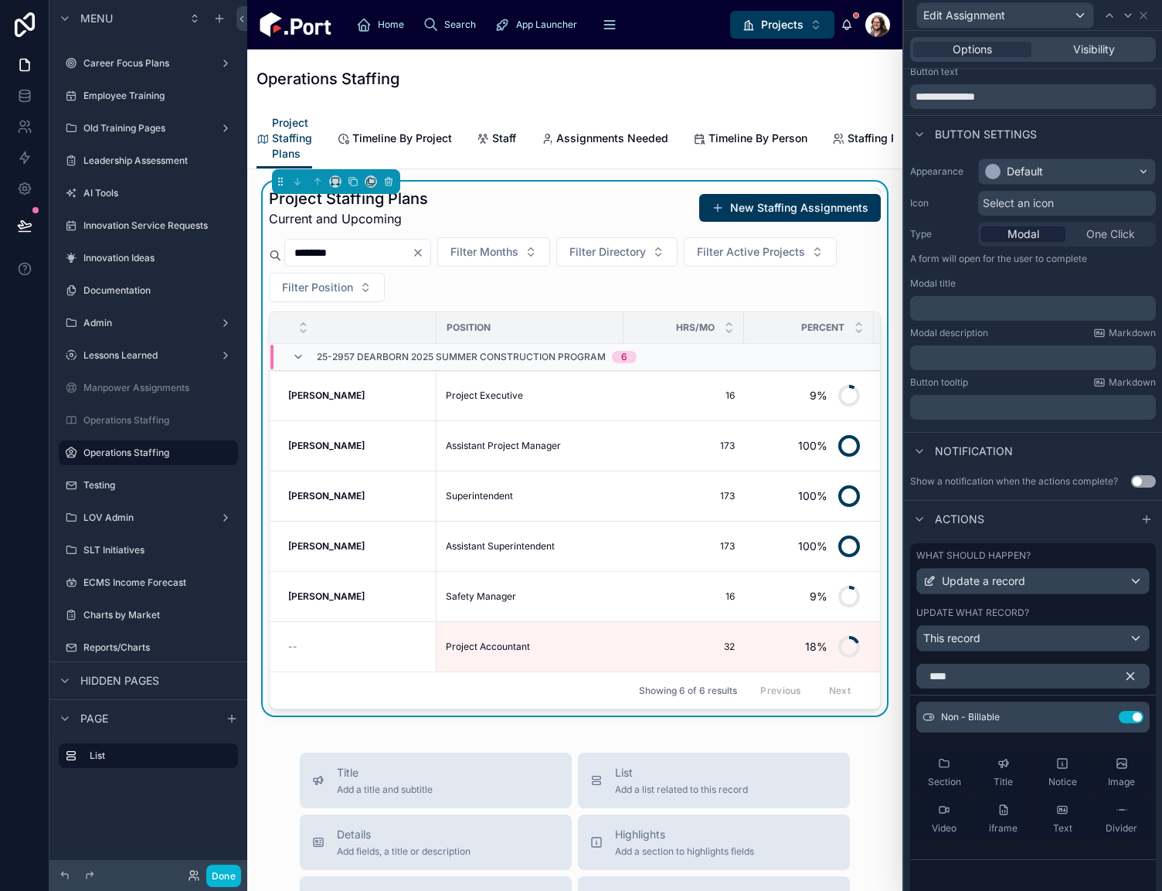
click at [1127, 677] on icon "button" at bounding box center [1130, 676] width 7 height 7
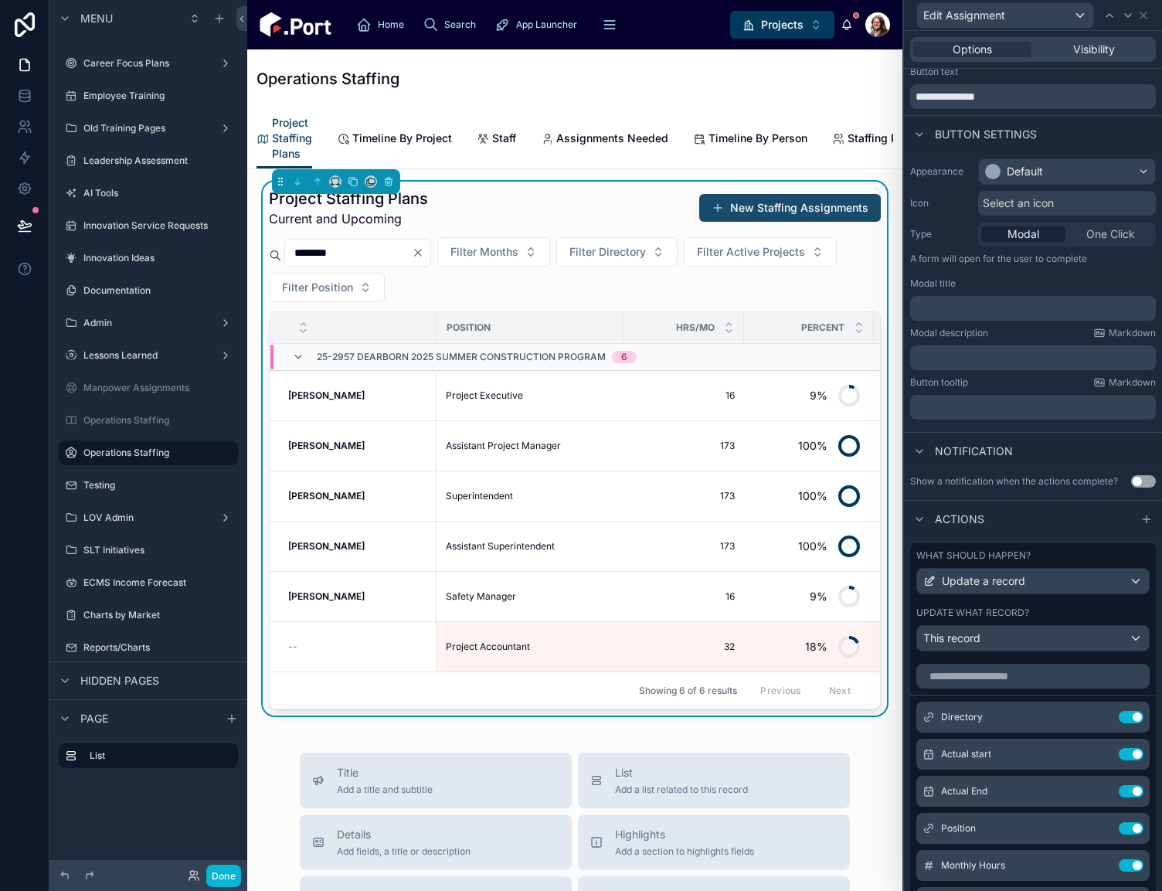
click at [760, 222] on button "New Staffing Assignments" at bounding box center [790, 208] width 182 height 28
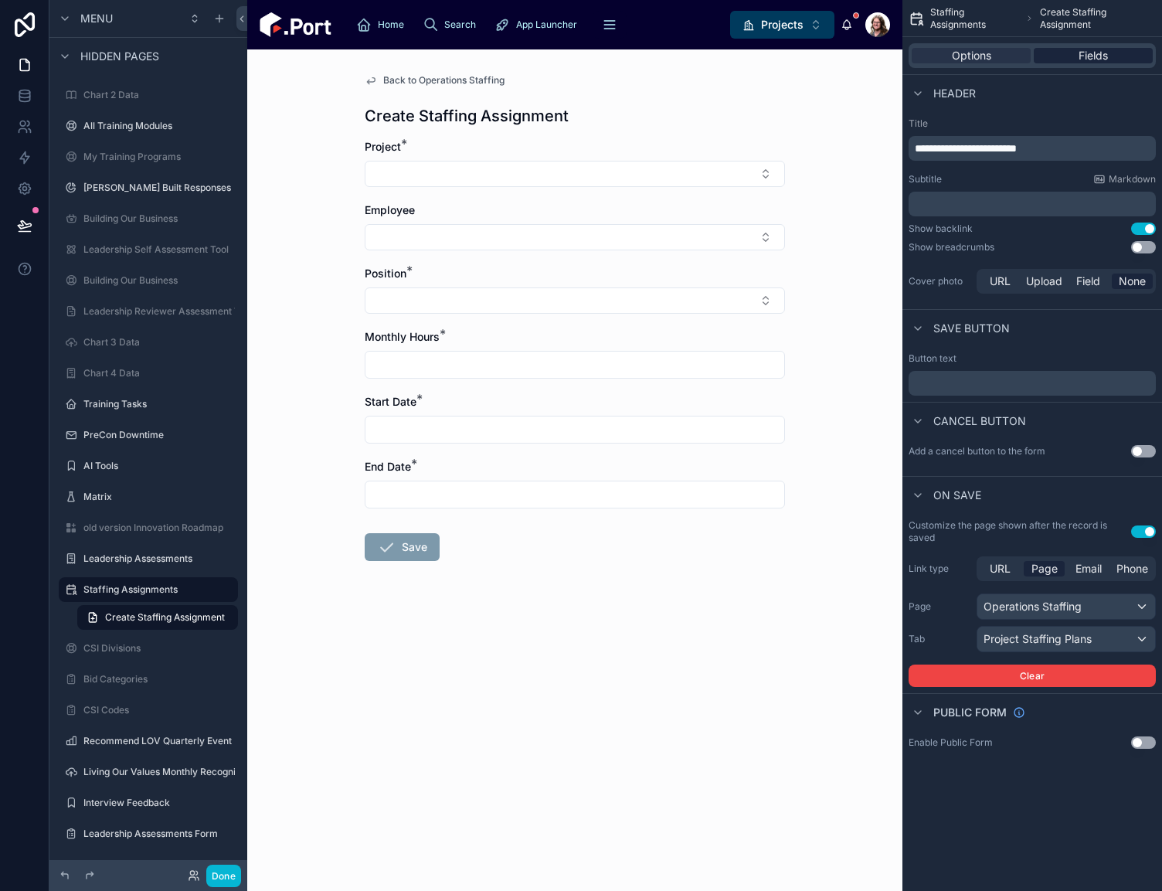
click at [1080, 55] on span "Fields" at bounding box center [1093, 55] width 29 height 15
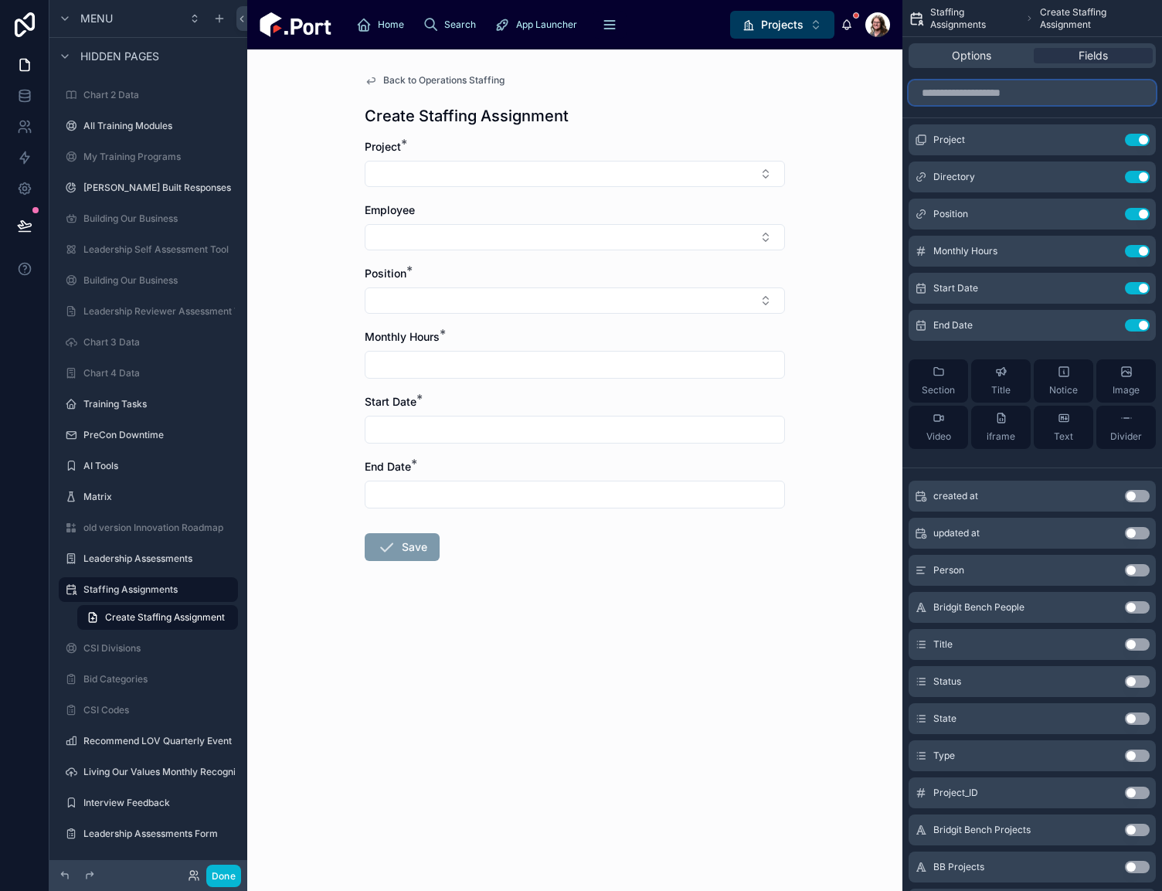
click at [1025, 94] on input "scrollable content" at bounding box center [1032, 92] width 247 height 25
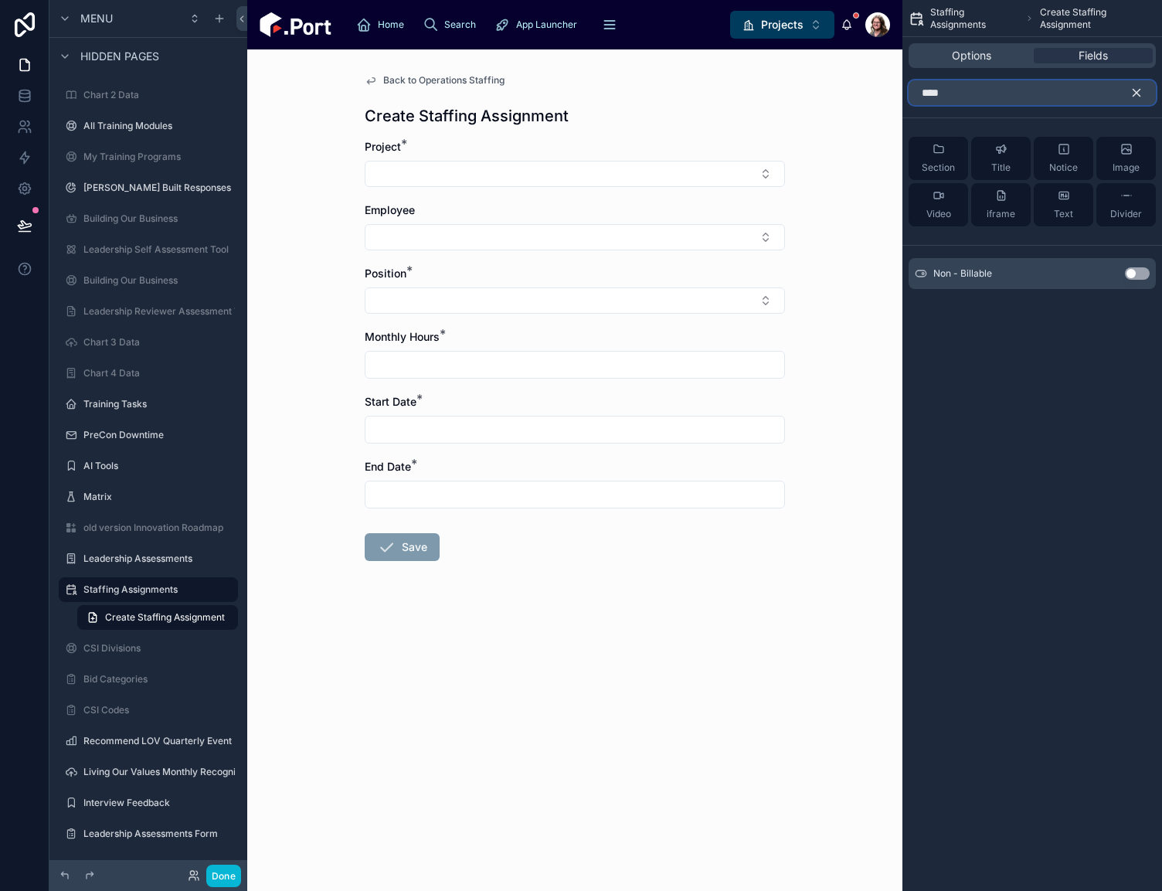
type input "****"
click at [1130, 274] on button "Use setting" at bounding box center [1137, 273] width 25 height 12
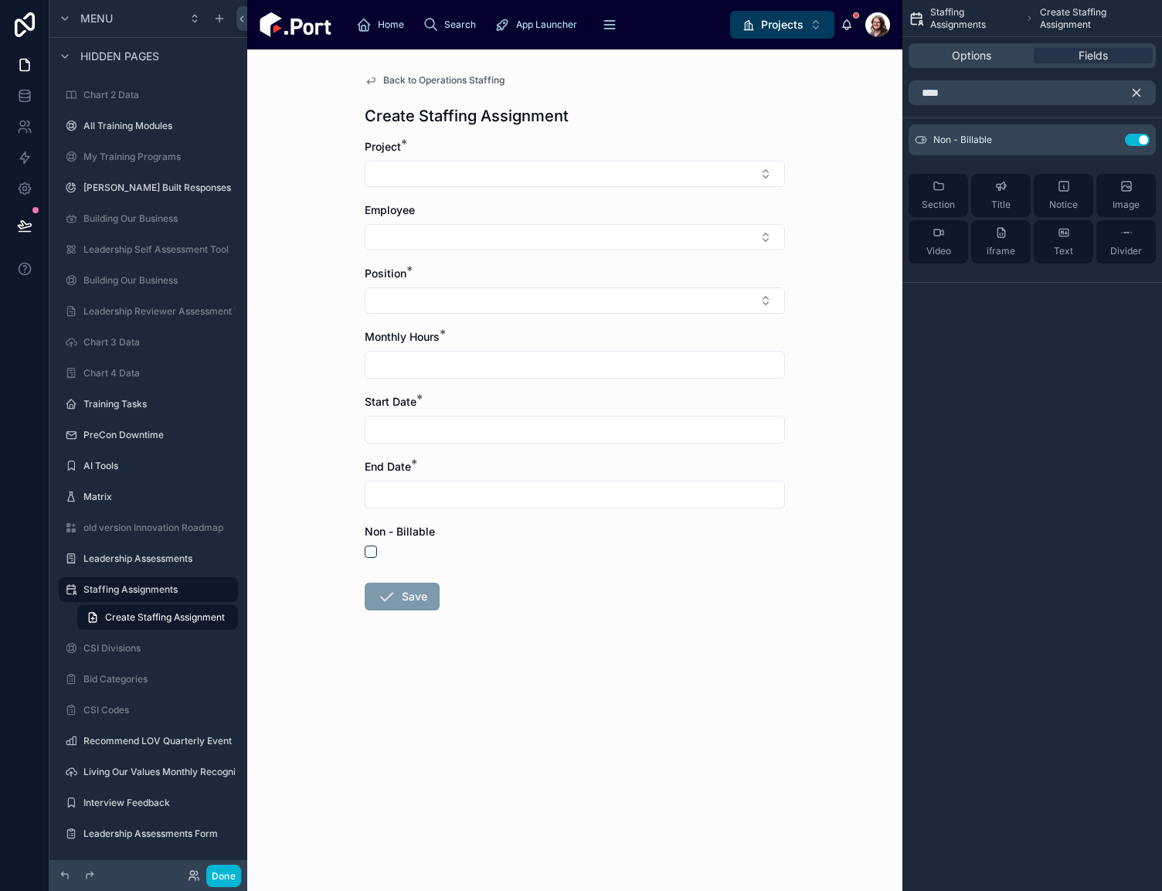
click at [1137, 89] on icon "scrollable content" at bounding box center [1137, 93] width 14 height 14
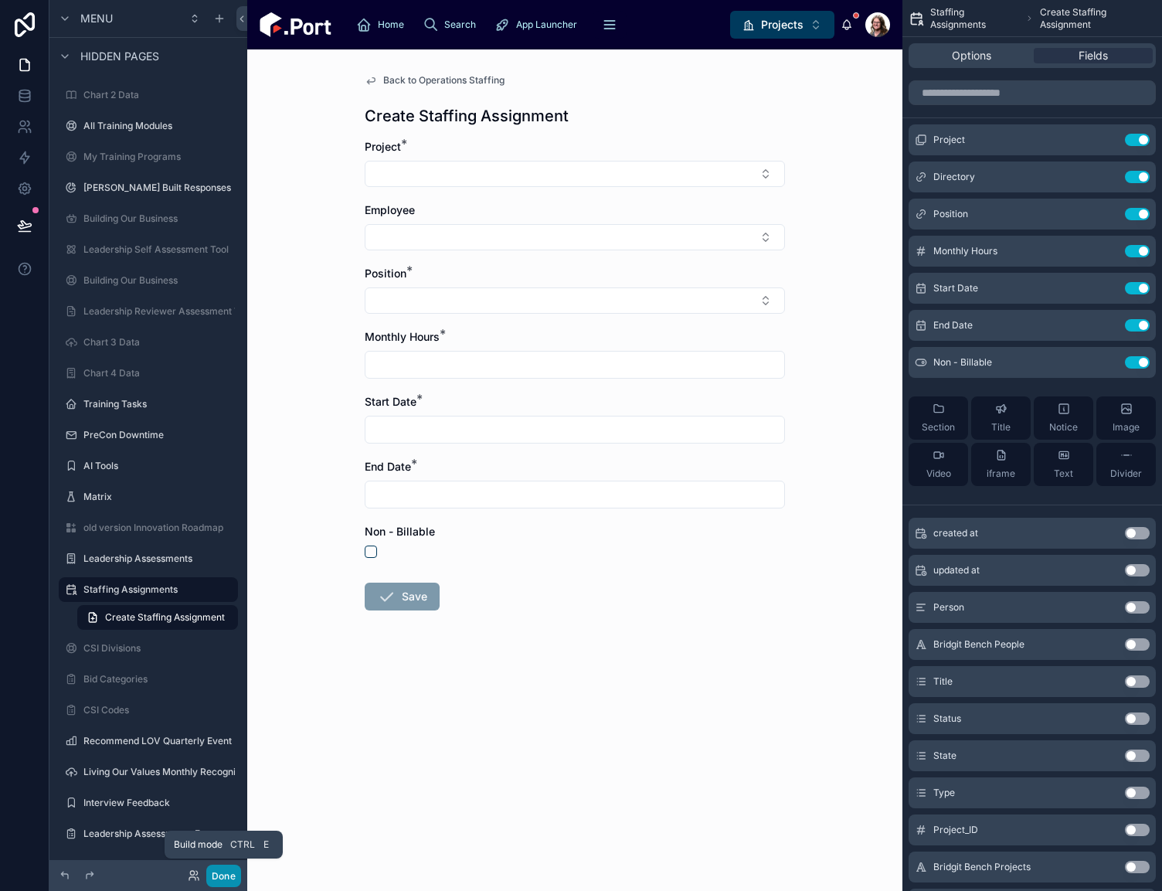
click at [228, 878] on button "Done" at bounding box center [223, 876] width 35 height 22
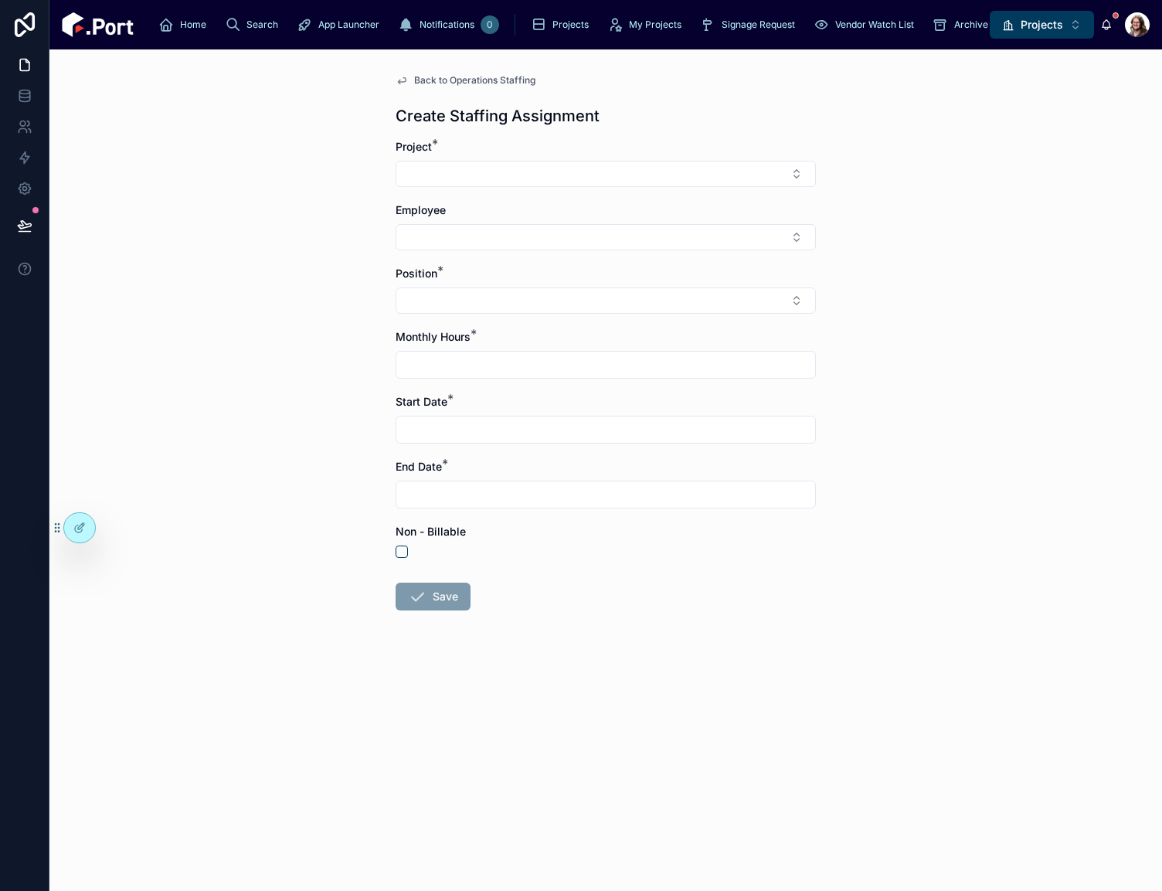
click at [637, 643] on form "Project * Employee Position * Monthly Hours * Start Date * End Date * Non - Bil…" at bounding box center [606, 424] width 420 height 570
click at [442, 76] on span "Back to Operations Staffing" at bounding box center [474, 80] width 121 height 12
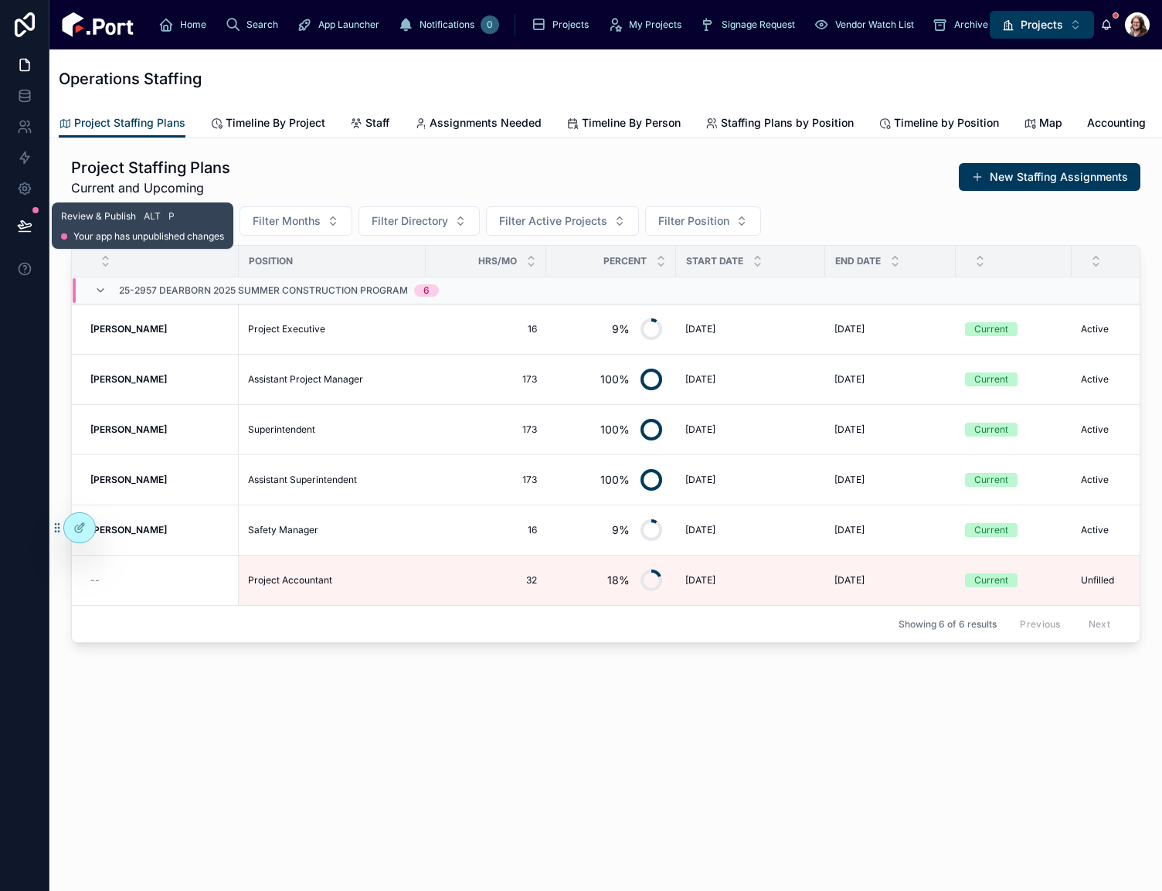
click at [24, 220] on icon at bounding box center [24, 225] width 15 height 15
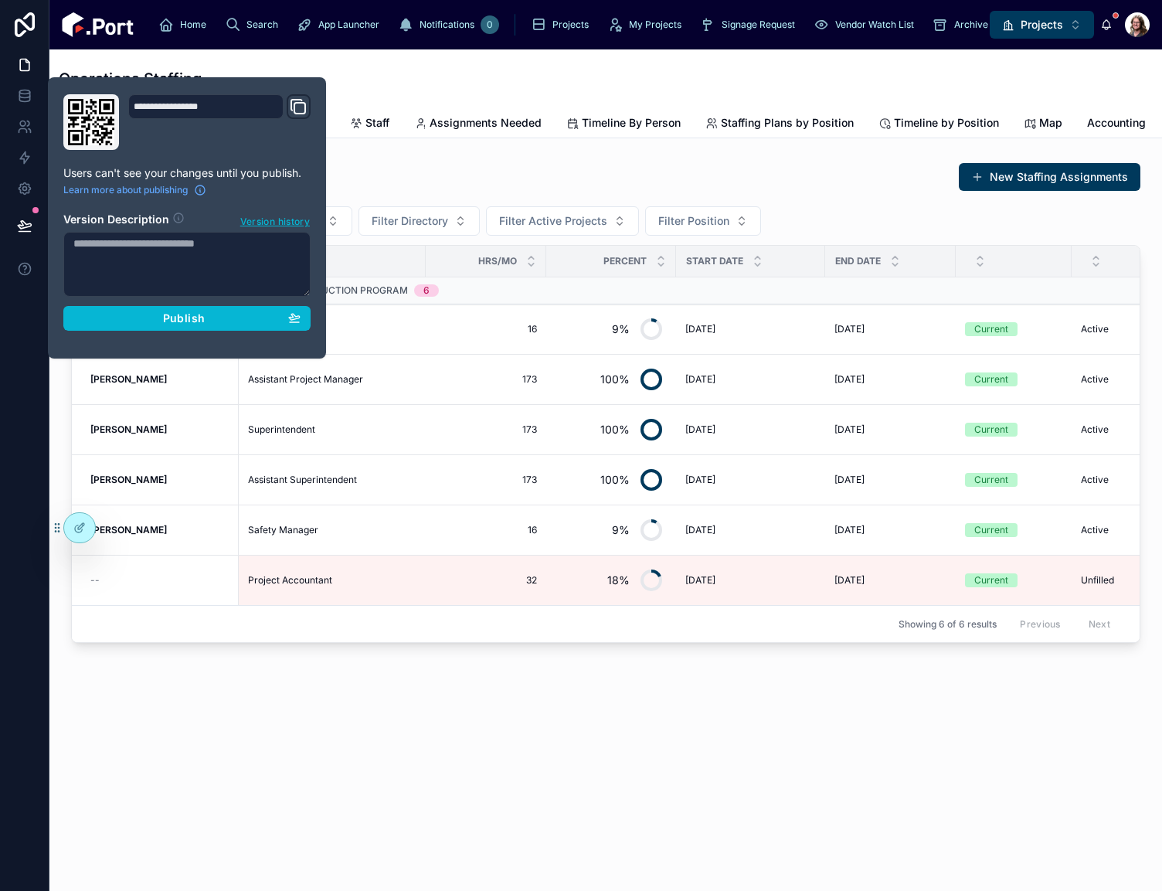
drag, startPoint x: 1004, startPoint y: 68, endPoint x: 814, endPoint y: 59, distance: 191.1
click at [1004, 68] on div "Operations Staffing" at bounding box center [606, 79] width 1094 height 22
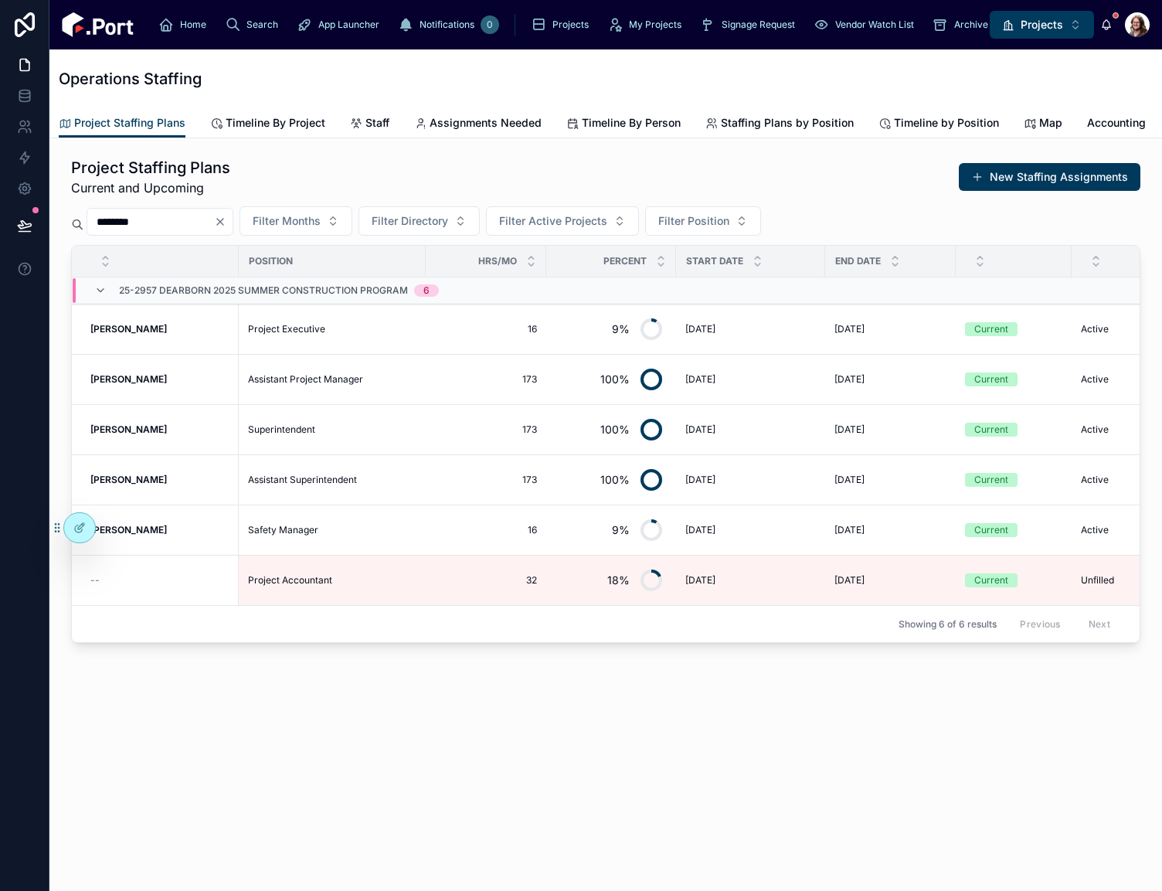
click at [583, 798] on div "Operations Staffing Project Staffing Plans Project Staffing Plans Timeline By P…" at bounding box center [605, 469] width 1113 height 841
click at [706, 765] on div "Operations Staffing Project Staffing Plans Project Staffing Plans Timeline By P…" at bounding box center [605, 410] width 1113 height 723
drag, startPoint x: 733, startPoint y: 774, endPoint x: 957, endPoint y: 614, distance: 275.3
click at [733, 773] on div "Operations Staffing Project Staffing Plans Project Staffing Plans Timeline By P…" at bounding box center [605, 410] width 1113 height 723
click at [19, 229] on icon at bounding box center [24, 225] width 15 height 15
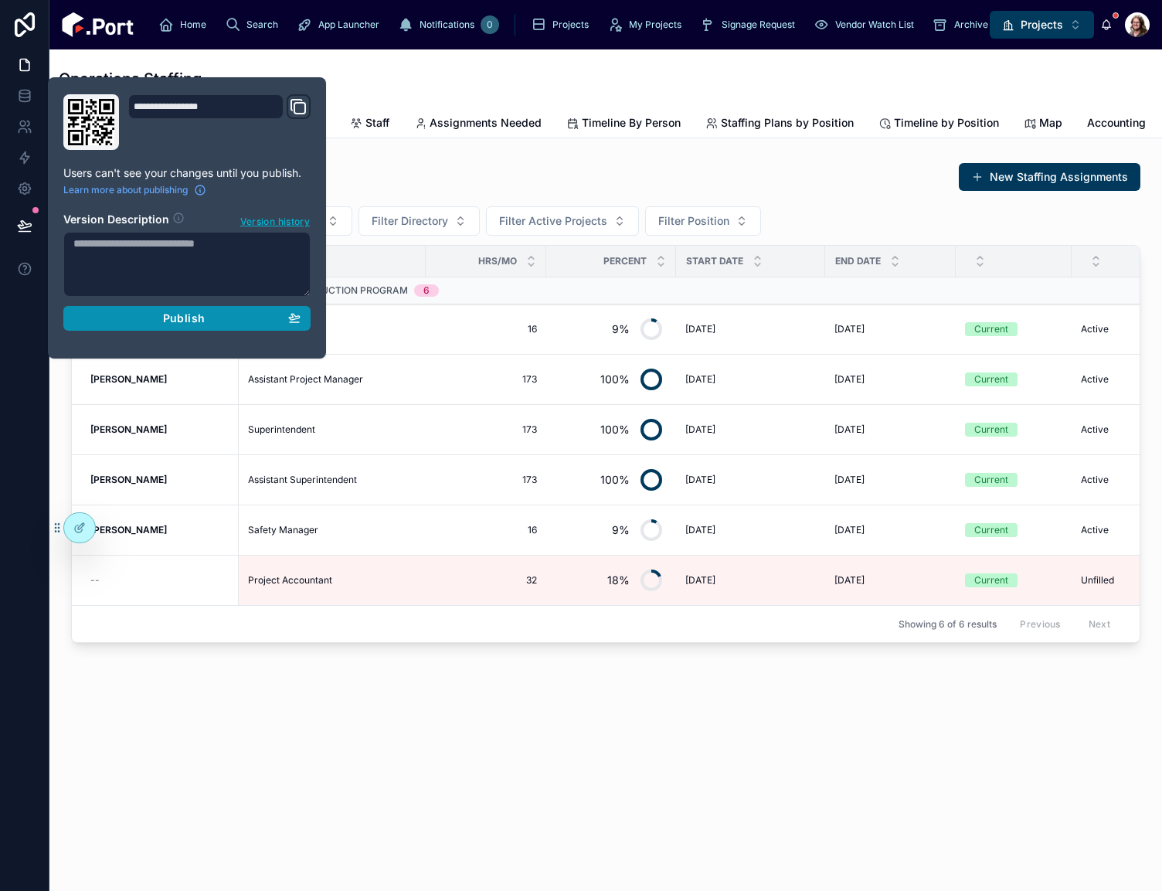
click at [166, 324] on span "Publish" at bounding box center [184, 318] width 42 height 14
